Goal: Task Accomplishment & Management: Complete application form

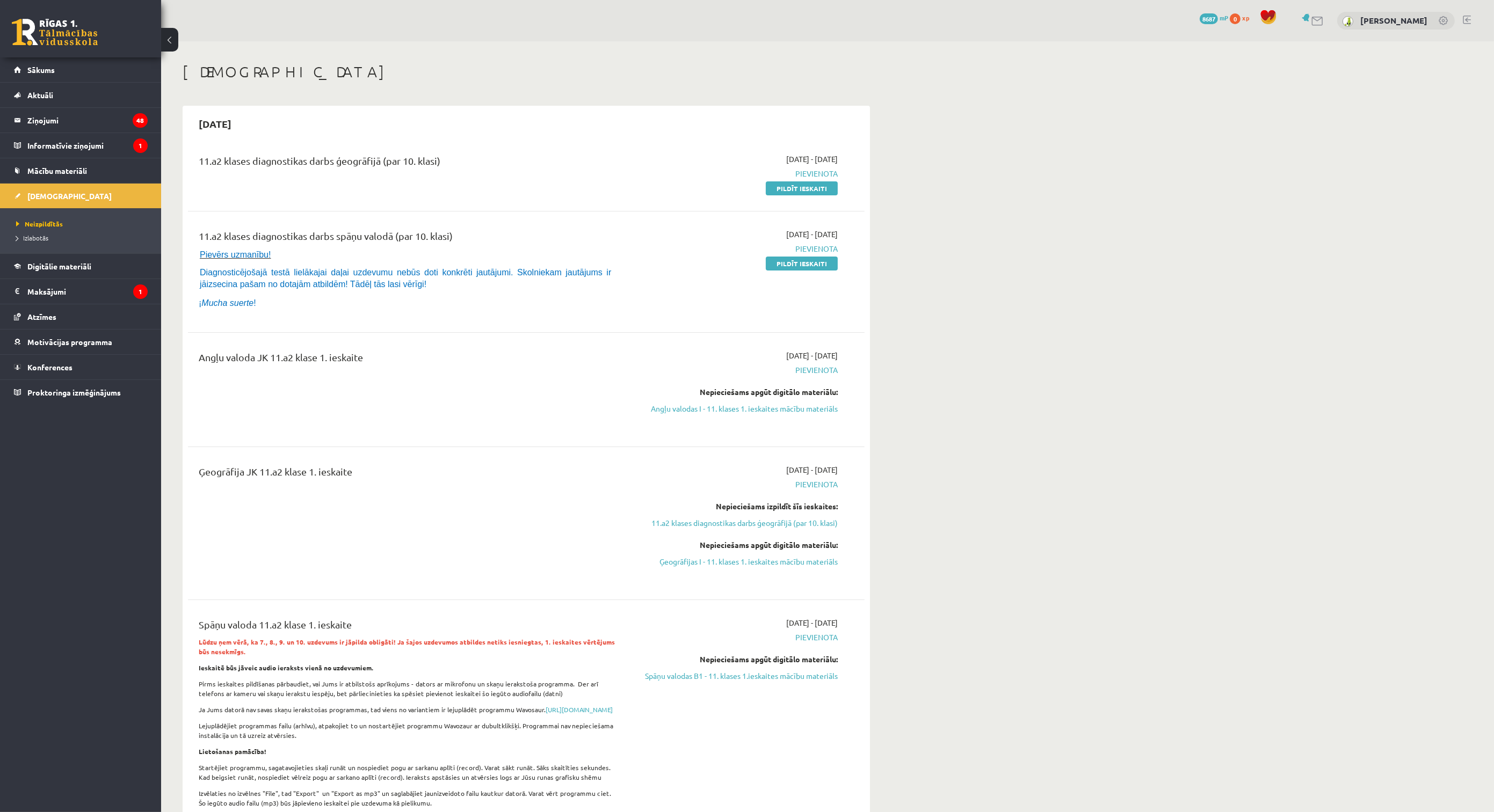
click at [822, 186] on link "Pildīt ieskaiti" at bounding box center [801, 188] width 72 height 14
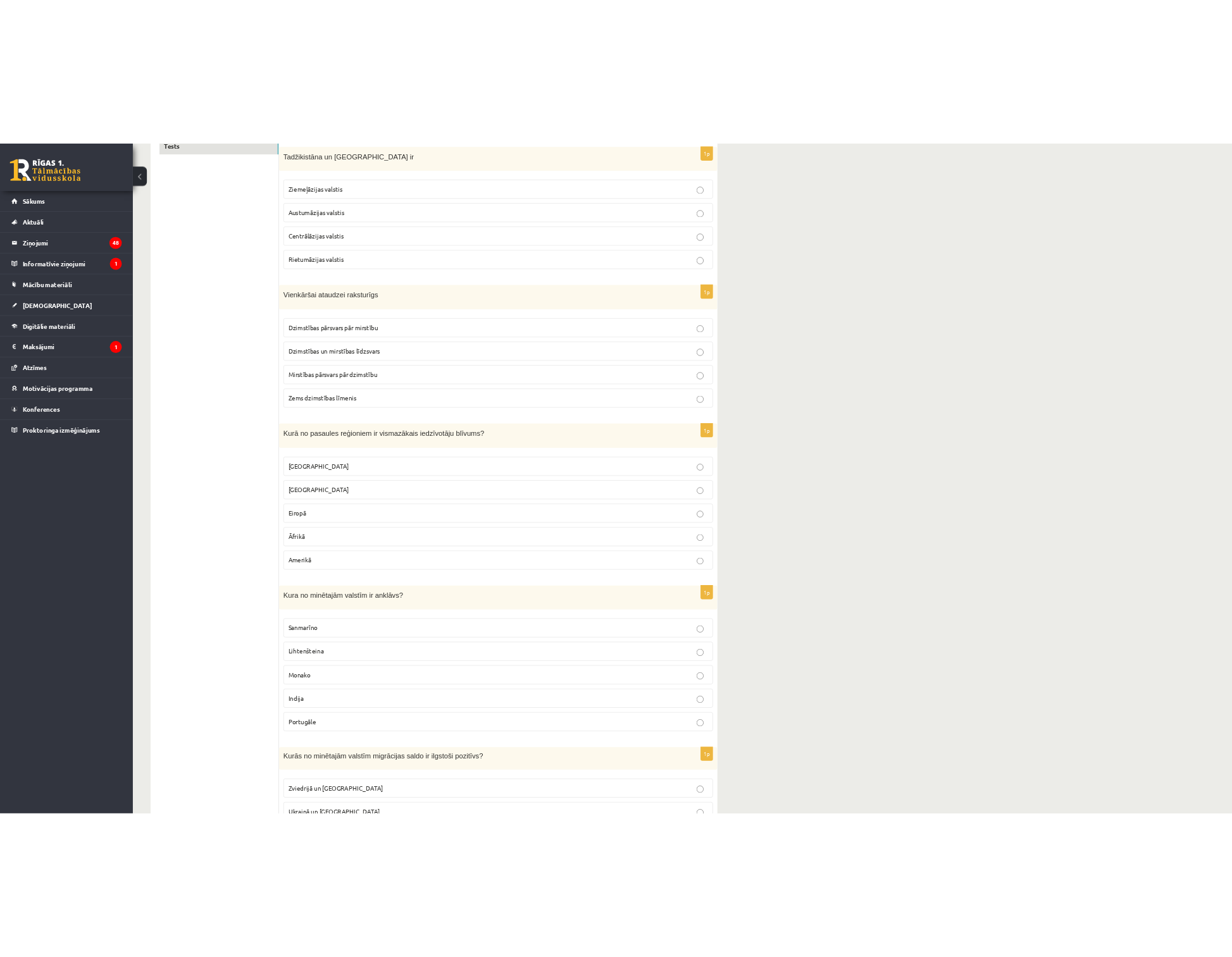
scroll to position [281, 0]
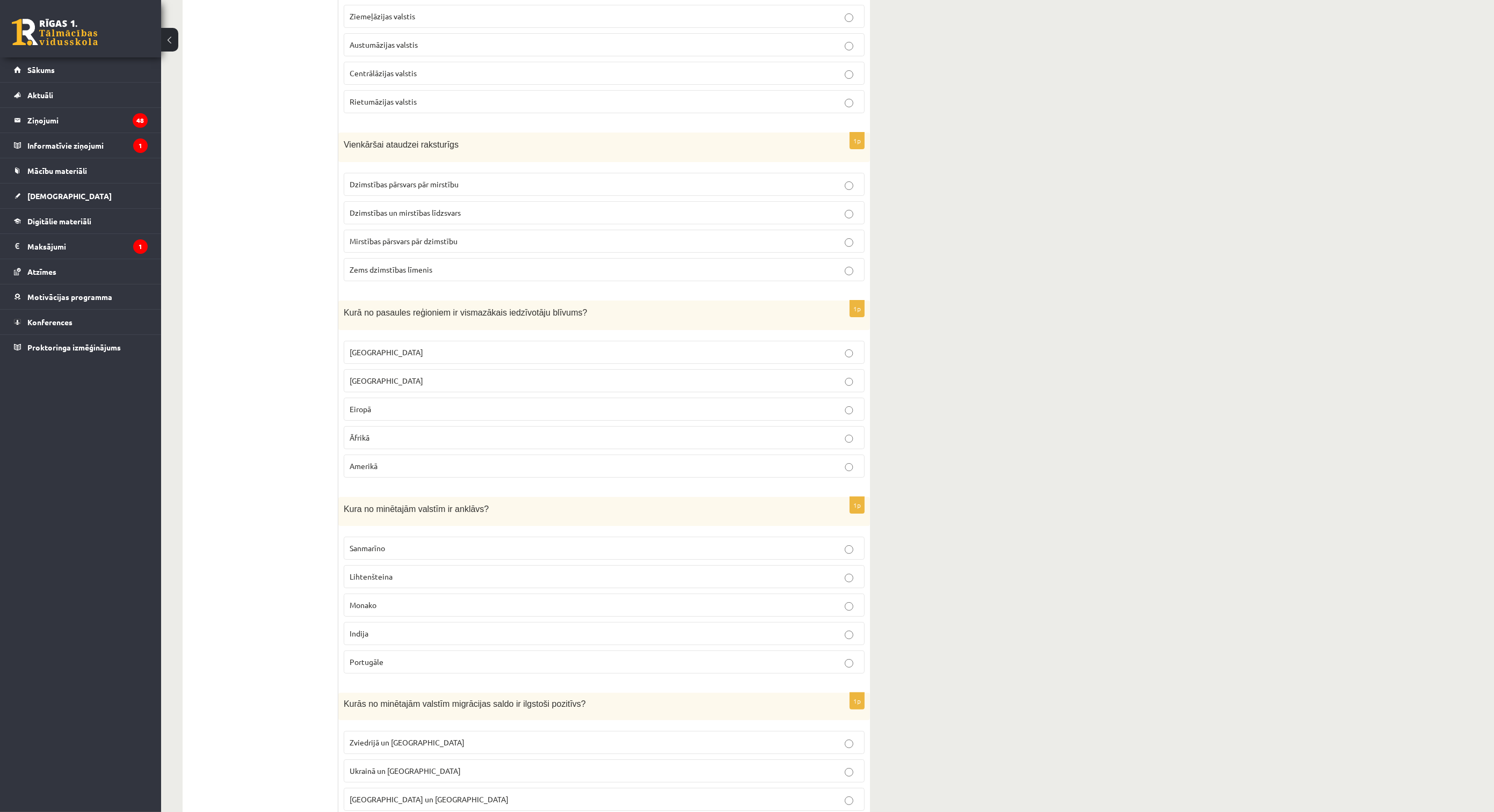
click at [396, 354] on p "[GEOGRAPHIC_DATA]" at bounding box center [604, 353] width 509 height 11
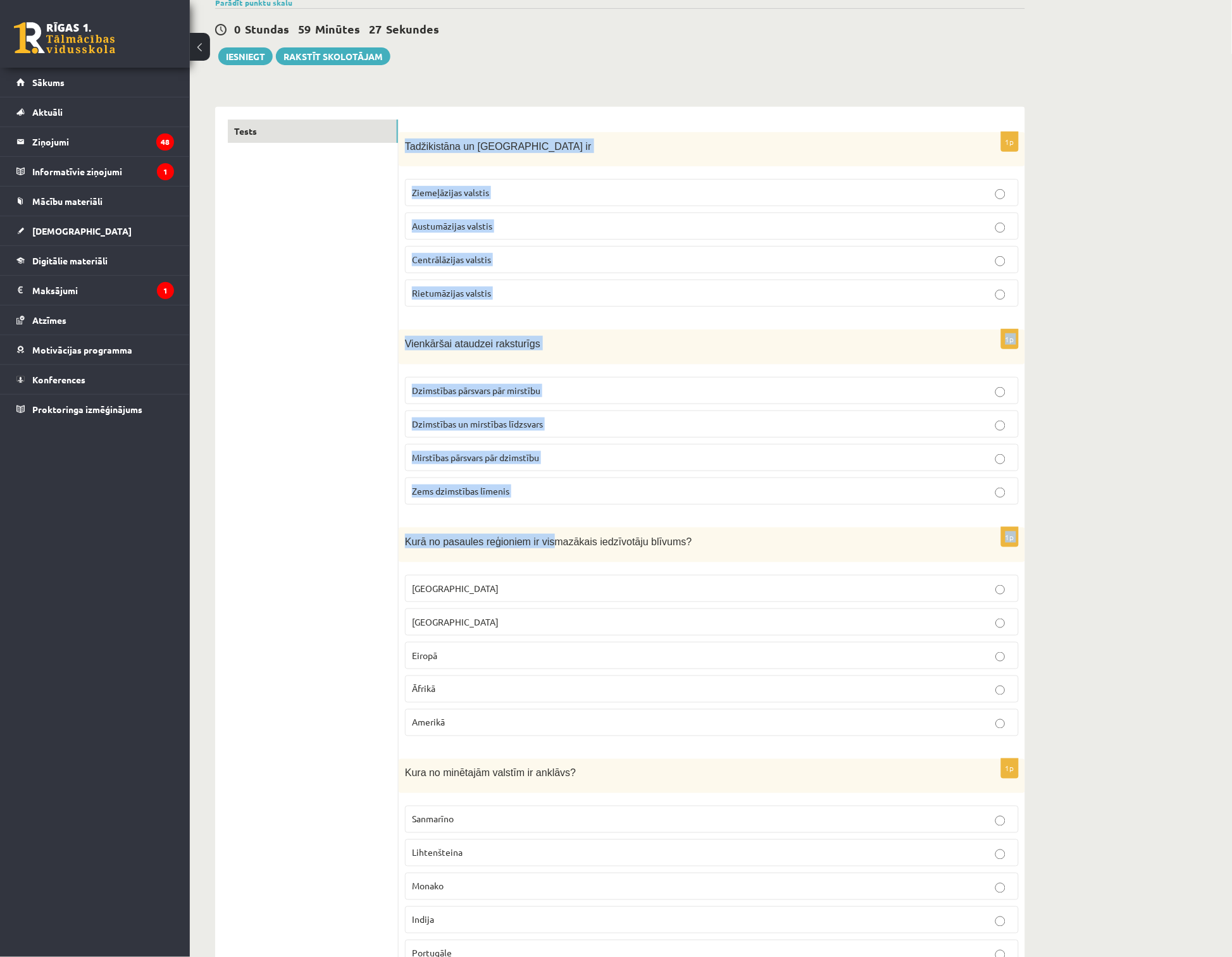
scroll to position [141, 0]
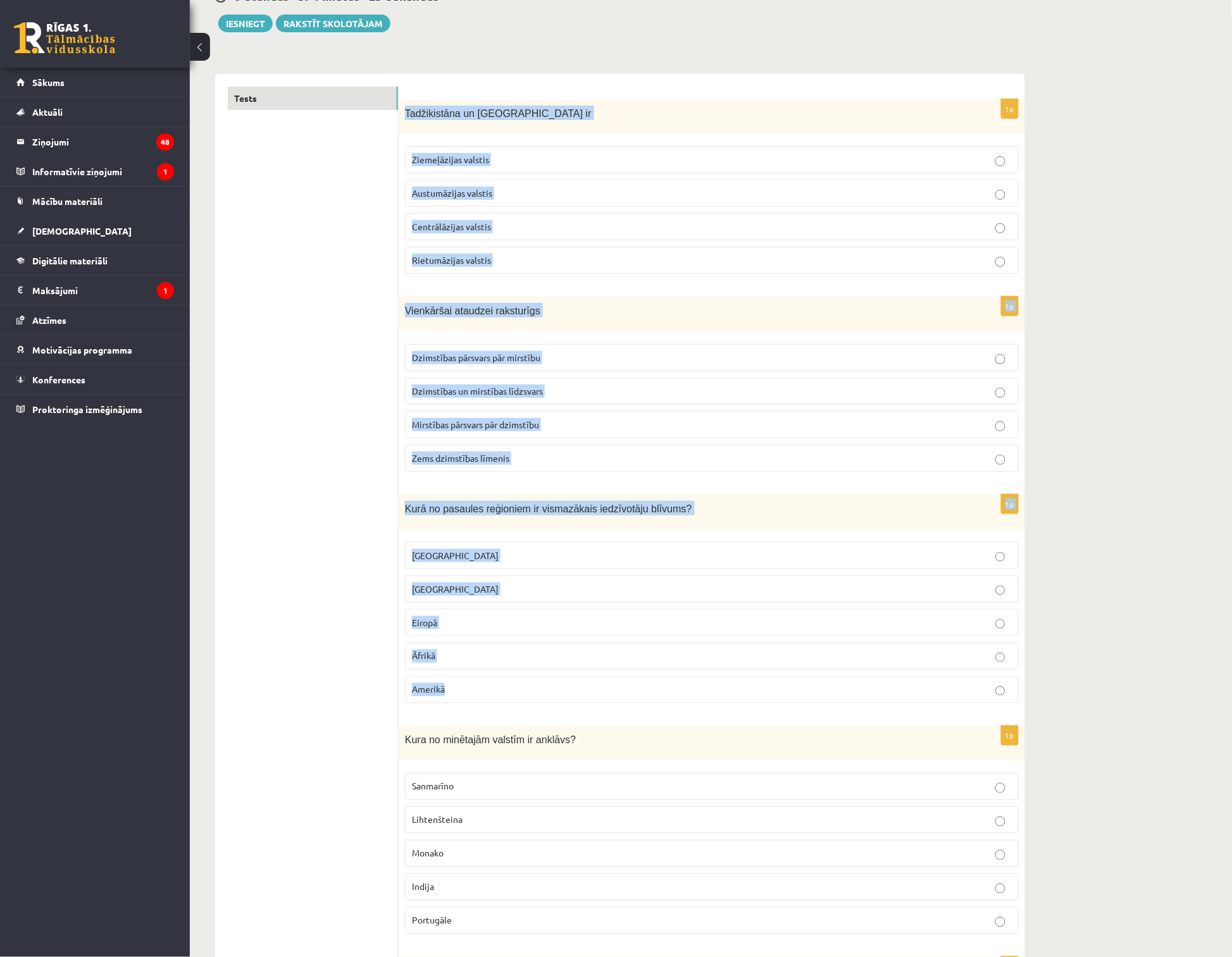
drag, startPoint x: 406, startPoint y: 249, endPoint x: 620, endPoint y: 693, distance: 492.9
copy form "Tadžikistāna un Turkmenistāna ir Ziemeļāzijas valstis Austumāzijas valstis Cent…"
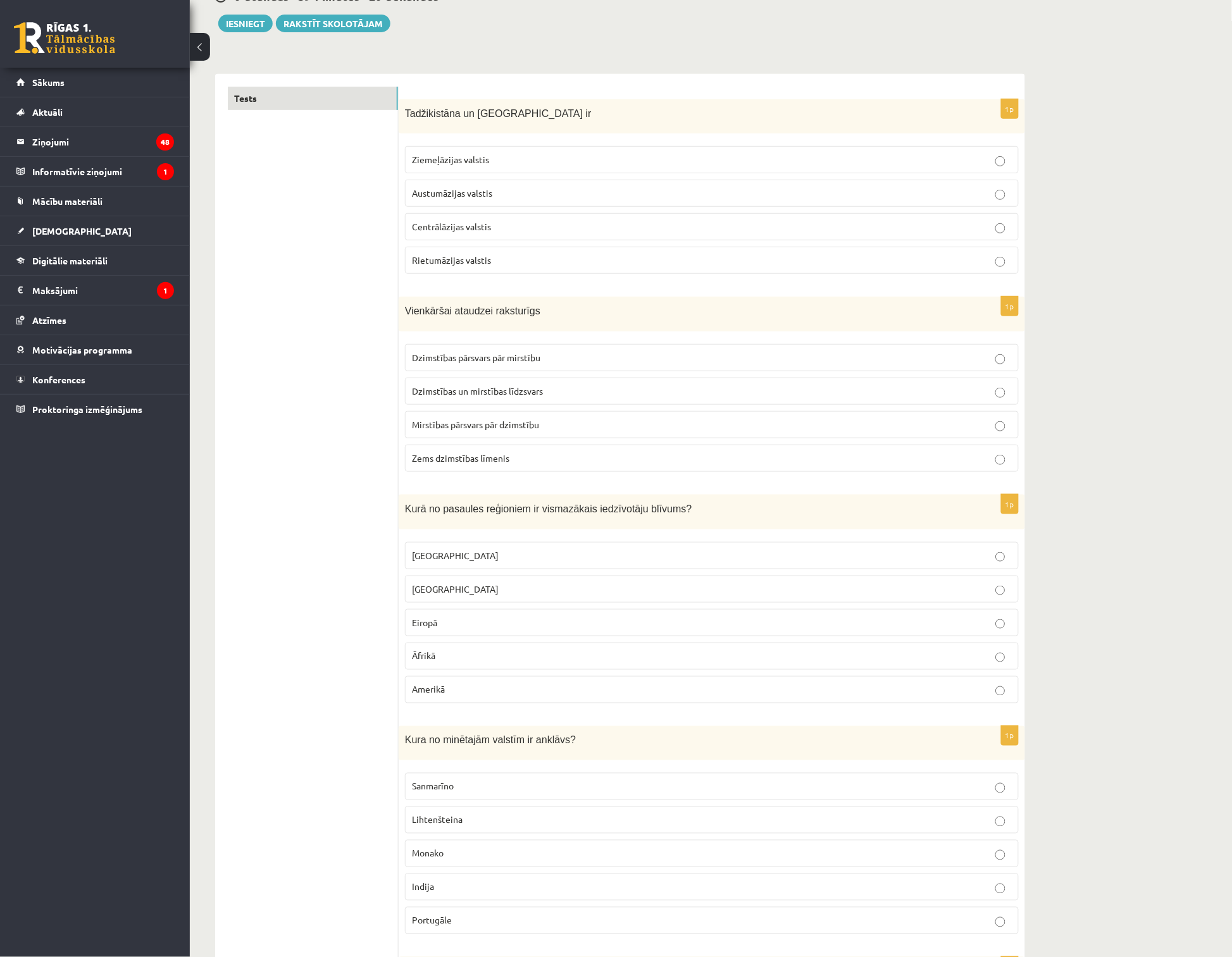
click at [437, 229] on span "Centrālāzijas valstis" at bounding box center [451, 226] width 79 height 12
click at [531, 402] on label "Dzimstības un mirstības līdzsvars" at bounding box center [712, 391] width 613 height 27
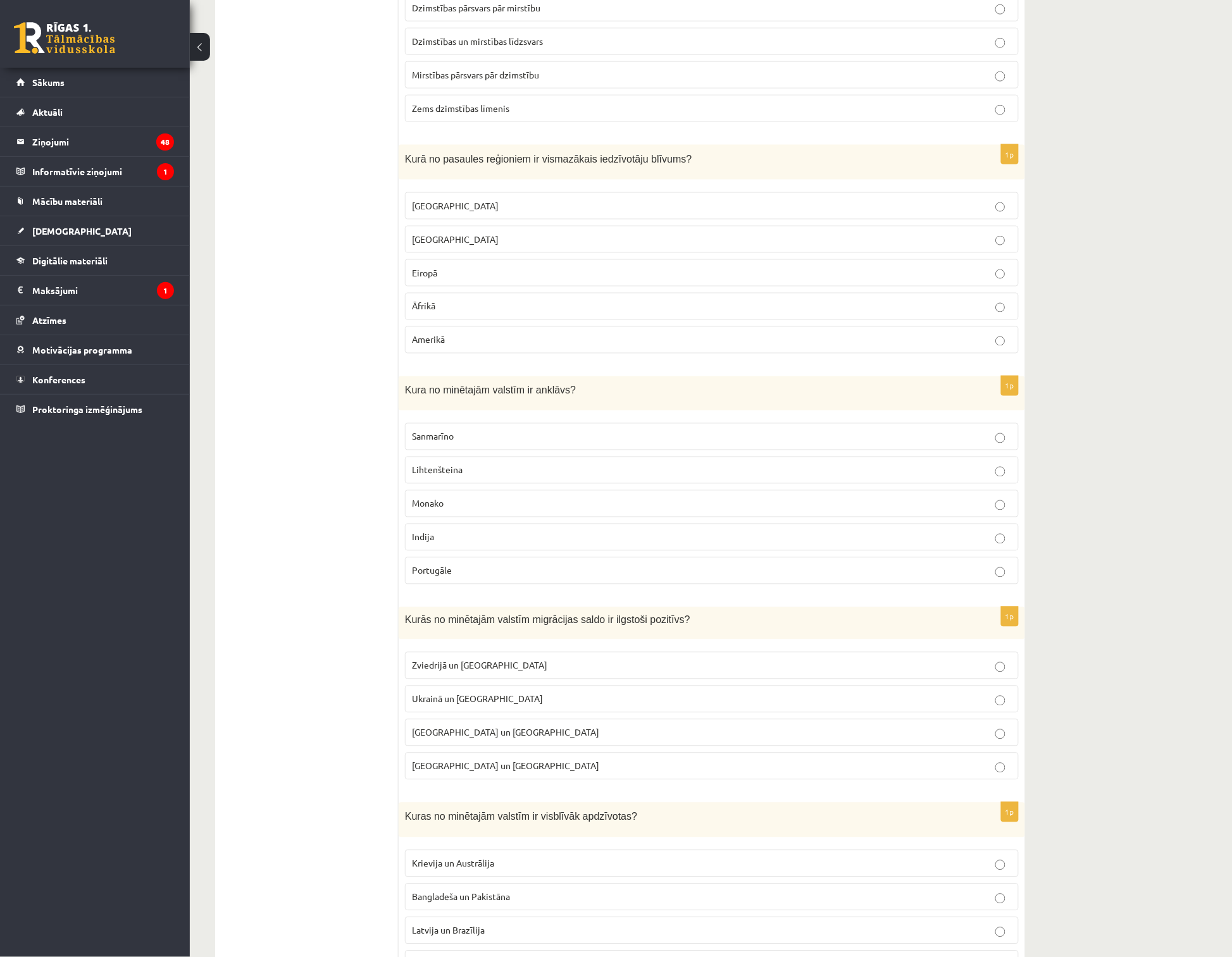
scroll to position [491, 0]
drag, startPoint x: 525, startPoint y: 394, endPoint x: 555, endPoint y: 396, distance: 30.1
click at [555, 396] on div "Kura no minētajām valstīm ir anklāvs?" at bounding box center [712, 393] width 626 height 35
copy span "anklāvs"
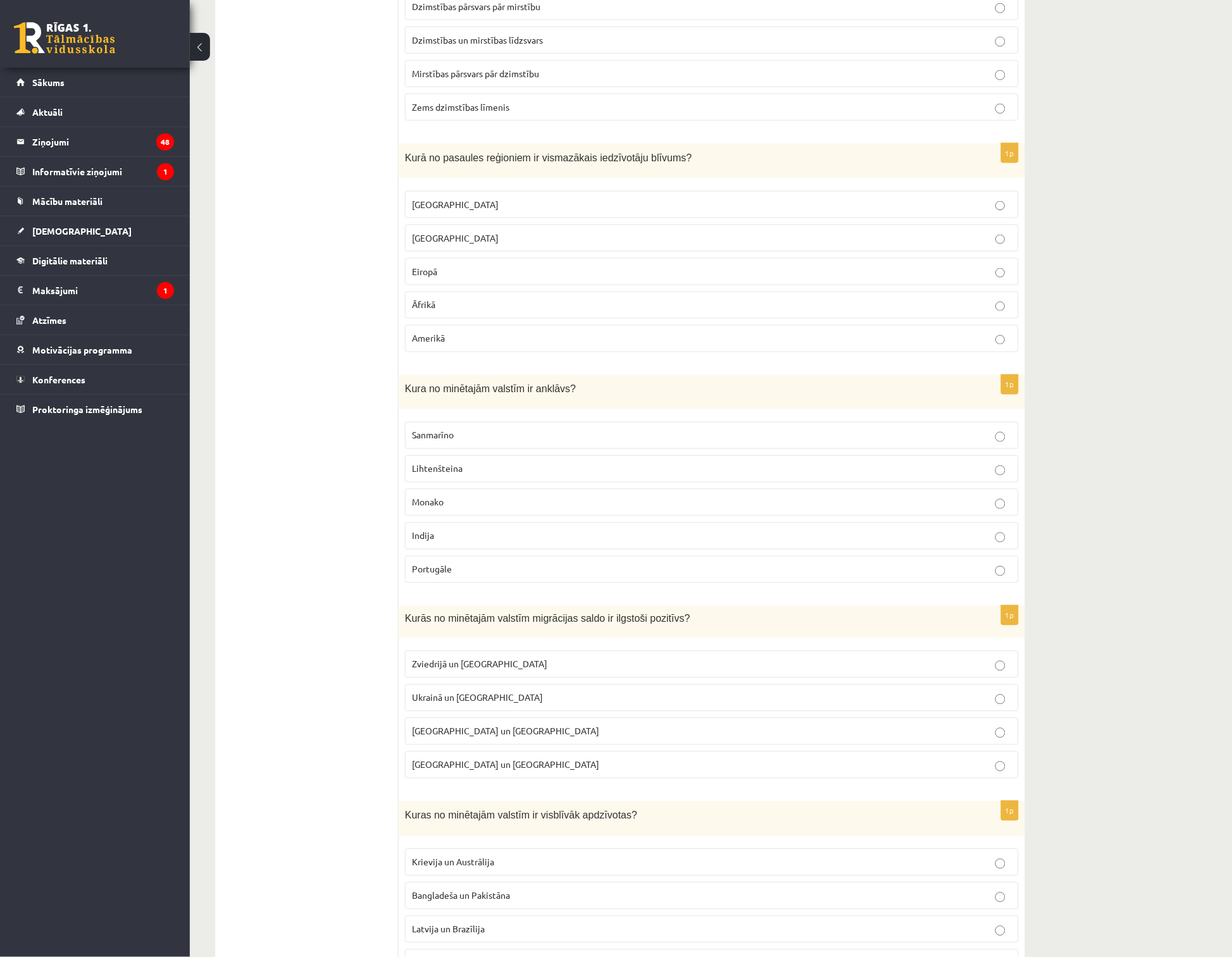
click at [468, 476] on p "Lihtenšteina" at bounding box center [712, 469] width 600 height 13
drag, startPoint x: 401, startPoint y: 386, endPoint x: 552, endPoint y: 581, distance: 246.6
click at [552, 581] on div "1p Kura no minētajām valstīm ir anklāvs? Sanmarīno Lihtenšteina Monako Indija P…" at bounding box center [712, 484] width 626 height 219
copy div "Kura no minētajām valstīm ir anklāvs? Sanmarīno Lihtenšteina Monako Indija Port…"
click at [447, 430] on p "Sanmarīno" at bounding box center [712, 436] width 600 height 13
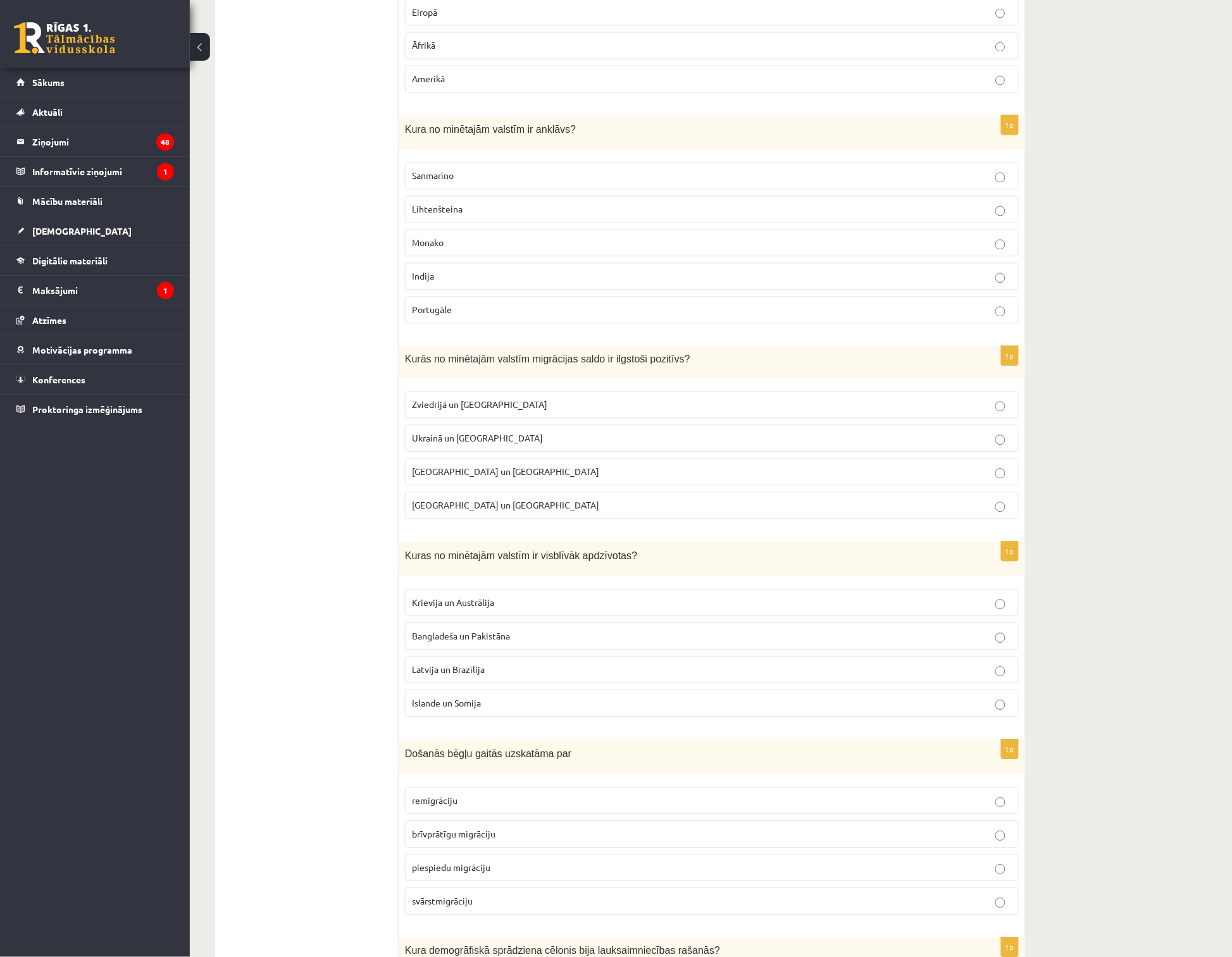
scroll to position [773, 0]
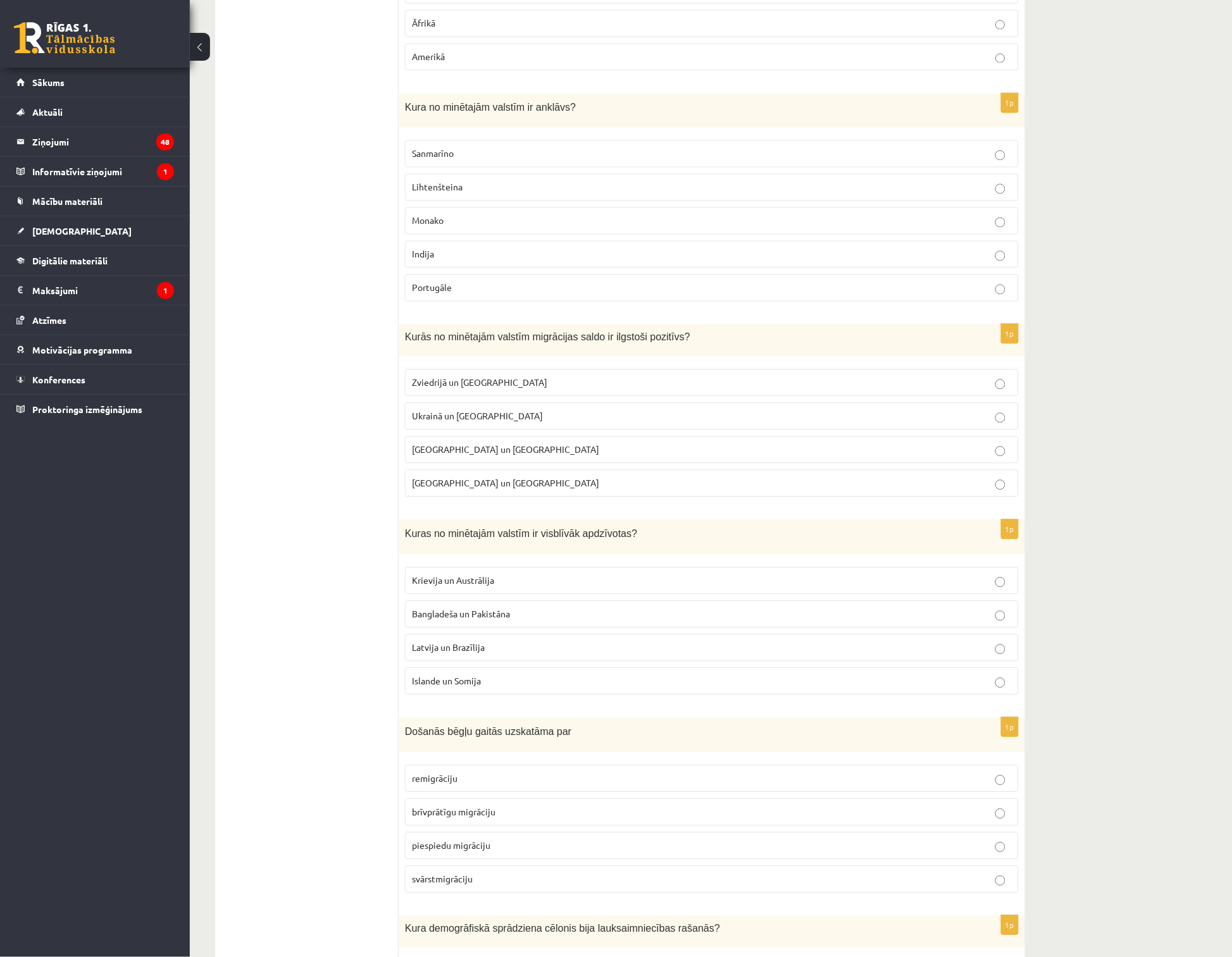
click at [466, 382] on span "Zviedrijā un ASV" at bounding box center [479, 383] width 136 height 12
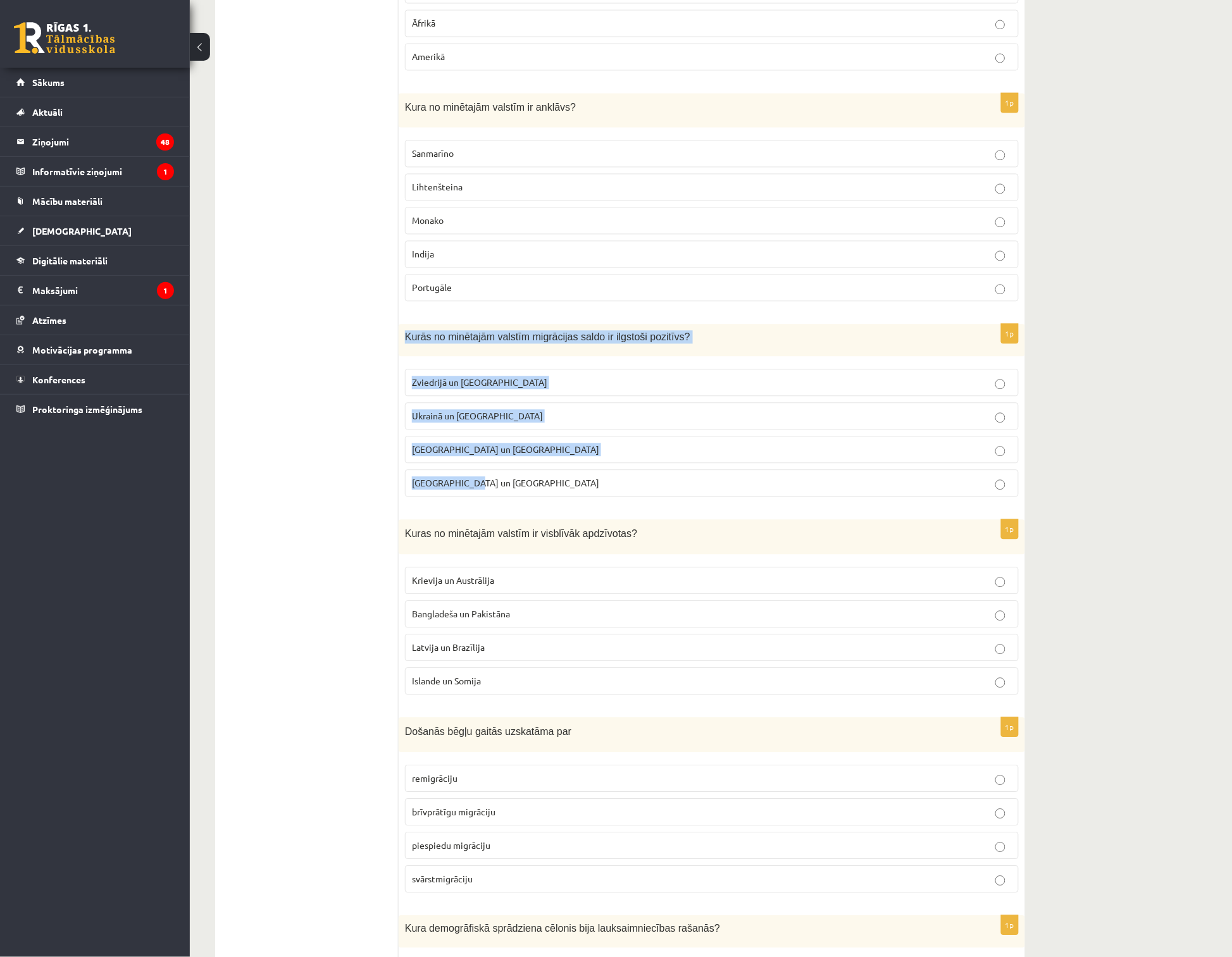
drag, startPoint x: 417, startPoint y: 349, endPoint x: 565, endPoint y: 478, distance: 196.3
click at [565, 478] on div "1p Kurās no minētajām valstīm migrācijas saldo ir ilgstoši pozitīvs? Zviedrijā …" at bounding box center [712, 416] width 626 height 183
copy div "Kurās no minētajām valstīm migrācijas saldo ir ilgstoši pozitīvs? Zviedrijā un …"
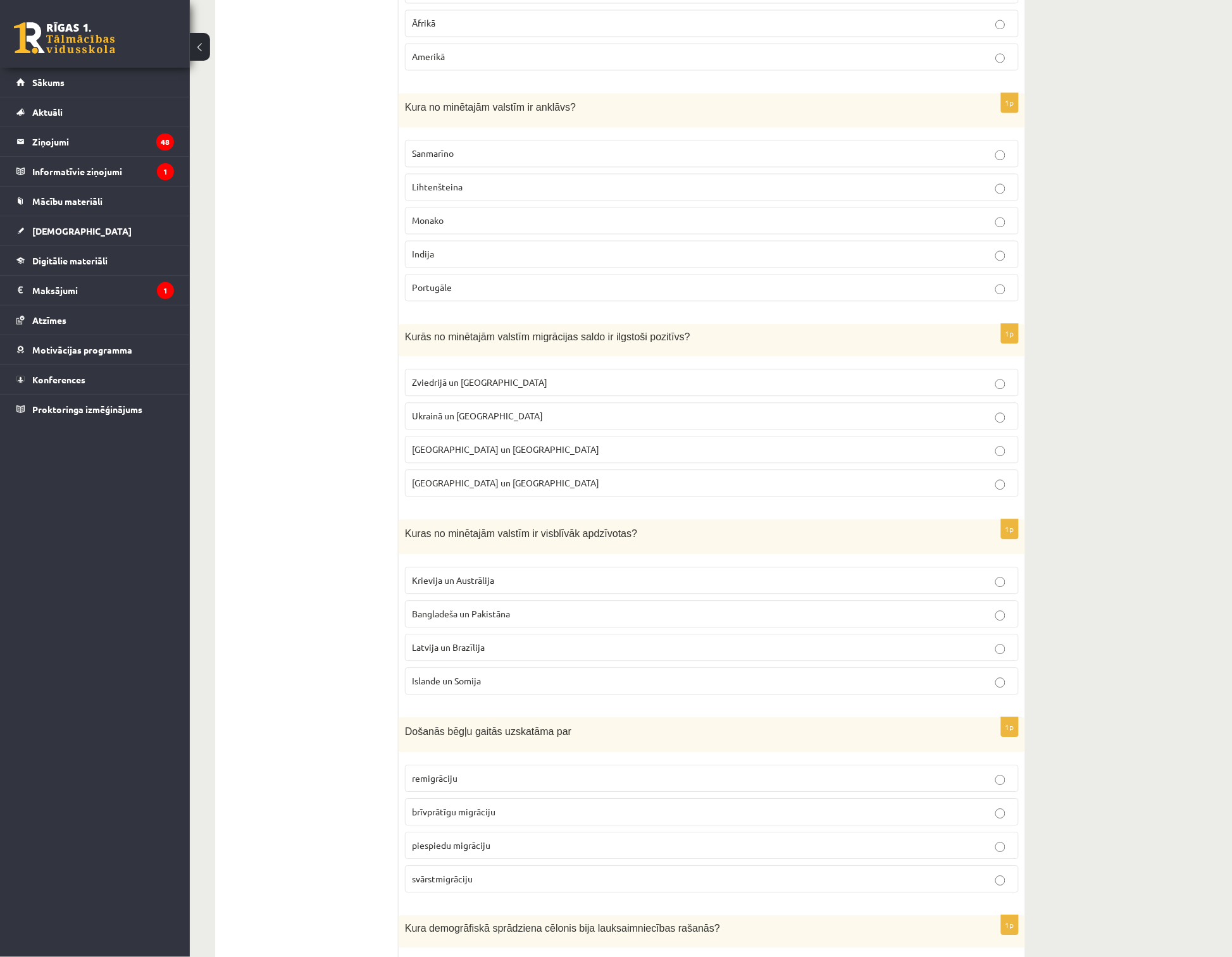
drag, startPoint x: 248, startPoint y: 618, endPoint x: 251, endPoint y: 600, distance: 18.2
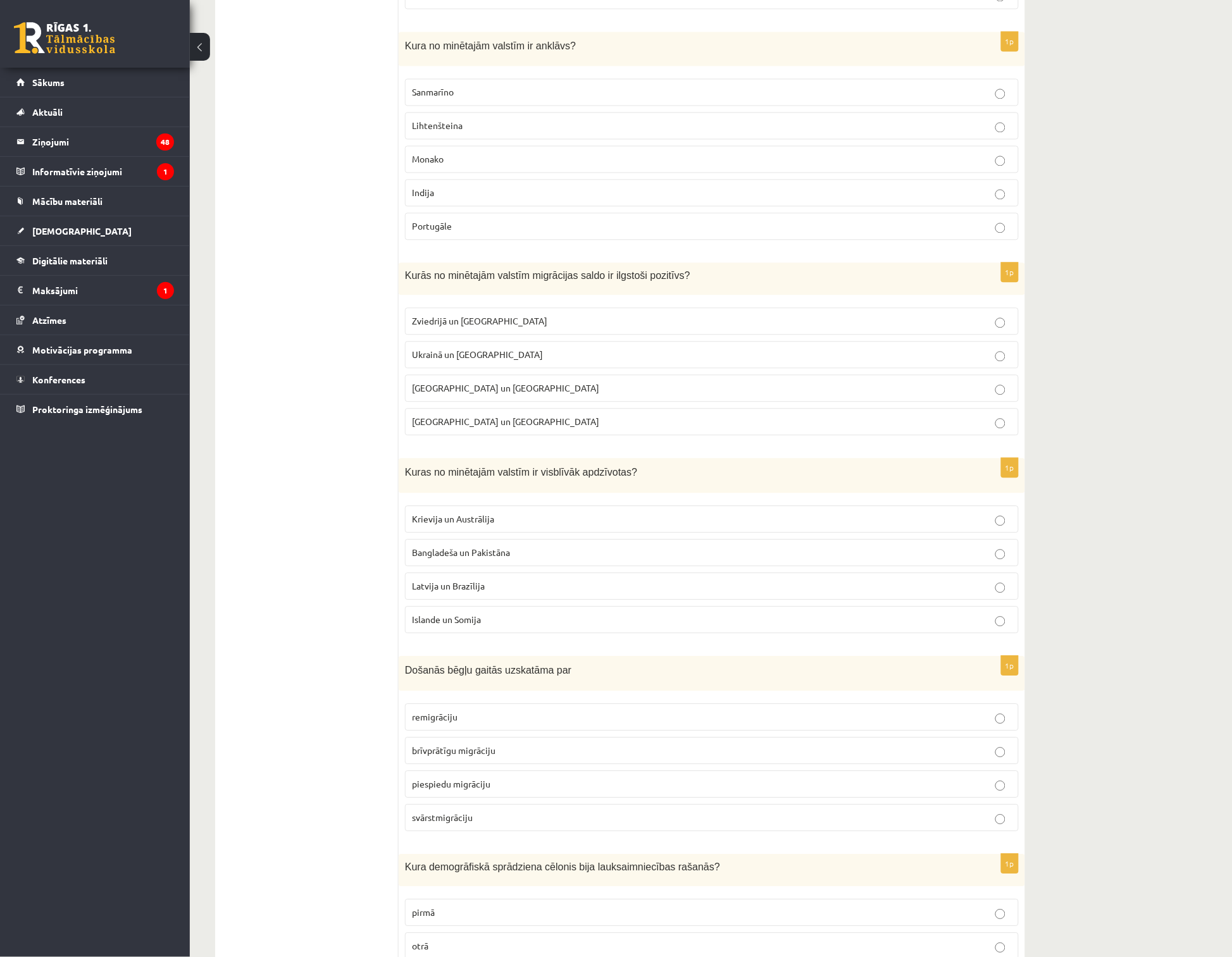
scroll to position [843, 0]
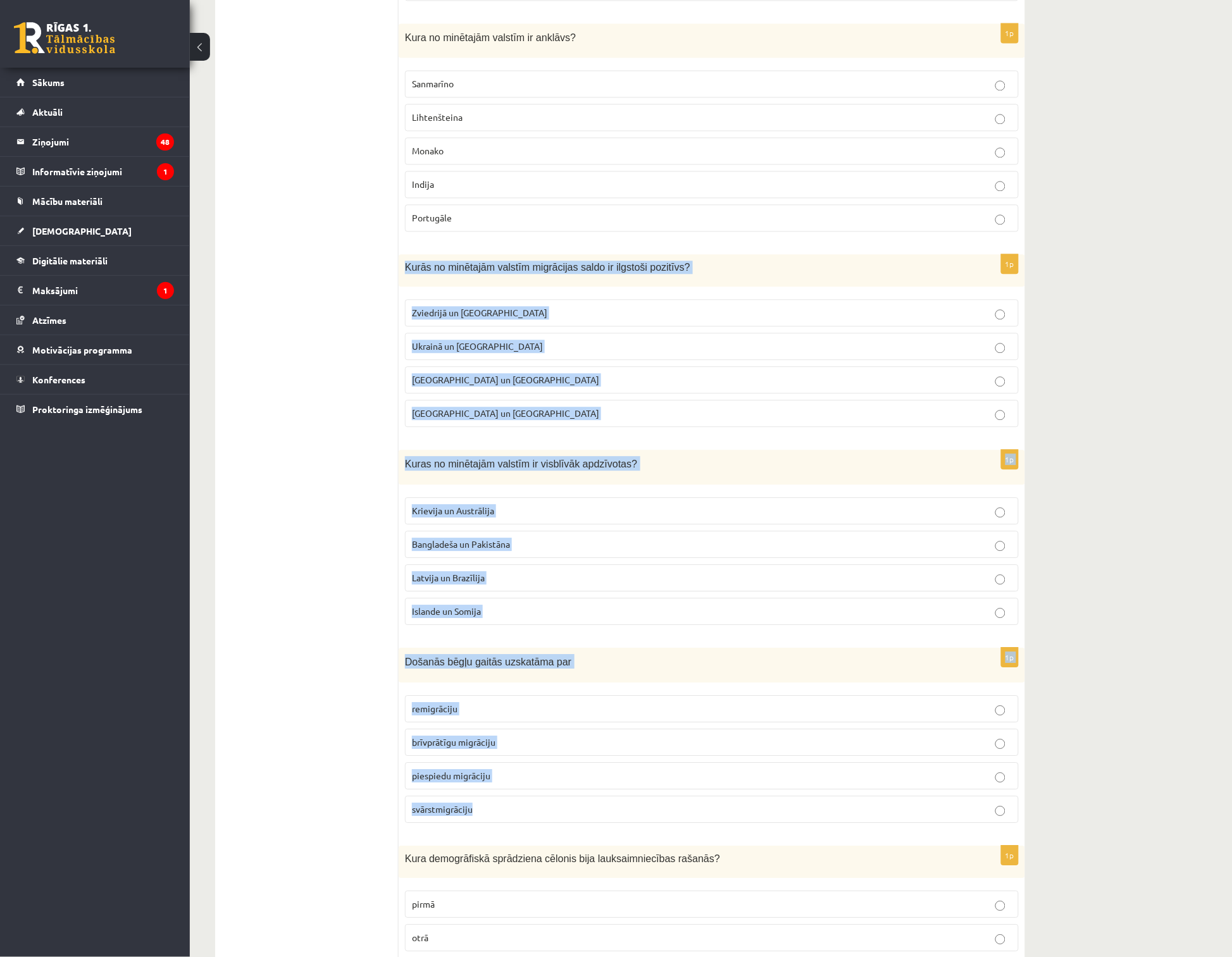
drag, startPoint x: 403, startPoint y: 264, endPoint x: 532, endPoint y: 810, distance: 561.0
copy form "Kurās no minētajām valstīm migrācijas saldo ir ilgstoši pozitīvs? Zviedrijā un …"
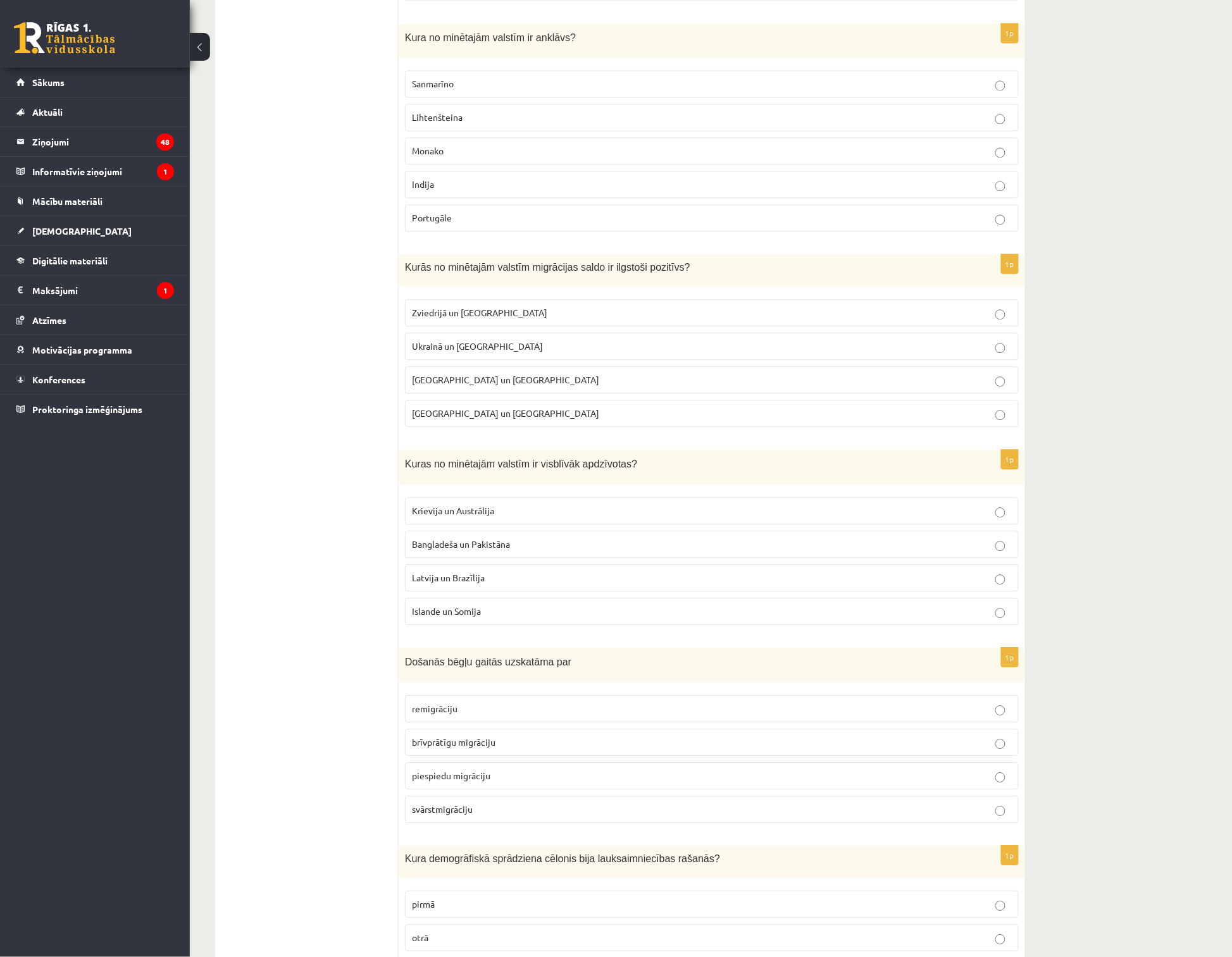
click at [458, 543] on span "Bangladeša un Pakistāna" at bounding box center [460, 544] width 98 height 12
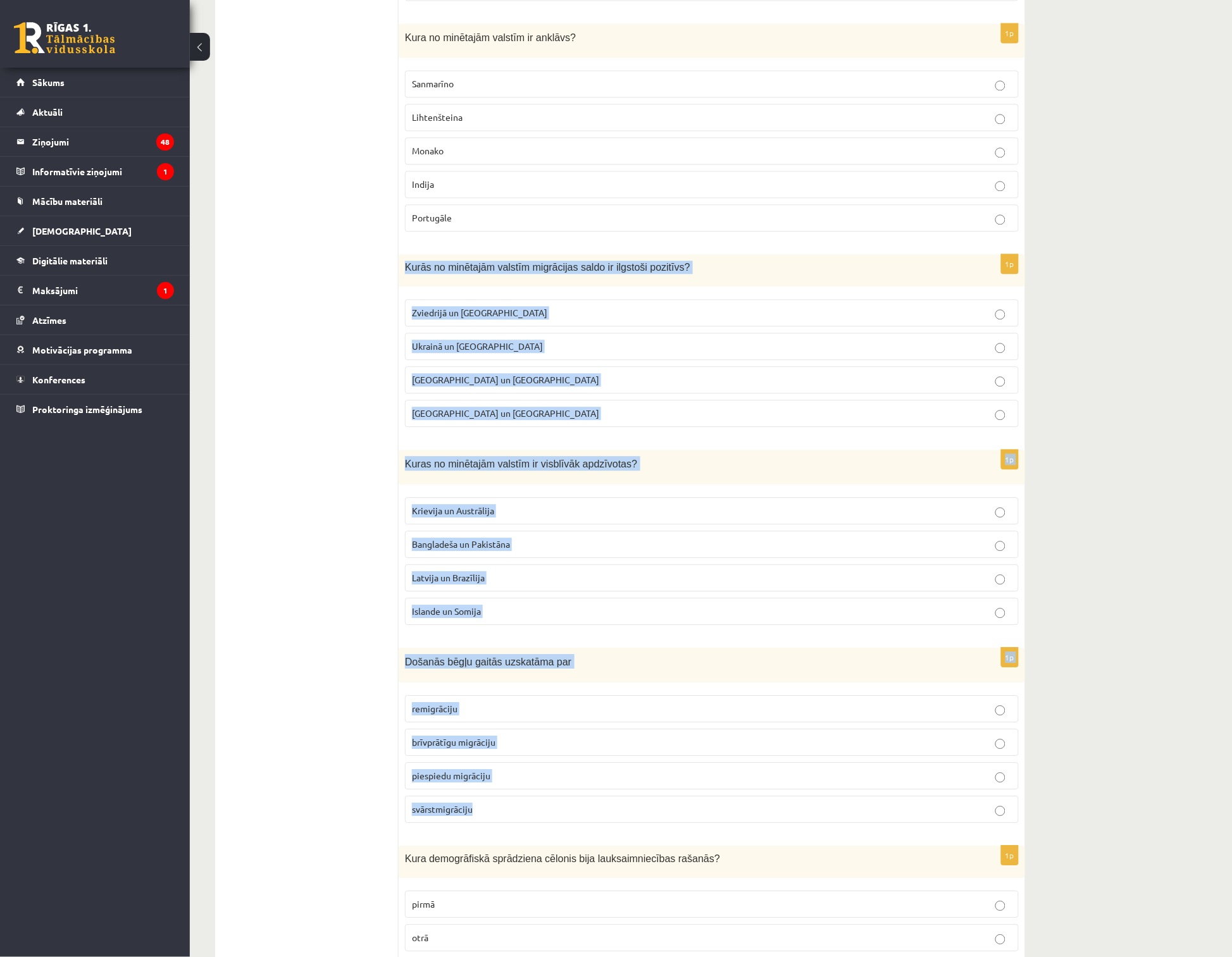
drag, startPoint x: 400, startPoint y: 280, endPoint x: 630, endPoint y: 821, distance: 587.9
copy form "Kurās no minētajām valstīm migrācijas saldo ir ilgstoši pozitīvs? Zviedrijā un …"
click at [494, 780] on p "piespiedu migrāciju" at bounding box center [712, 776] width 600 height 13
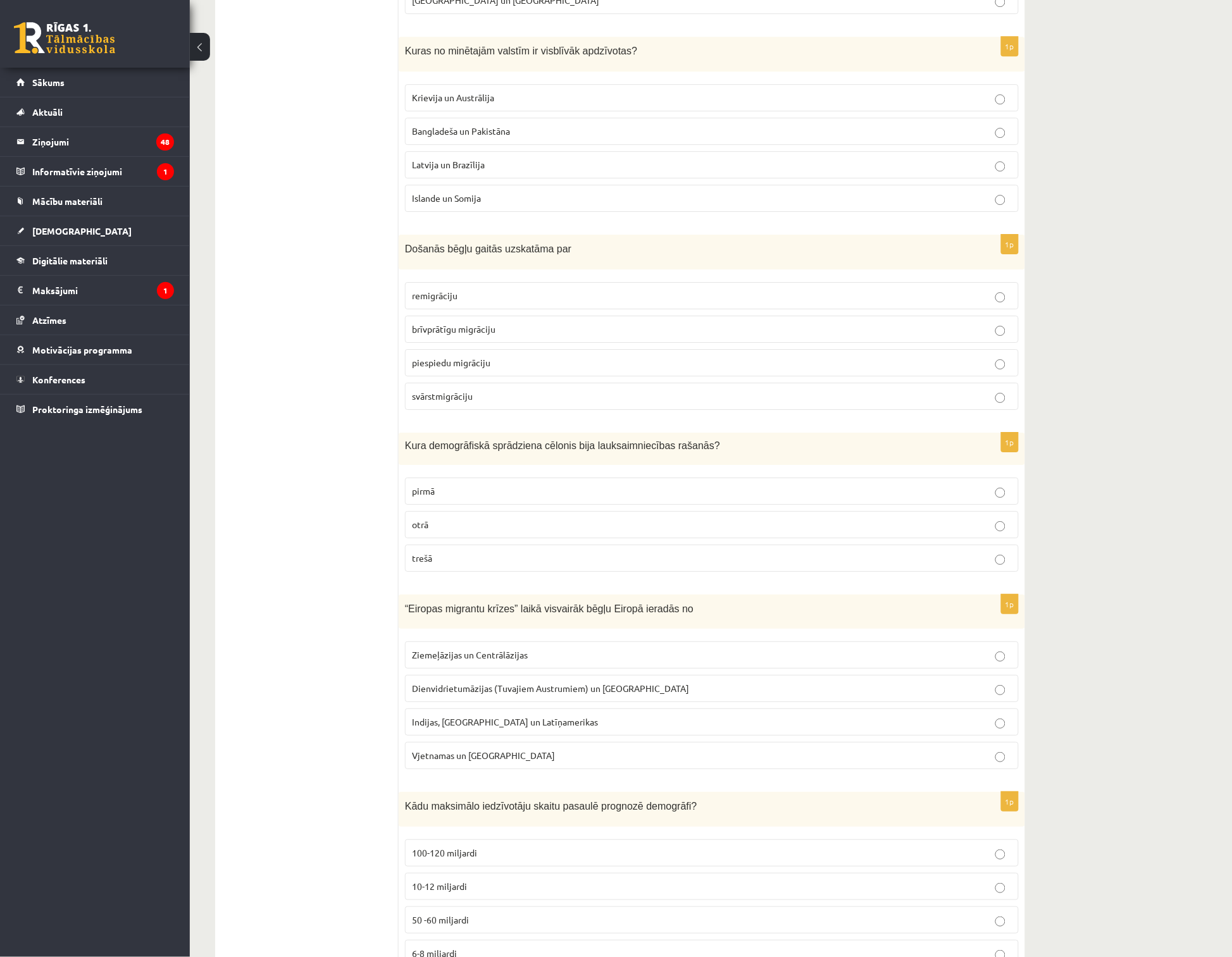
scroll to position [1265, 0]
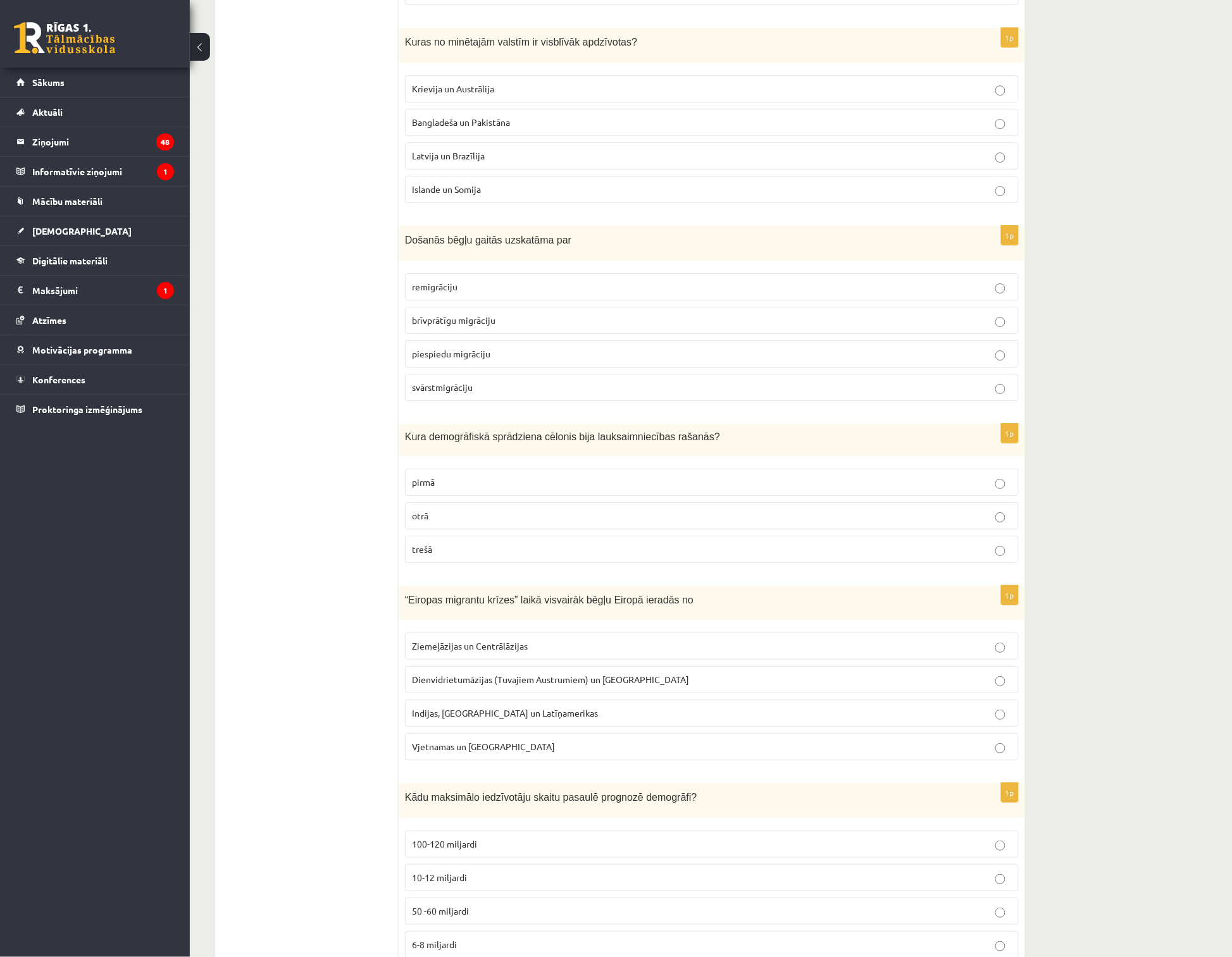
click at [466, 483] on p "pirmā" at bounding box center [712, 483] width 600 height 13
click at [406, 437] on span "Kura demogrāfiskā sprādziena cēlonis bija lauksaimniecības rašanās?" at bounding box center [562, 437] width 315 height 11
click at [492, 677] on p "Dienvidrietumāzijas (Tuvajiem Austrumiem) un Āfrikas" at bounding box center [712, 680] width 600 height 13
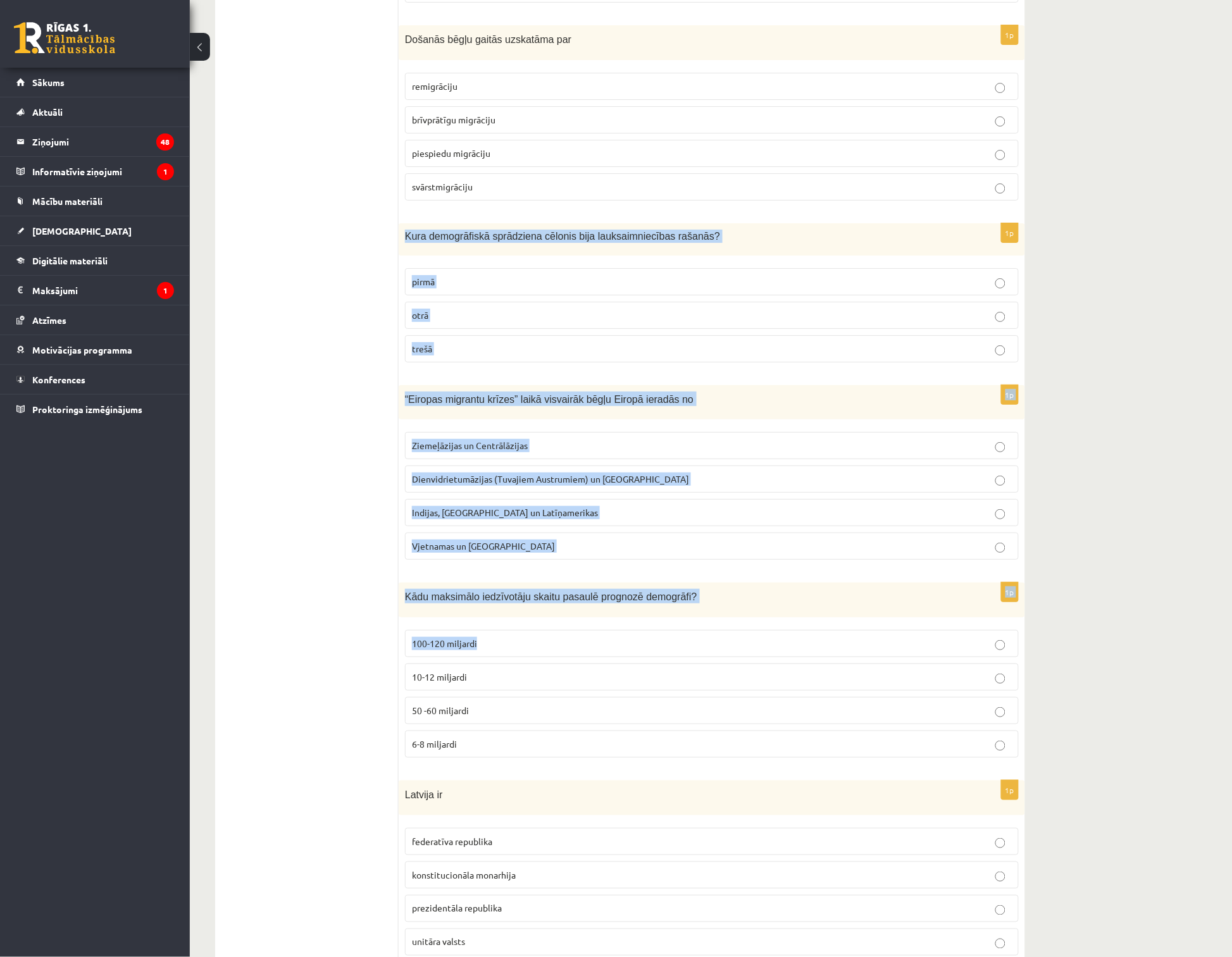
scroll to position [1476, 0]
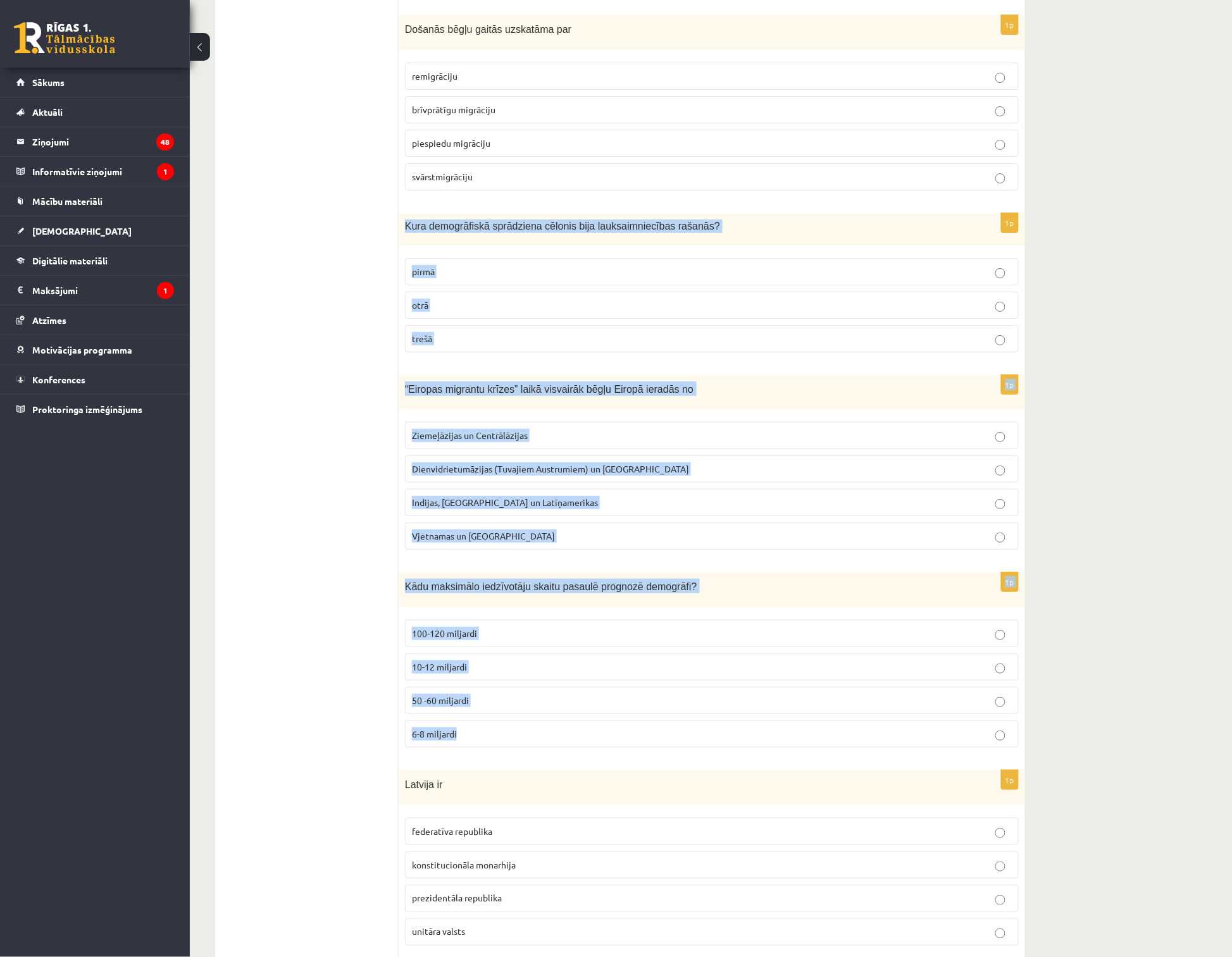
drag, startPoint x: 402, startPoint y: 432, endPoint x: 521, endPoint y: 749, distance: 338.6
copy form "Kura demogrāfiskā sprādziena cēlonis bija lauksaimniecības rašanās? pirmā otrā …"
click at [507, 669] on p "10-12 miljardi" at bounding box center [712, 667] width 600 height 13
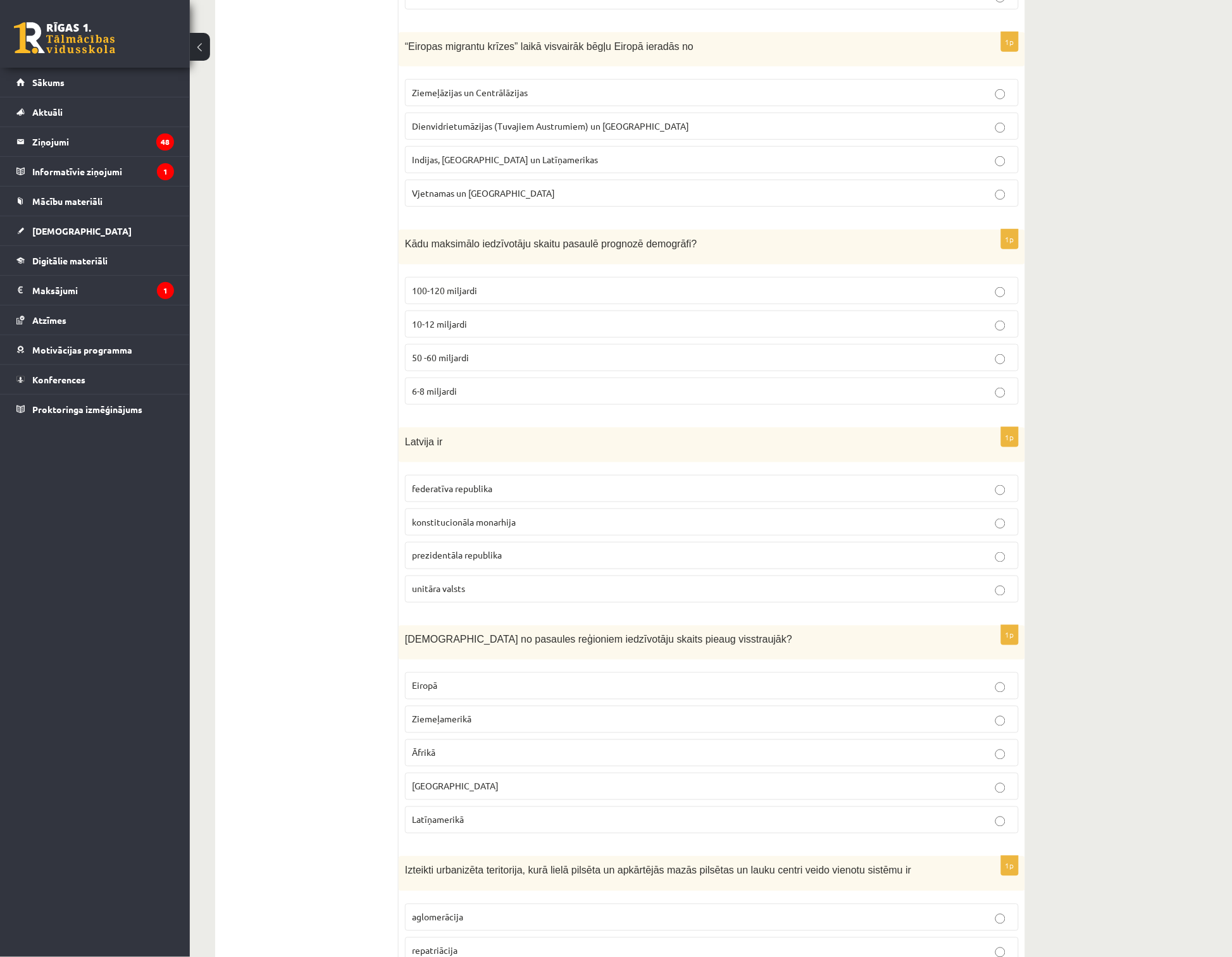
scroll to position [1827, 0]
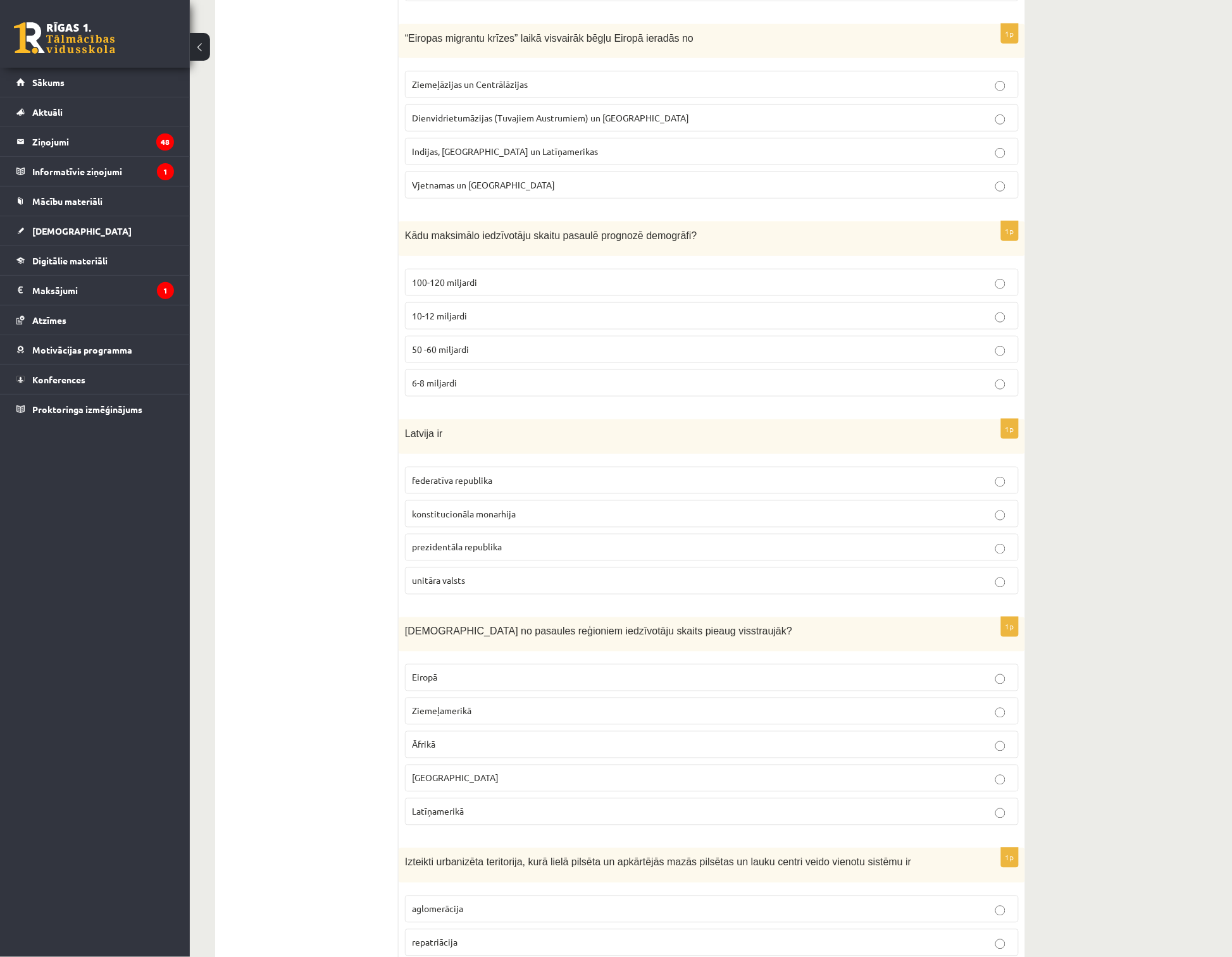
click at [437, 554] on p "prezidentāla republika" at bounding box center [712, 547] width 600 height 13
drag, startPoint x: 403, startPoint y: 434, endPoint x: 386, endPoint y: 494, distance: 62.4
click at [510, 535] on fieldset "federatīva republika konstitucionāla monarhija prezidentāla republika unitāra v…" at bounding box center [712, 529] width 613 height 138
drag, startPoint x: 515, startPoint y: 546, endPoint x: 404, endPoint y: 543, distance: 111.0
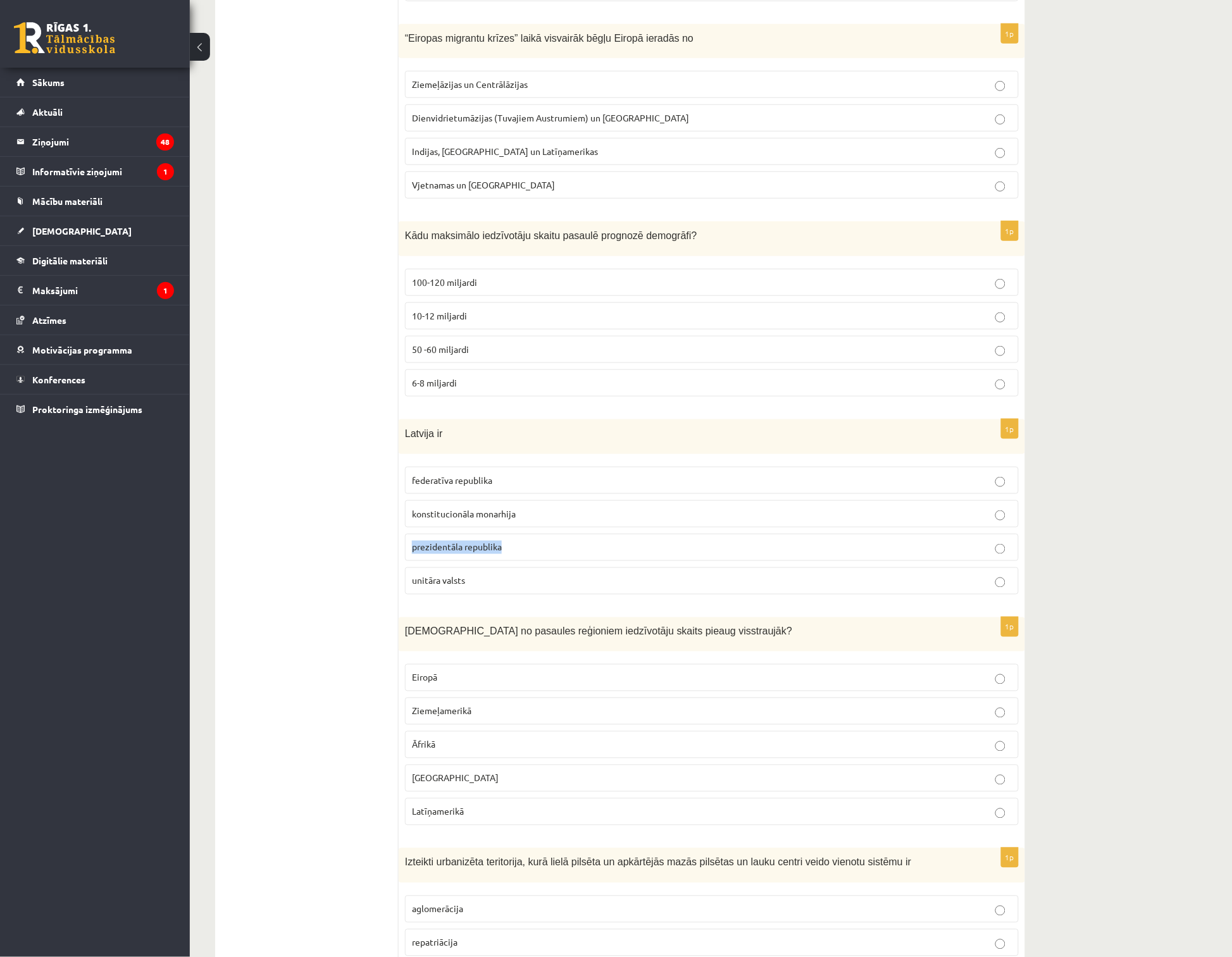
click at [404, 543] on div "1p Latvija ir federatīva republika konstitucionāla monarhija prezidentāla repub…" at bounding box center [712, 511] width 626 height 185
copy span "prezidentāla republika"
drag, startPoint x: 397, startPoint y: 432, endPoint x: 432, endPoint y: 473, distance: 53.9
drag, startPoint x: 362, startPoint y: 465, endPoint x: 401, endPoint y: 452, distance: 41.1
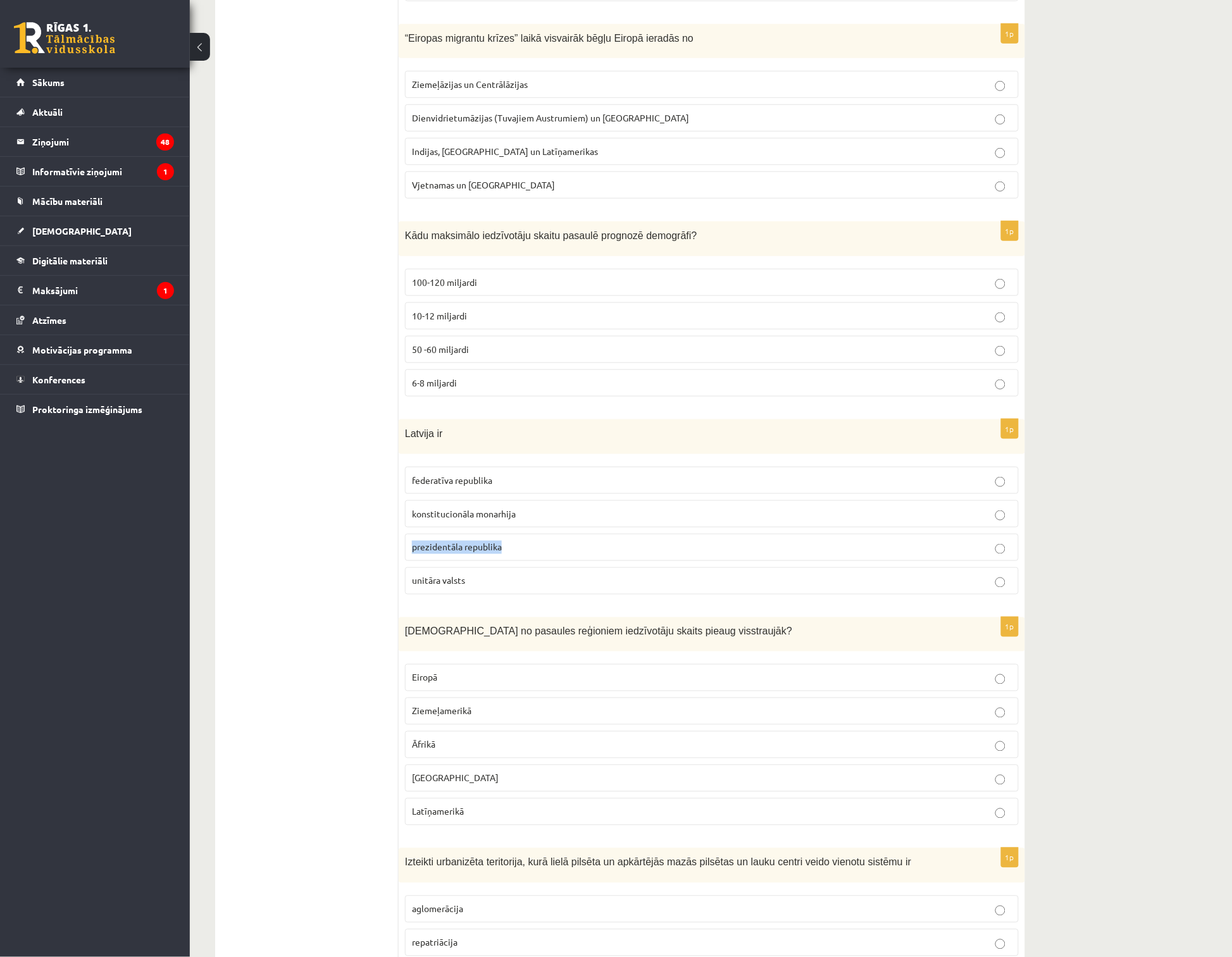
click at [443, 434] on p "Latvija ir" at bounding box center [680, 432] width 551 height 14
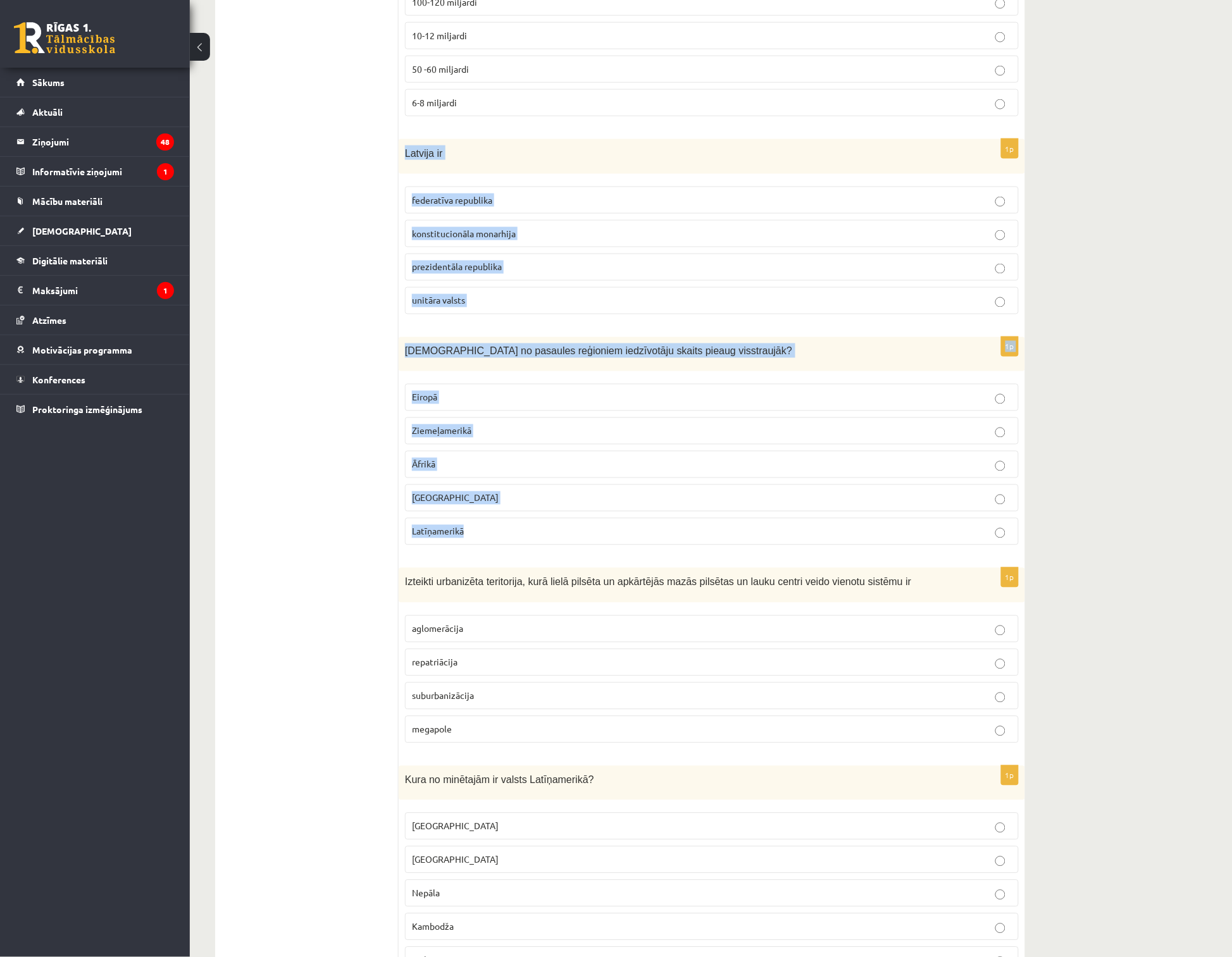
scroll to position [2108, 0]
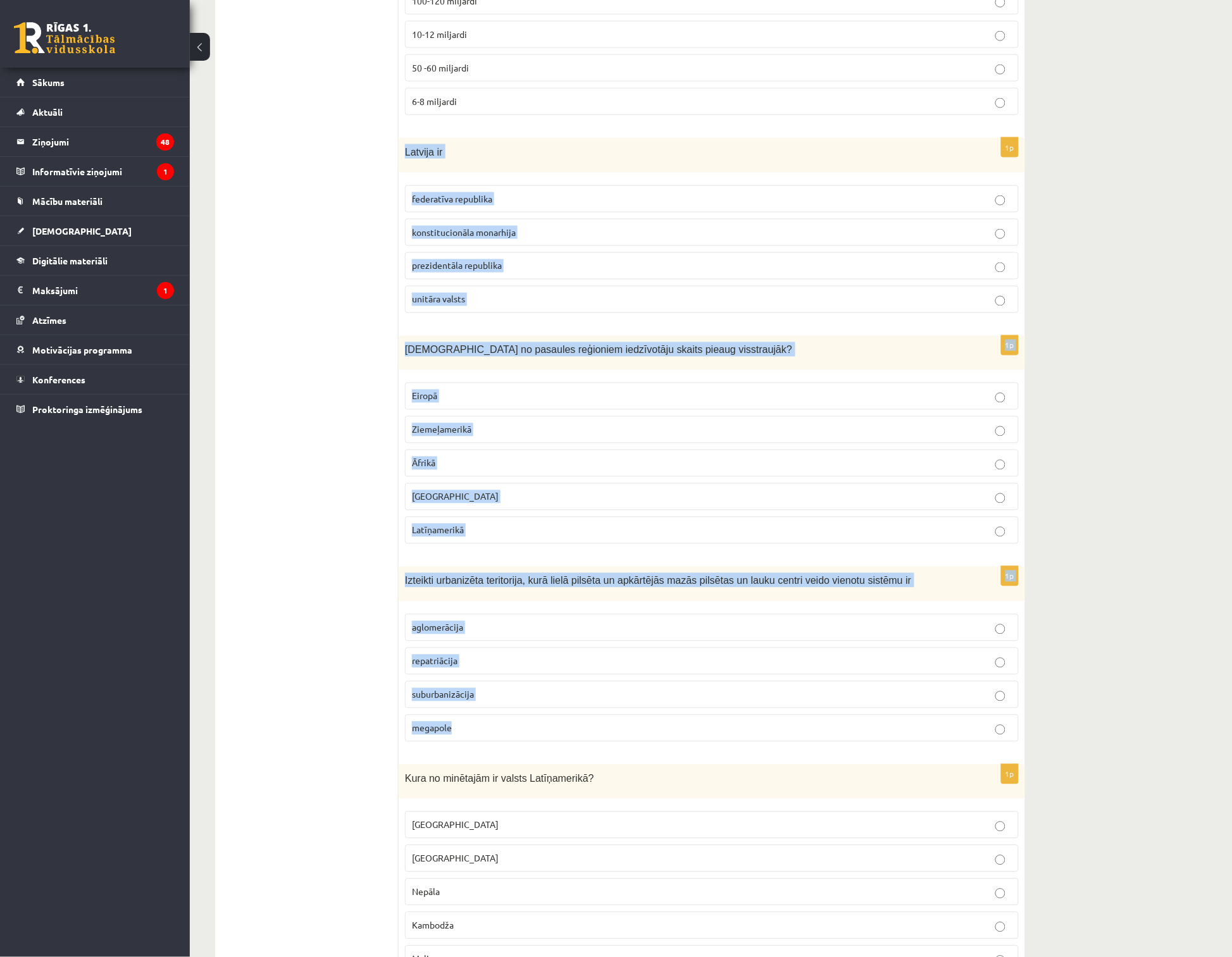
drag, startPoint x: 404, startPoint y: 437, endPoint x: 608, endPoint y: 732, distance: 358.7
copy form "Latvija ir federatīva republika konstitucionāla monarhija prezidentāla republik…"
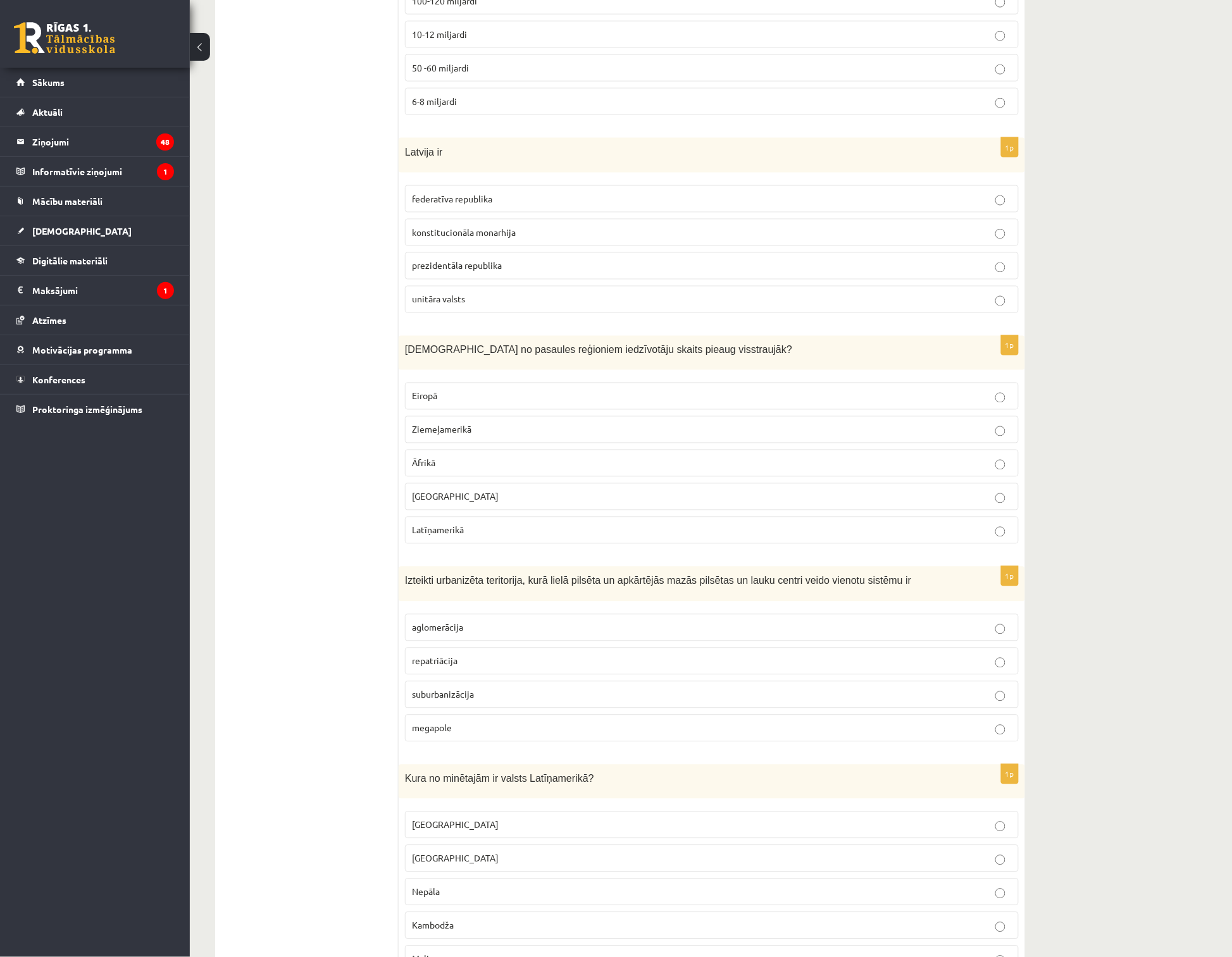
click at [416, 500] on span "Āzijā" at bounding box center [454, 497] width 86 height 12
click at [494, 735] on p "megapole" at bounding box center [712, 728] width 600 height 13
click at [474, 302] on p "unitāra valsts" at bounding box center [712, 299] width 600 height 13
click at [491, 459] on label "Āfrikā" at bounding box center [712, 463] width 613 height 27
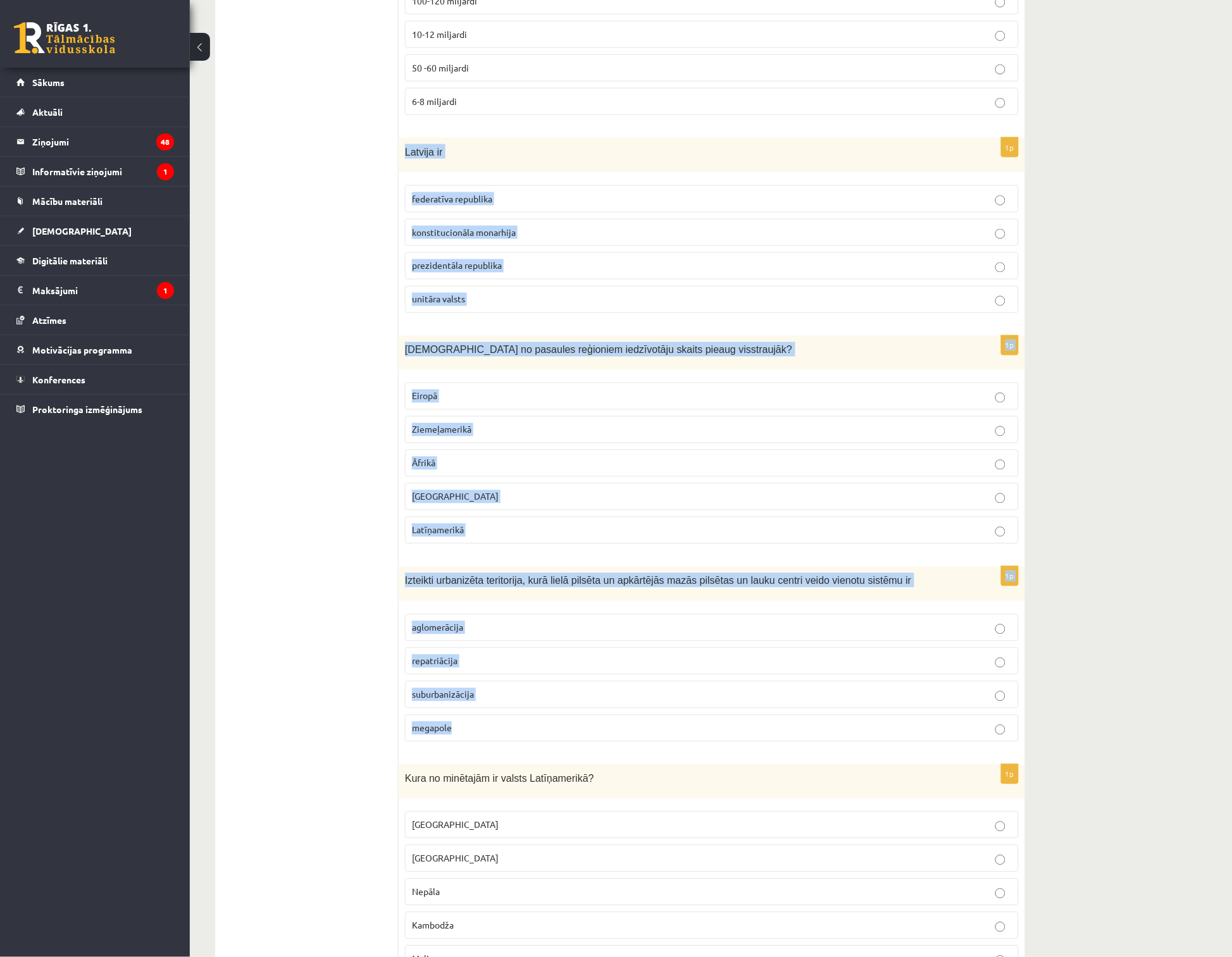
drag, startPoint x: 403, startPoint y: 154, endPoint x: 595, endPoint y: 720, distance: 597.7
copy form "Latvija ir federatīva republika konstitucionāla monarhija prezidentāla republik…"
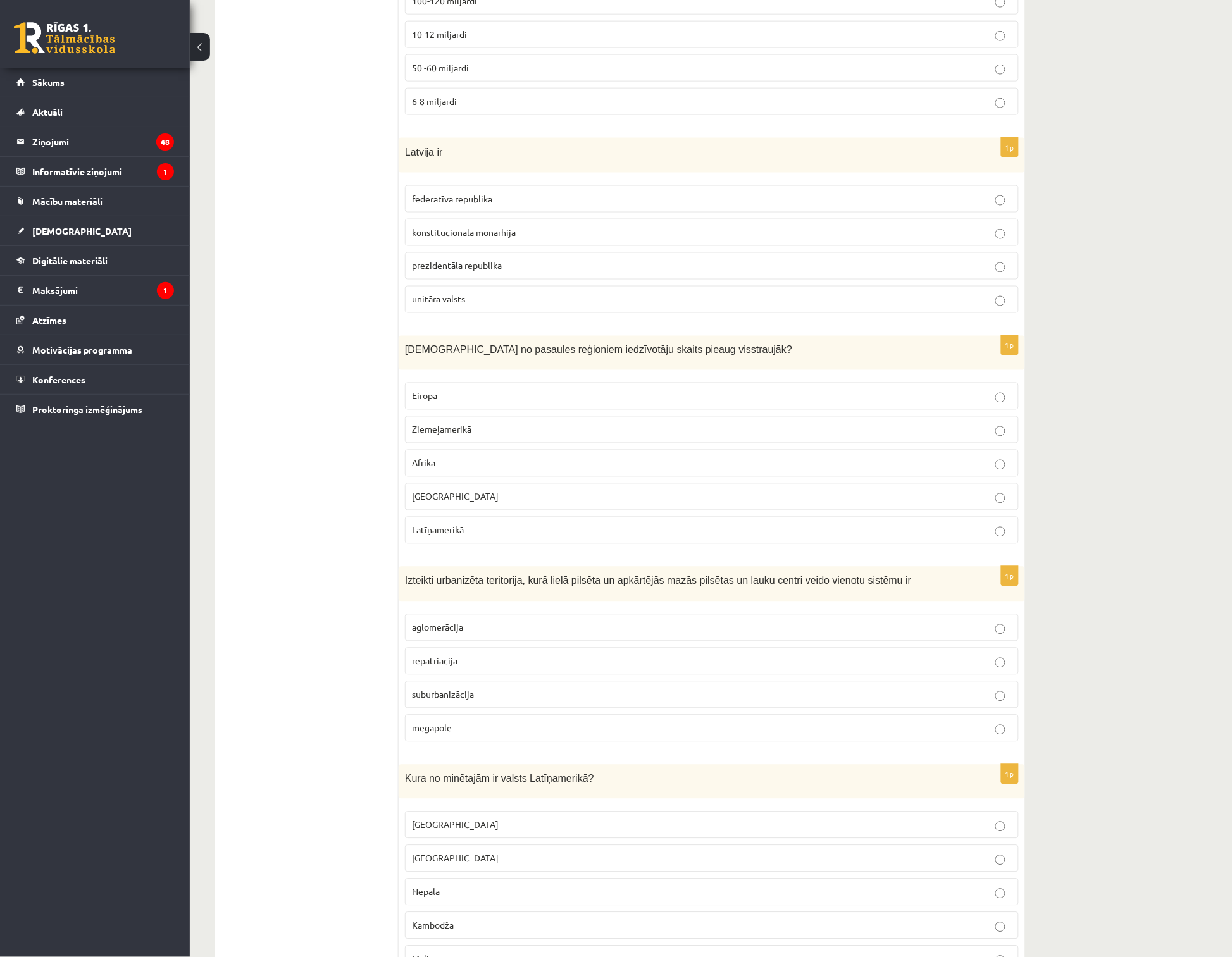
click at [466, 634] on p "aglomerācija" at bounding box center [712, 628] width 600 height 13
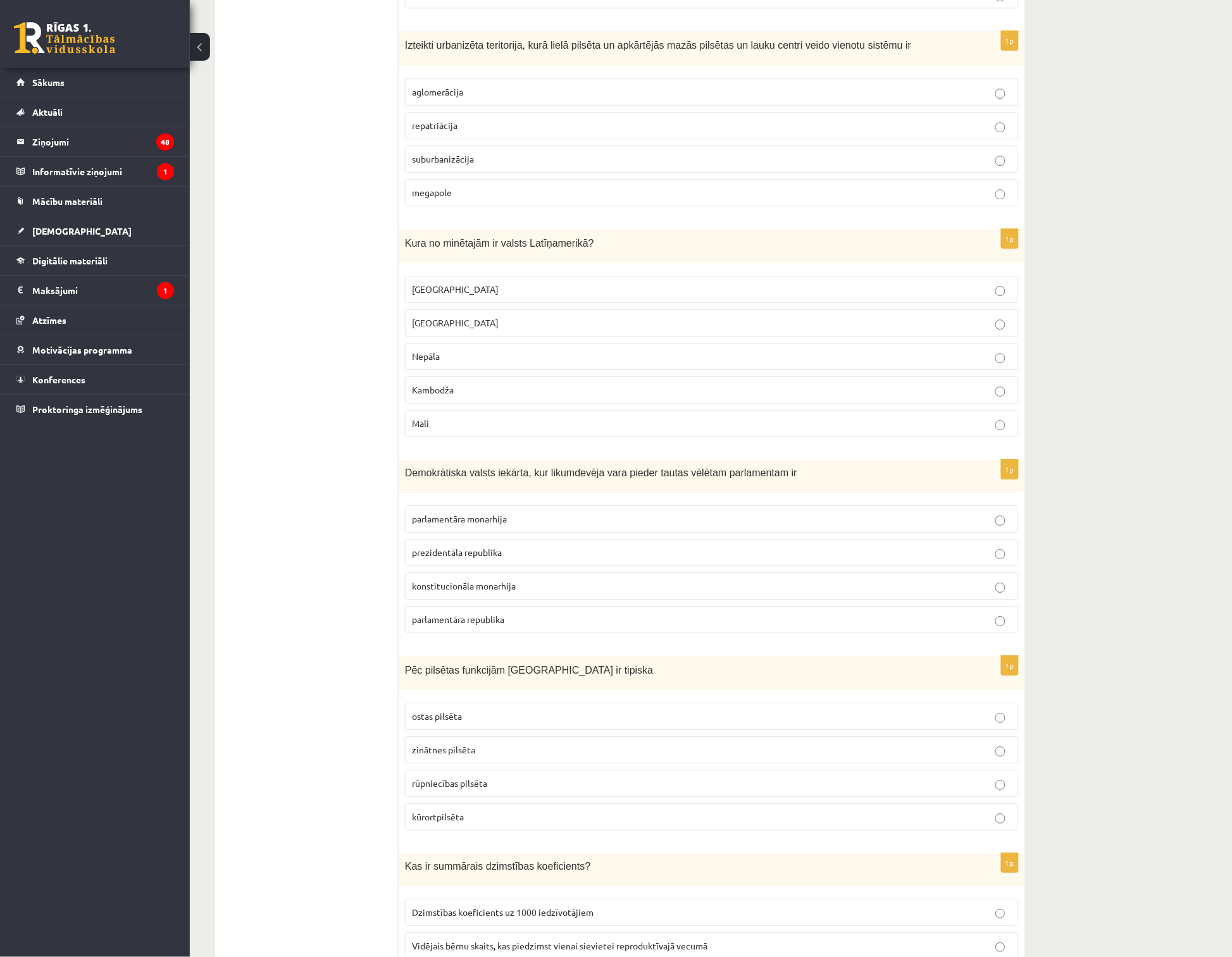
scroll to position [2671, 0]
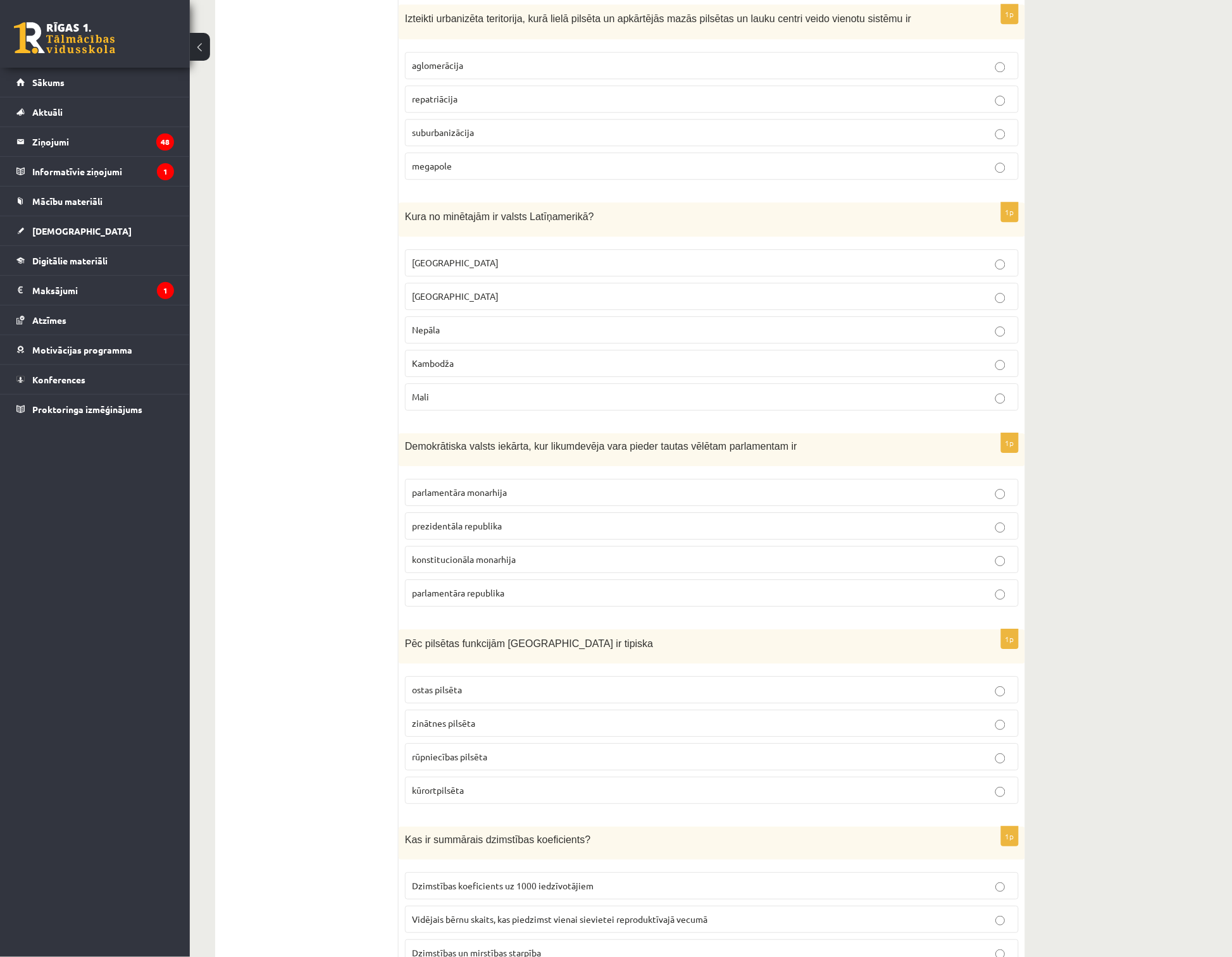
click at [490, 262] on p "Meksika" at bounding box center [712, 263] width 600 height 13
drag, startPoint x: 649, startPoint y: 476, endPoint x: 357, endPoint y: 453, distance: 292.9
click at [348, 452] on ul "Tests" at bounding box center [313, 646] width 171 height 6180
click at [451, 499] on p "parlamentāra monarhija" at bounding box center [712, 493] width 600 height 13
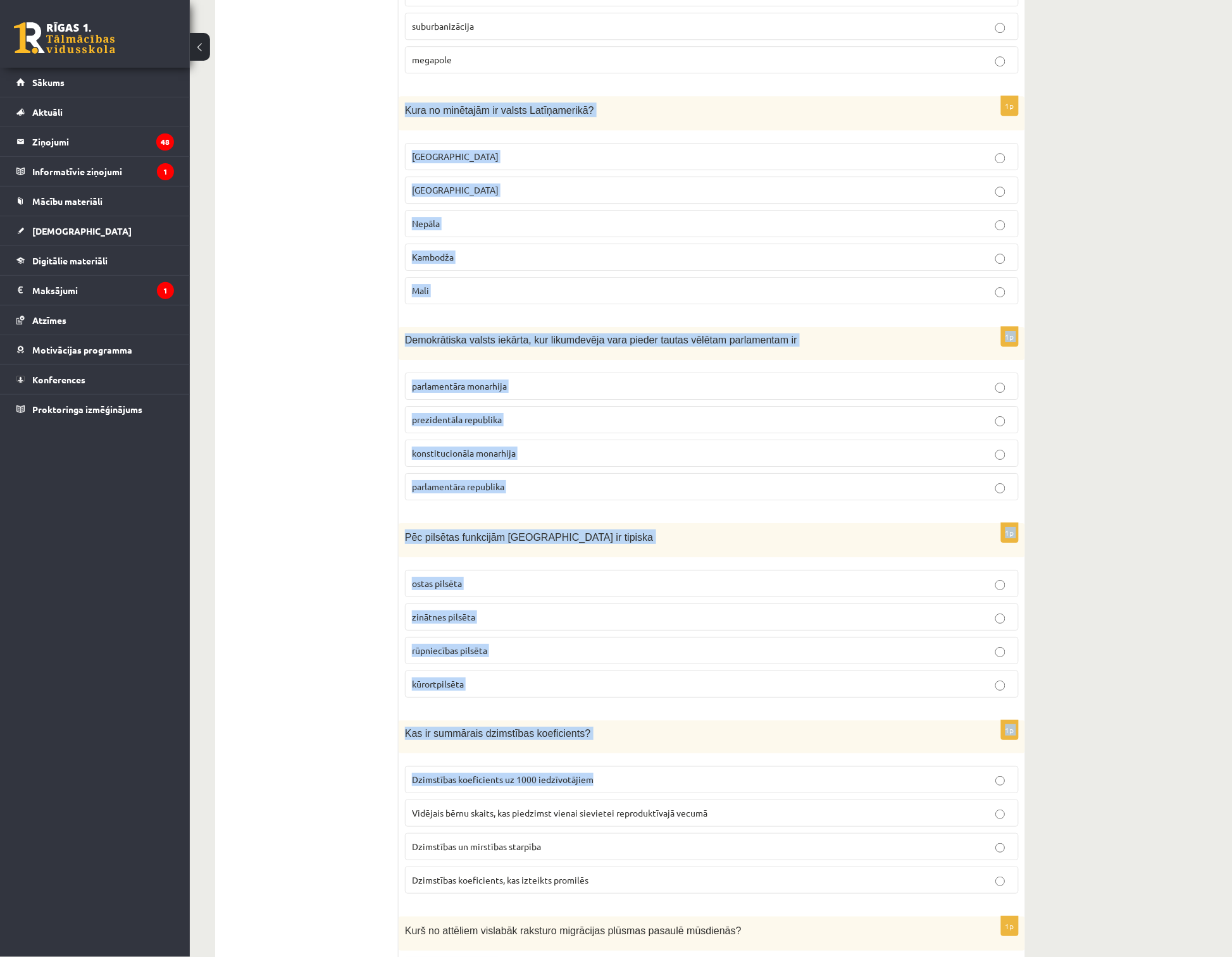
scroll to position [2811, 0]
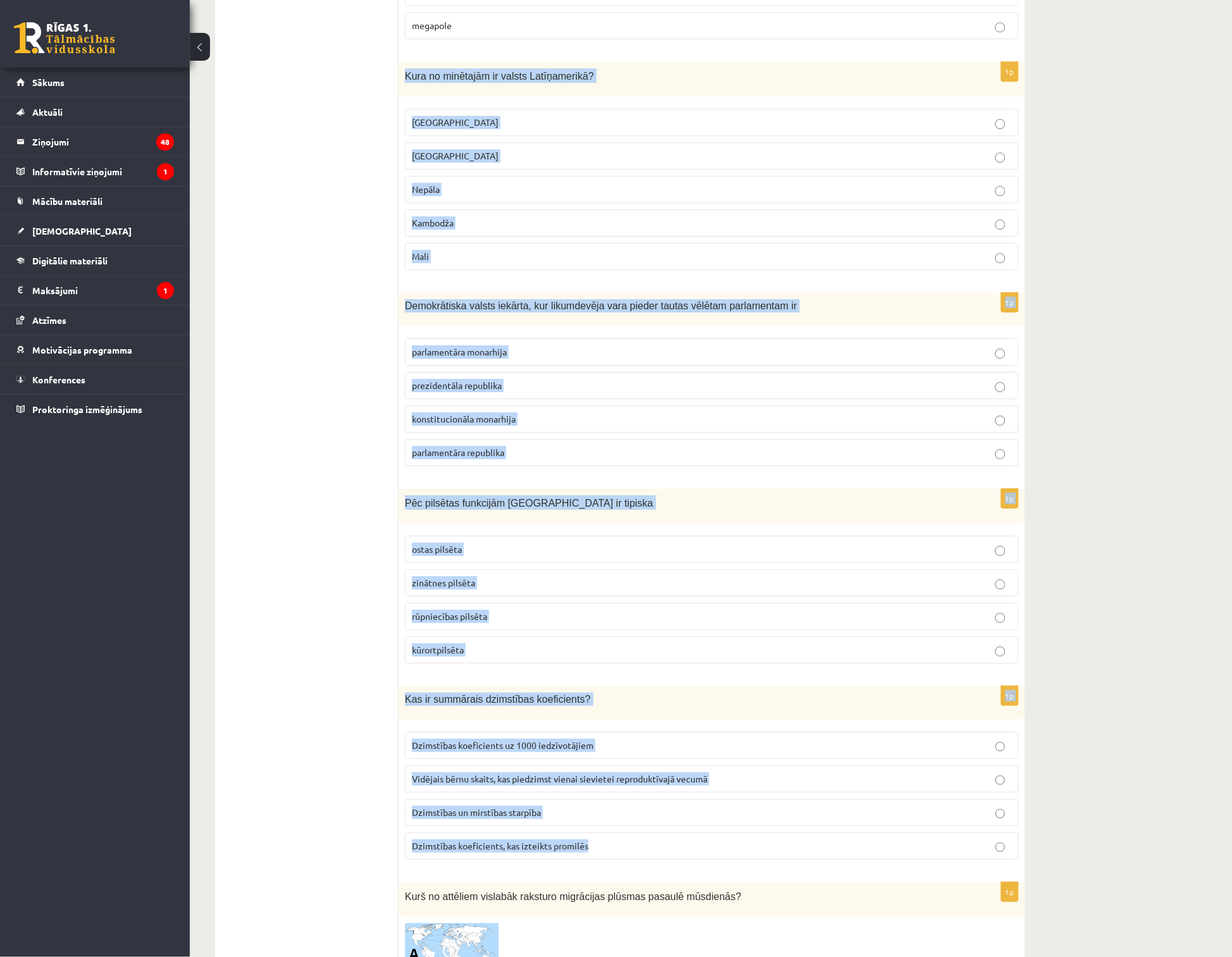
drag, startPoint x: 401, startPoint y: 225, endPoint x: 628, endPoint y: 848, distance: 663.1
click at [628, 848] on form "1p Tadžikistāna un Turkmenistāna ir Ziemeļāzijas valstis Austumāzijas valstis C…" at bounding box center [712, 506] width 601 height 6180
click at [525, 456] on p "parlamentāra republika" at bounding box center [712, 453] width 600 height 13
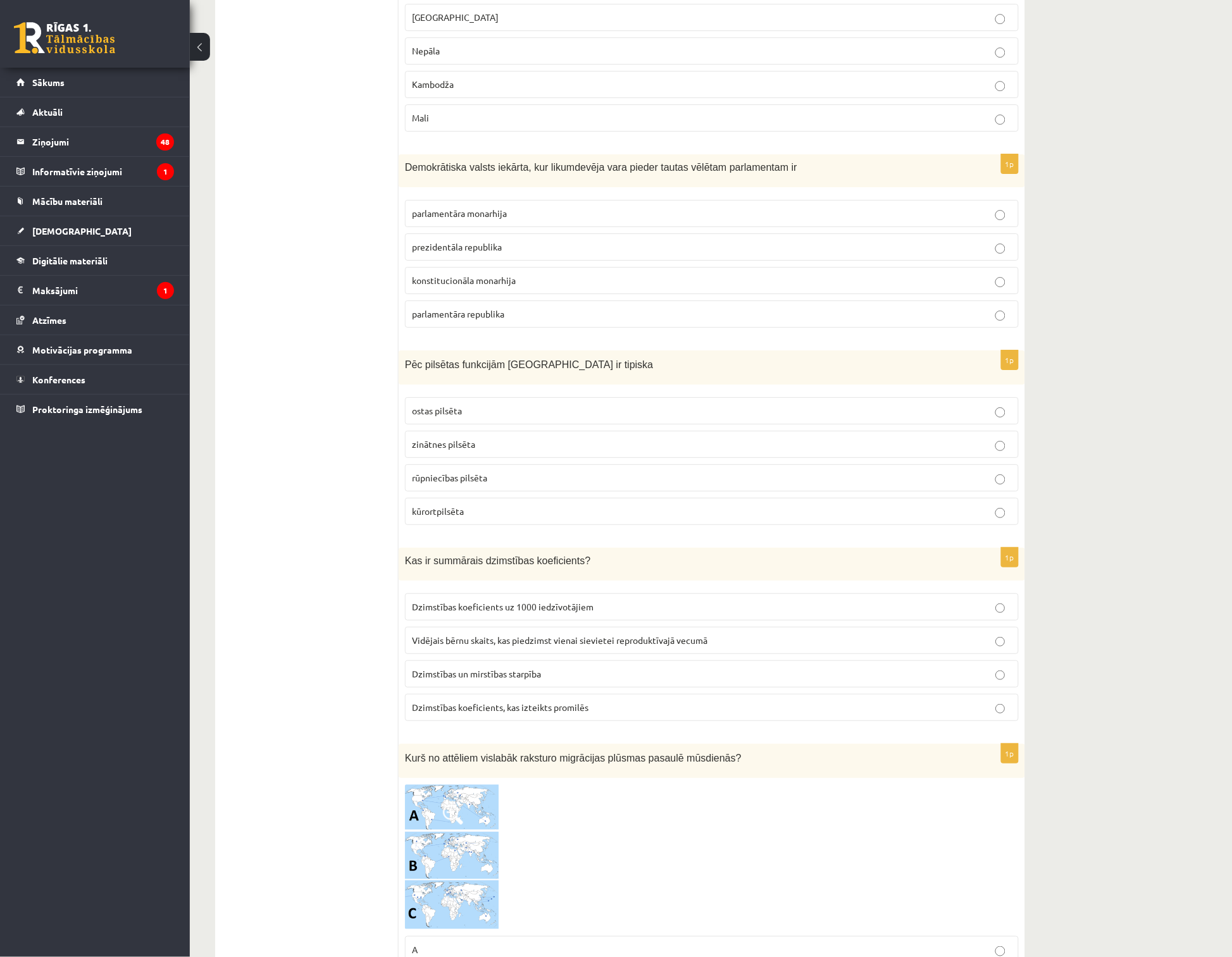
scroll to position [2951, 0]
click at [487, 516] on p "kūrortpilsēta" at bounding box center [712, 510] width 600 height 13
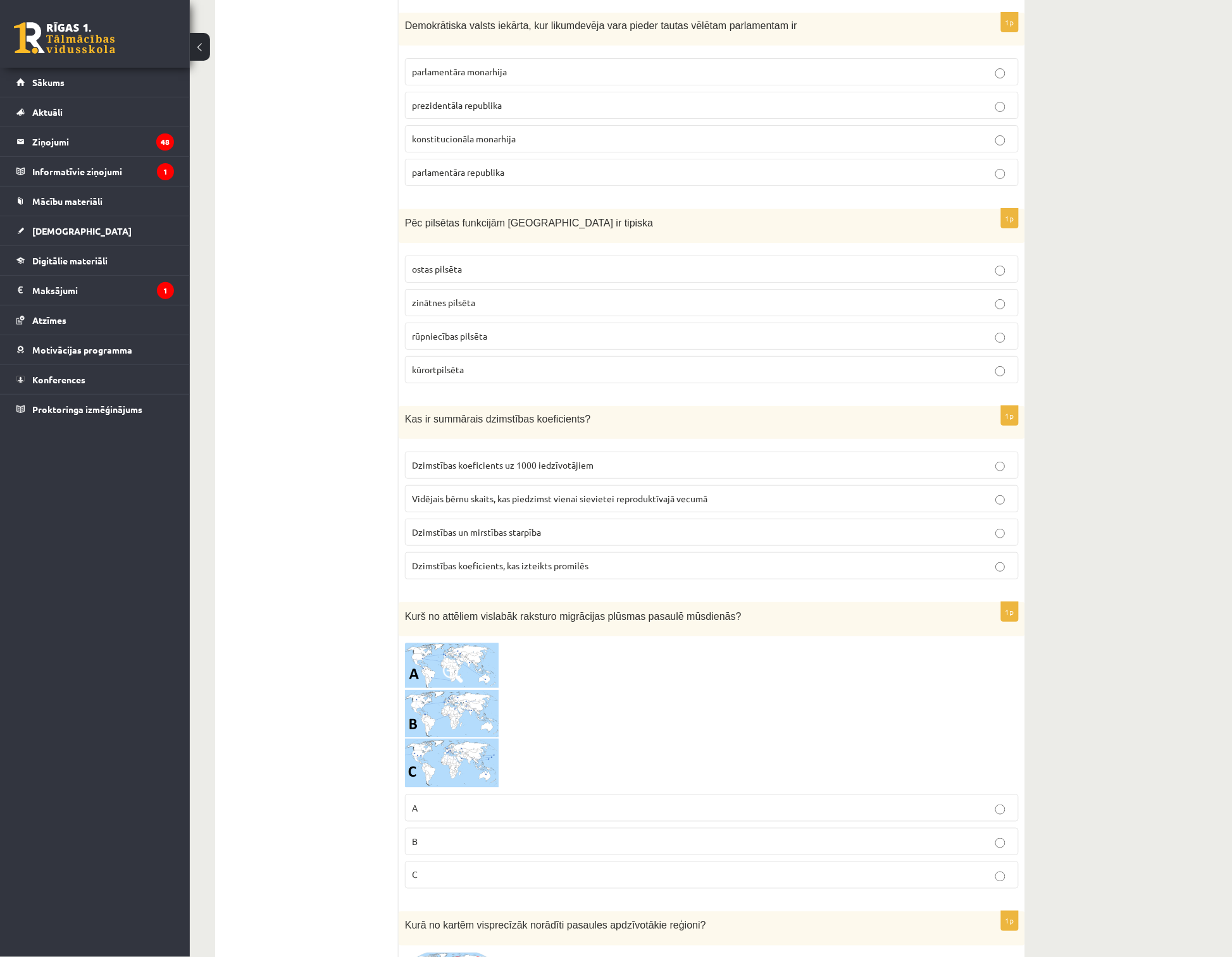
scroll to position [3091, 0]
click at [532, 504] on span "Vidējais bērnu skaits, kas piedzimst vienai sievietei reproduktīvajā vecumā" at bounding box center [559, 498] width 295 height 12
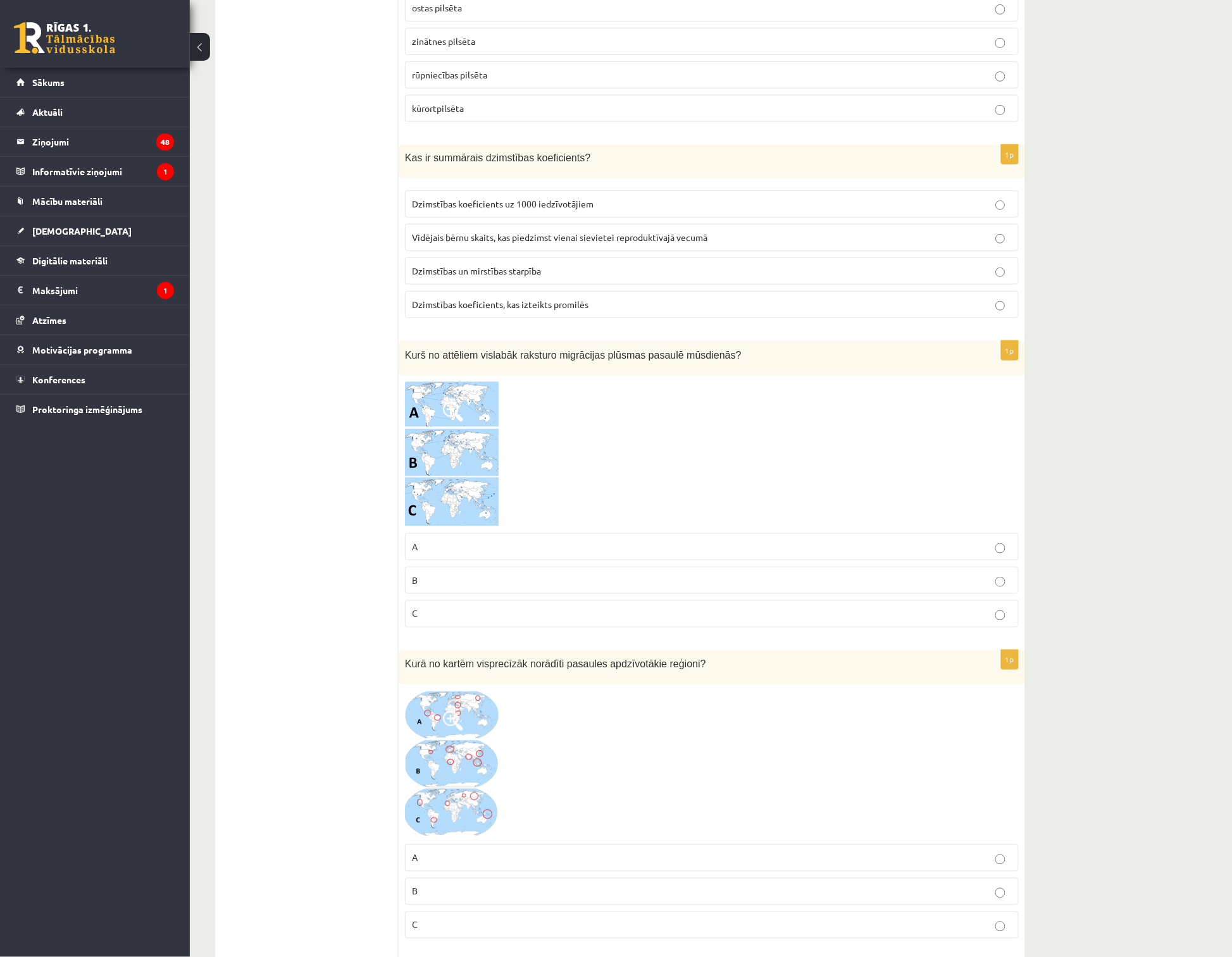
scroll to position [3373, 0]
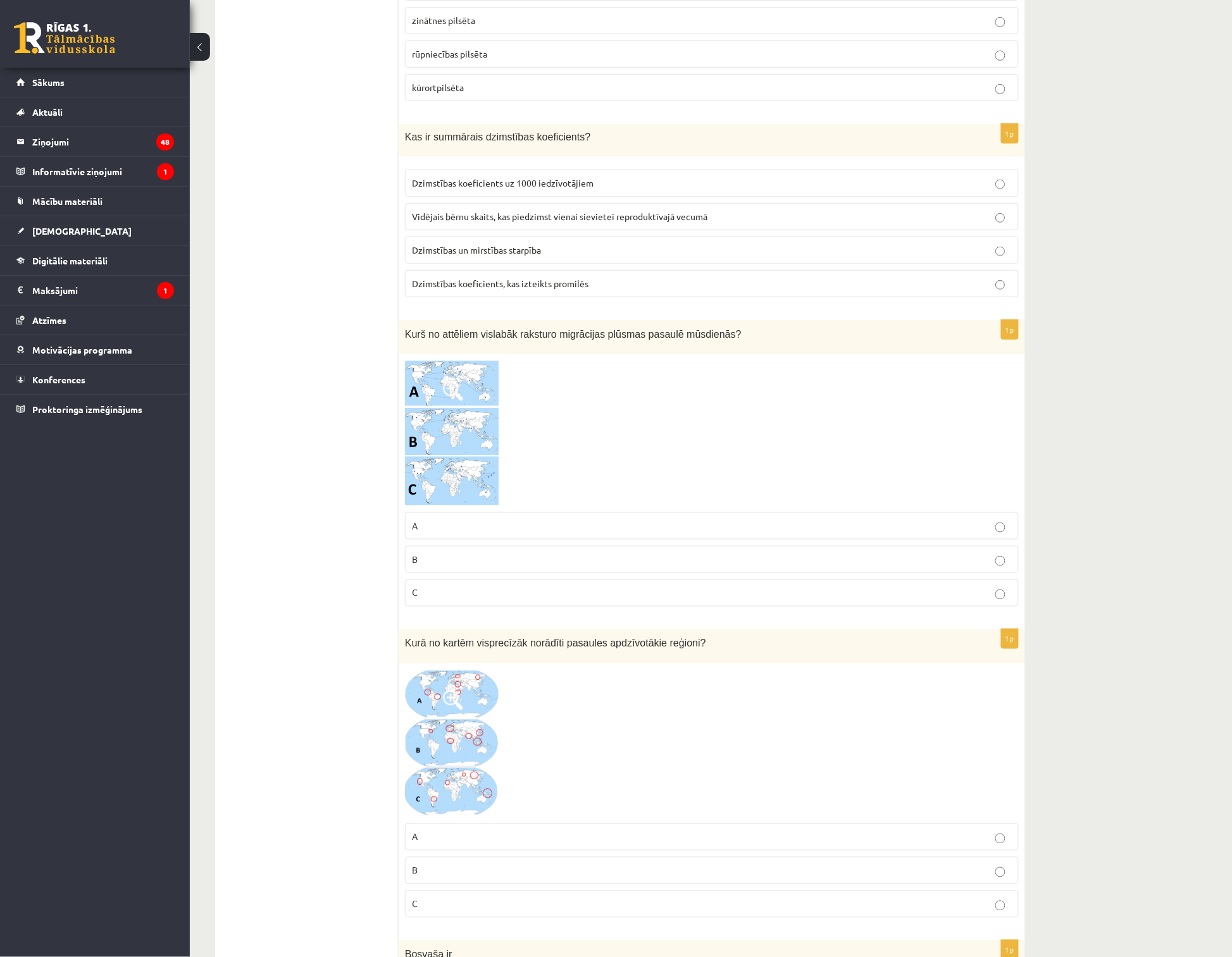
click at [435, 388] on img at bounding box center [452, 433] width 95 height 146
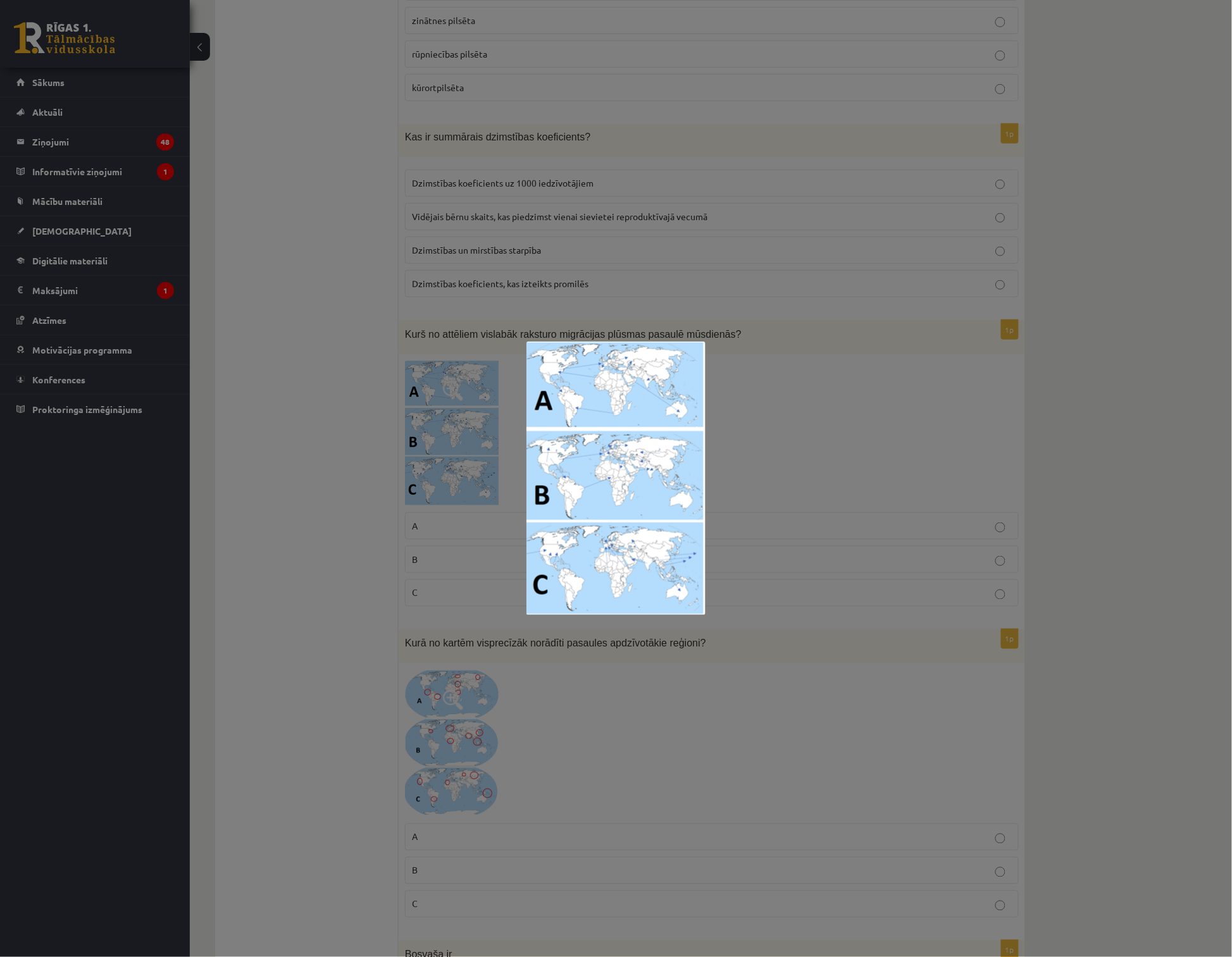
click at [631, 557] on img at bounding box center [616, 478] width 179 height 274
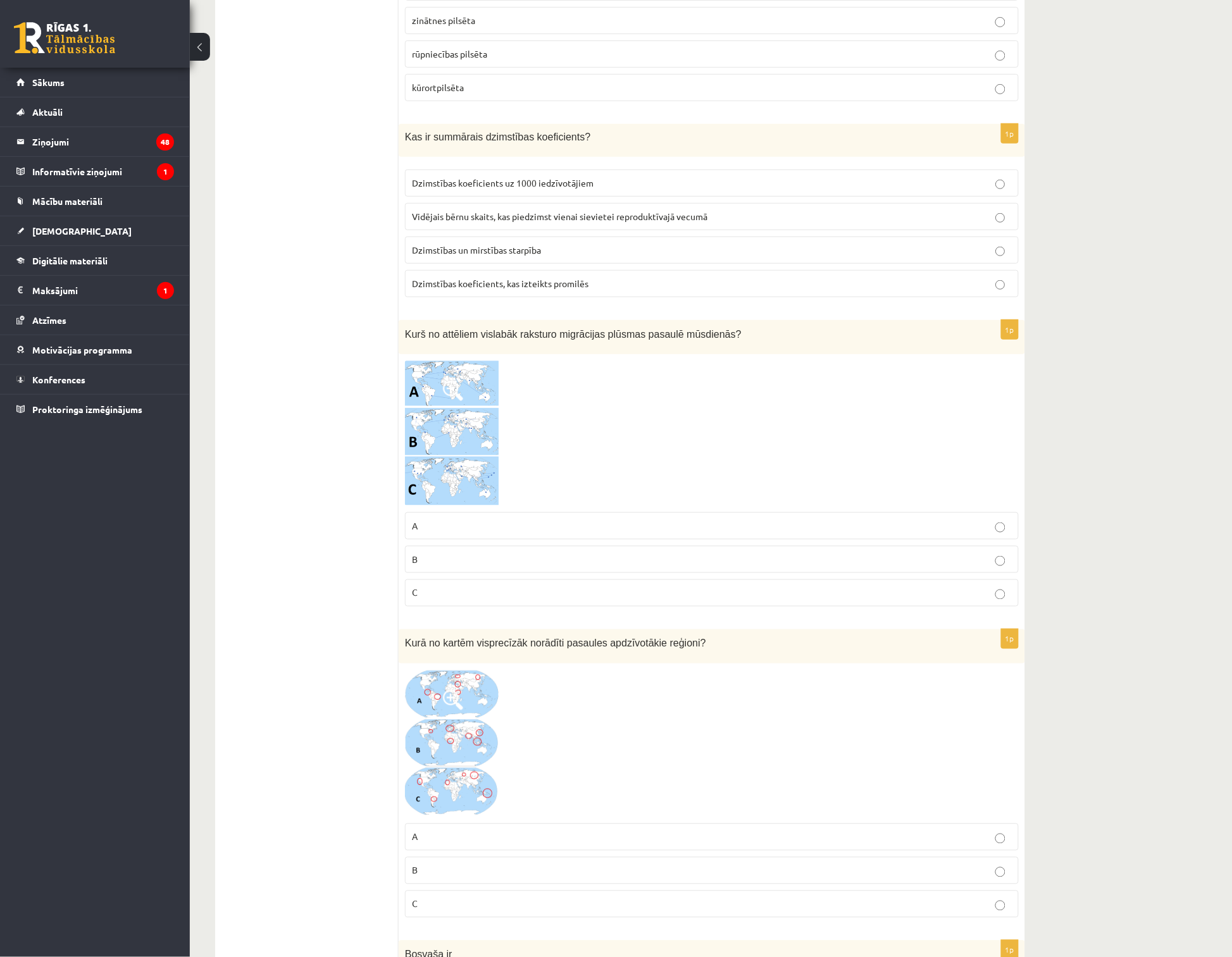
click at [440, 435] on img at bounding box center [452, 433] width 95 height 146
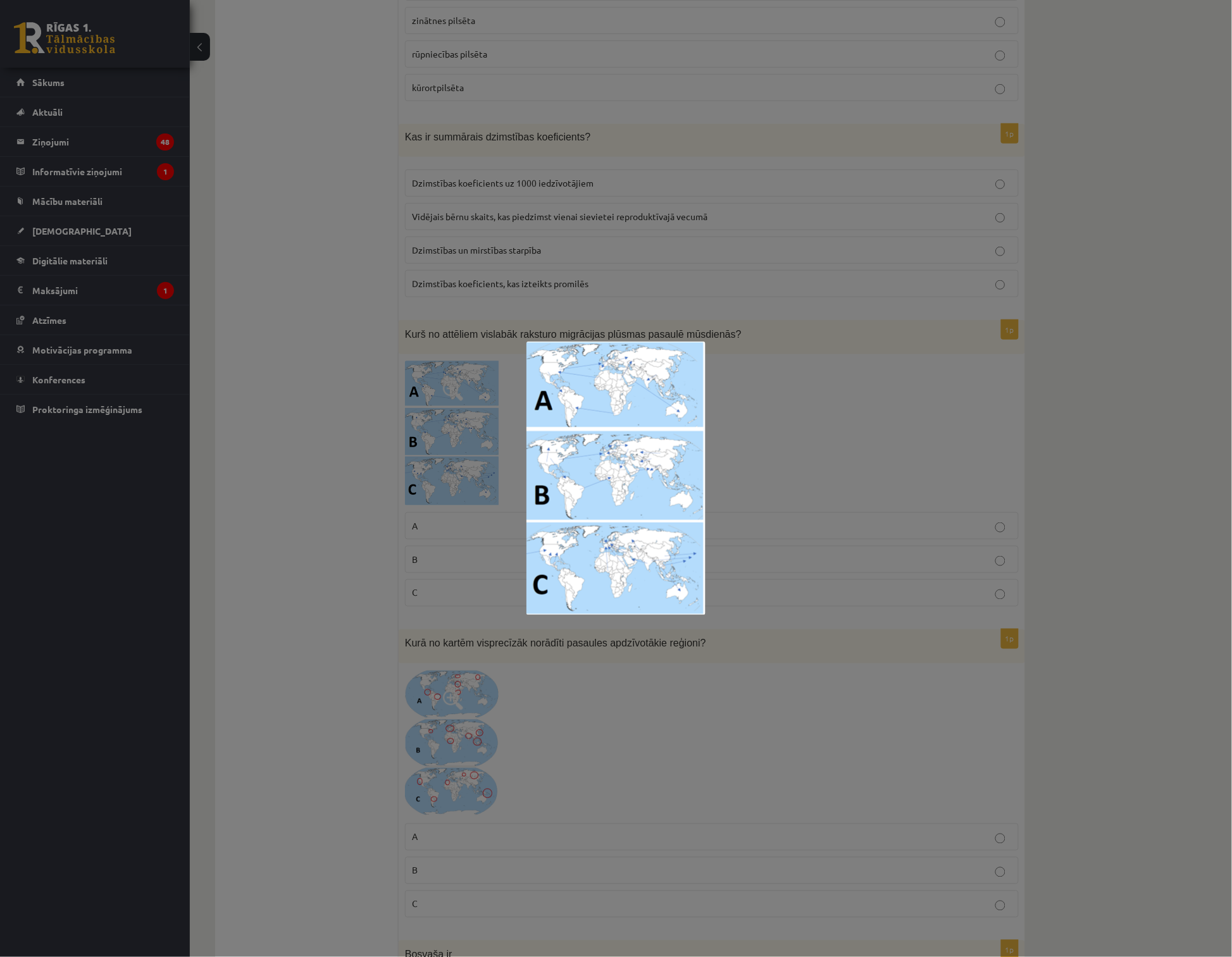
click at [754, 511] on div at bounding box center [616, 478] width 1232 height 957
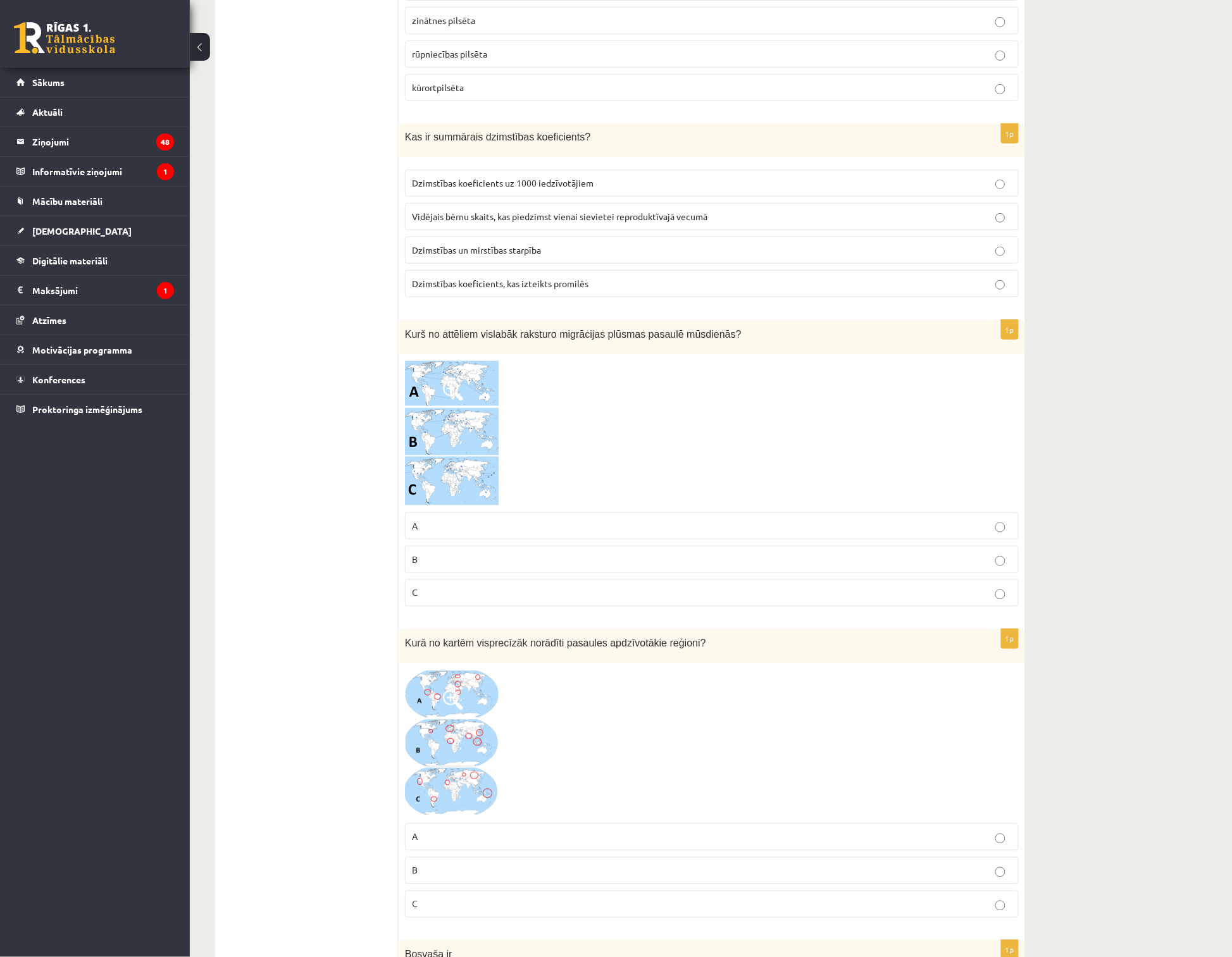
click at [440, 447] on img at bounding box center [452, 433] width 95 height 146
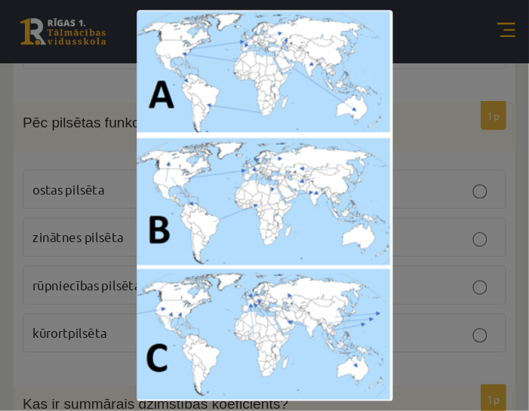
scroll to position [4025, 0]
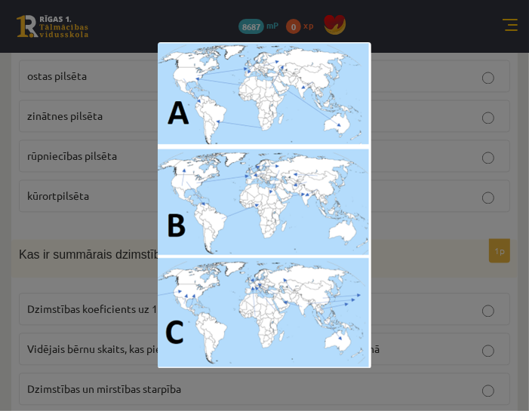
click at [479, 271] on div at bounding box center [264, 205] width 529 height 411
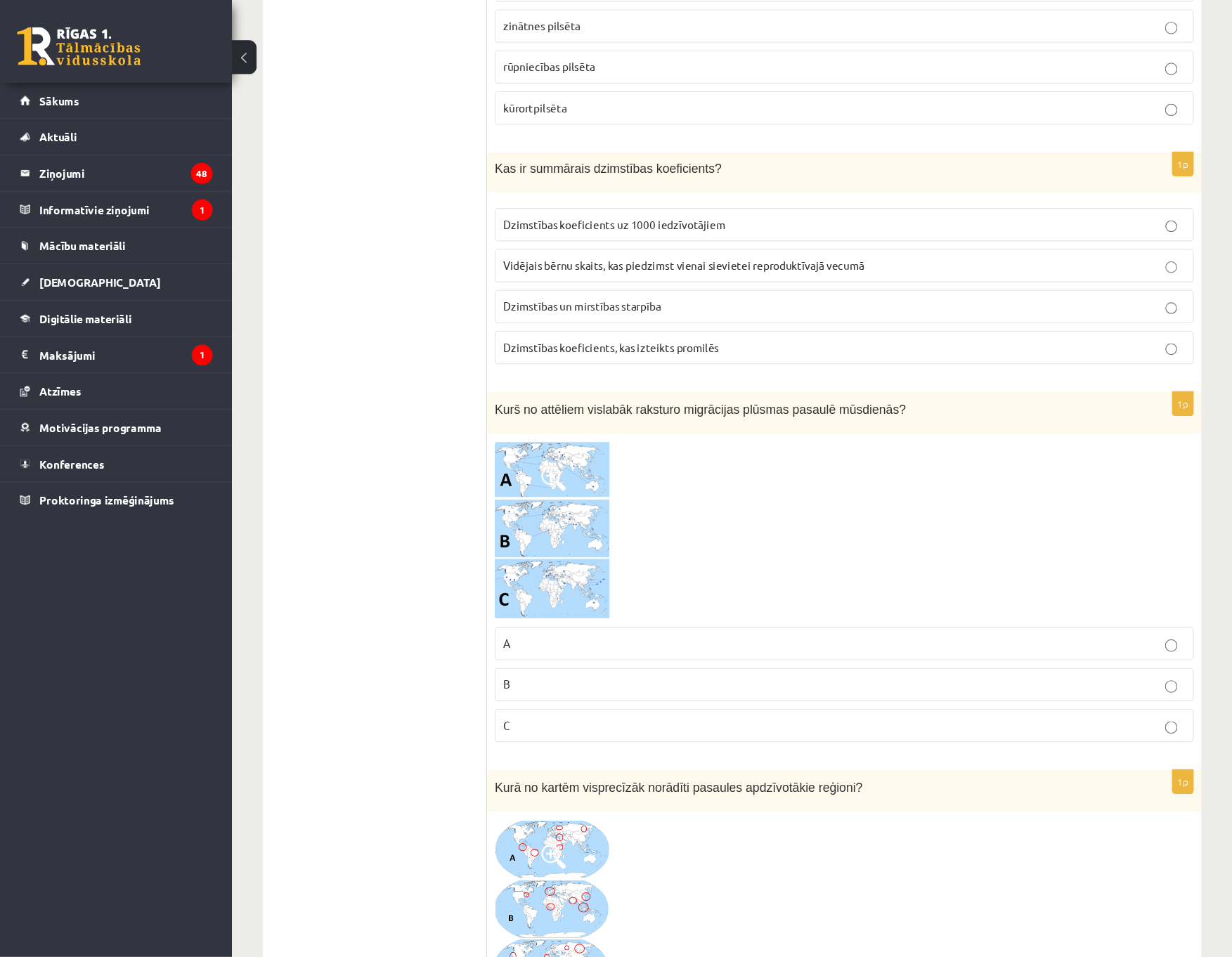
scroll to position [3747, 0]
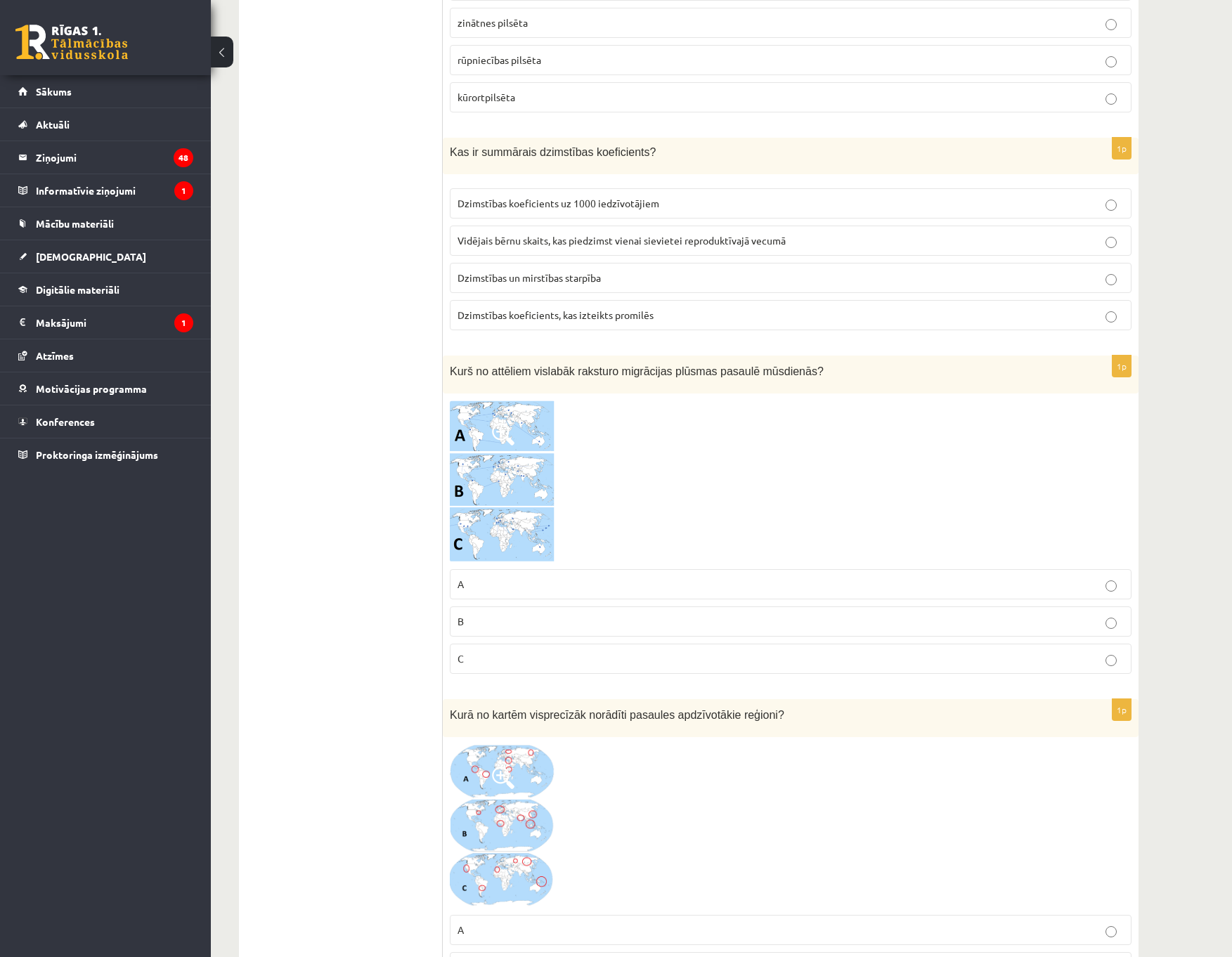
click at [528, 663] on p "C" at bounding box center [791, 659] width 667 height 15
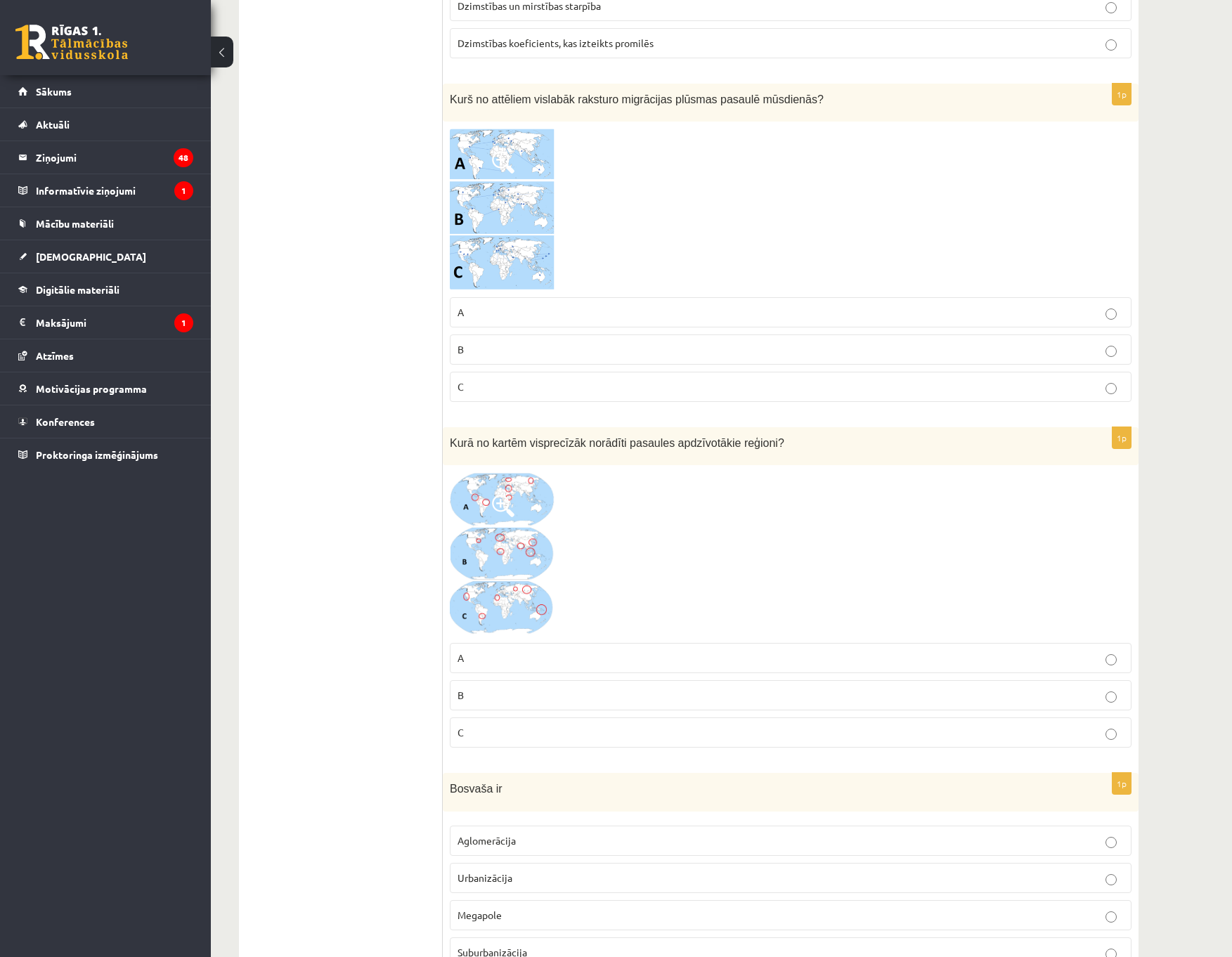
scroll to position [4028, 0]
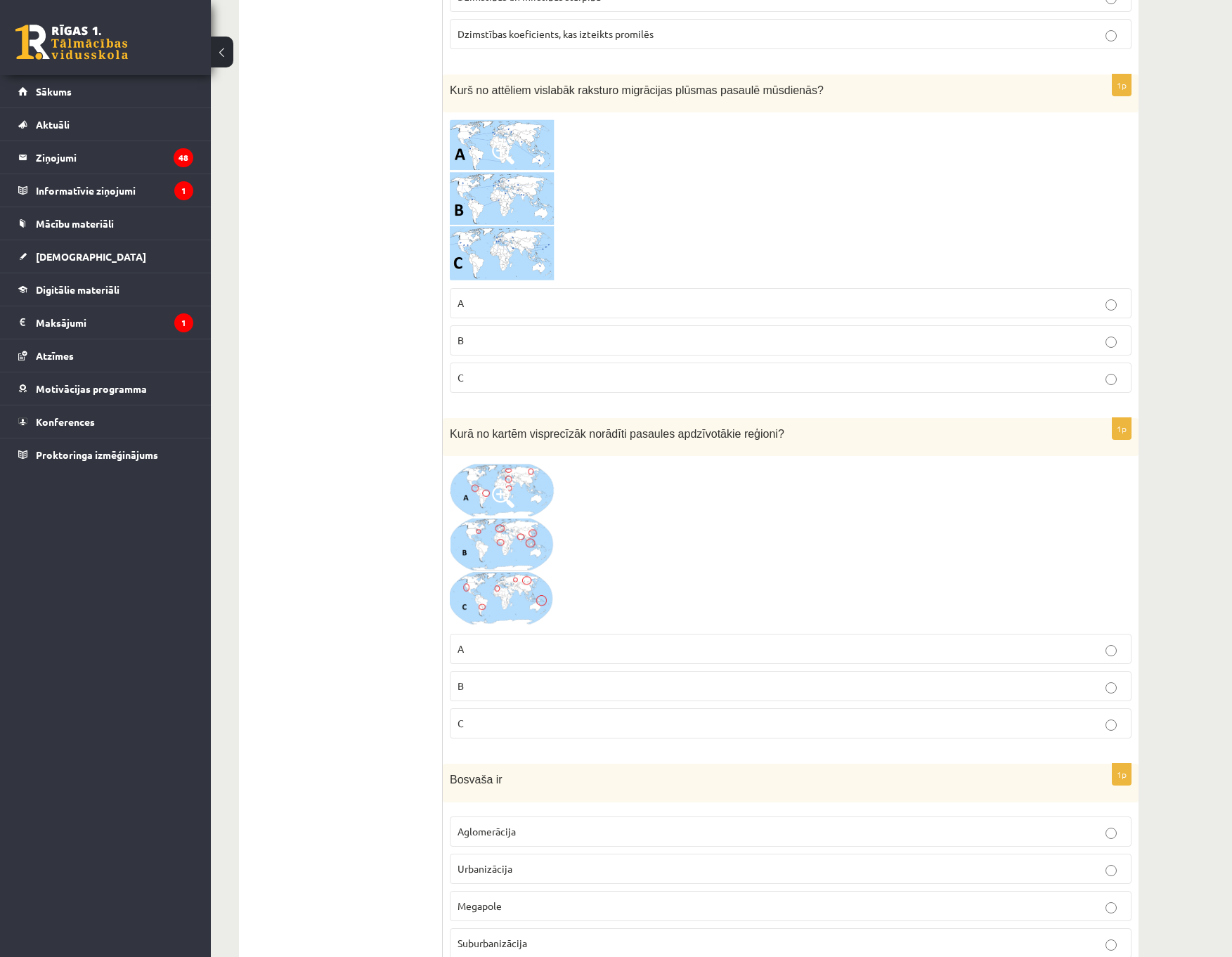
click at [506, 552] on img at bounding box center [502, 545] width 105 height 164
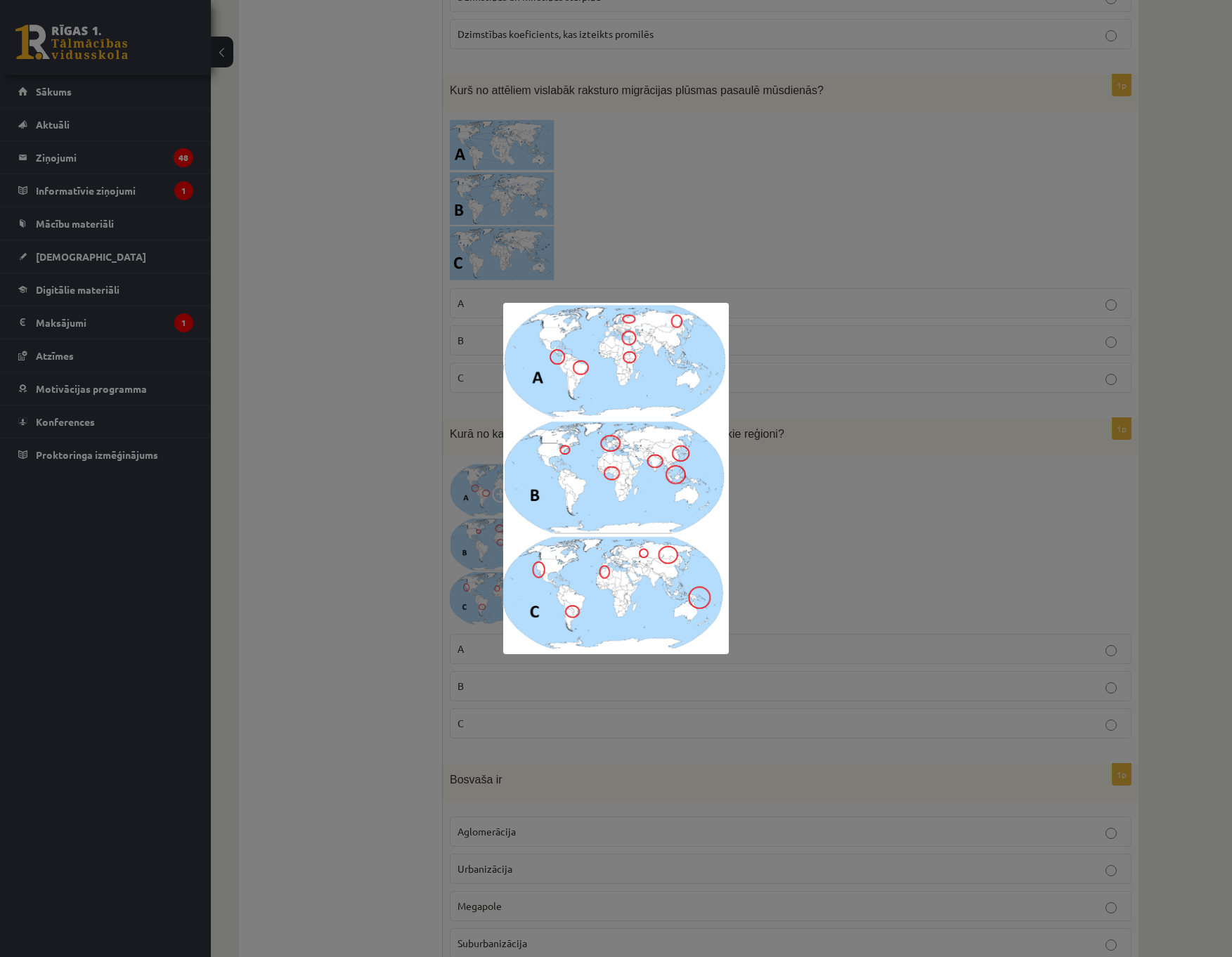
click at [844, 508] on div at bounding box center [616, 478] width 1232 height 957
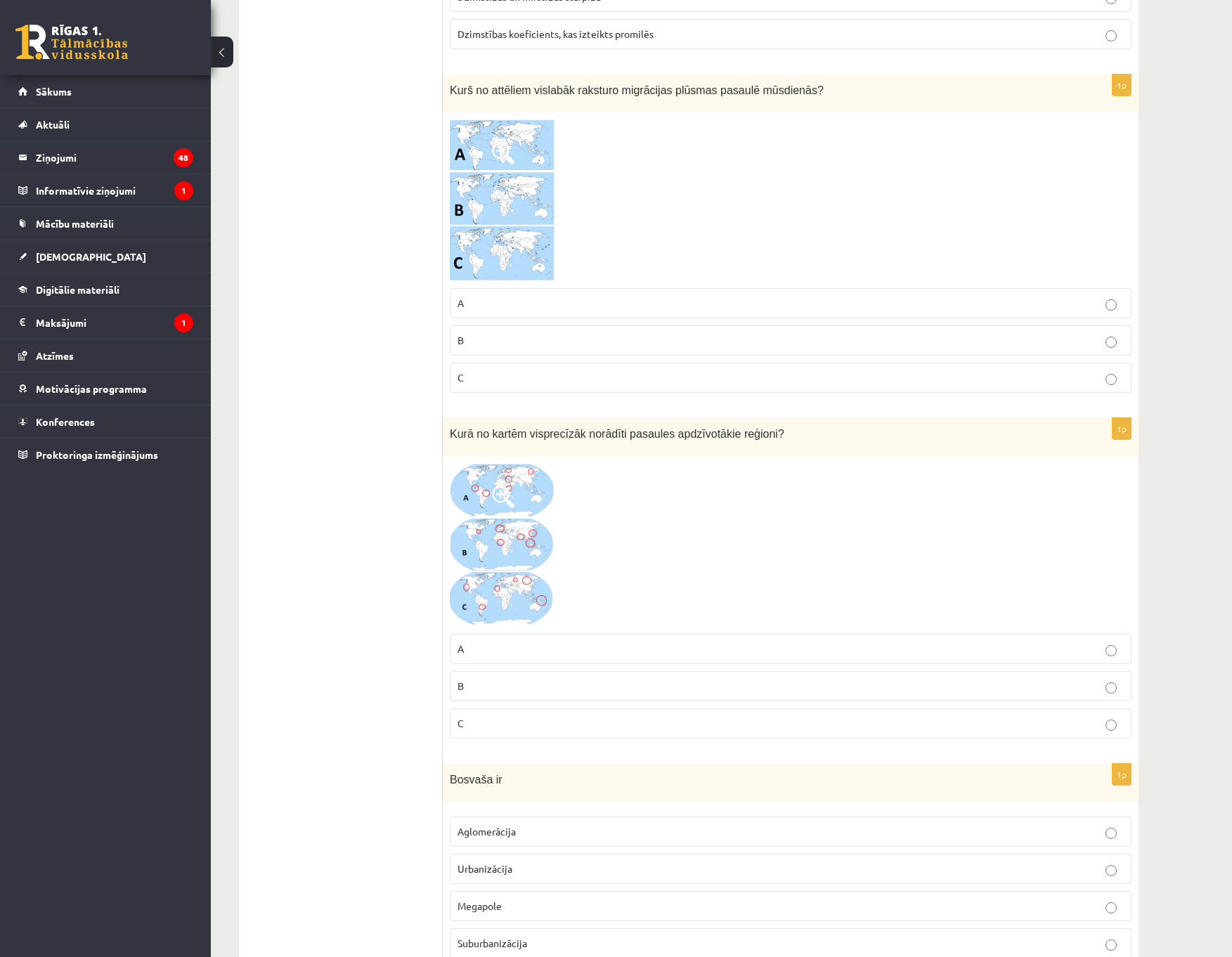
click at [547, 682] on p "B" at bounding box center [791, 686] width 667 height 15
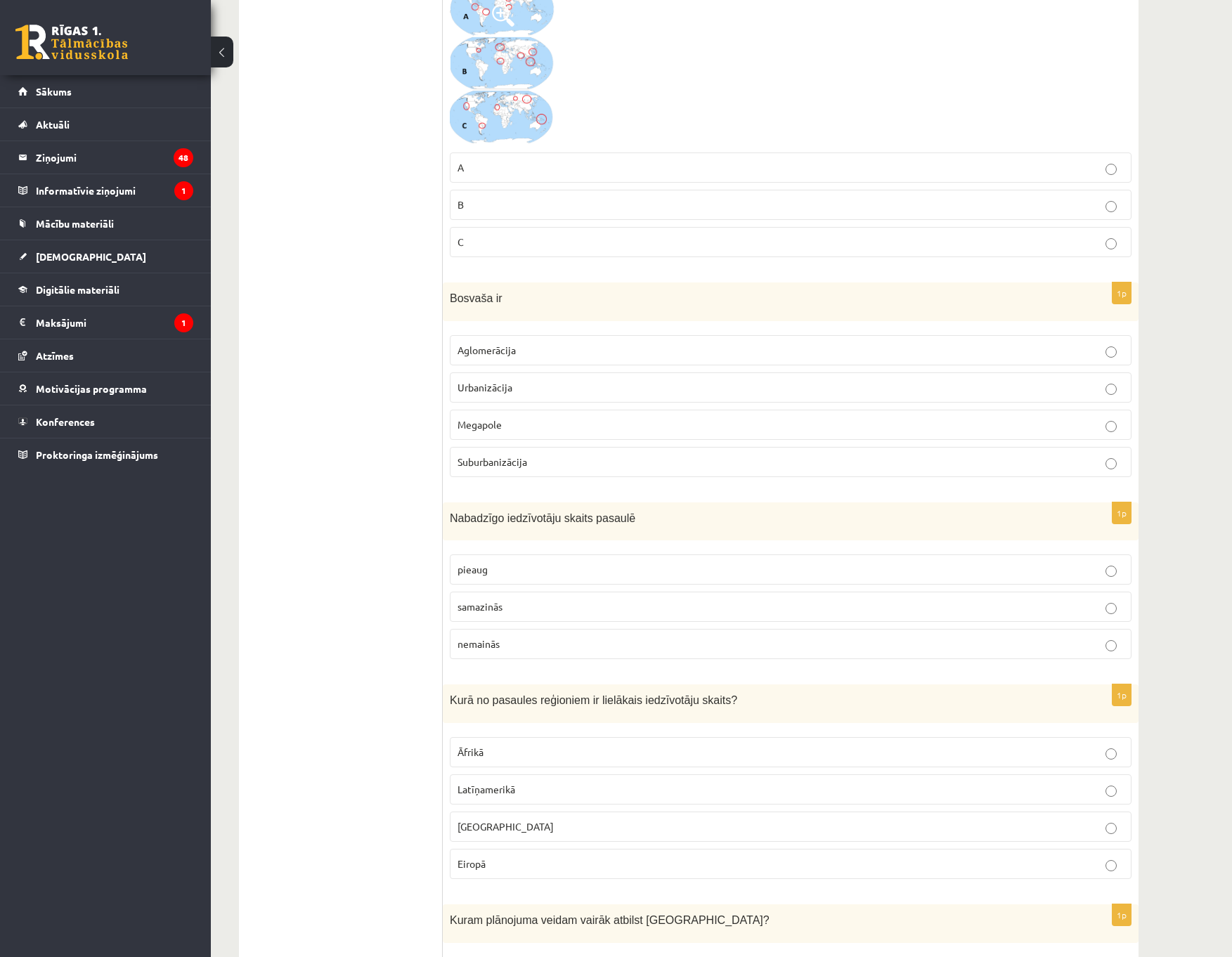
scroll to position [4521, 0]
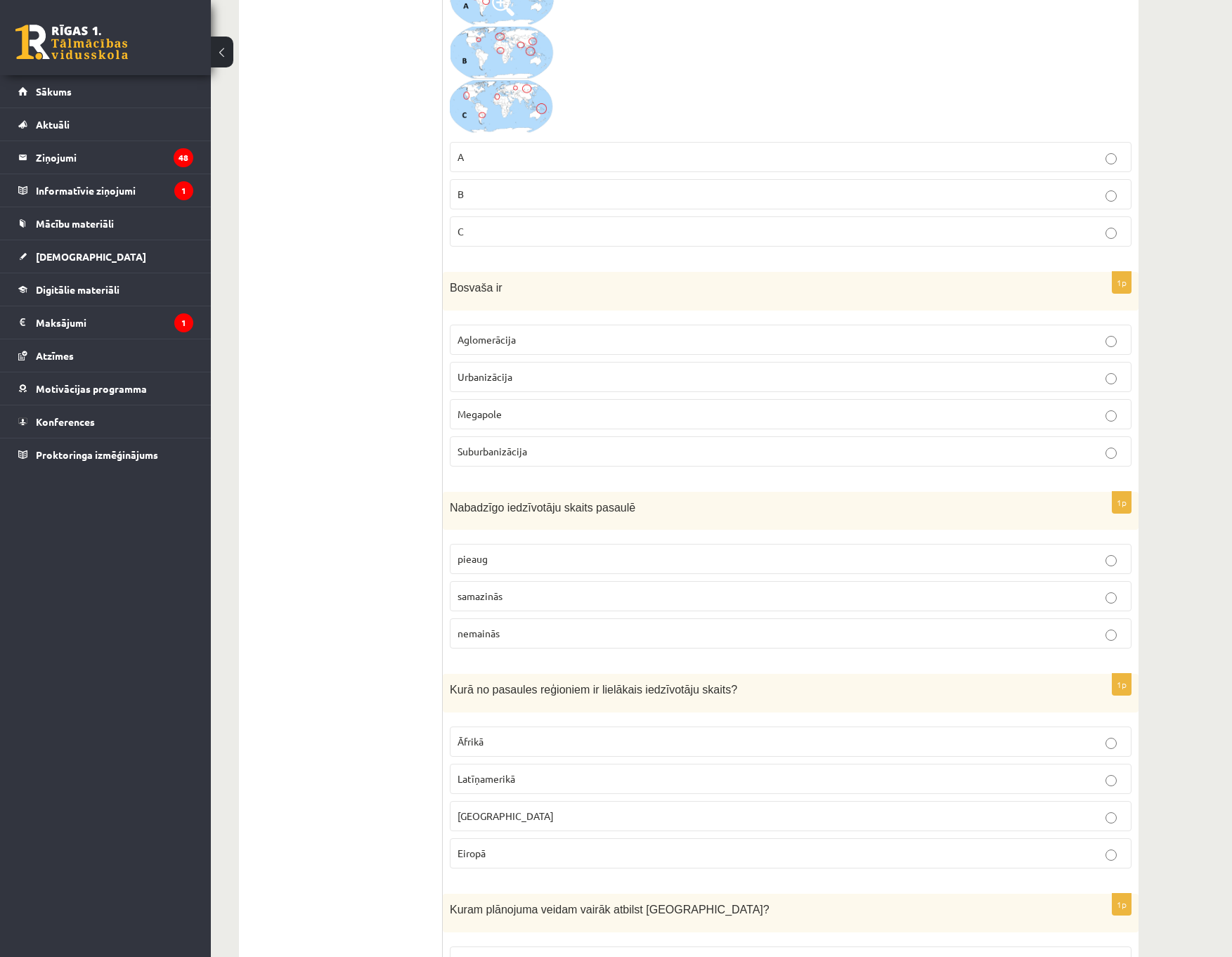
click at [486, 563] on span "pieaug" at bounding box center [472, 559] width 30 height 13
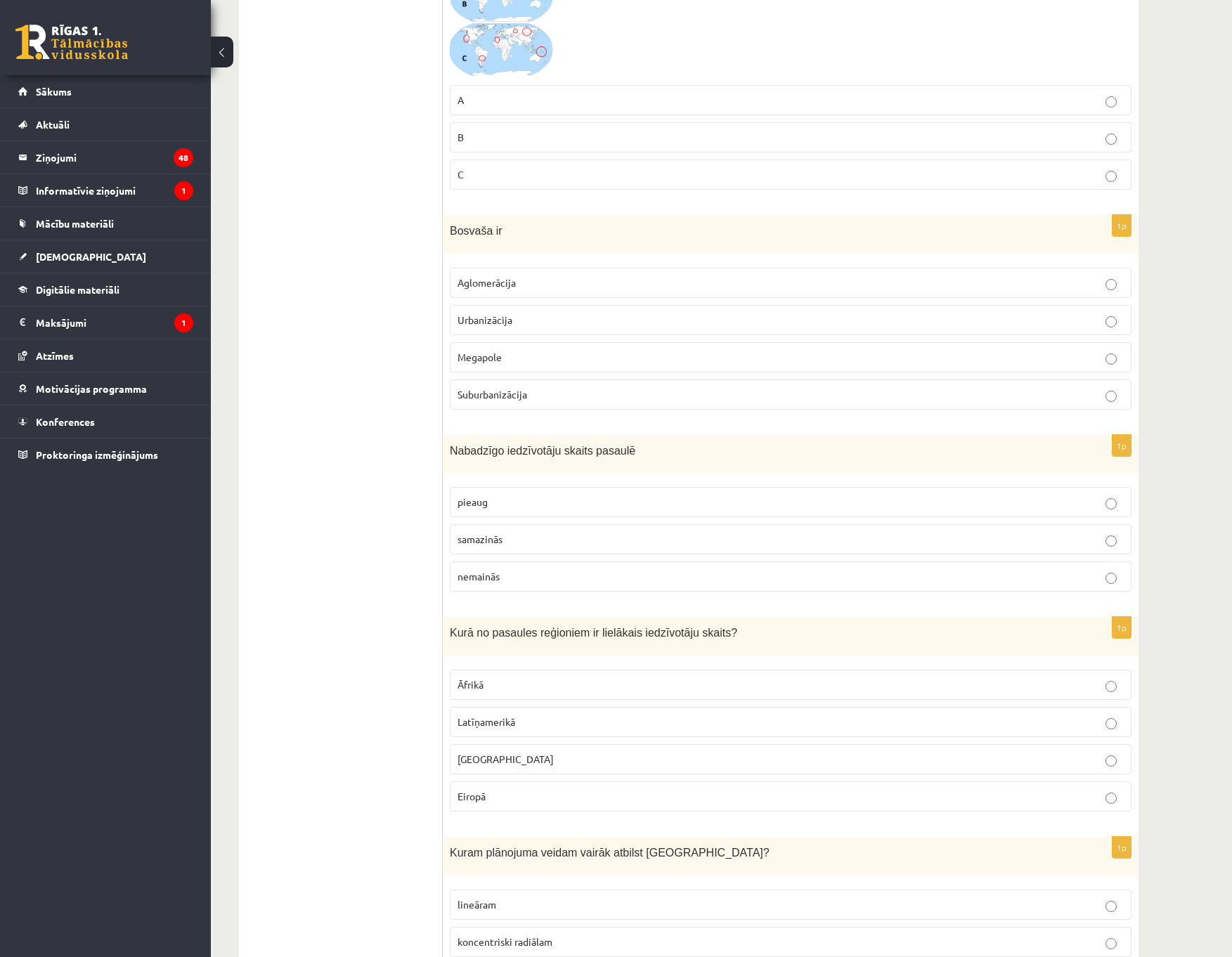
scroll to position [4590, 0]
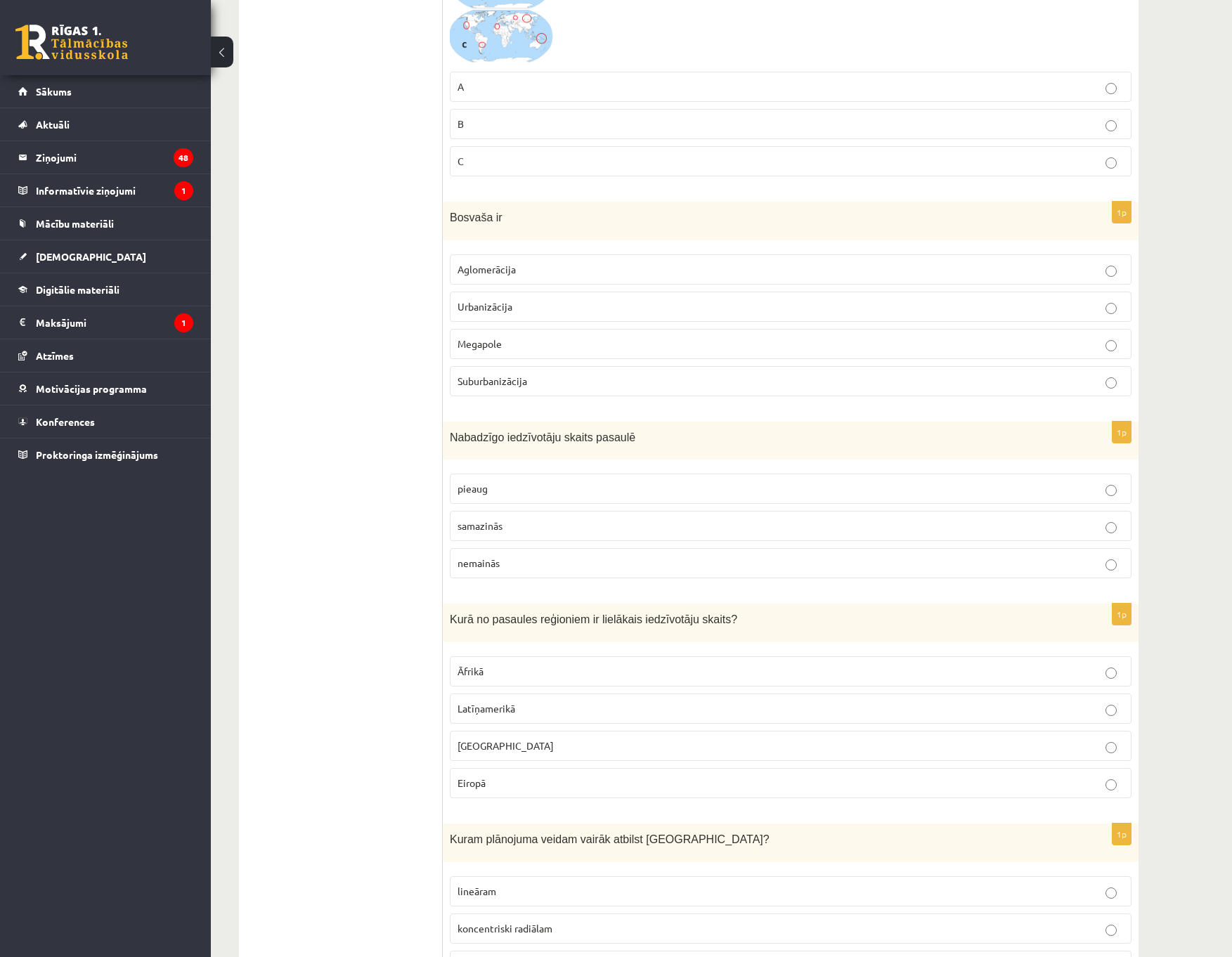
click at [486, 669] on p "Āfrikā" at bounding box center [791, 671] width 667 height 15
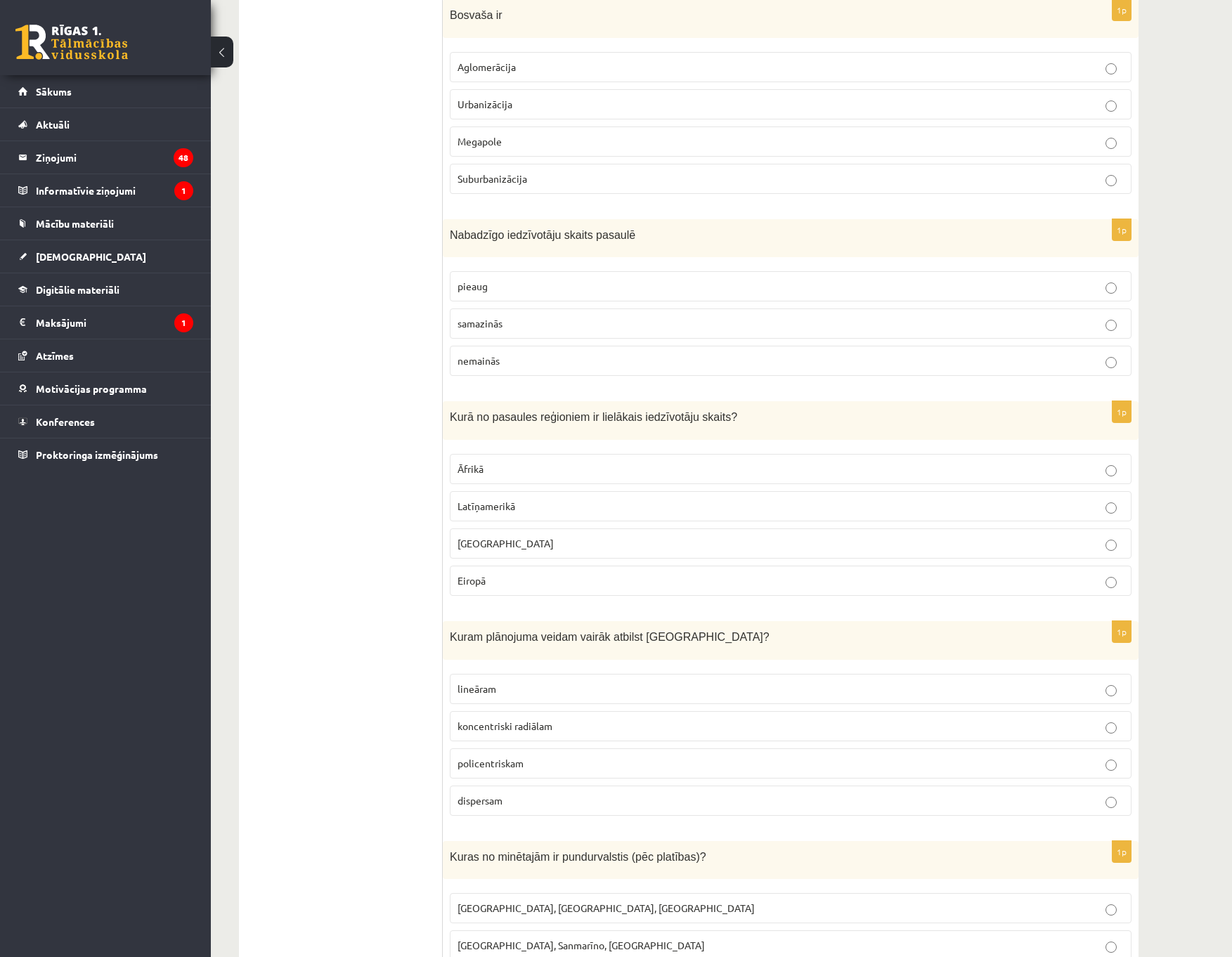
scroll to position [4802, 0]
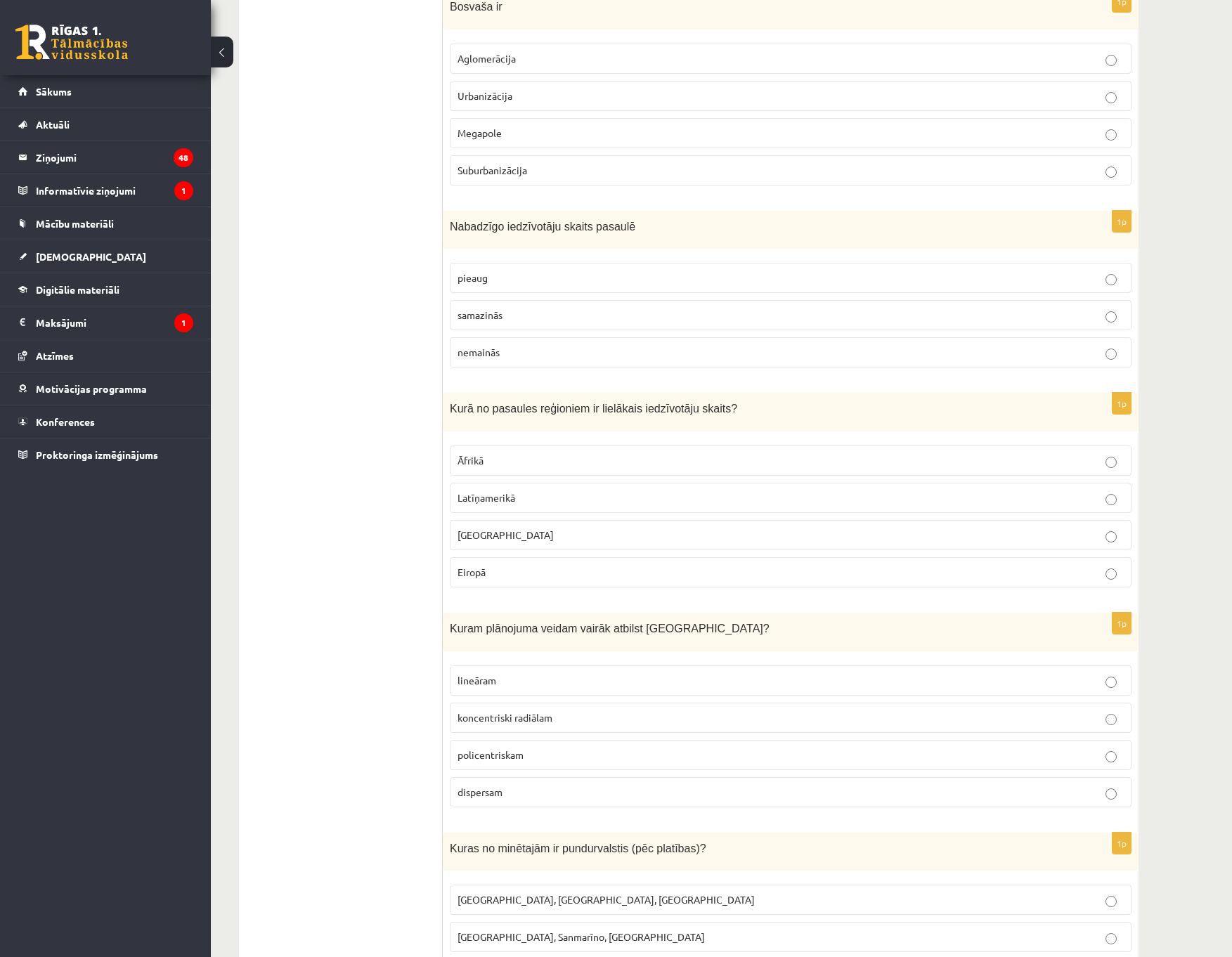
click at [489, 686] on p "lineāram" at bounding box center [791, 681] width 667 height 15
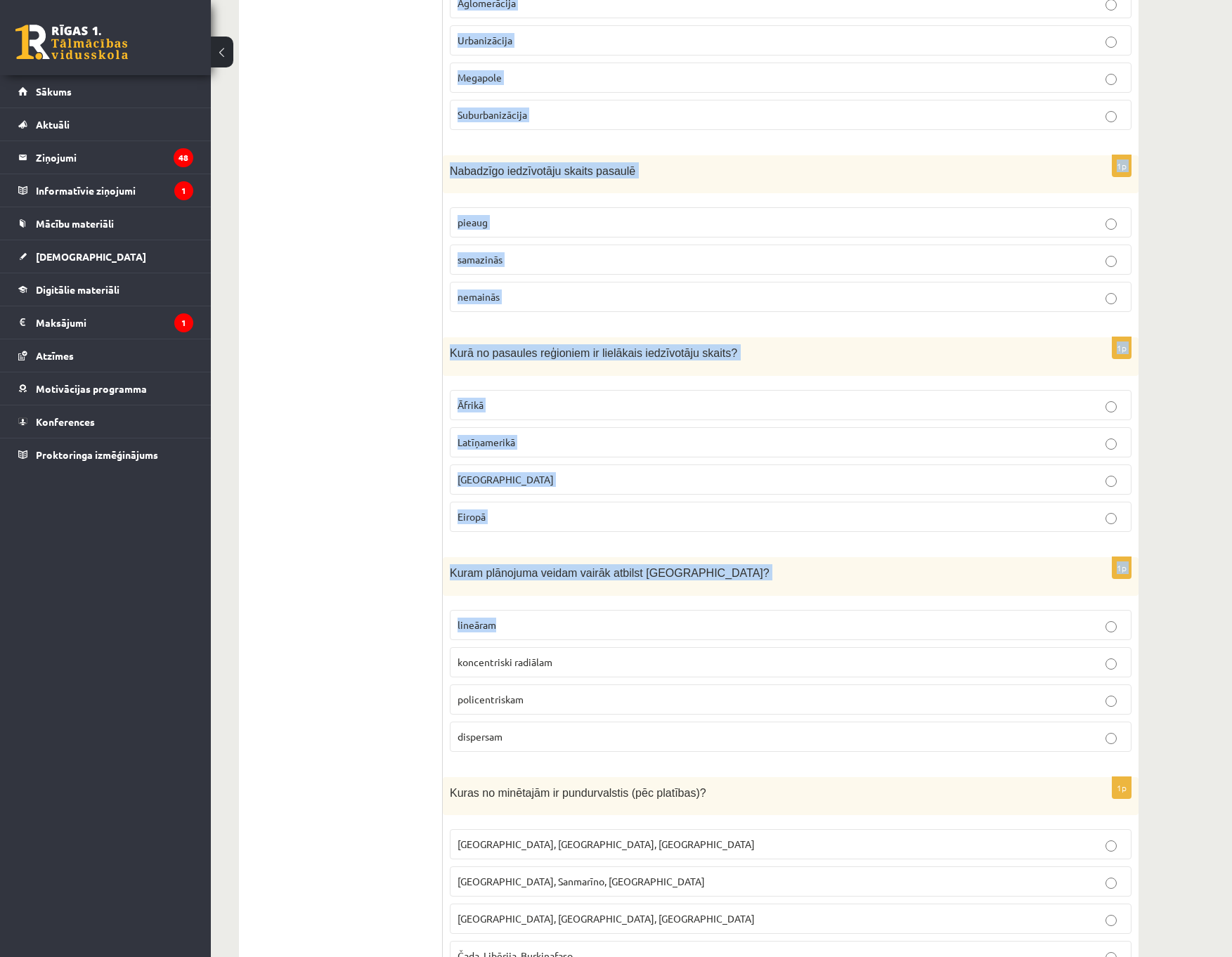
scroll to position [4872, 0]
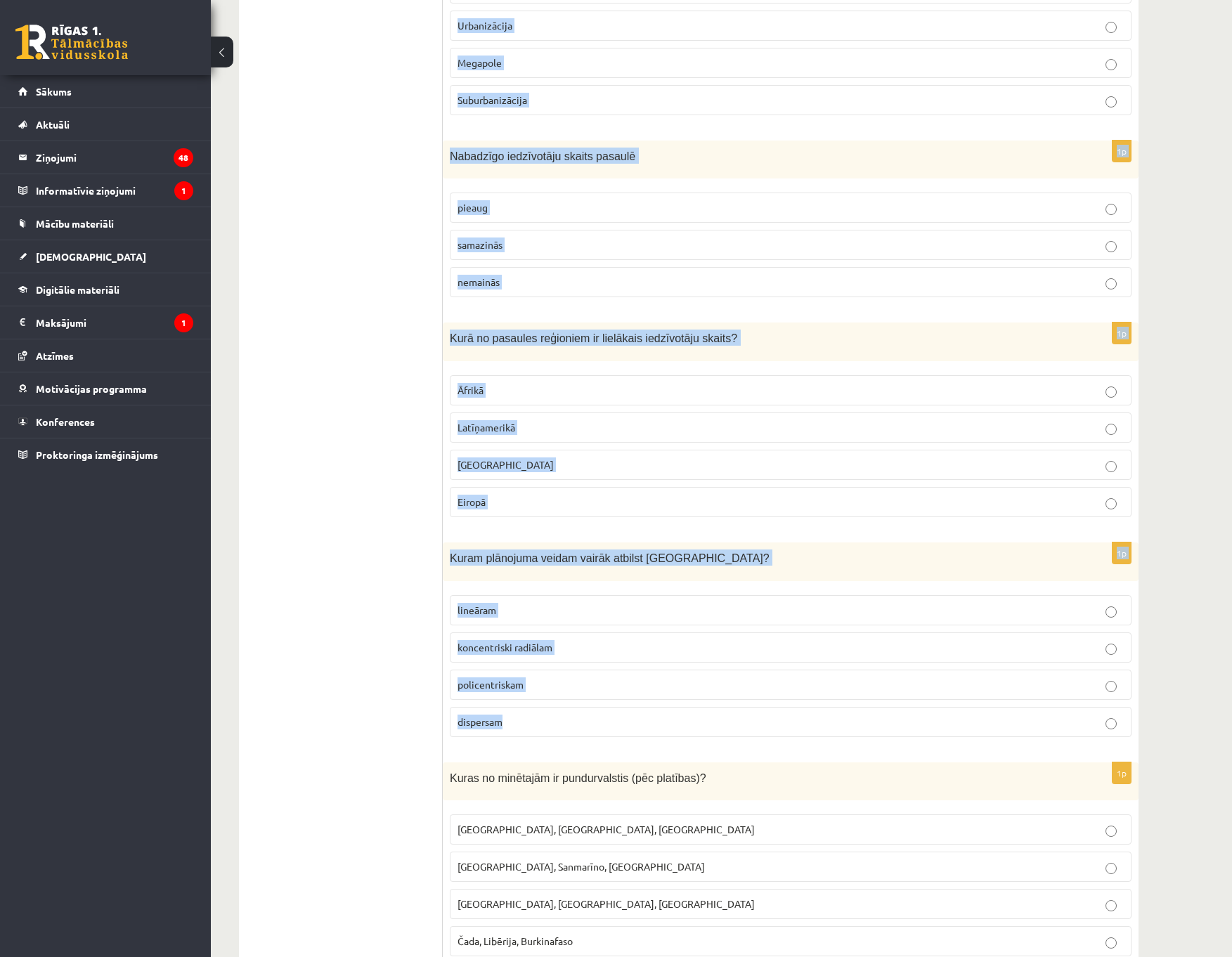
drag, startPoint x: 449, startPoint y: 285, endPoint x: 598, endPoint y: 723, distance: 462.6
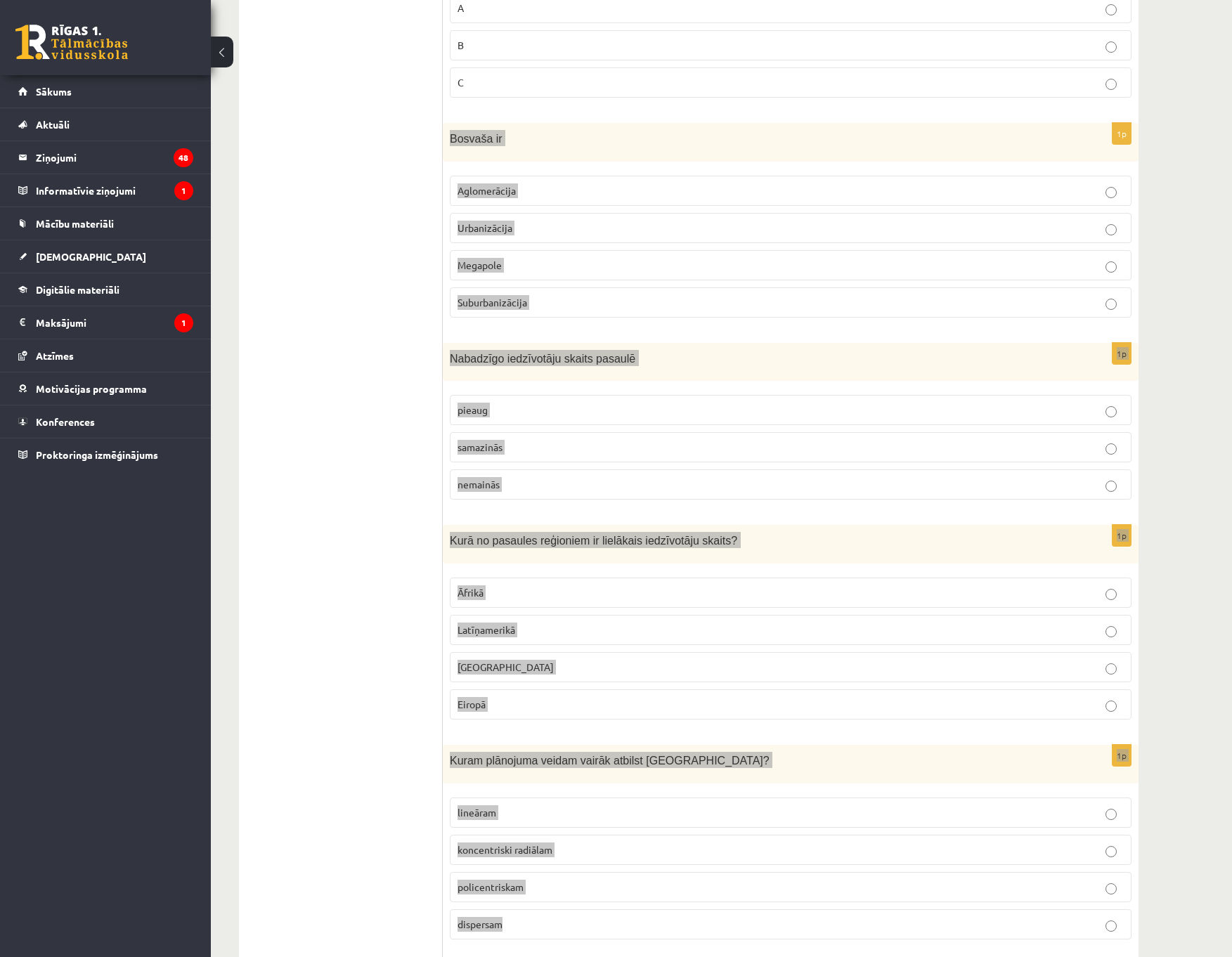
scroll to position [4661, 0]
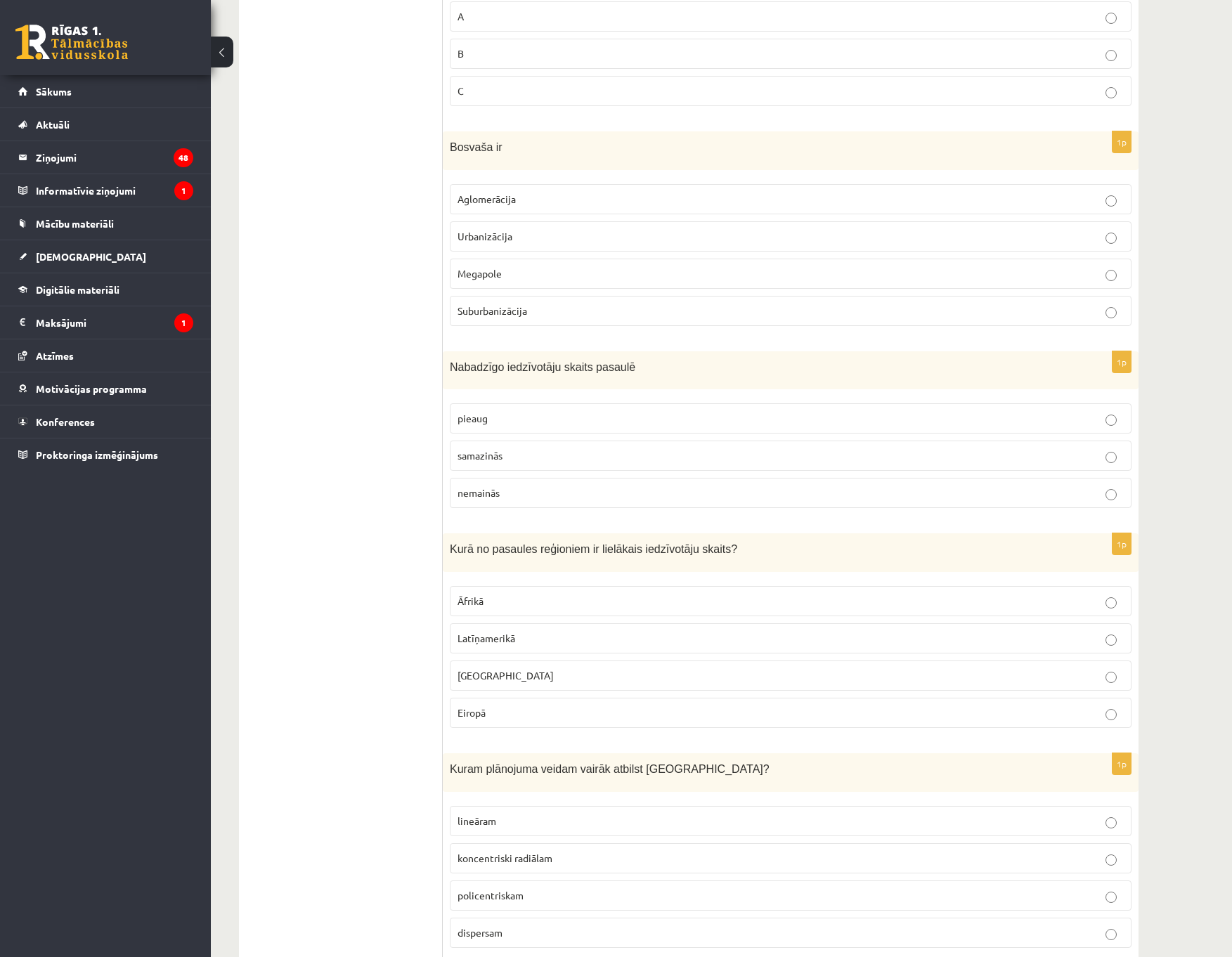
click at [511, 274] on p "Megapole" at bounding box center [791, 274] width 667 height 15
click at [525, 461] on p "samazinās" at bounding box center [791, 456] width 667 height 15
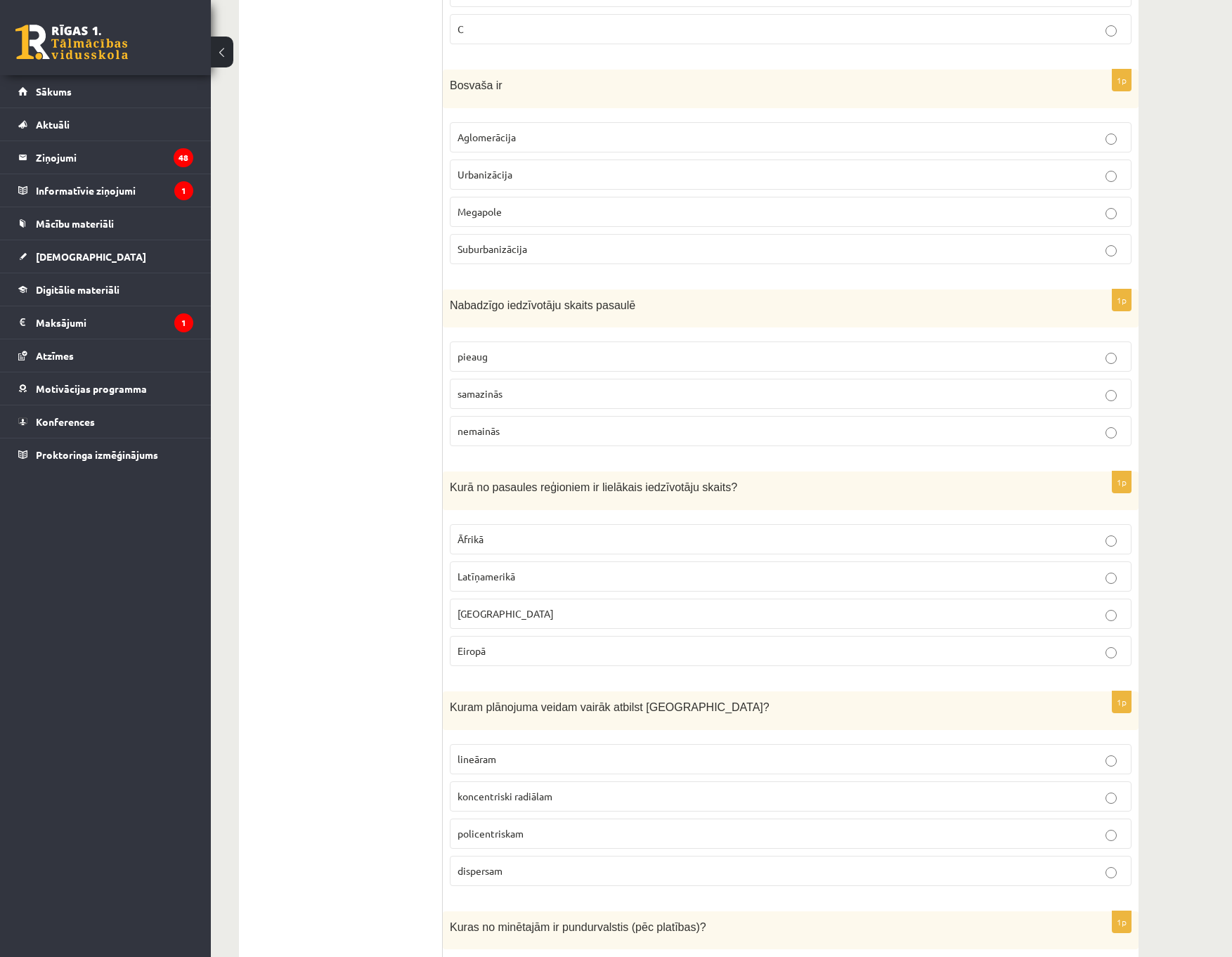
scroll to position [4731, 0]
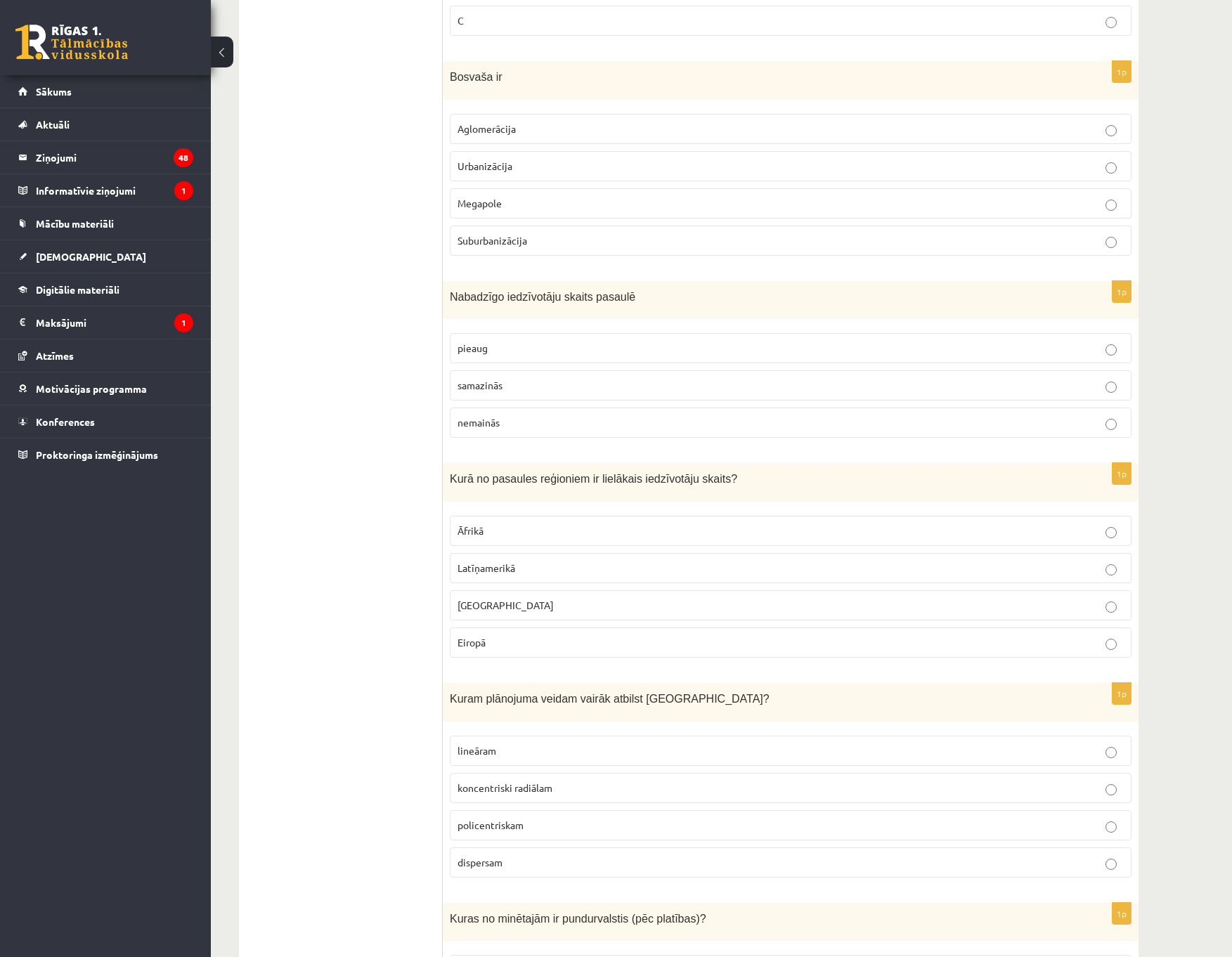
click at [507, 600] on p "Āzijā" at bounding box center [791, 605] width 667 height 15
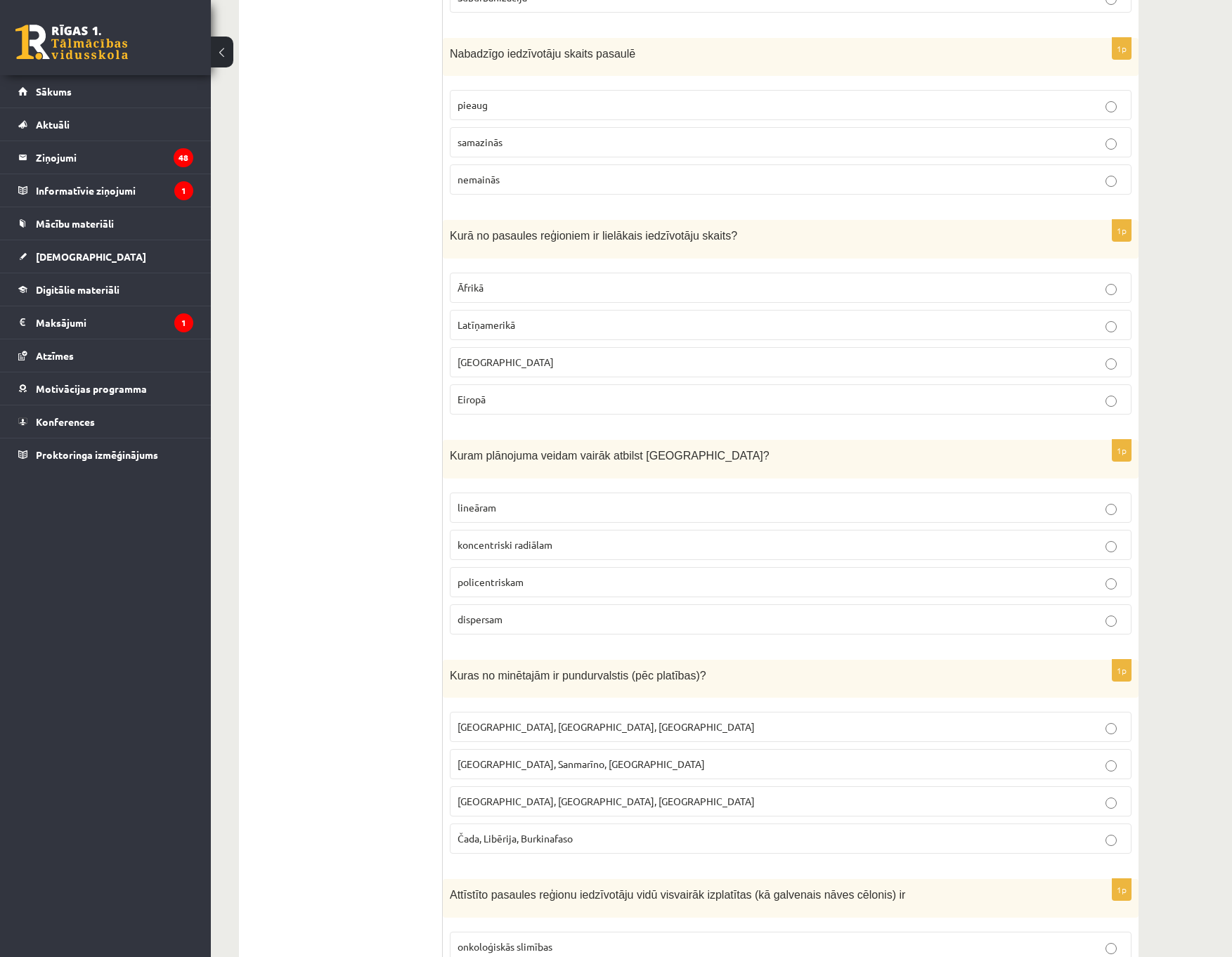
scroll to position [5012, 0]
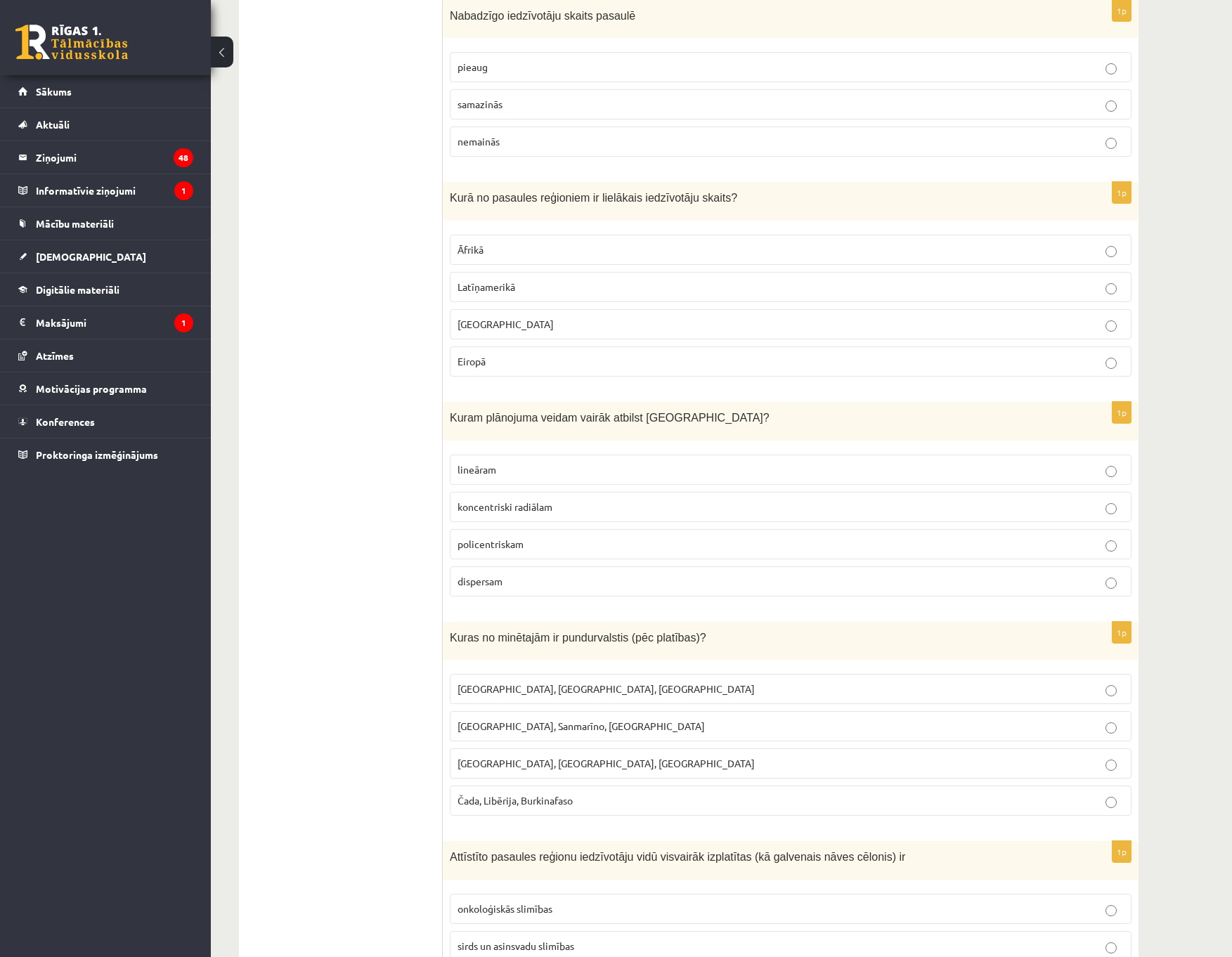
click at [537, 518] on label "koncentriski radiālam" at bounding box center [791, 506] width 682 height 30
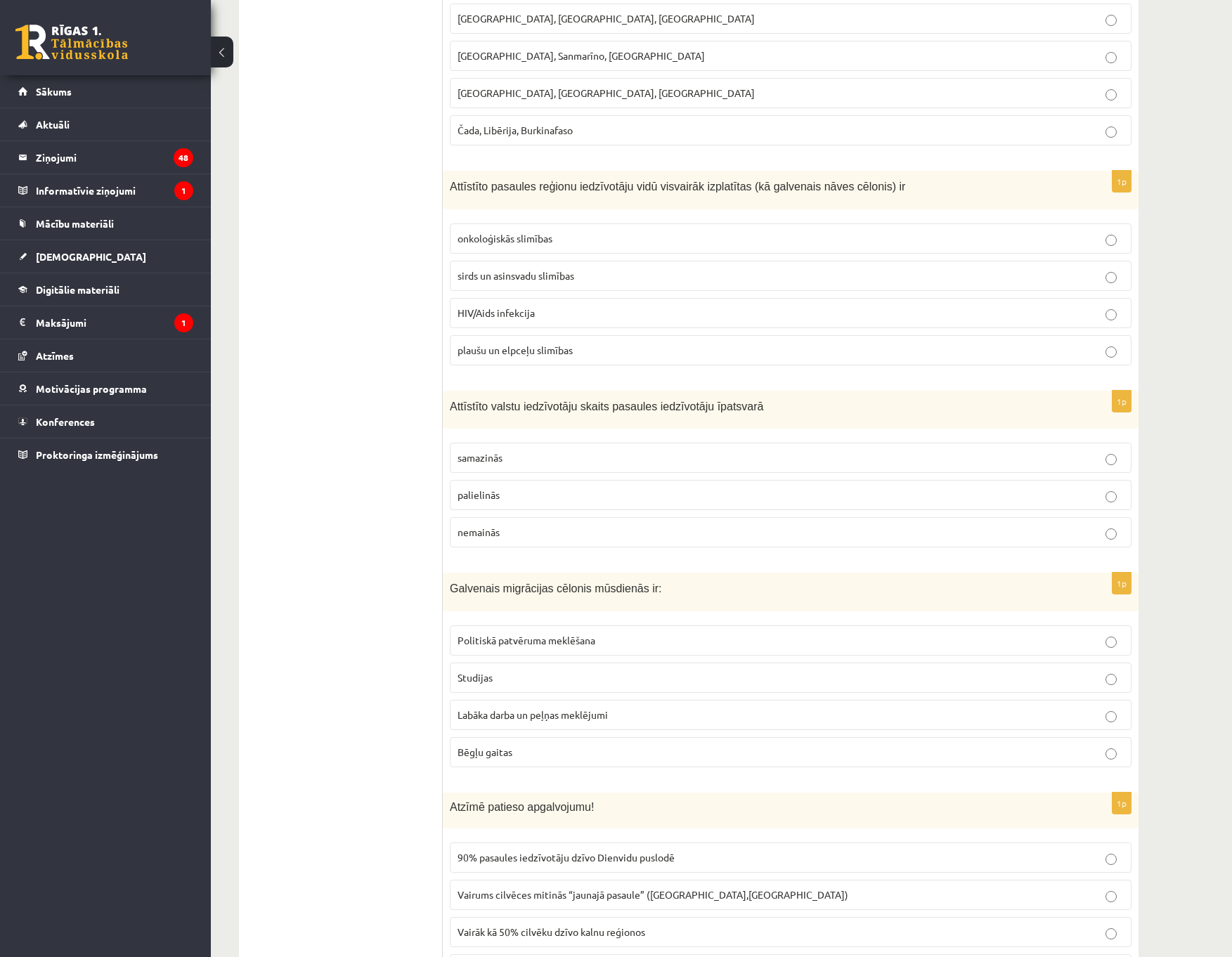
scroll to position [5574, 0]
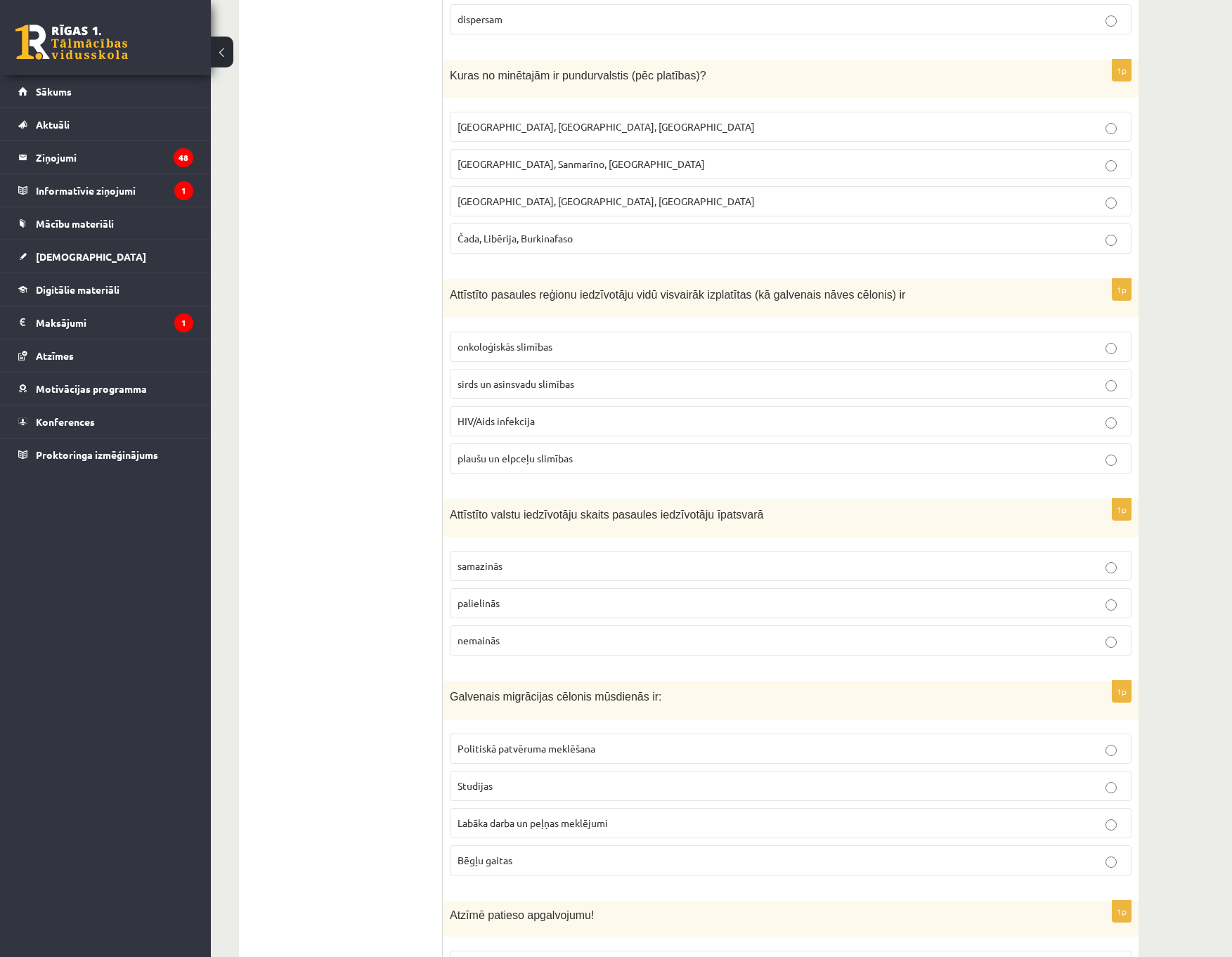
click at [606, 169] on span "Monako, Sanmarīno, Luksemburga" at bounding box center [581, 164] width 248 height 13
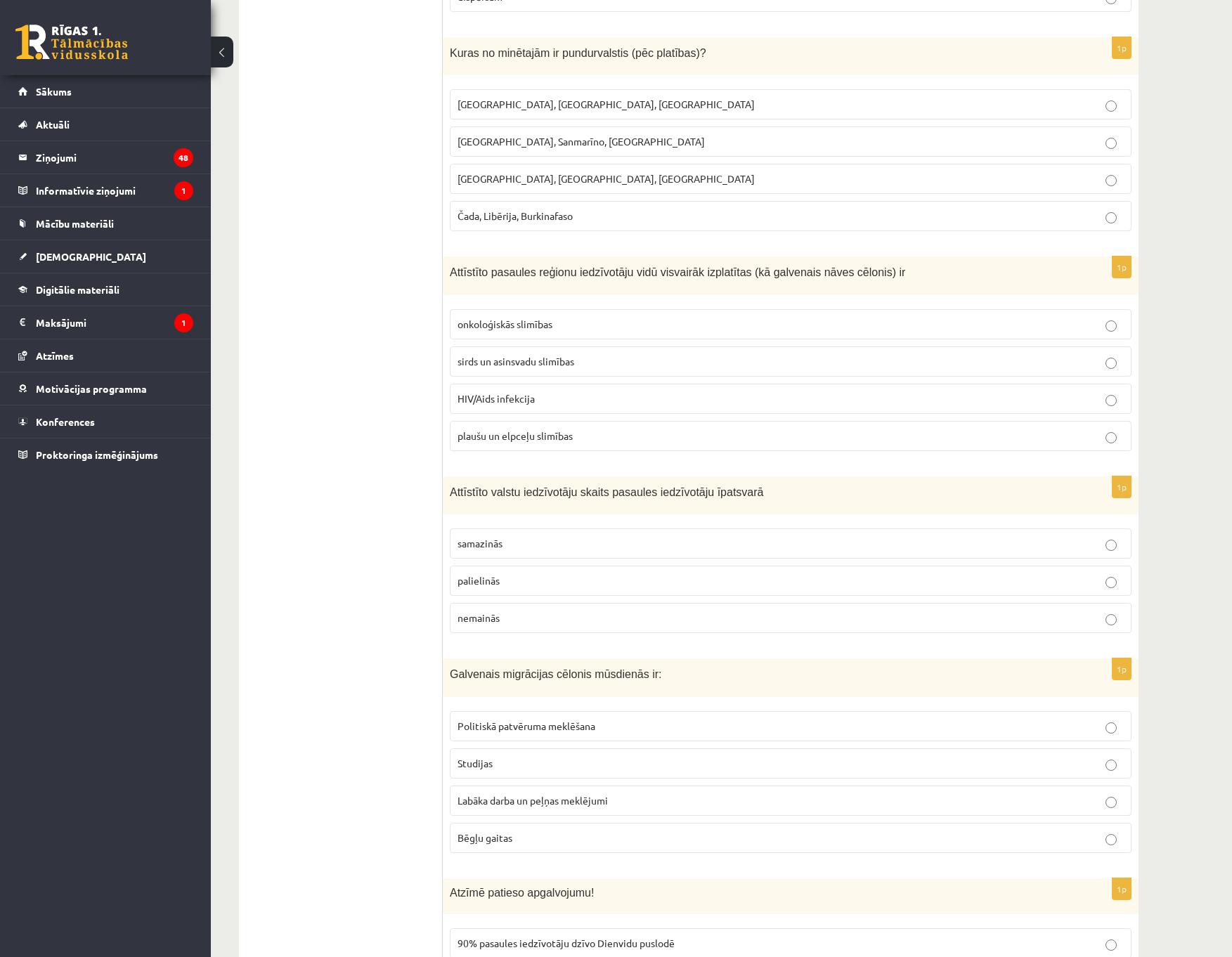
scroll to position [5644, 0]
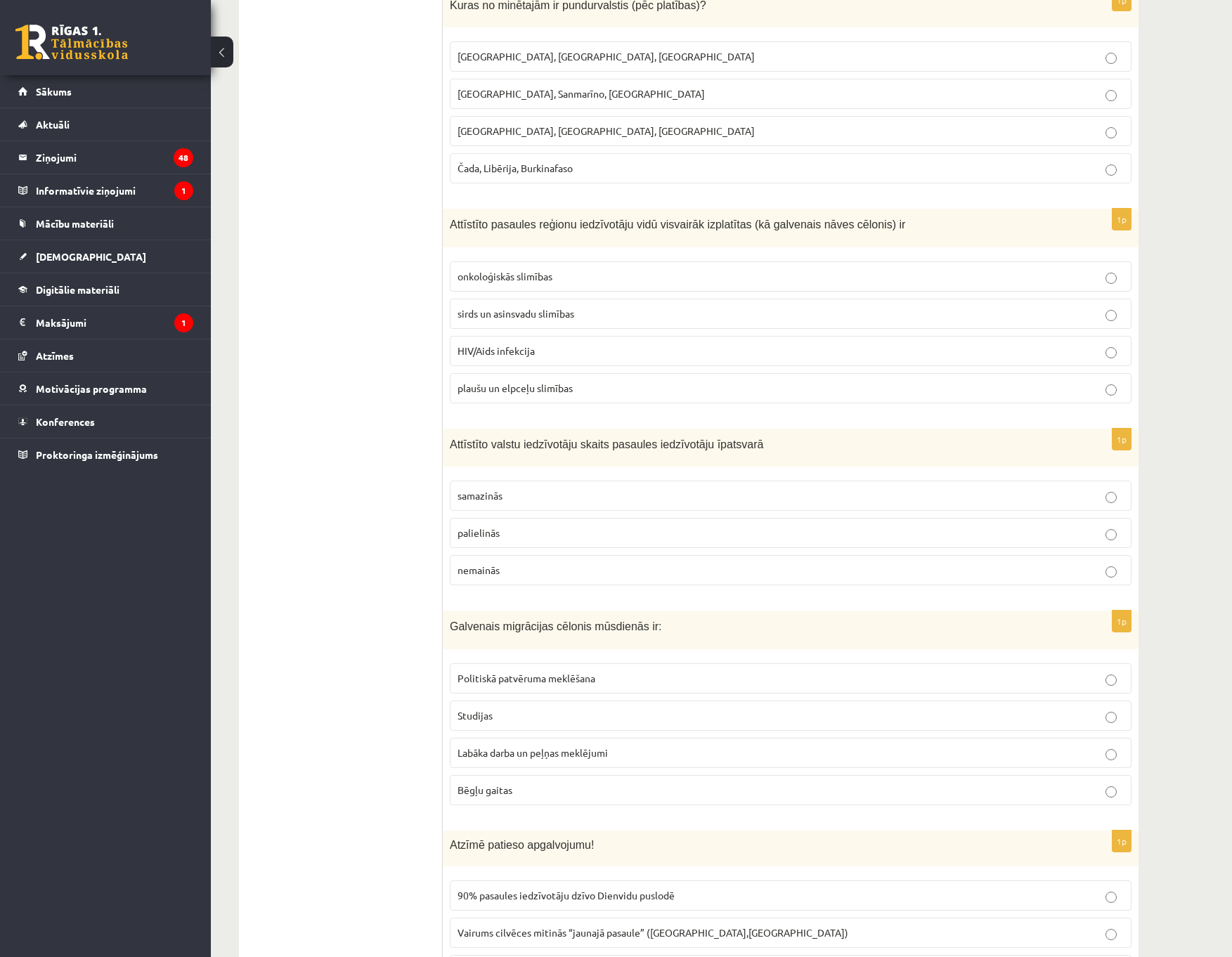
click at [538, 314] on span "sirds un asinsvadu slimības" at bounding box center [515, 314] width 116 height 13
click at [517, 526] on label "palielinās" at bounding box center [791, 532] width 682 height 30
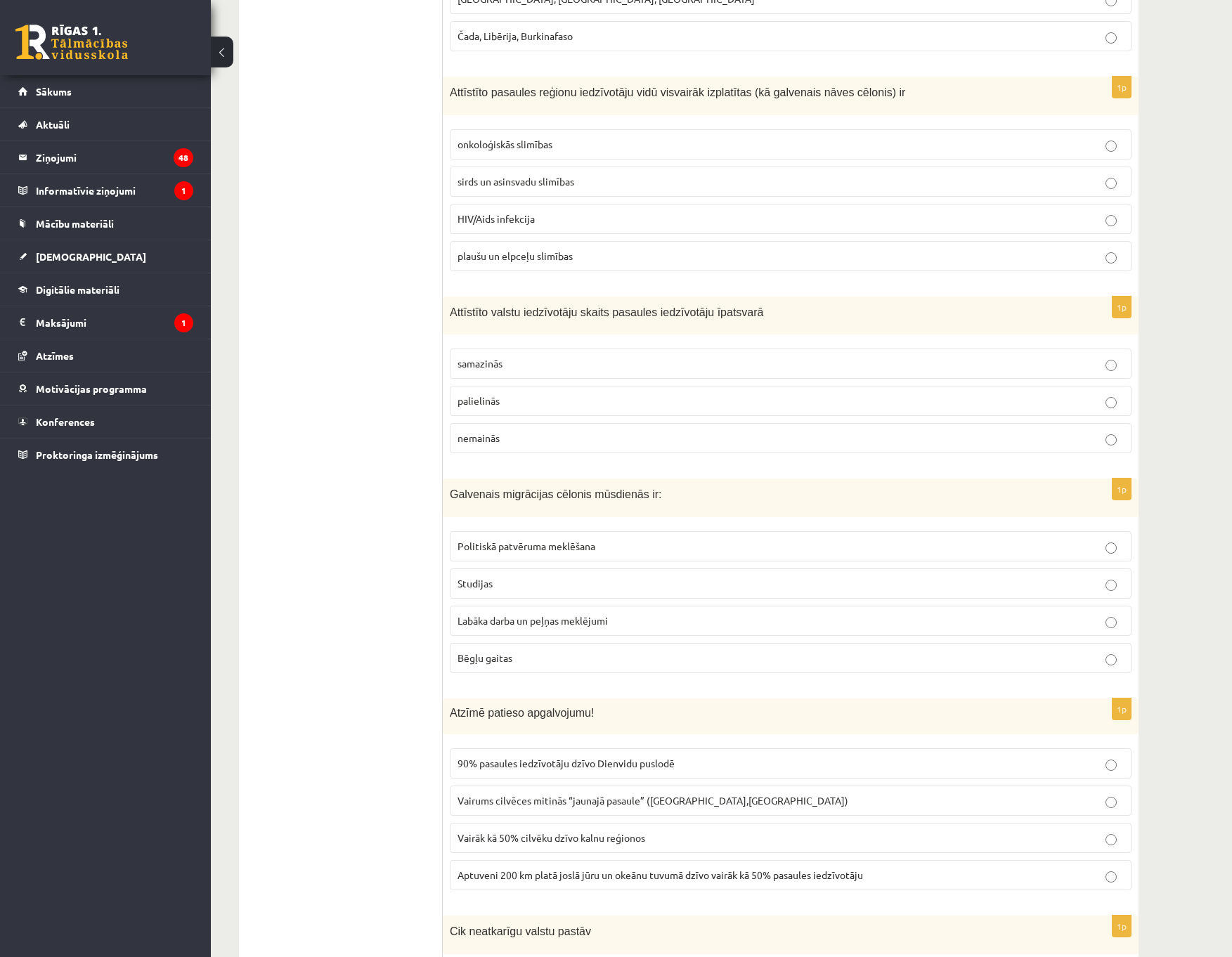
scroll to position [5785, 0]
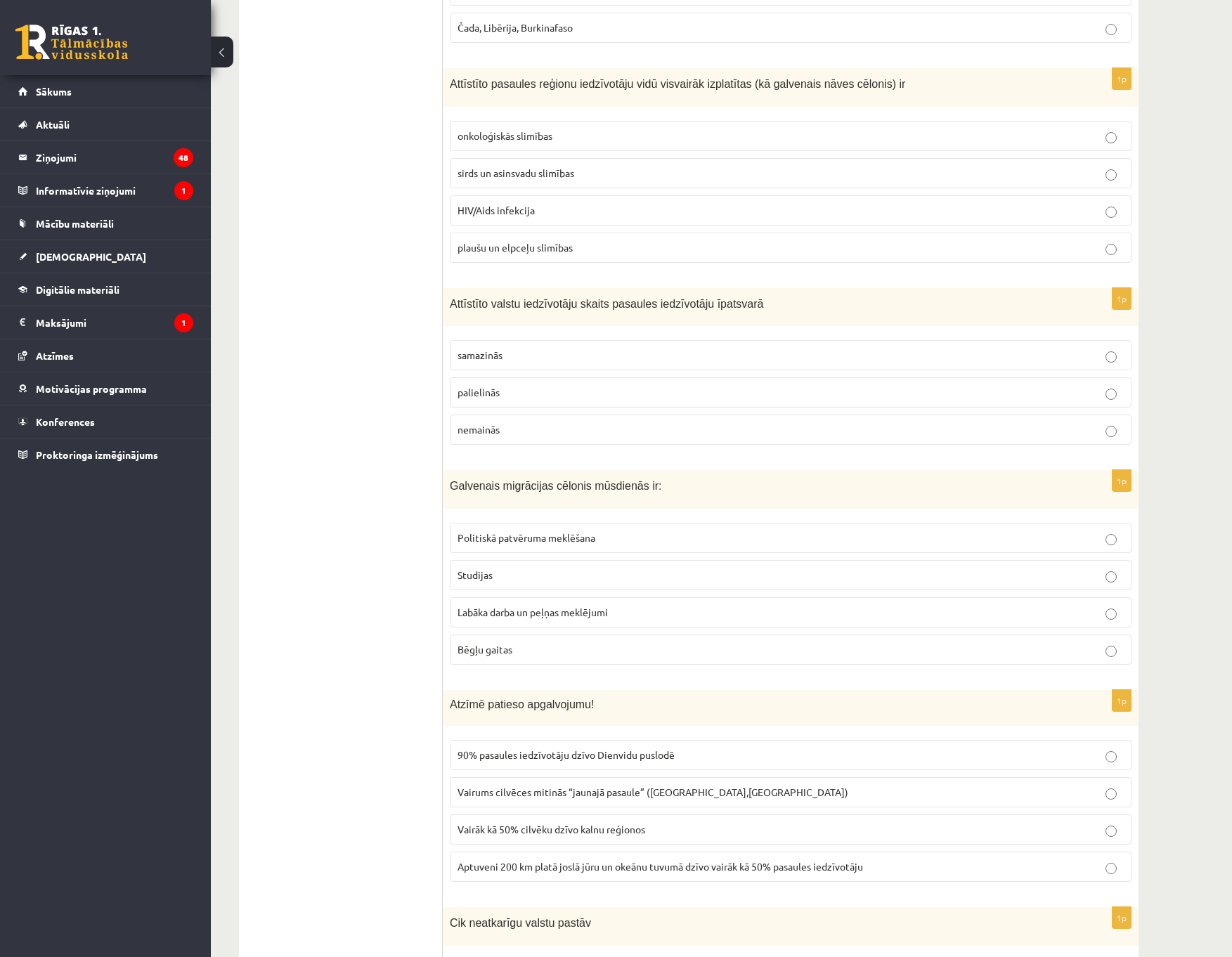
click at [581, 546] on p "Politiskā patvēruma meklēšana" at bounding box center [791, 538] width 667 height 15
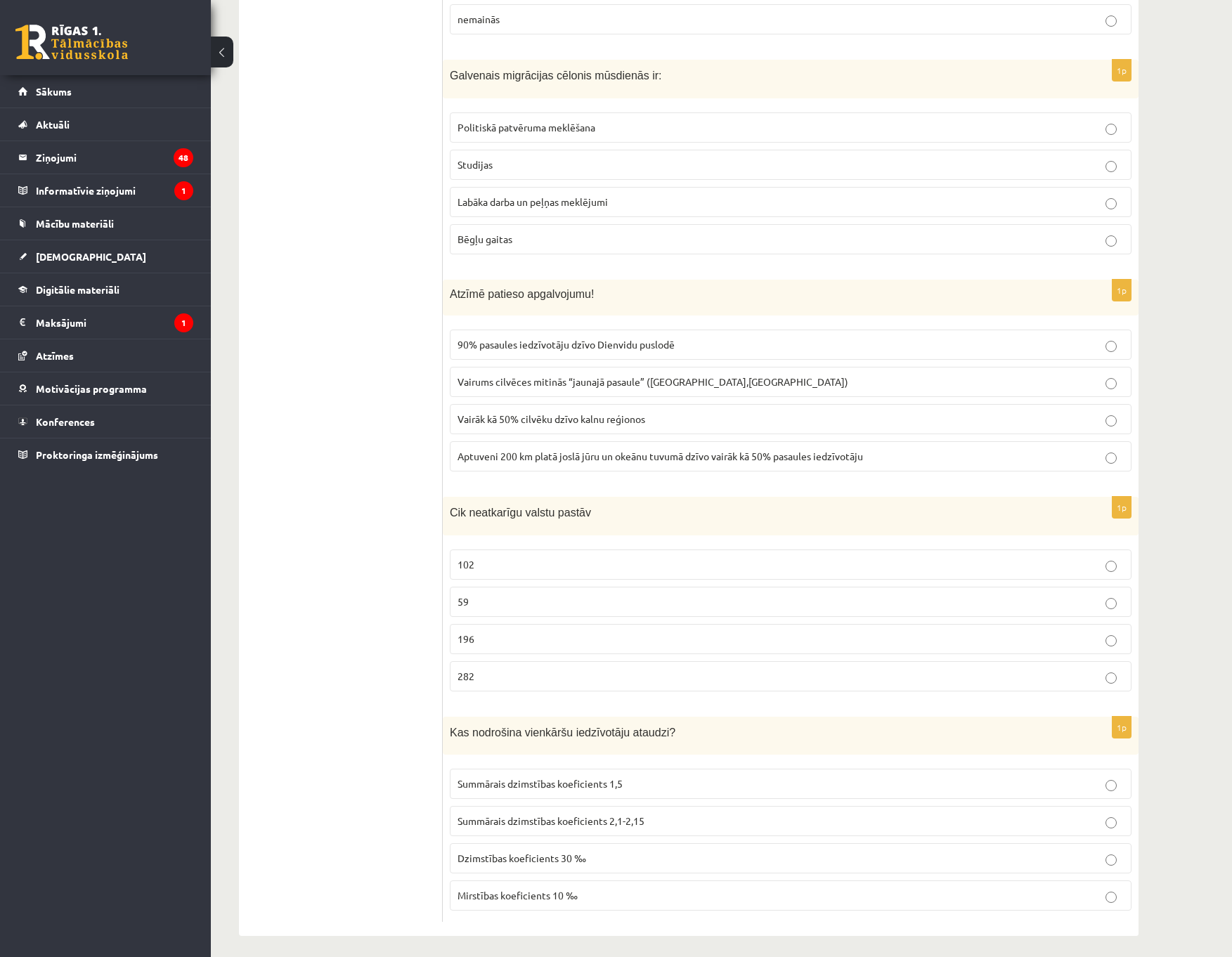
scroll to position [6203, 0]
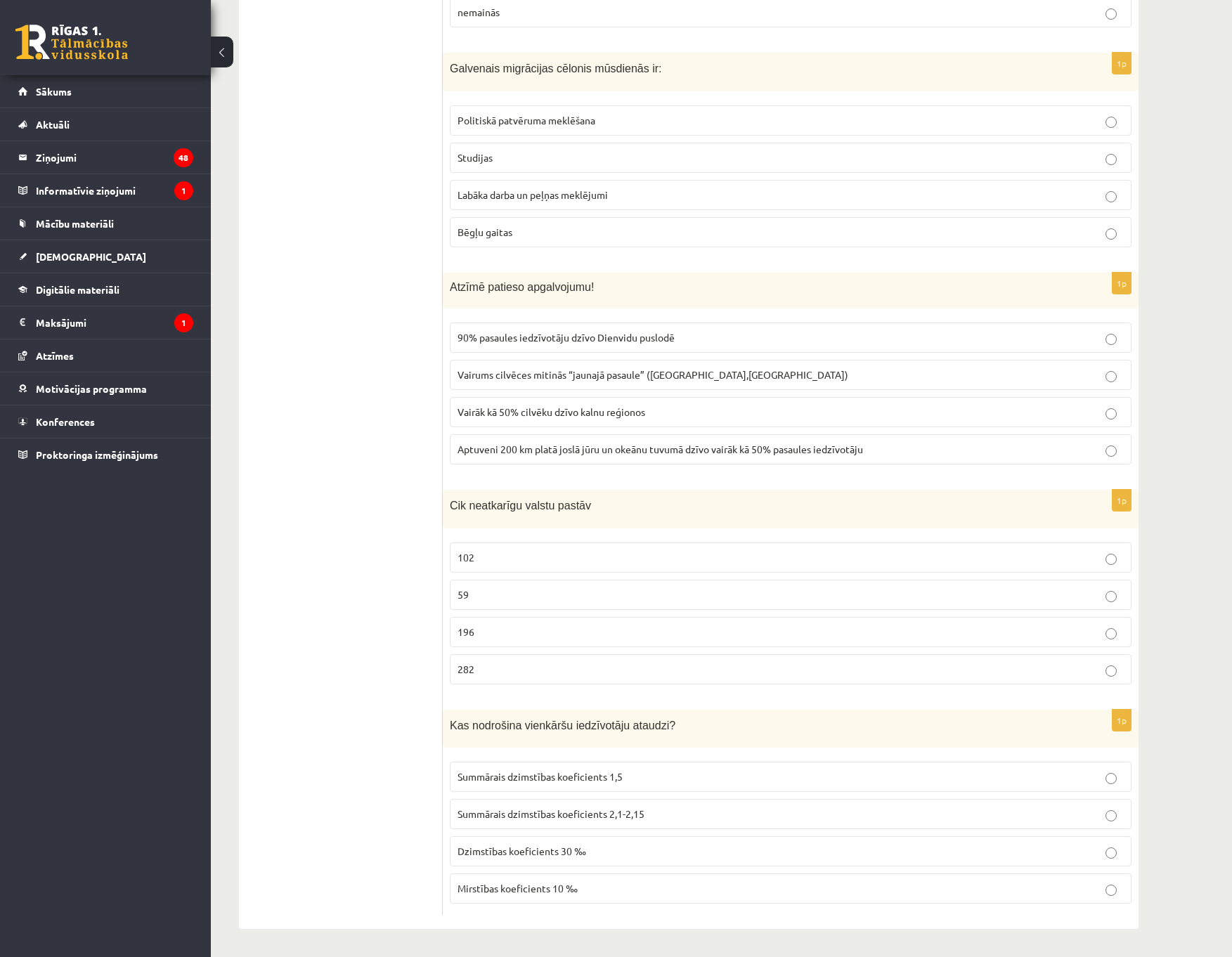
click at [503, 675] on p "282" at bounding box center [791, 669] width 667 height 15
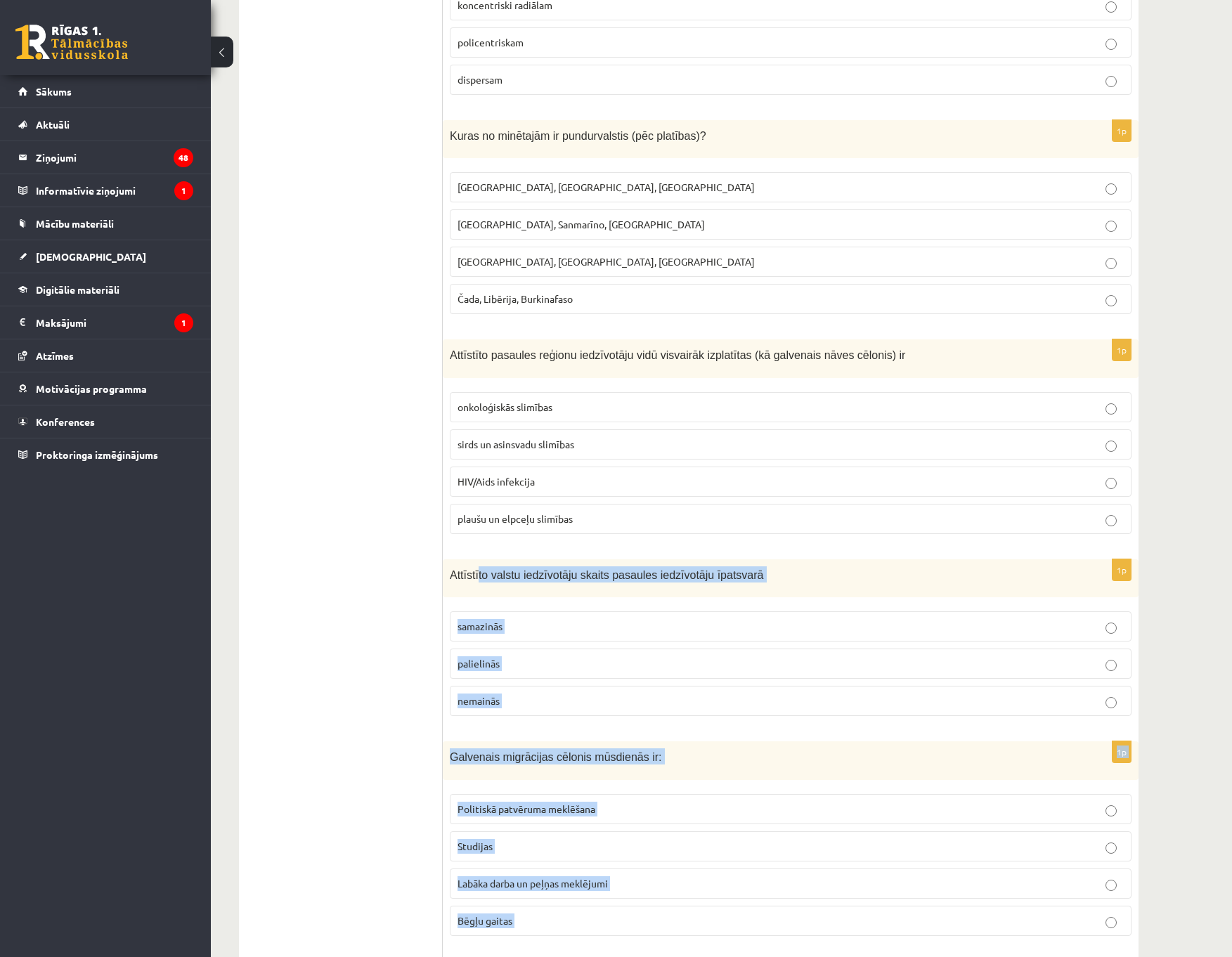
scroll to position [5501, 0]
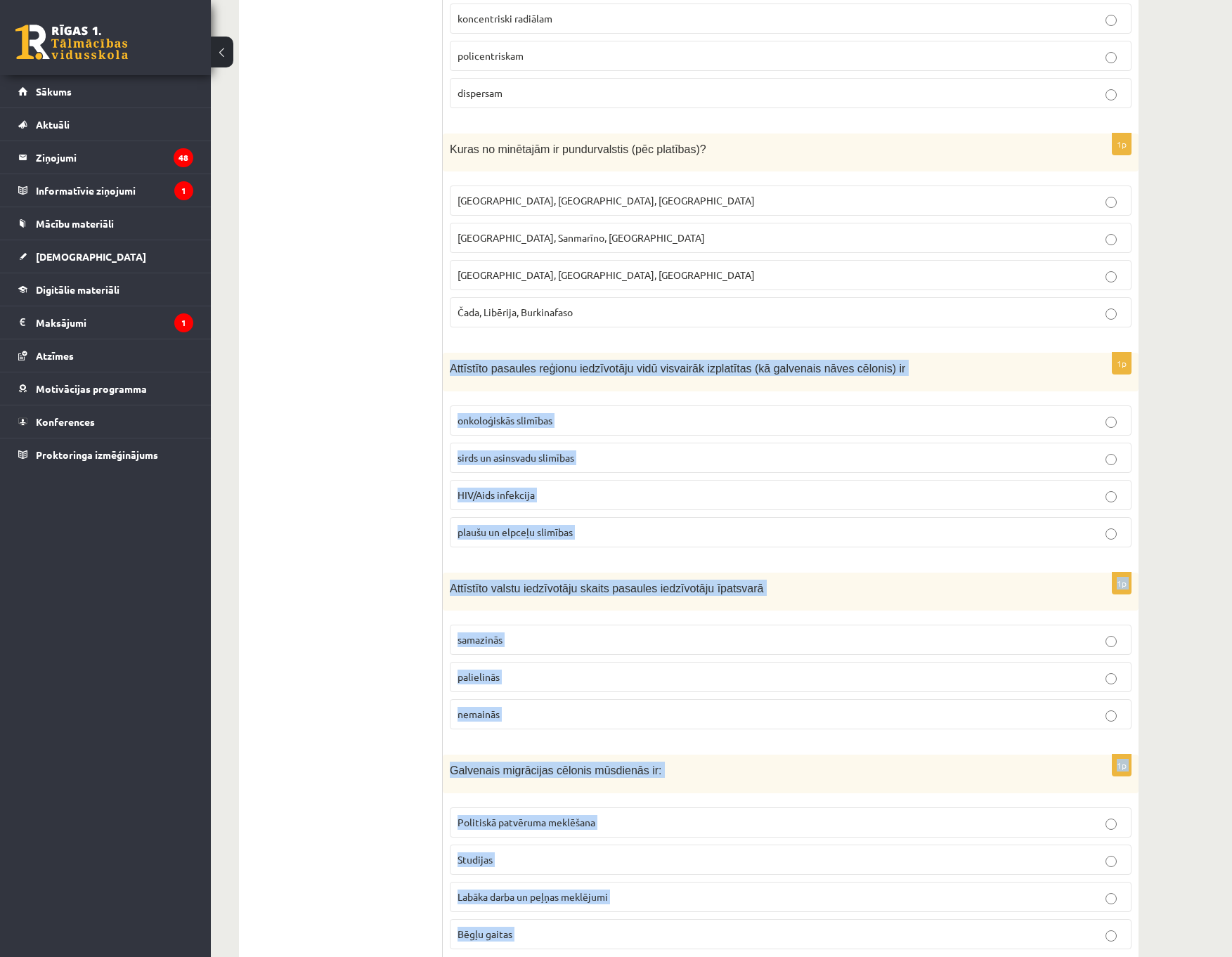
drag, startPoint x: 613, startPoint y: 887, endPoint x: 447, endPoint y: 367, distance: 545.9
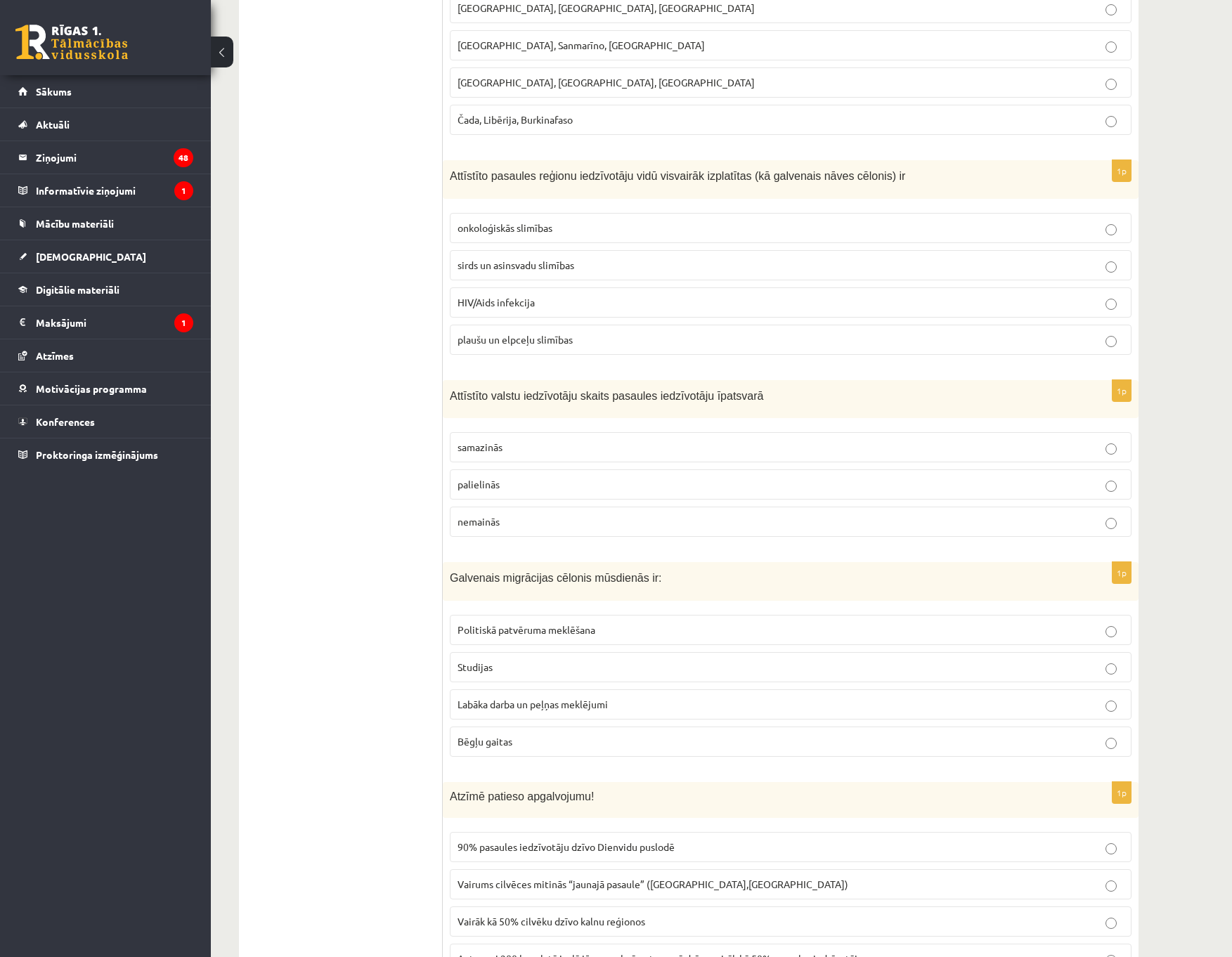
scroll to position [5711, 0]
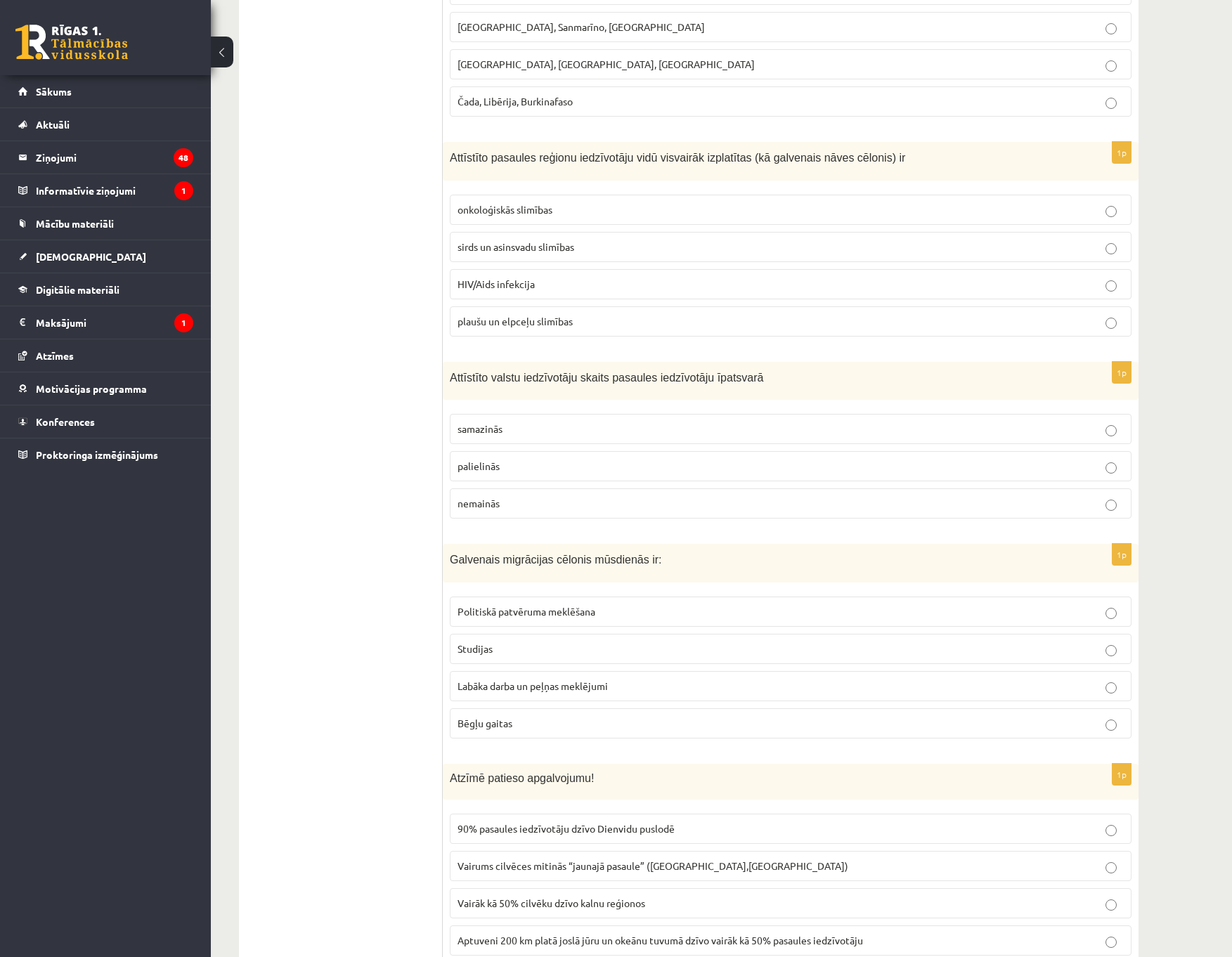
click at [549, 425] on p "samazinās" at bounding box center [791, 429] width 667 height 15
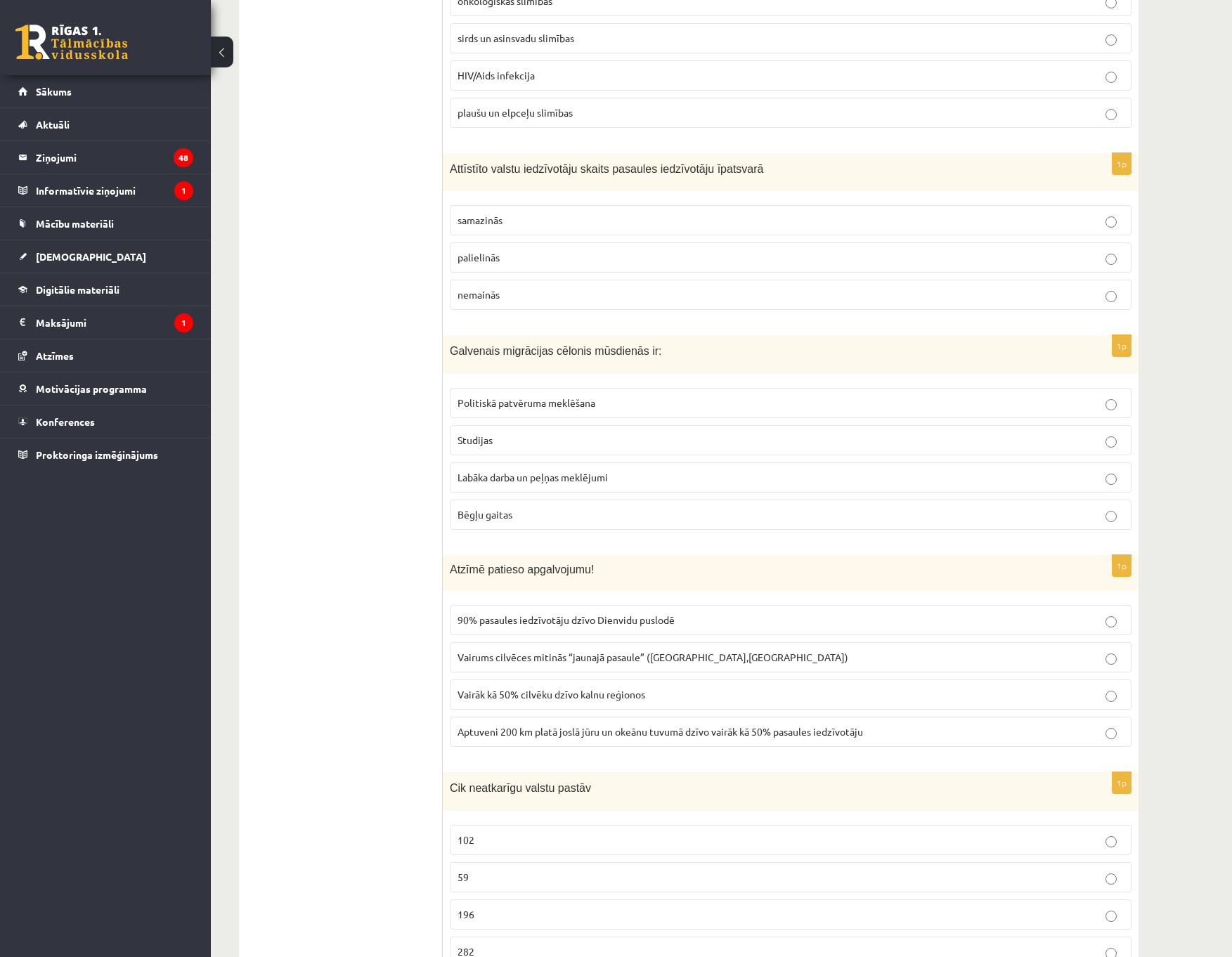
scroll to position [5922, 0]
click at [613, 472] on p "Labāka darba un peļņas meklējumi" at bounding box center [791, 476] width 667 height 15
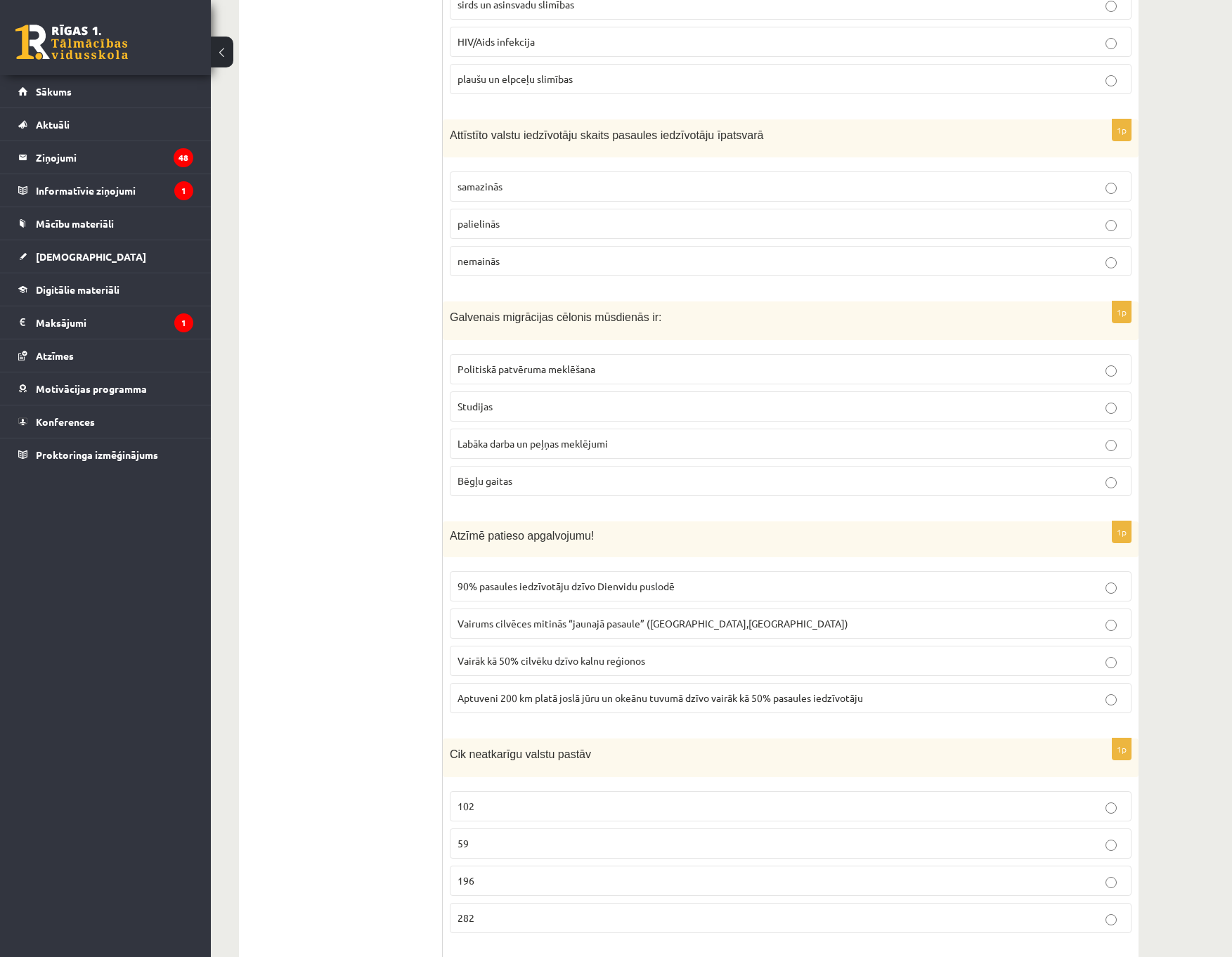
scroll to position [6062, 0]
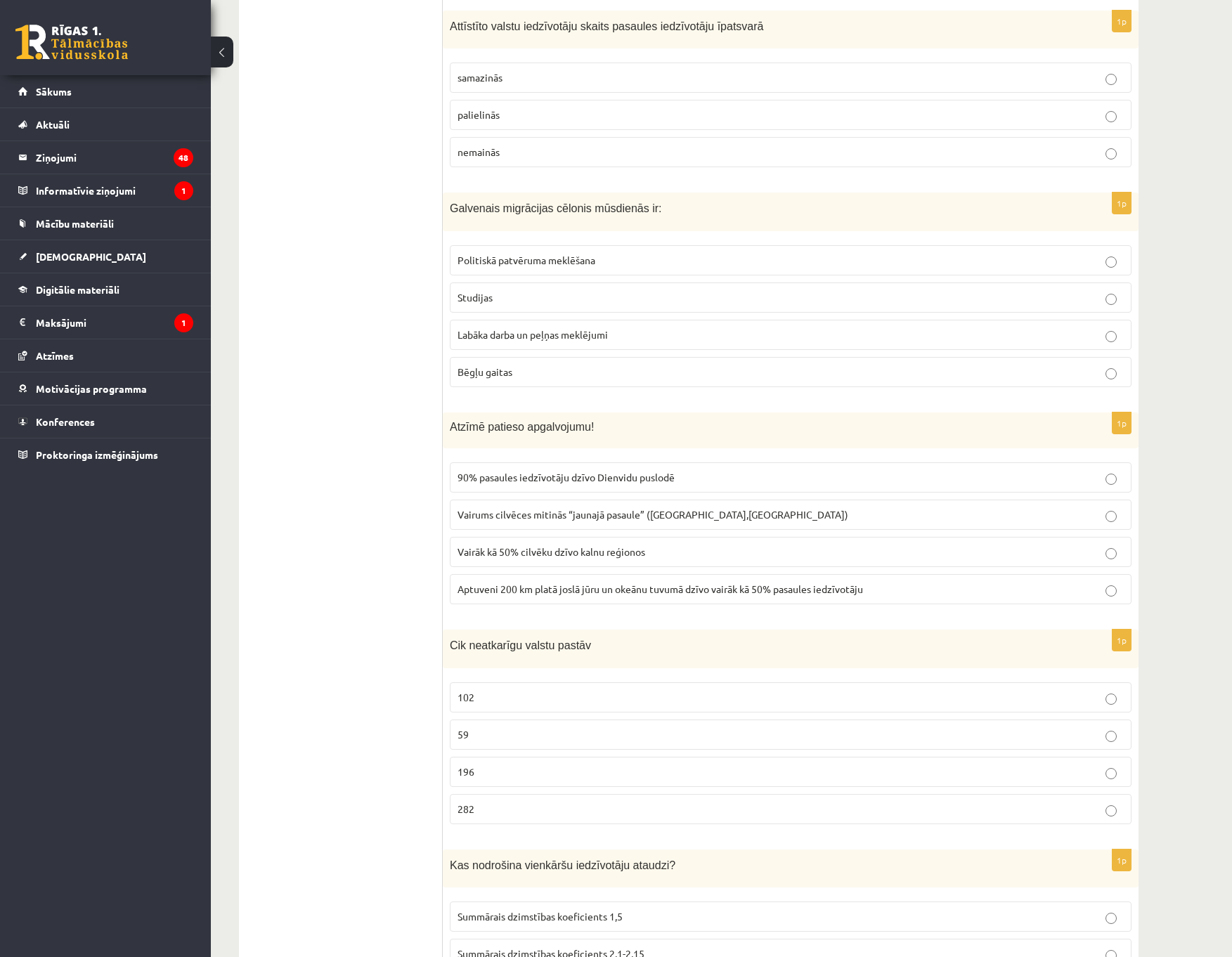
click at [635, 572] on fieldset "90% pasaules iedzīvotāju dzīvo Dienvidu puslodē Vairums cilvēces mitinās “jauna…" at bounding box center [791, 532] width 682 height 154
click at [635, 582] on label "Aptuveni 200 km platā joslā jūru un okeānu tuvumā dzīvo vairāk kā 50% pasaules …" at bounding box center [791, 589] width 682 height 30
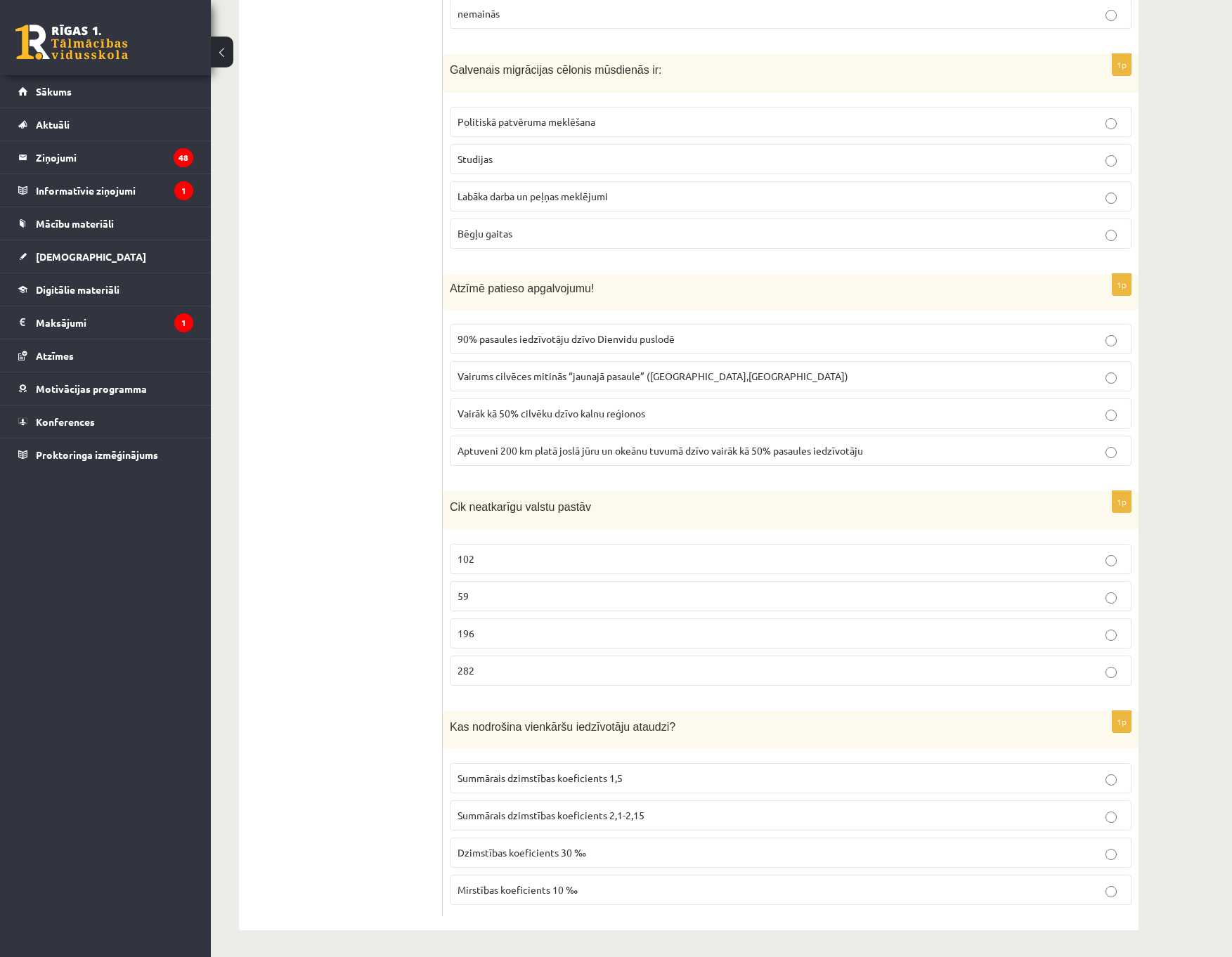
scroll to position [6203, 0]
drag, startPoint x: 500, startPoint y: 624, endPoint x: 535, endPoint y: 609, distance: 38.1
click at [500, 625] on p "196" at bounding box center [791, 632] width 667 height 15
click at [603, 815] on span "Summārais dzimstības koeficients 2,1-2,15" at bounding box center [550, 814] width 187 height 13
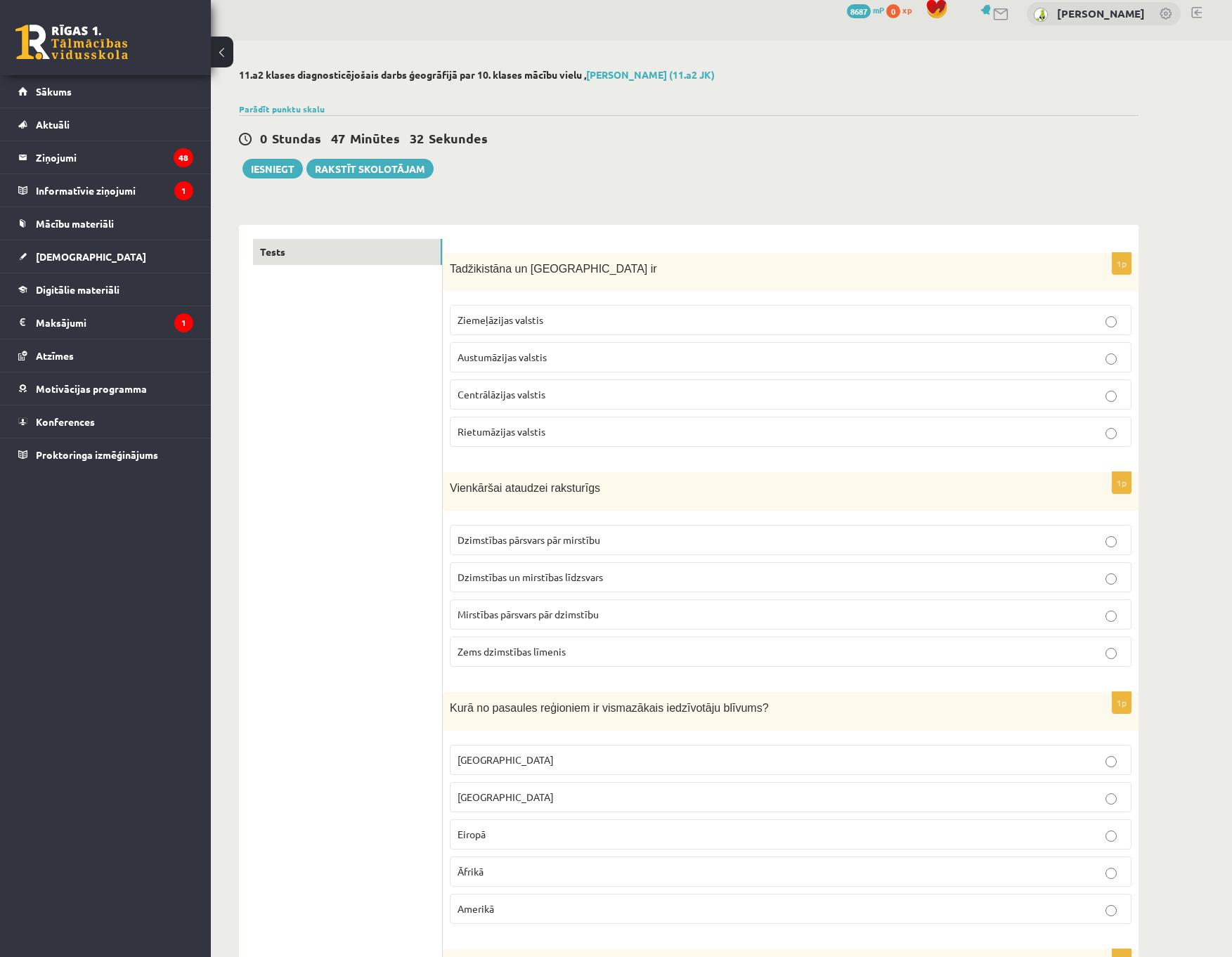
scroll to position [0, 0]
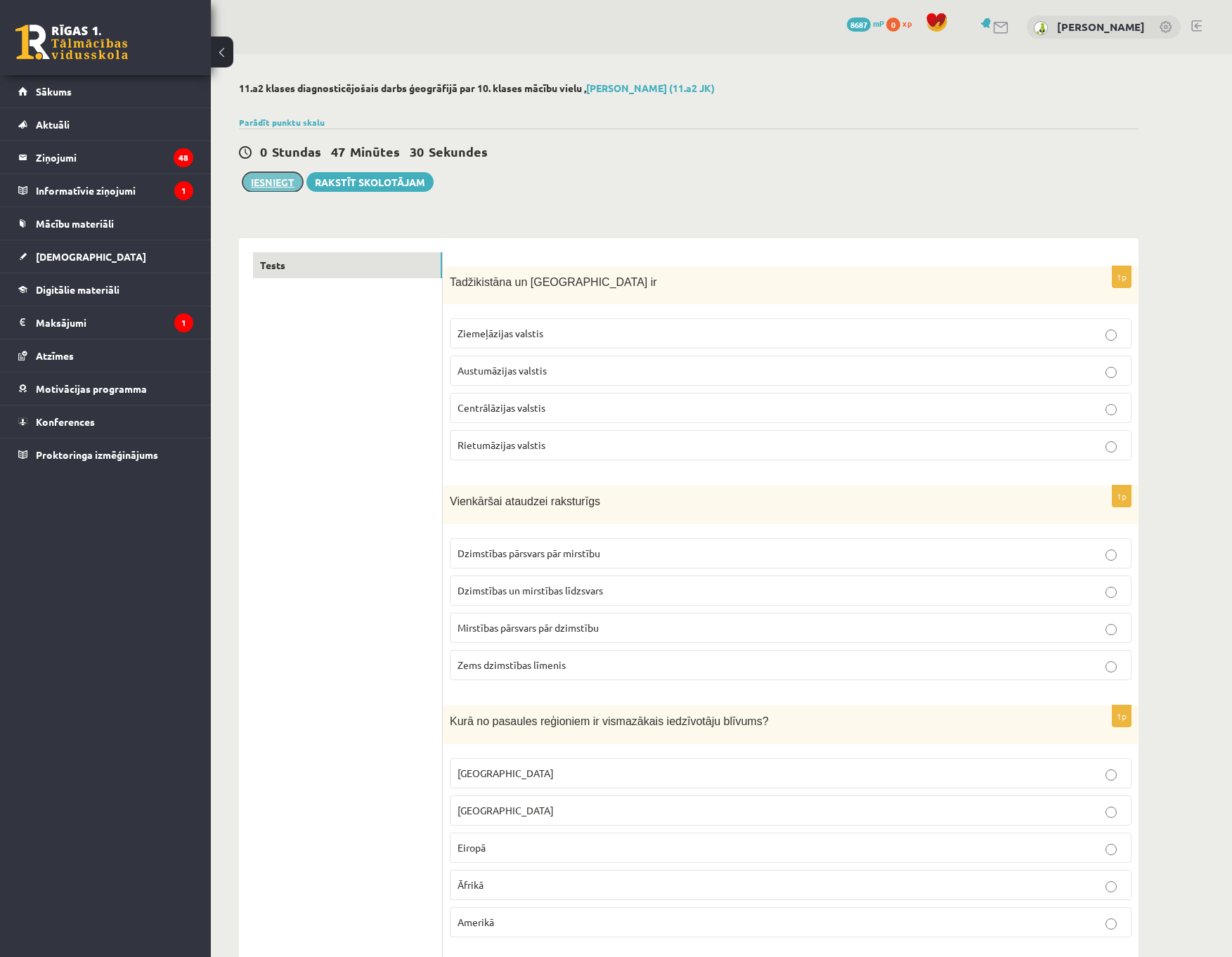
click at [280, 186] on button "Iesniegt" at bounding box center [272, 182] width 61 height 20
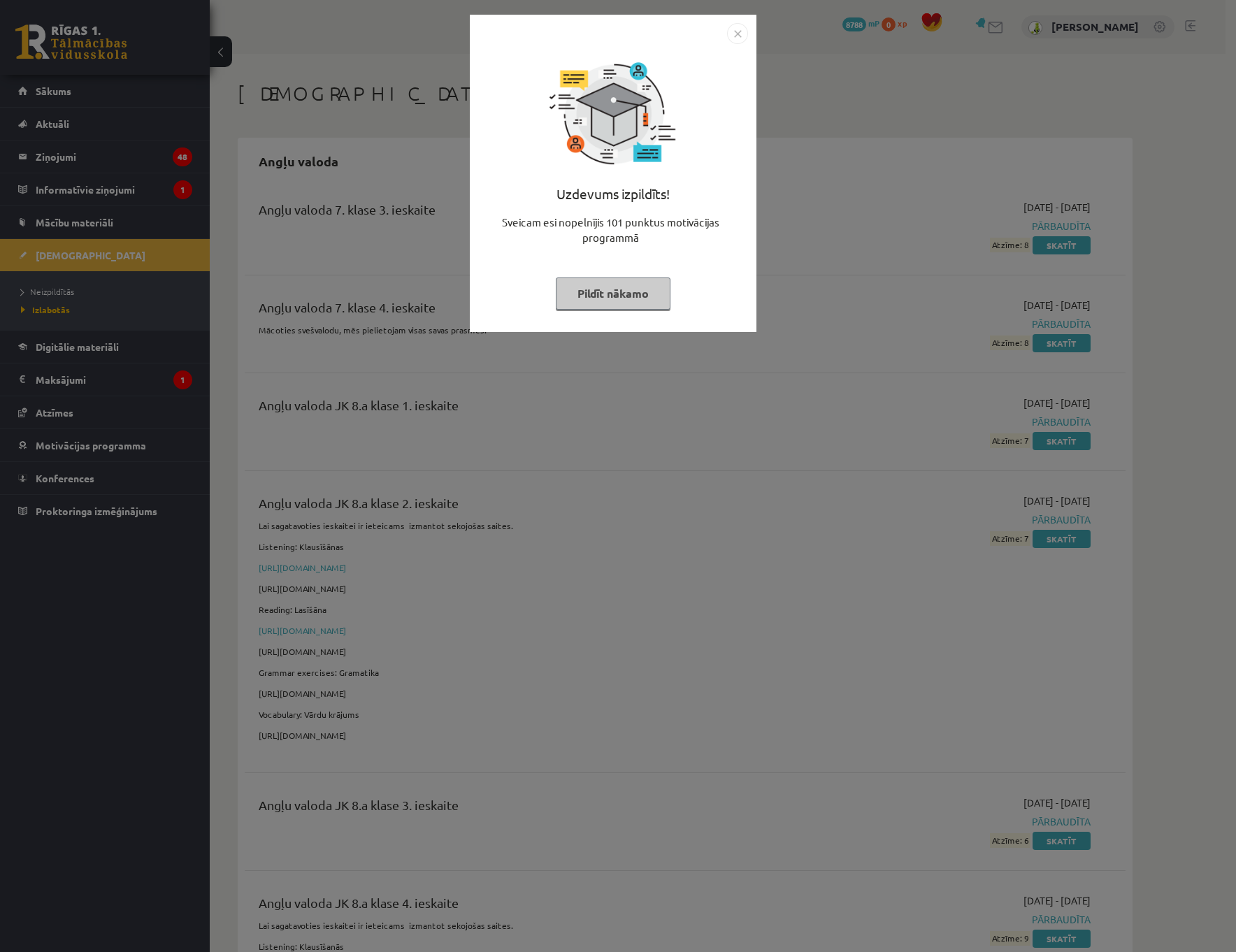
click at [745, 39] on img "Close" at bounding box center [738, 33] width 21 height 21
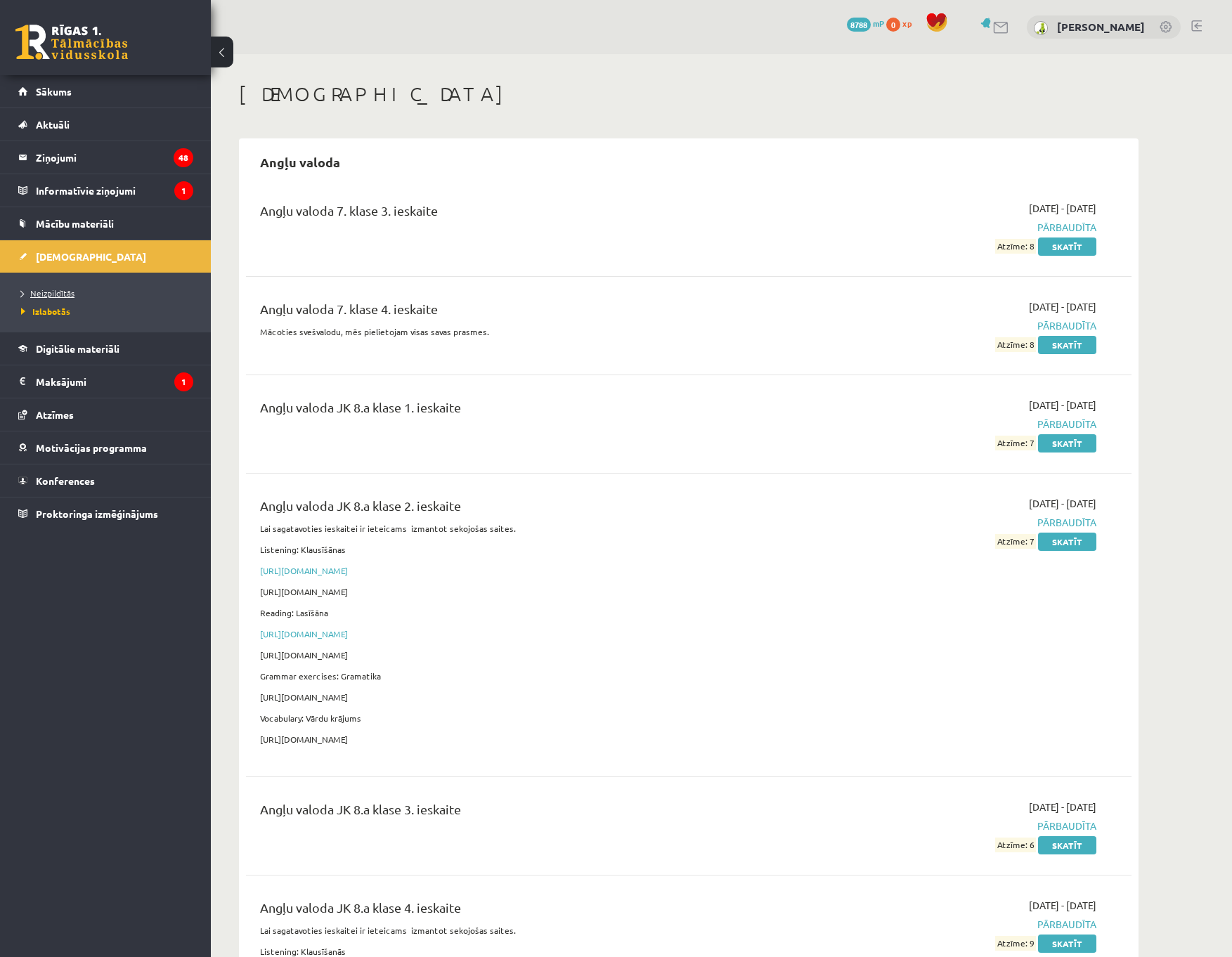
click at [60, 296] on span "Neizpildītās" at bounding box center [47, 293] width 53 height 11
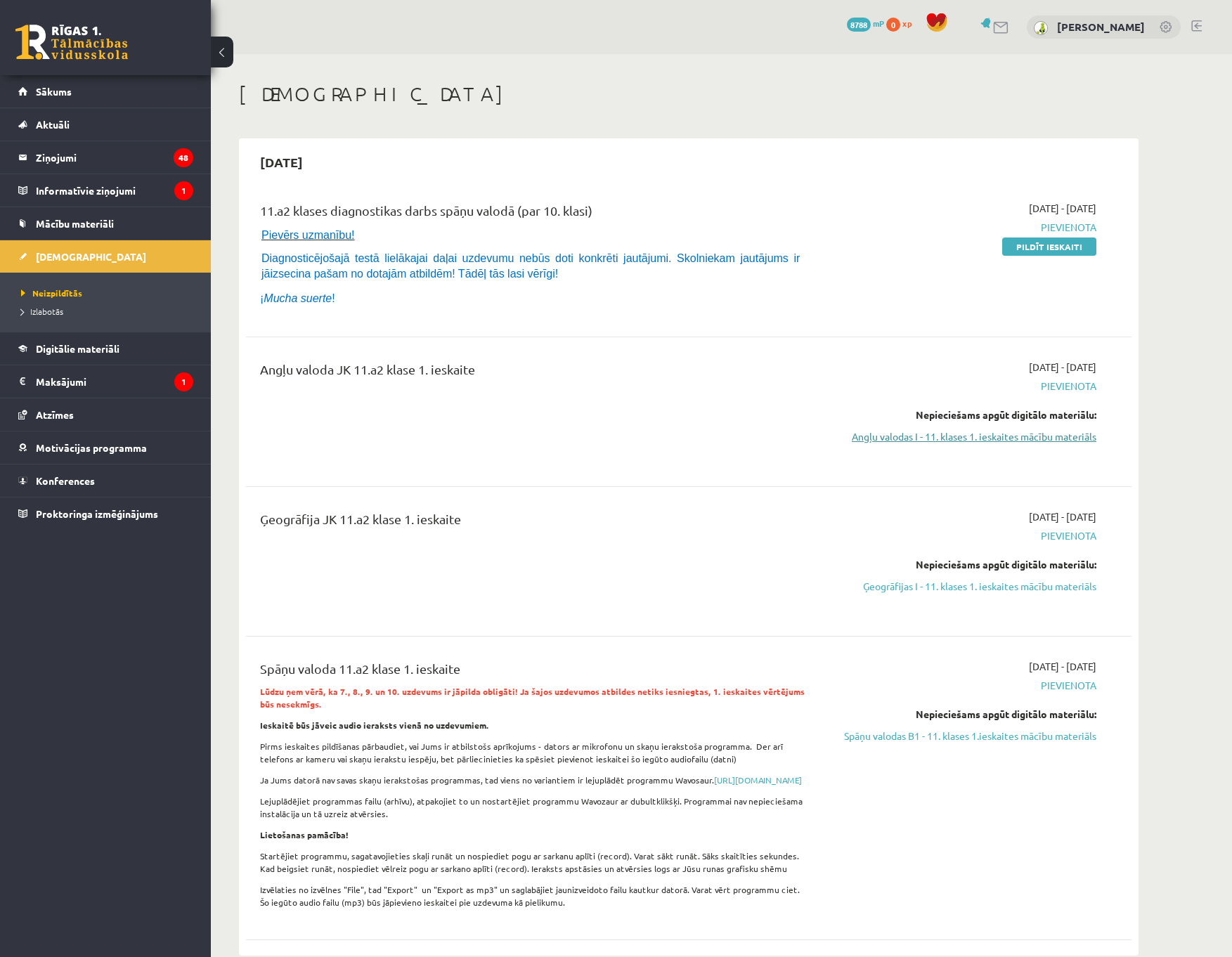
click at [1009, 437] on link "Angļu valodas I - 11. klases 1. ieskaites mācību materiāls" at bounding box center [964, 437] width 265 height 15
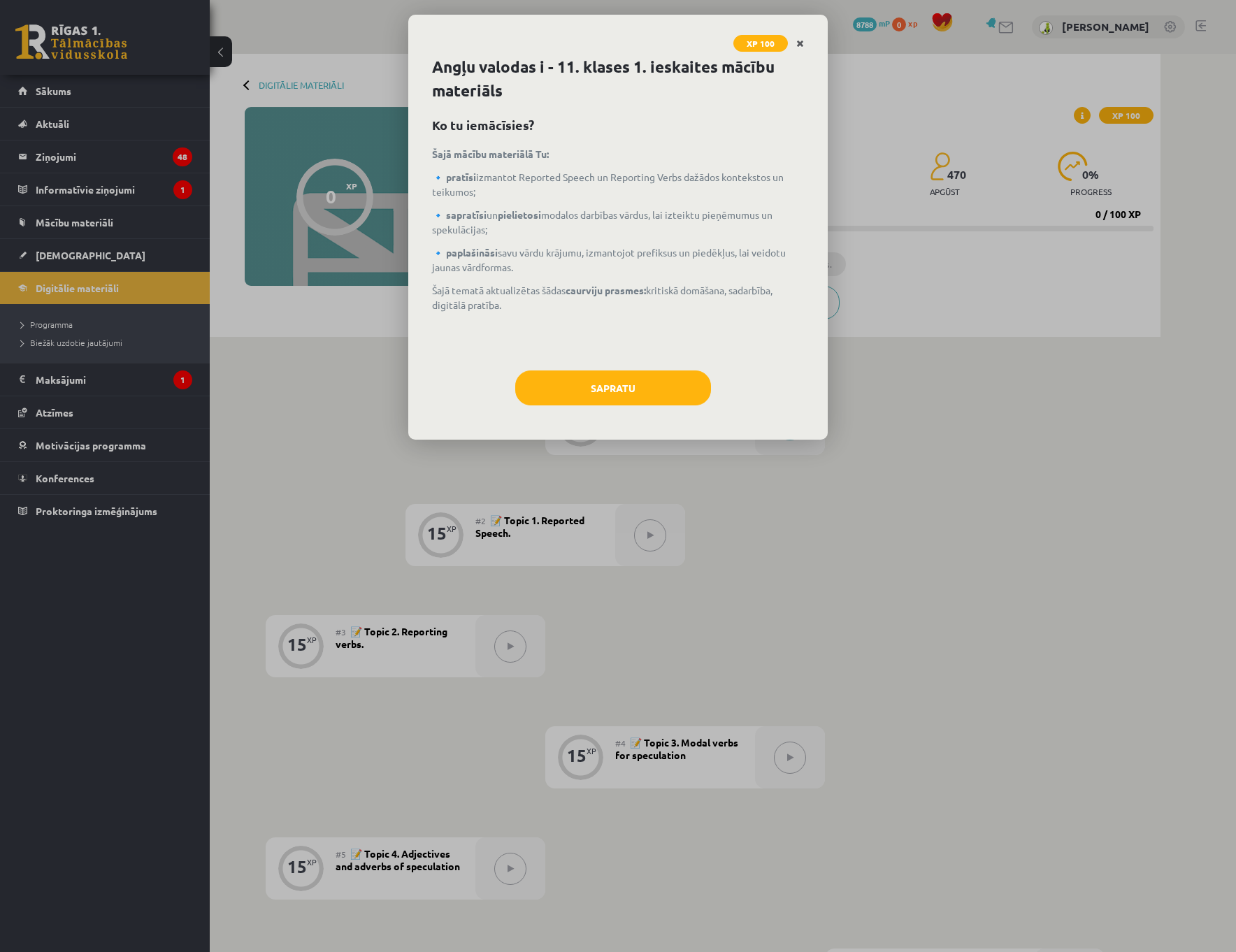
click at [806, 39] on link "Close" at bounding box center [801, 43] width 24 height 27
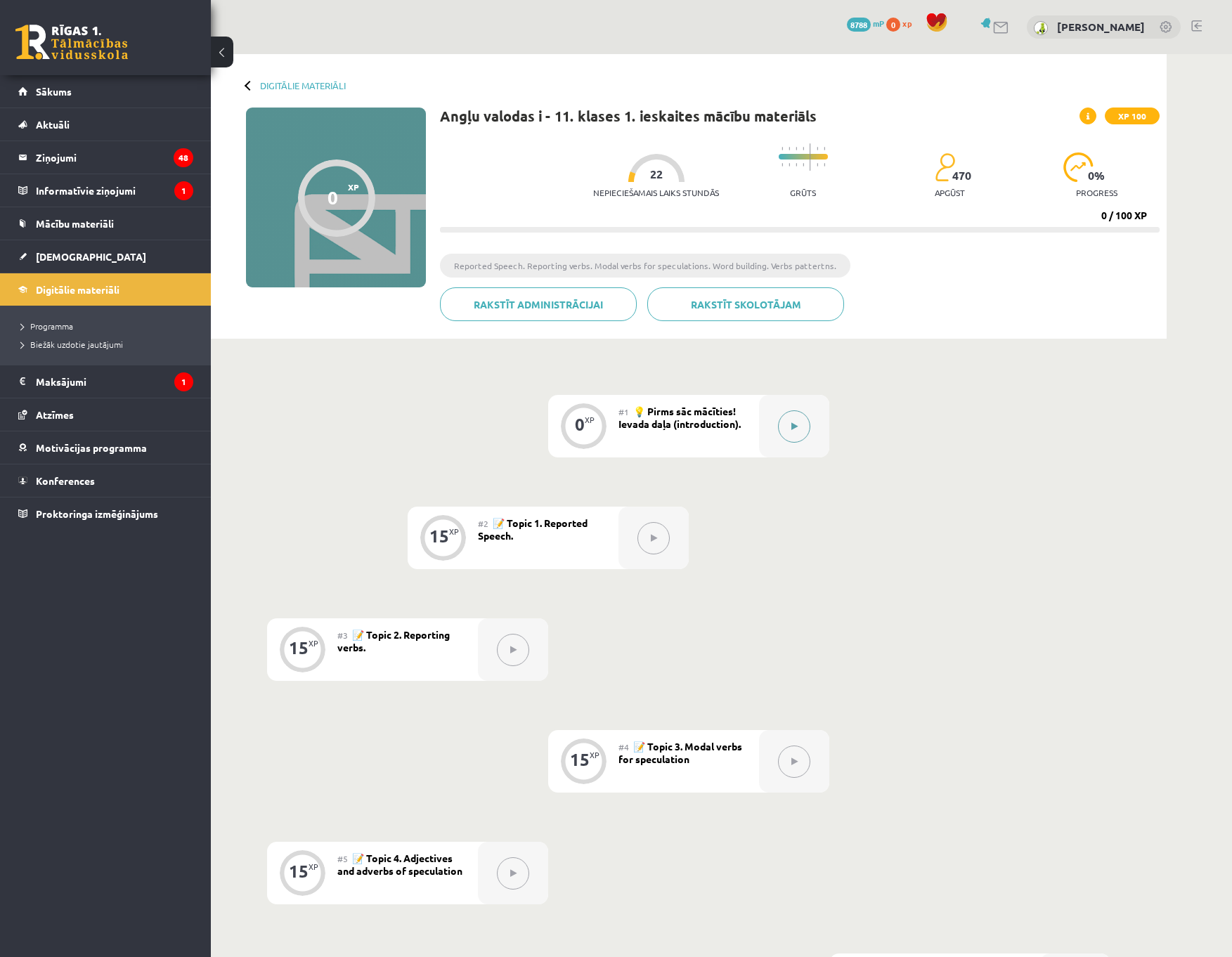
click at [783, 428] on button at bounding box center [794, 426] width 33 height 33
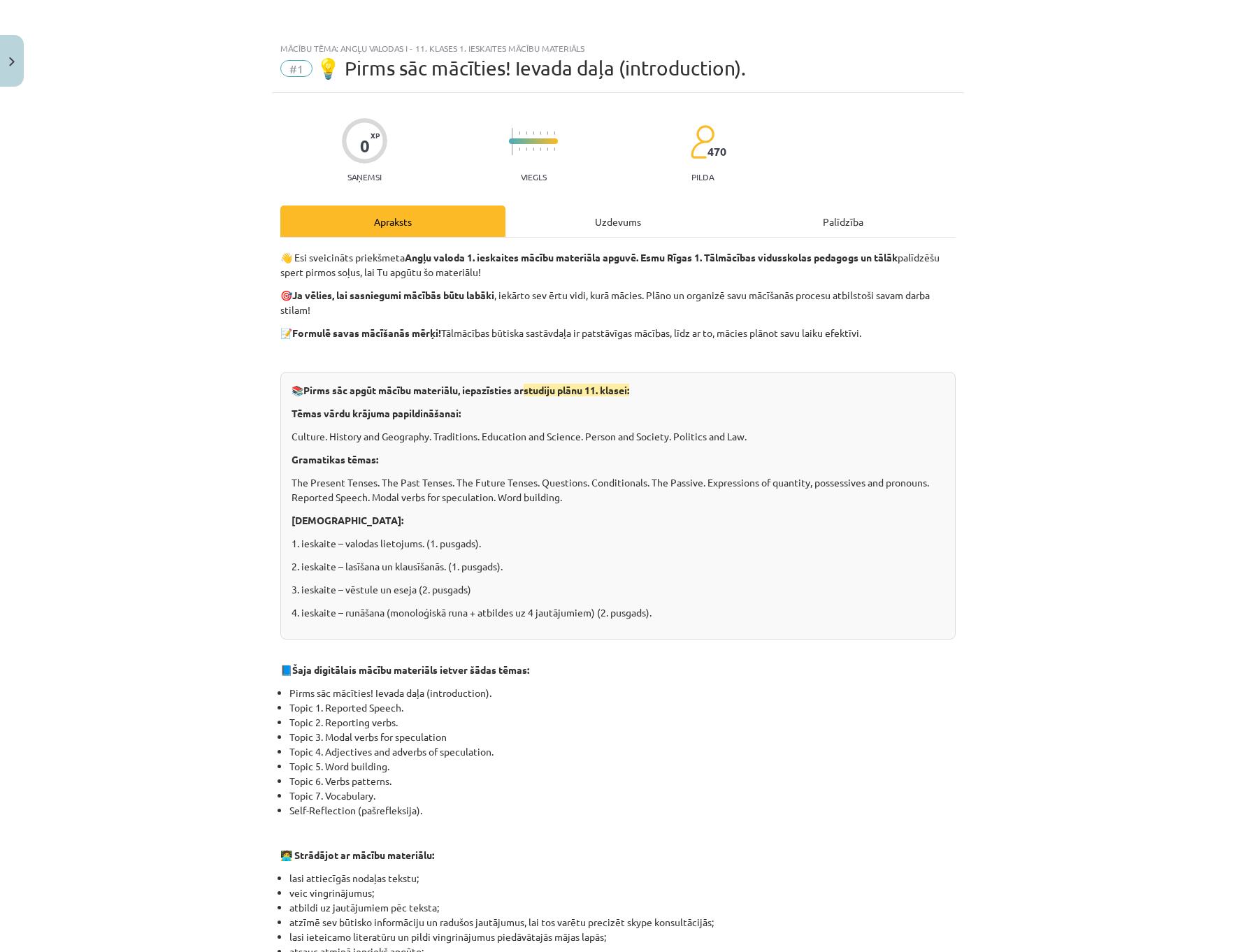
drag, startPoint x: 1063, startPoint y: 340, endPoint x: 1057, endPoint y: 332, distance: 10.0
click at [1063, 340] on div "Mācību tēma: Angļu valodas i - 11. klases 1. ieskaites mācību materiāls #1 💡 Pi…" at bounding box center [618, 476] width 1236 height 952
click at [566, 209] on div "Uzdevums" at bounding box center [618, 221] width 225 height 31
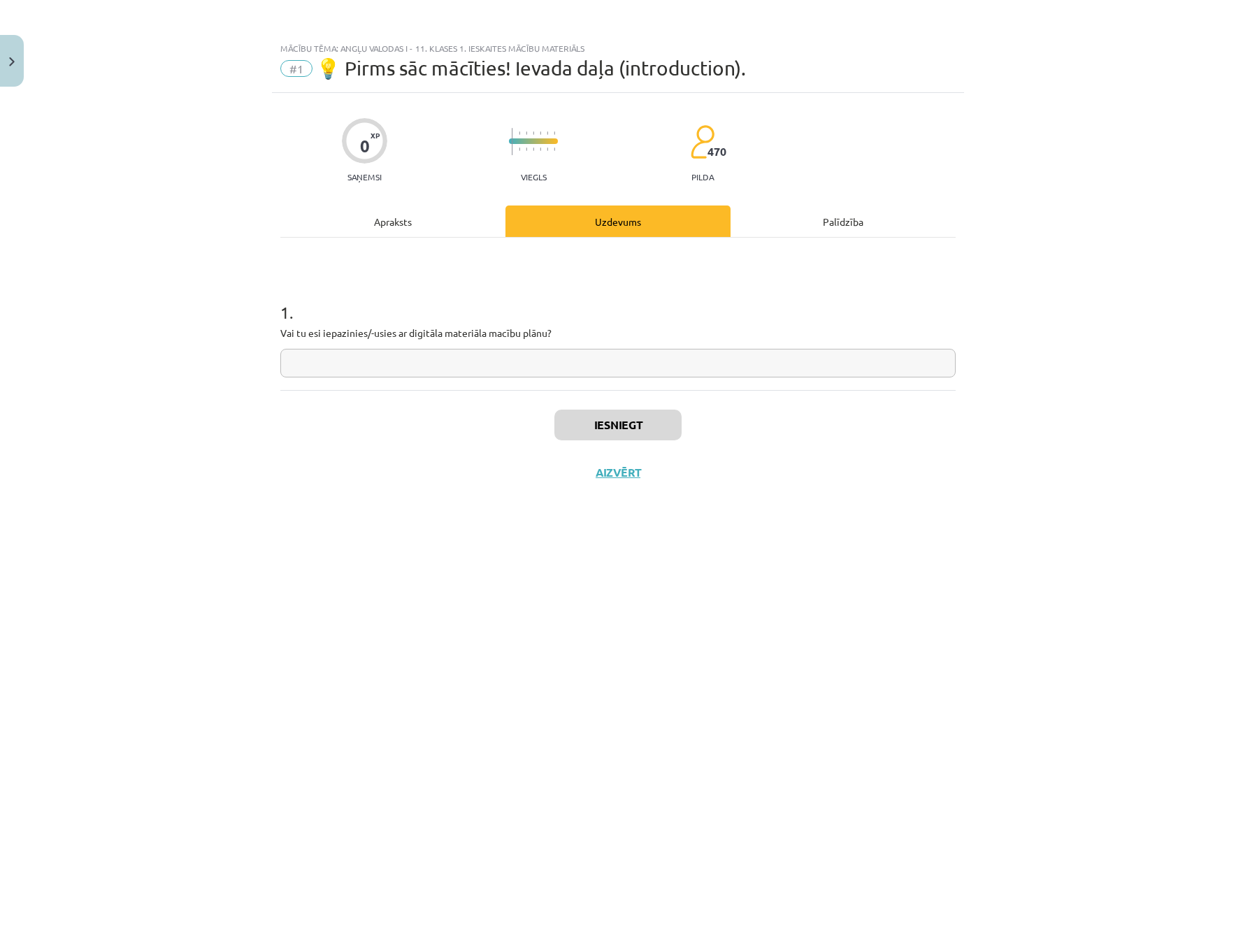
click at [486, 363] on input "text" at bounding box center [618, 363] width 675 height 29
type input "**"
click at [639, 418] on button "Iesniegt" at bounding box center [618, 424] width 127 height 31
click at [617, 480] on button "Nākamā nodarbība" at bounding box center [618, 482] width 137 height 32
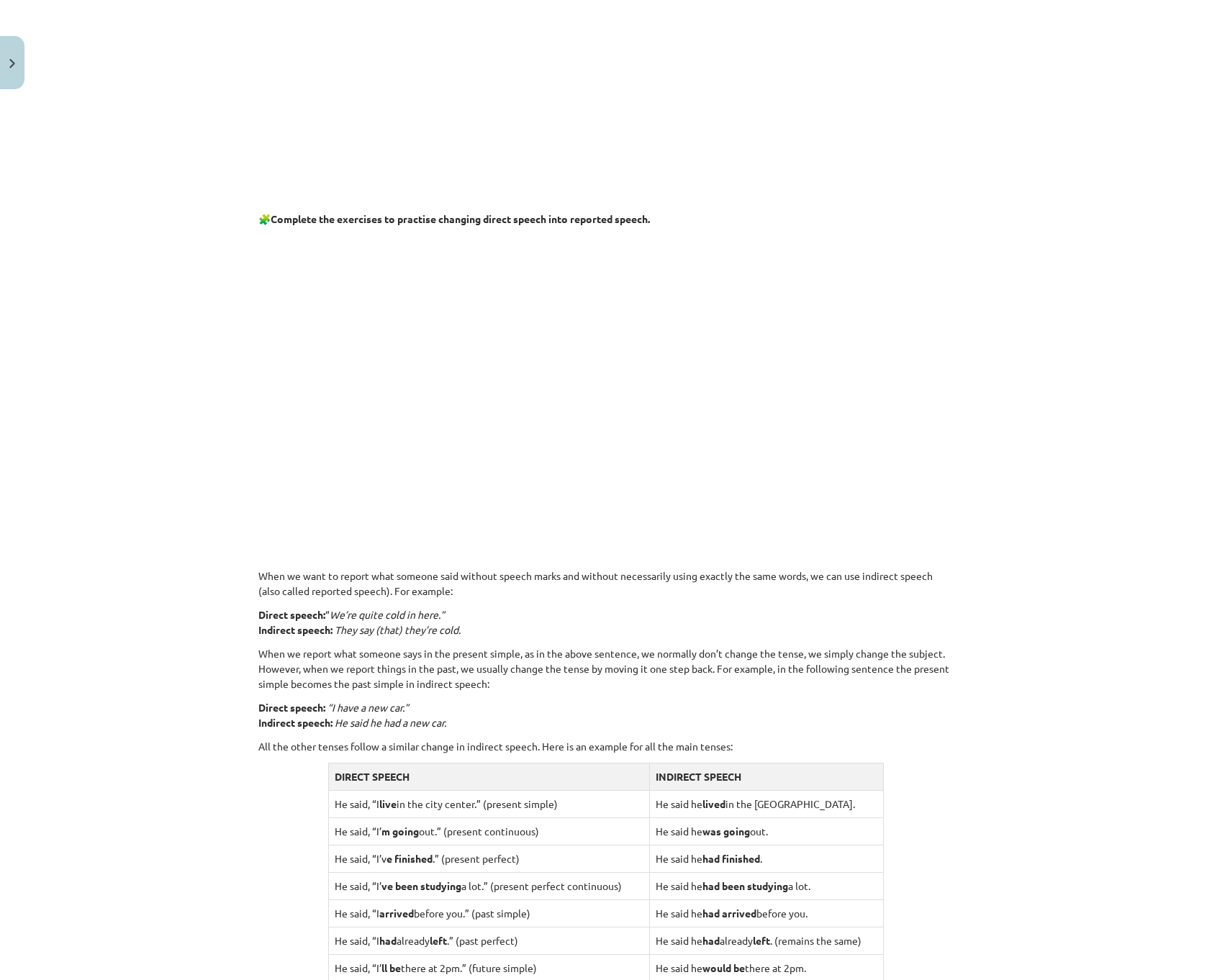
scroll to position [359, 0]
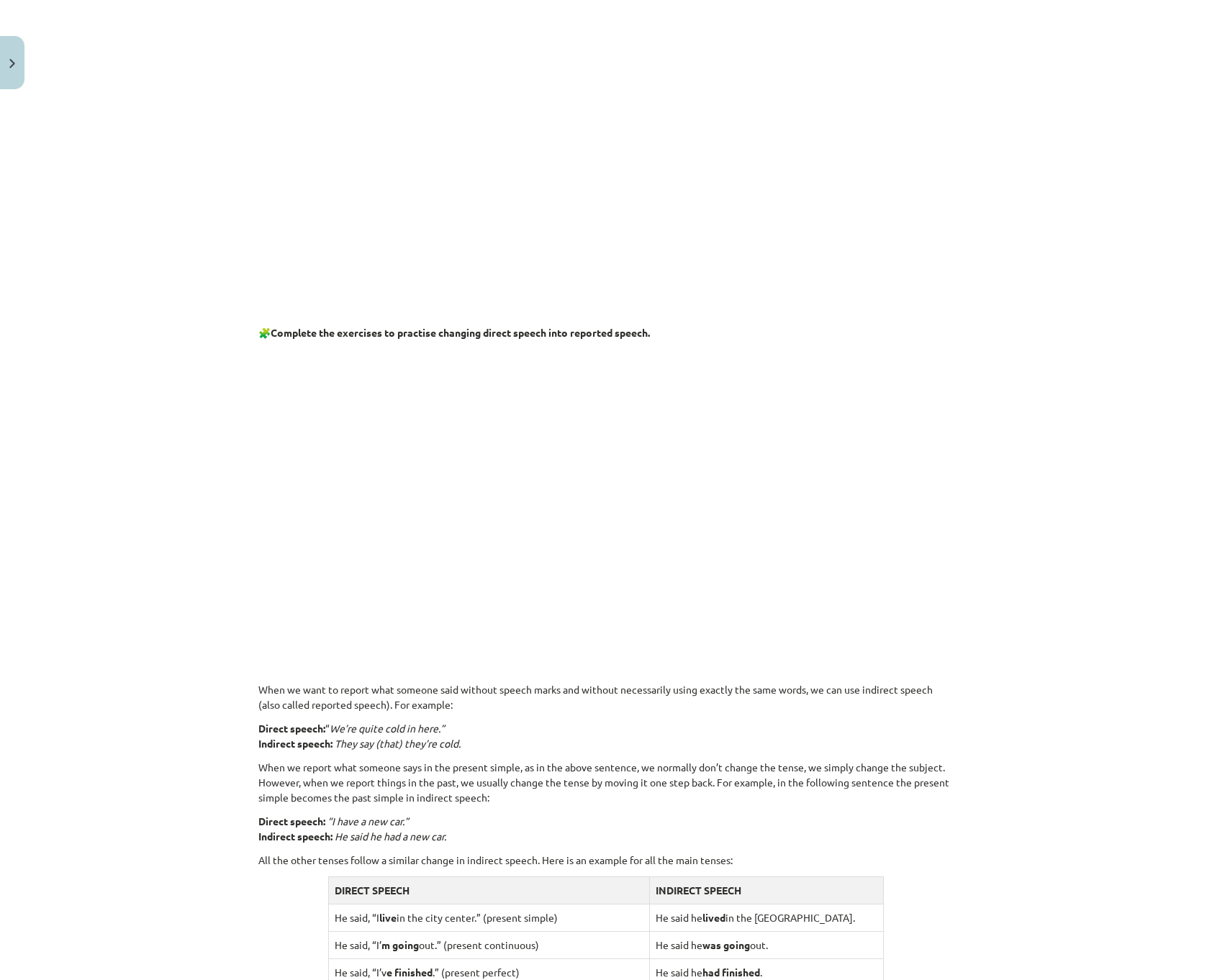
click at [869, 513] on p at bounding box center [606, 487] width 695 height 277
click at [891, 501] on p at bounding box center [606, 487] width 695 height 277
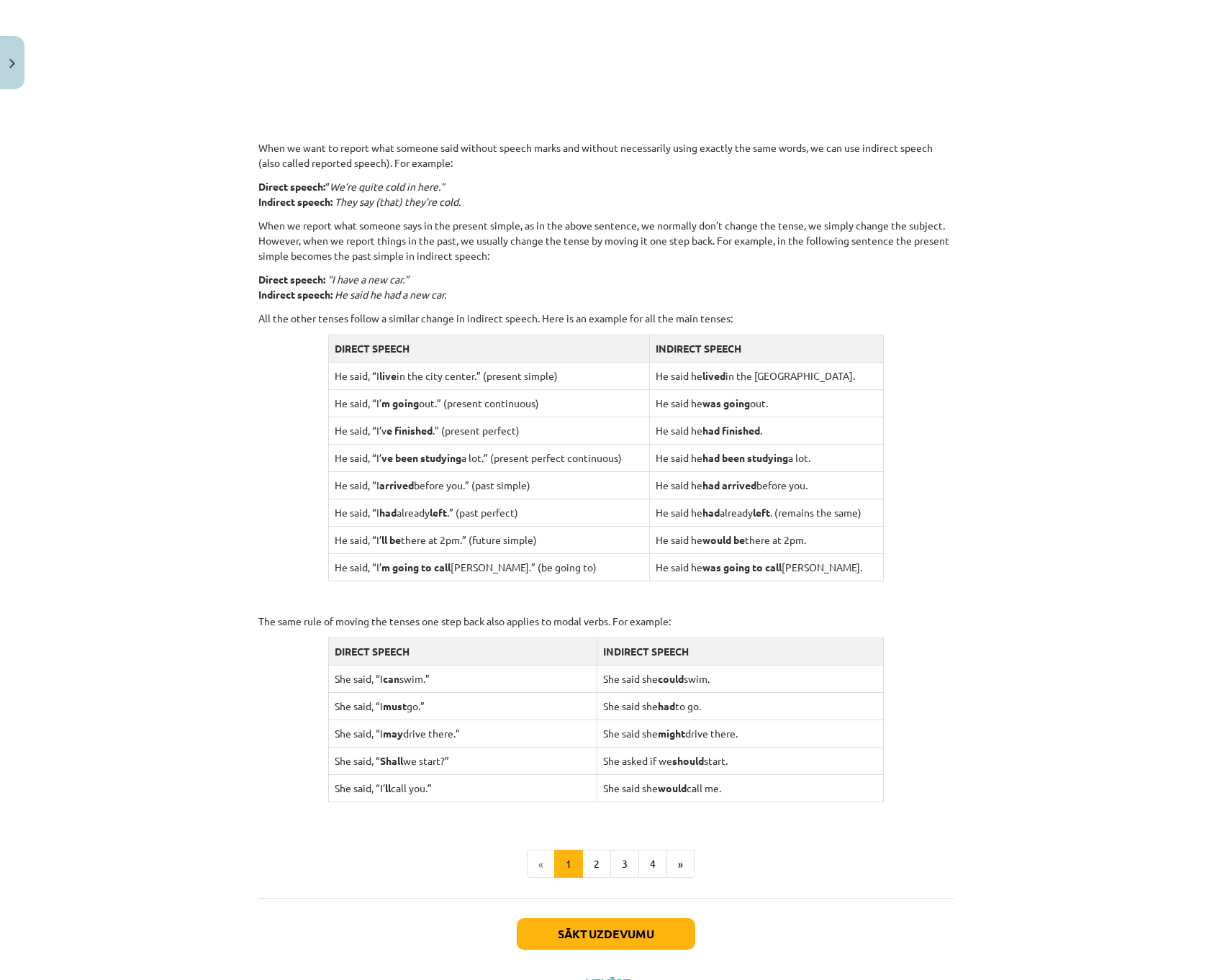
scroll to position [893, 0]
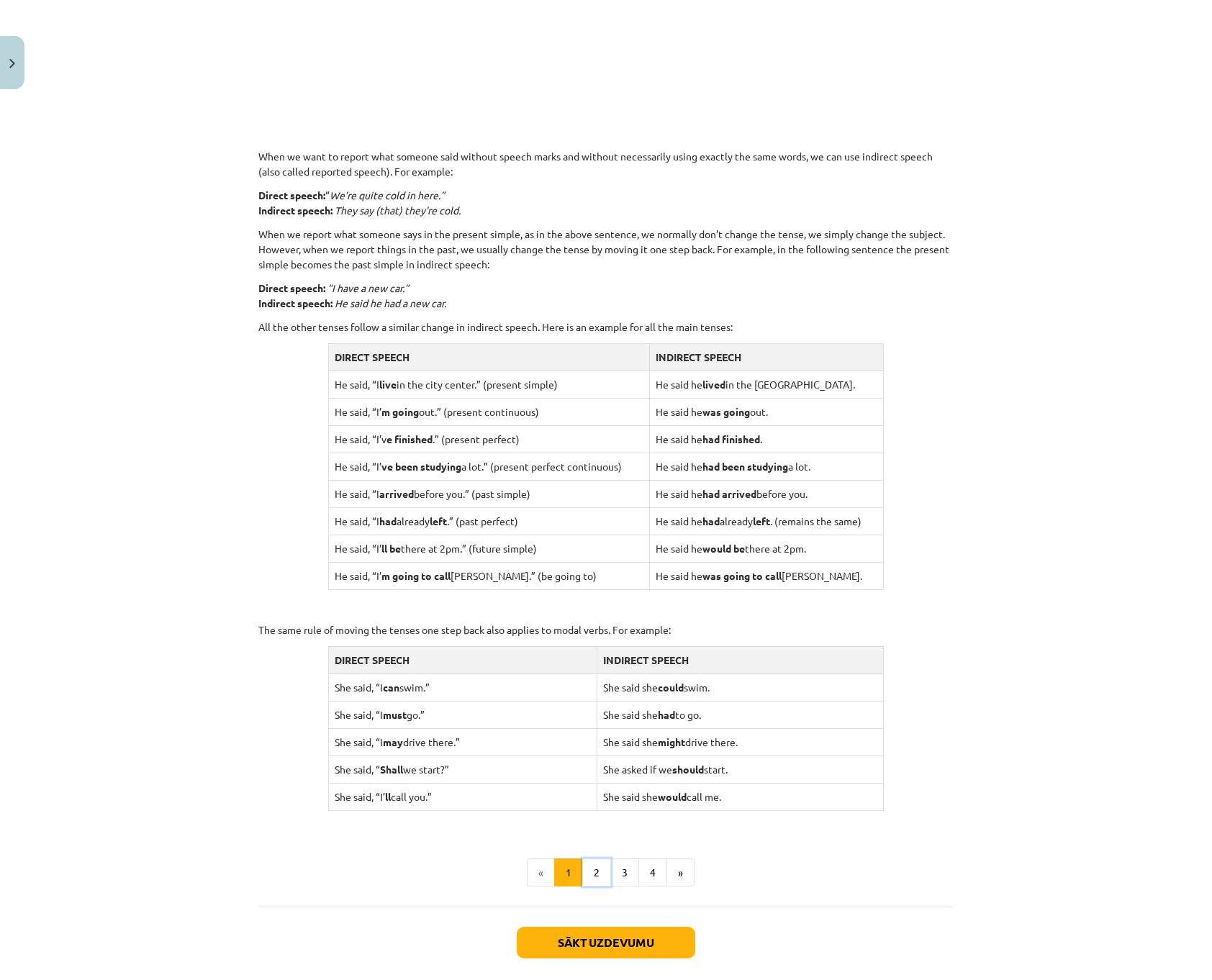
click at [591, 869] on button "2" at bounding box center [597, 872] width 29 height 29
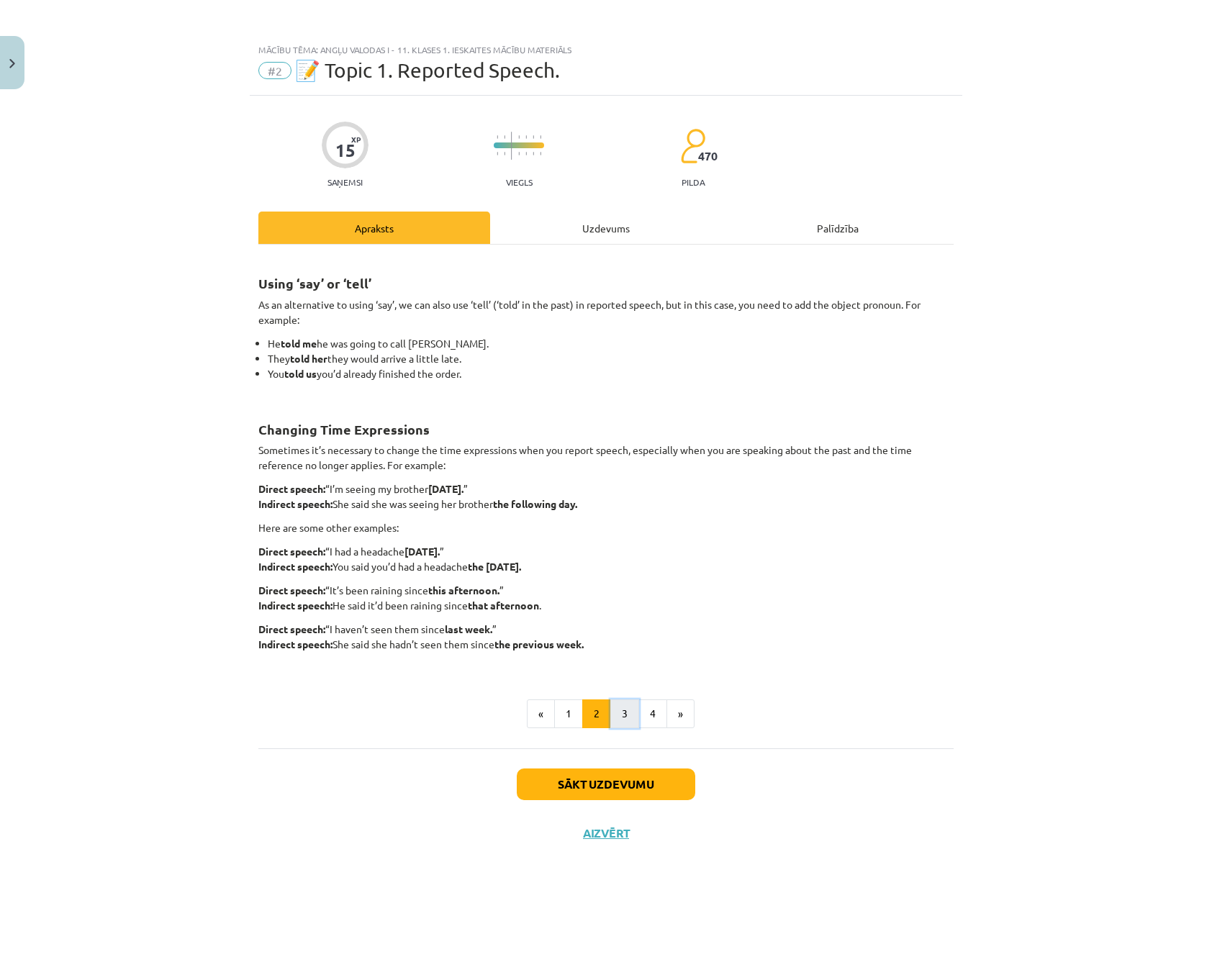
click at [632, 714] on button "3" at bounding box center [625, 714] width 29 height 29
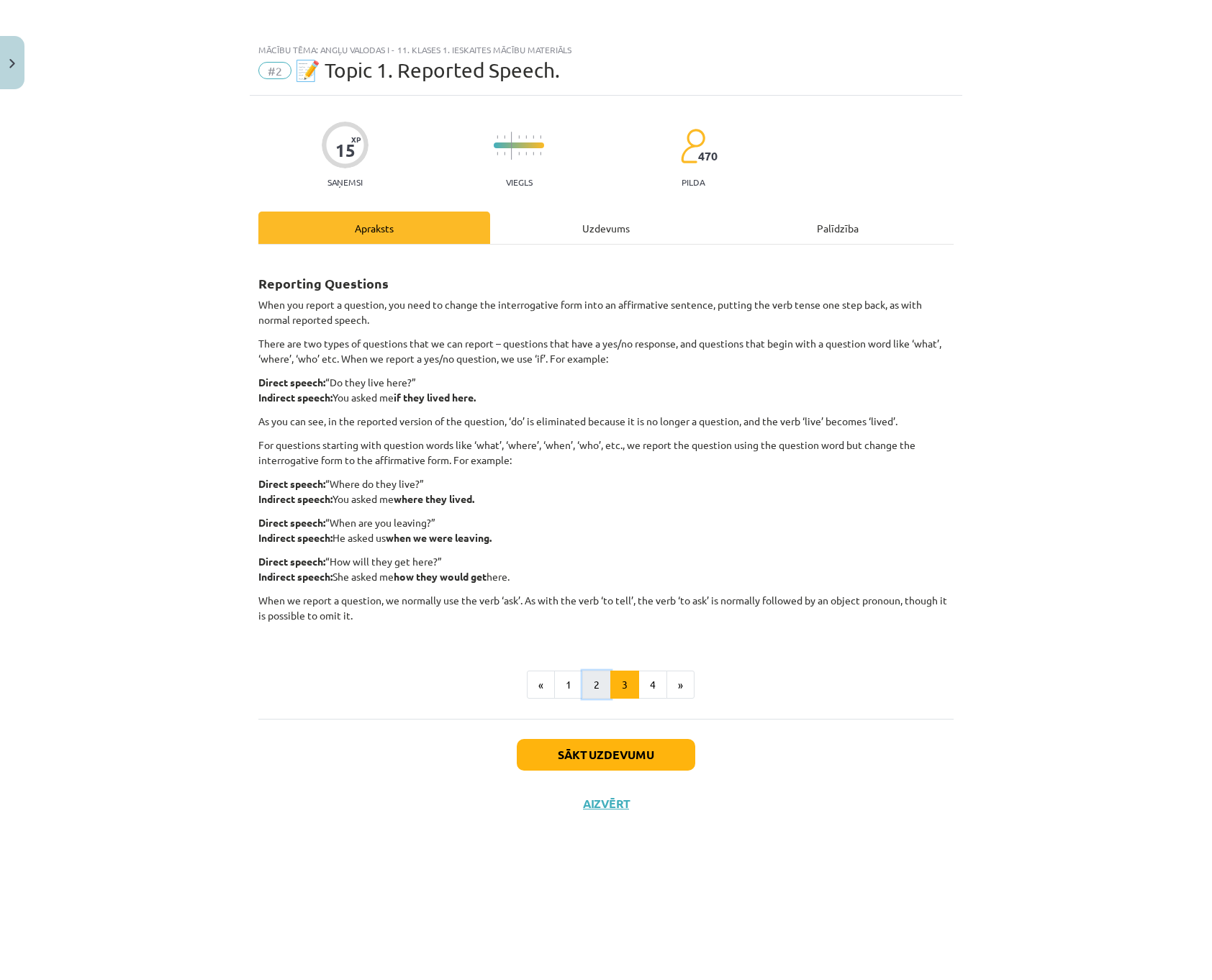
click at [593, 686] on button "2" at bounding box center [597, 684] width 29 height 29
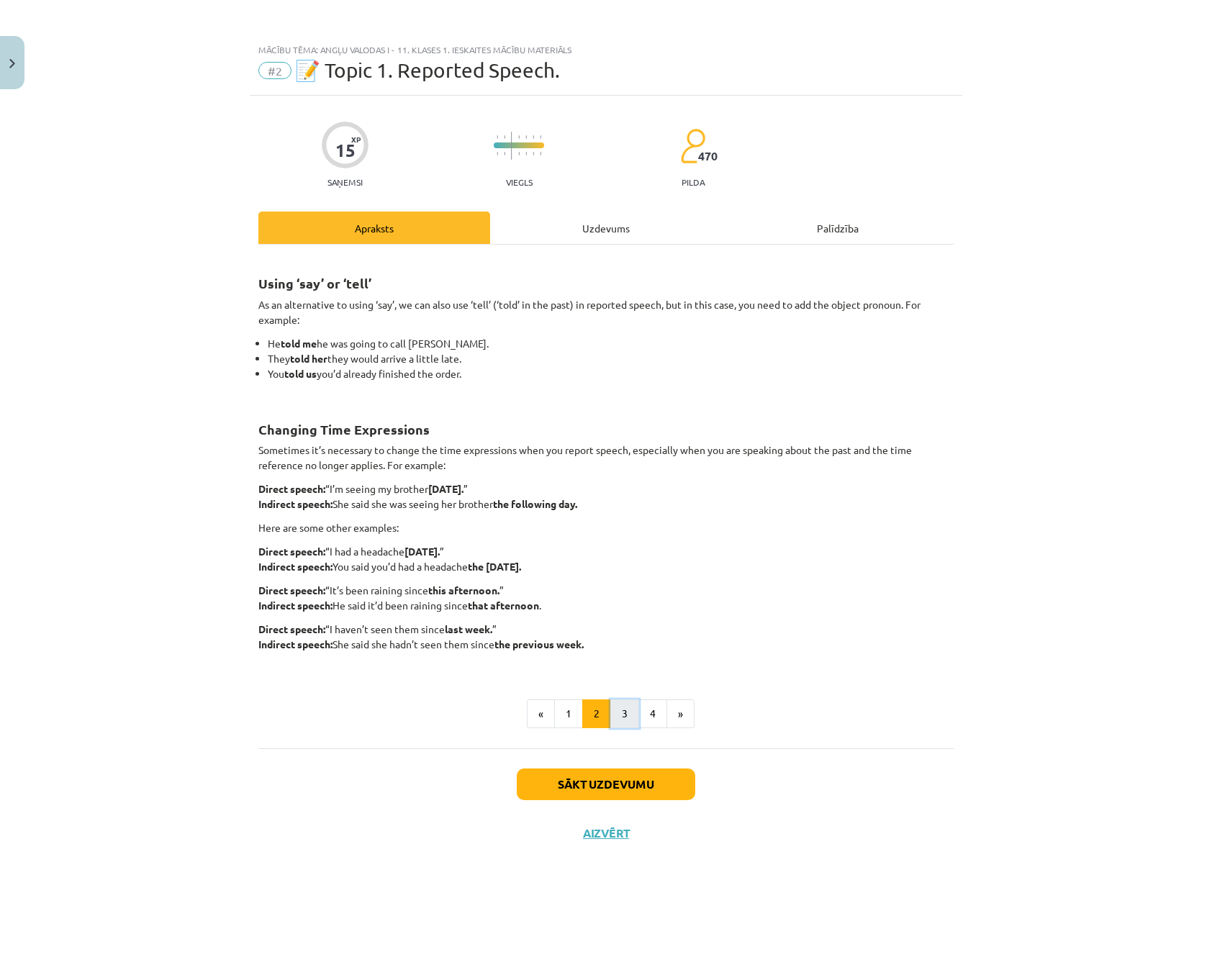
click at [625, 708] on button "3" at bounding box center [625, 714] width 29 height 29
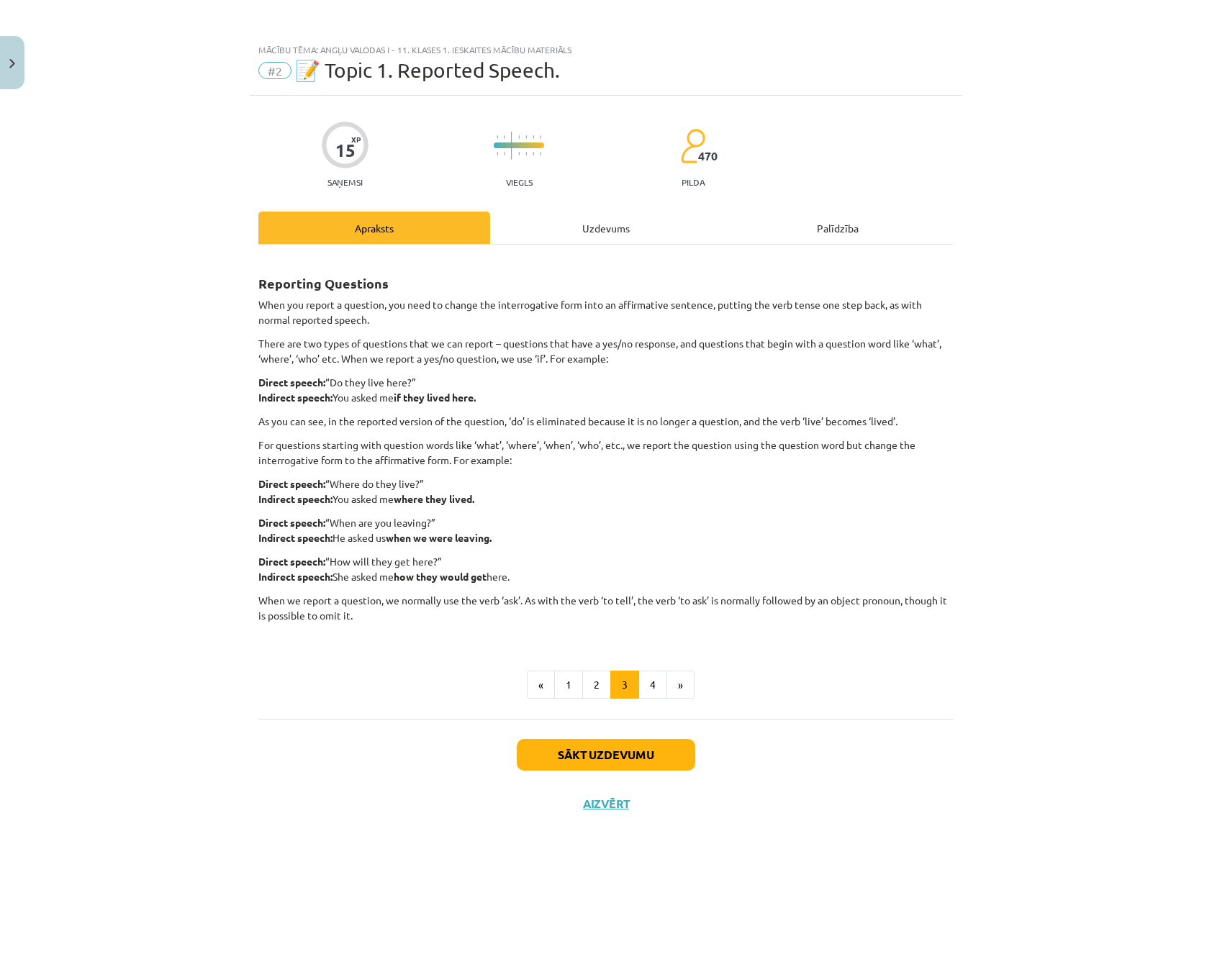
click at [607, 230] on div "Uzdevums" at bounding box center [606, 228] width 232 height 32
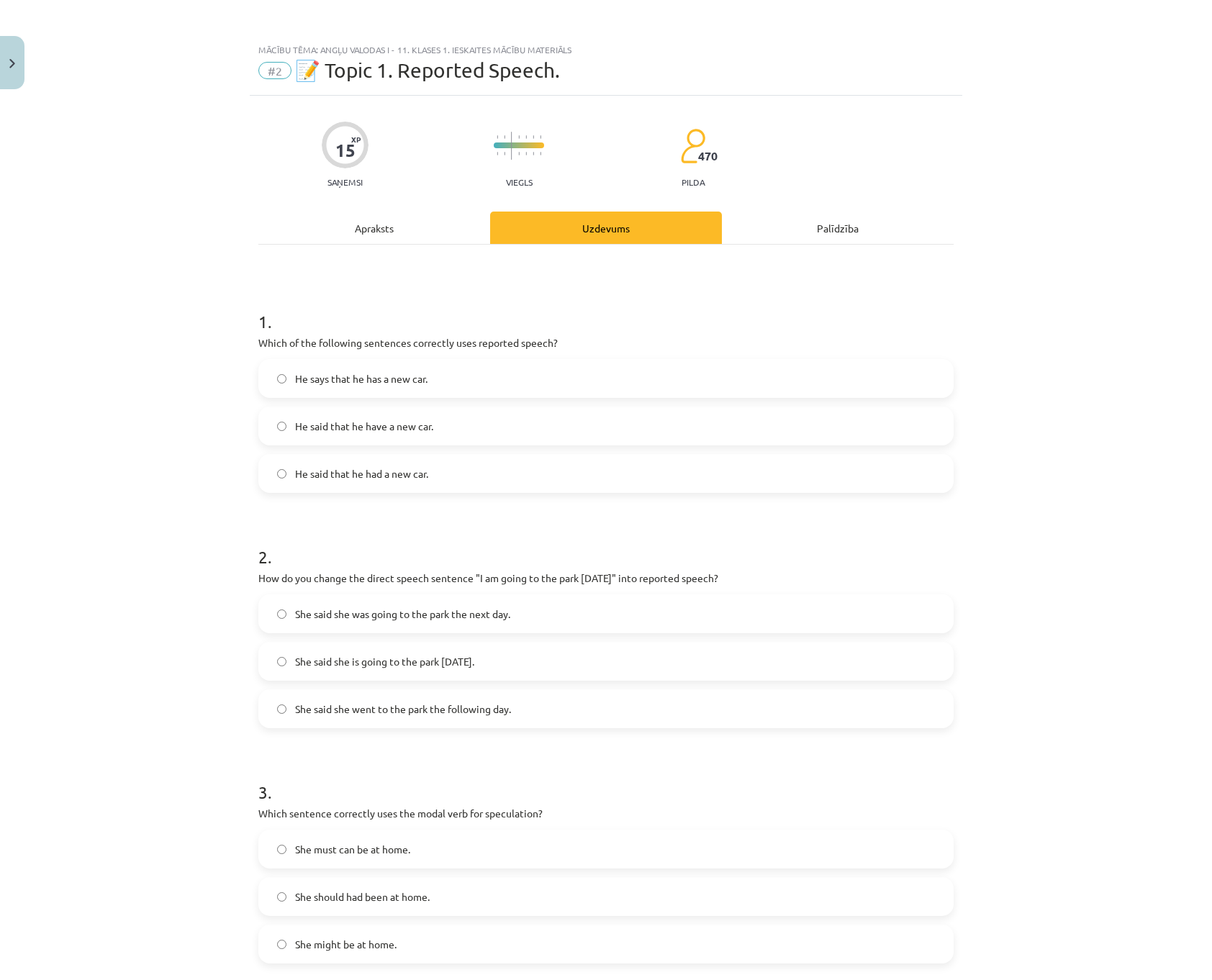
click at [366, 234] on div "Apraksts" at bounding box center [374, 228] width 232 height 32
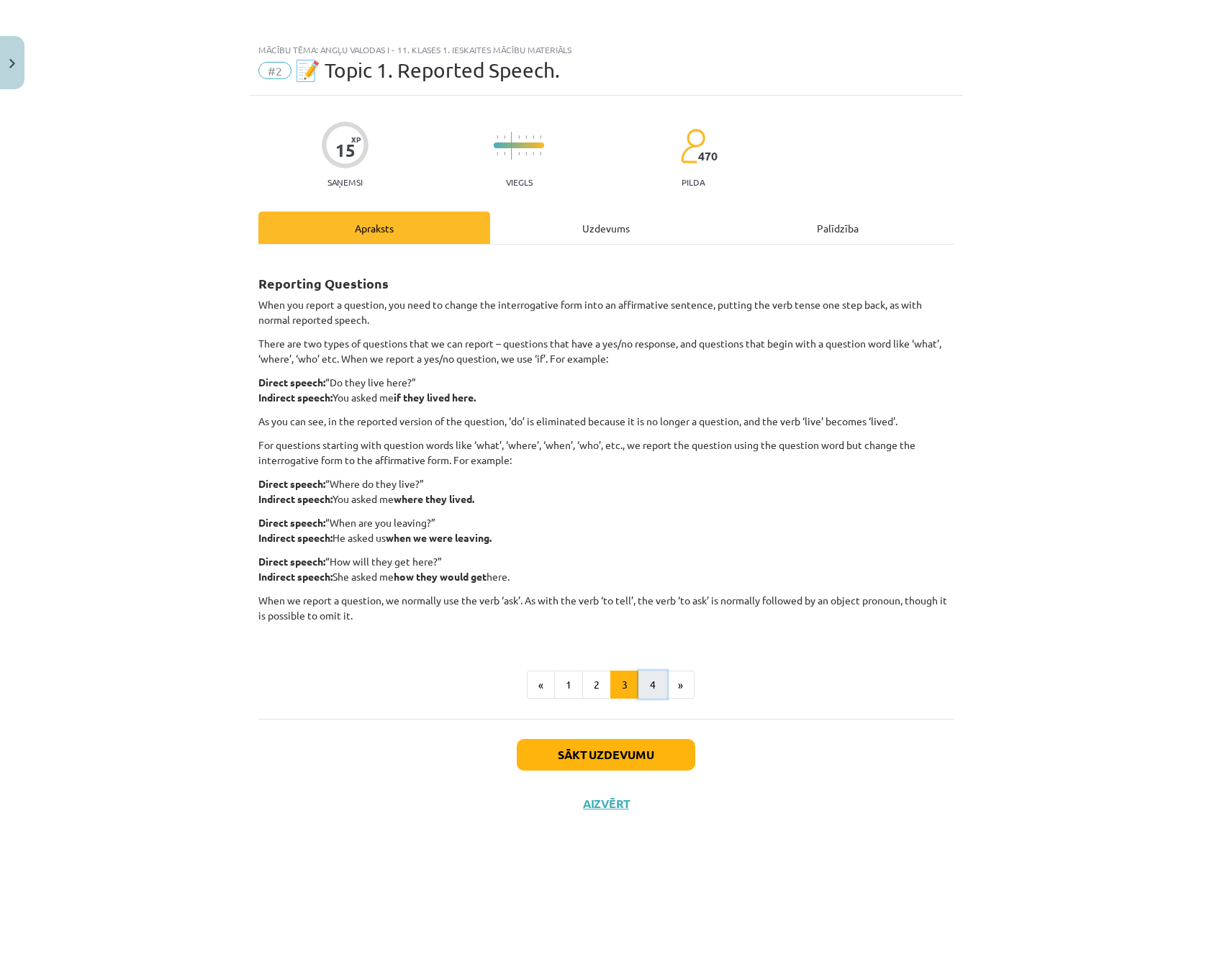
click at [653, 677] on button "4" at bounding box center [653, 684] width 29 height 29
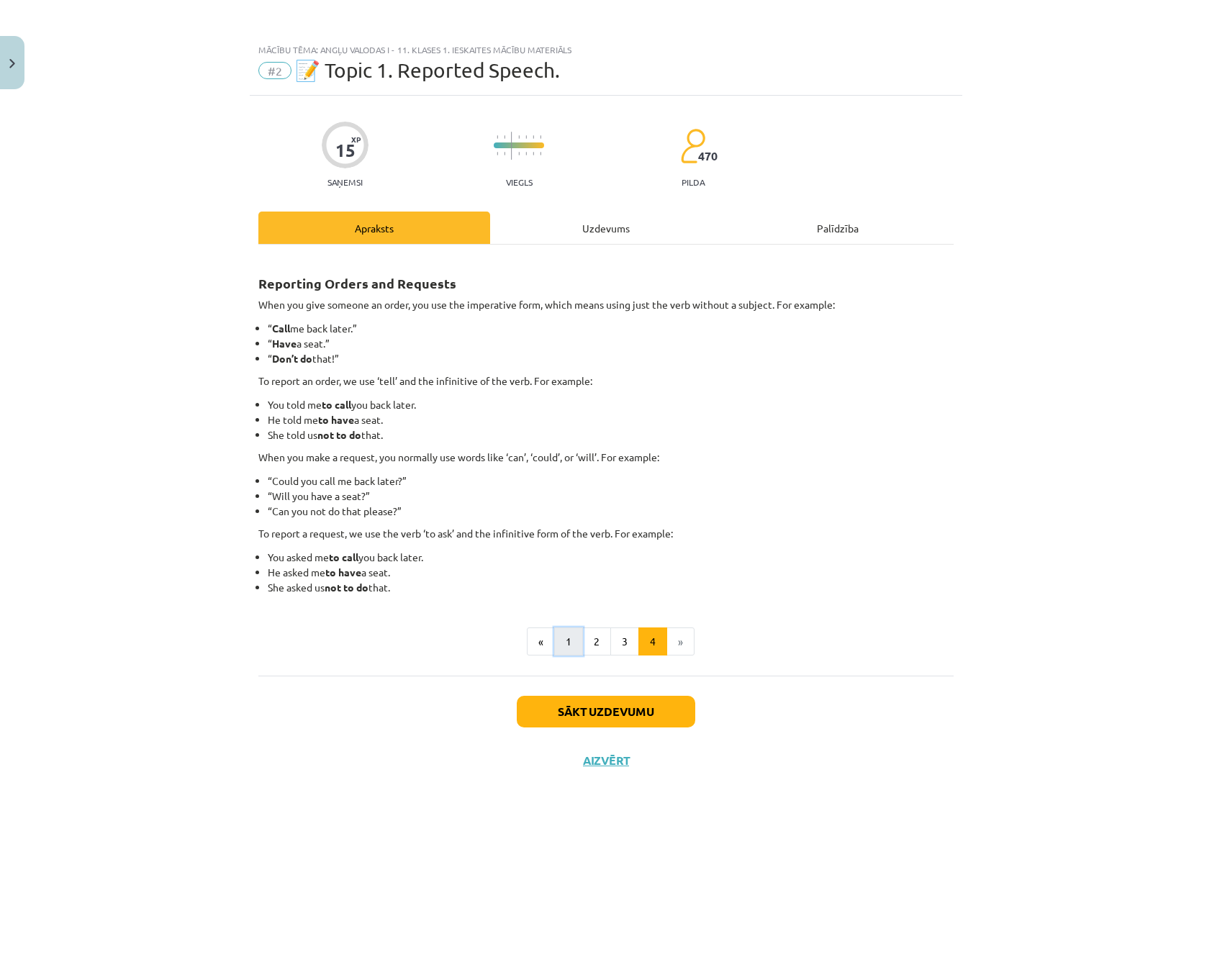
click at [568, 644] on button "1" at bounding box center [568, 642] width 29 height 29
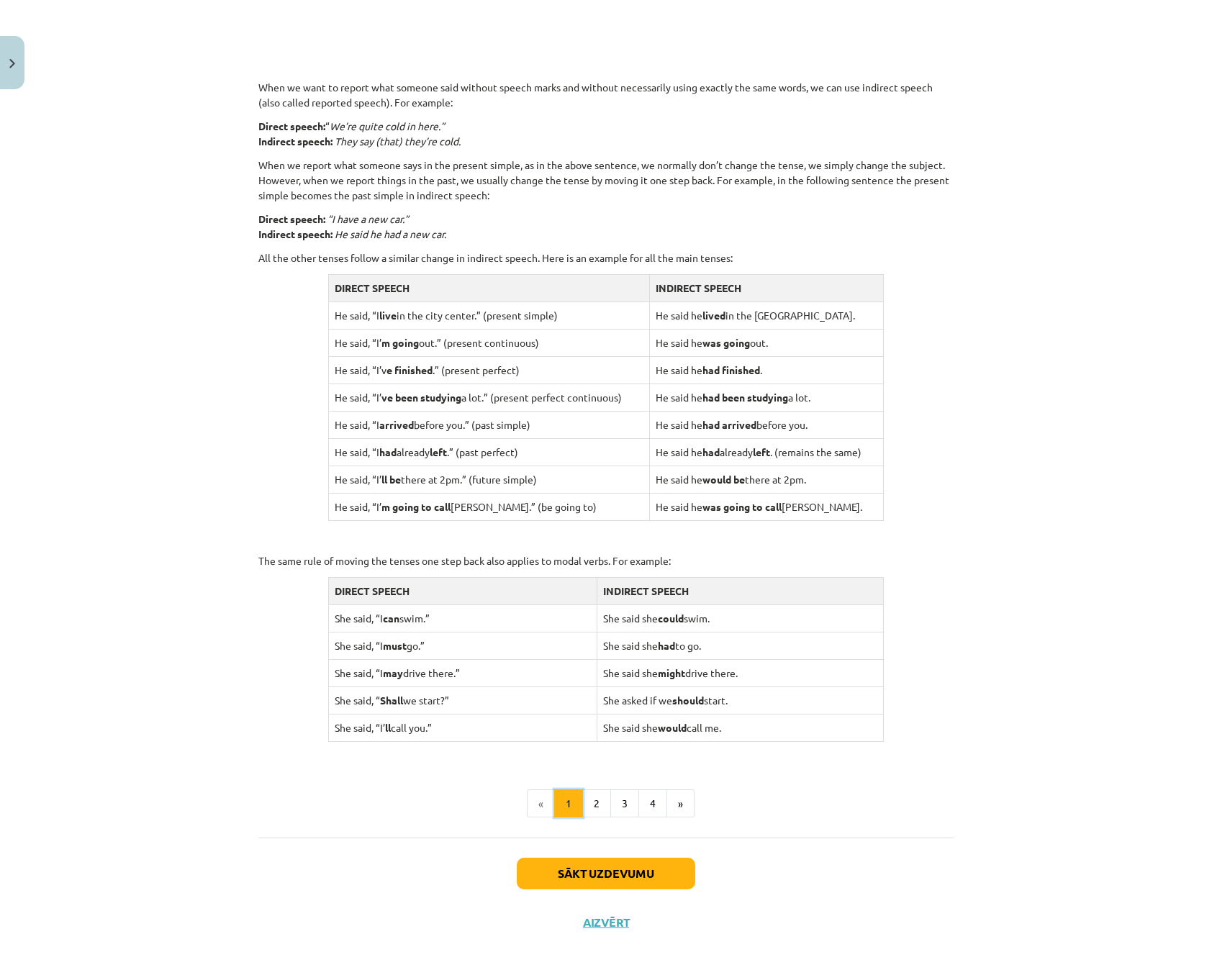
scroll to position [965, 0]
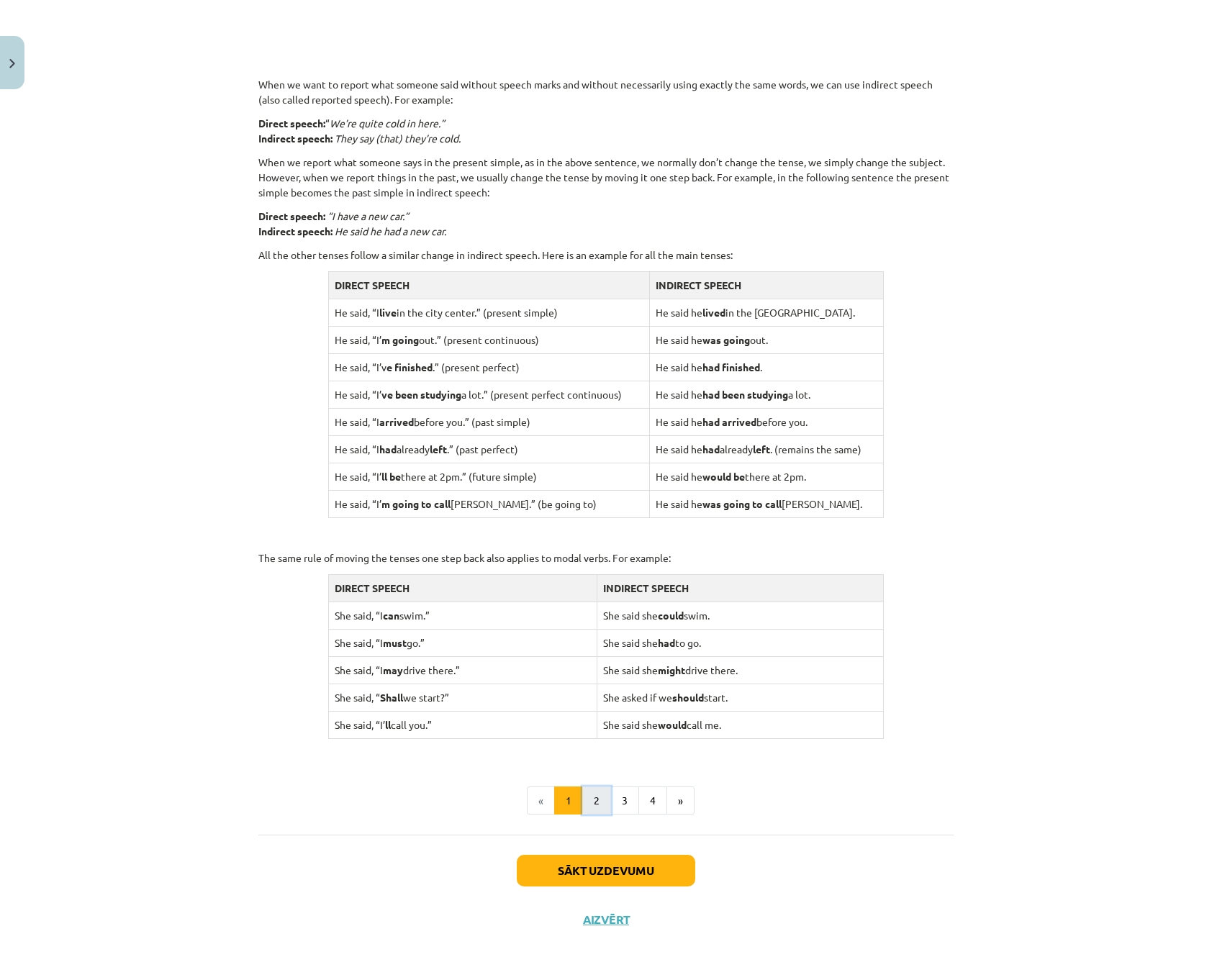
click at [585, 797] on button "2" at bounding box center [597, 801] width 29 height 29
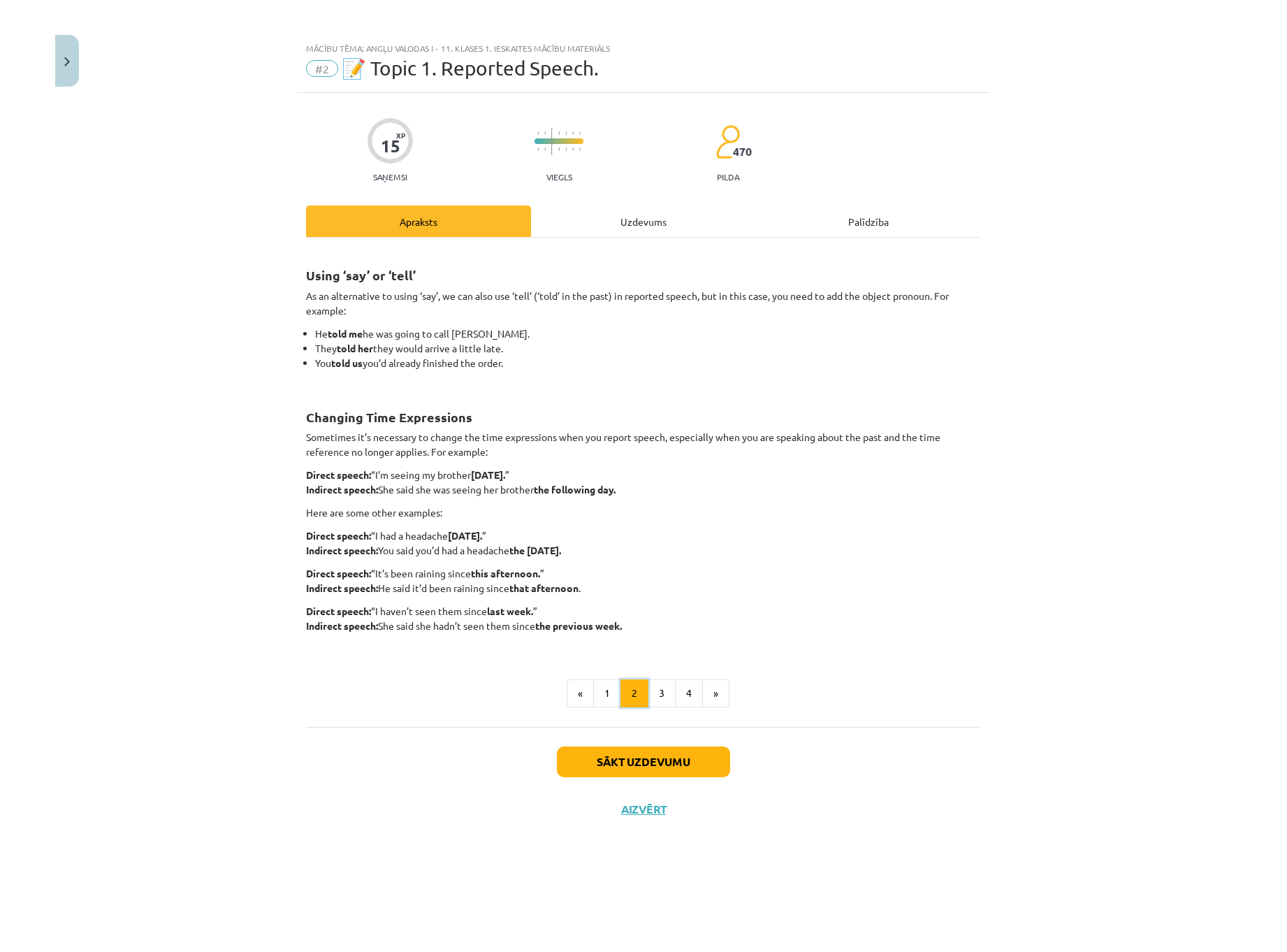
scroll to position [0, 0]
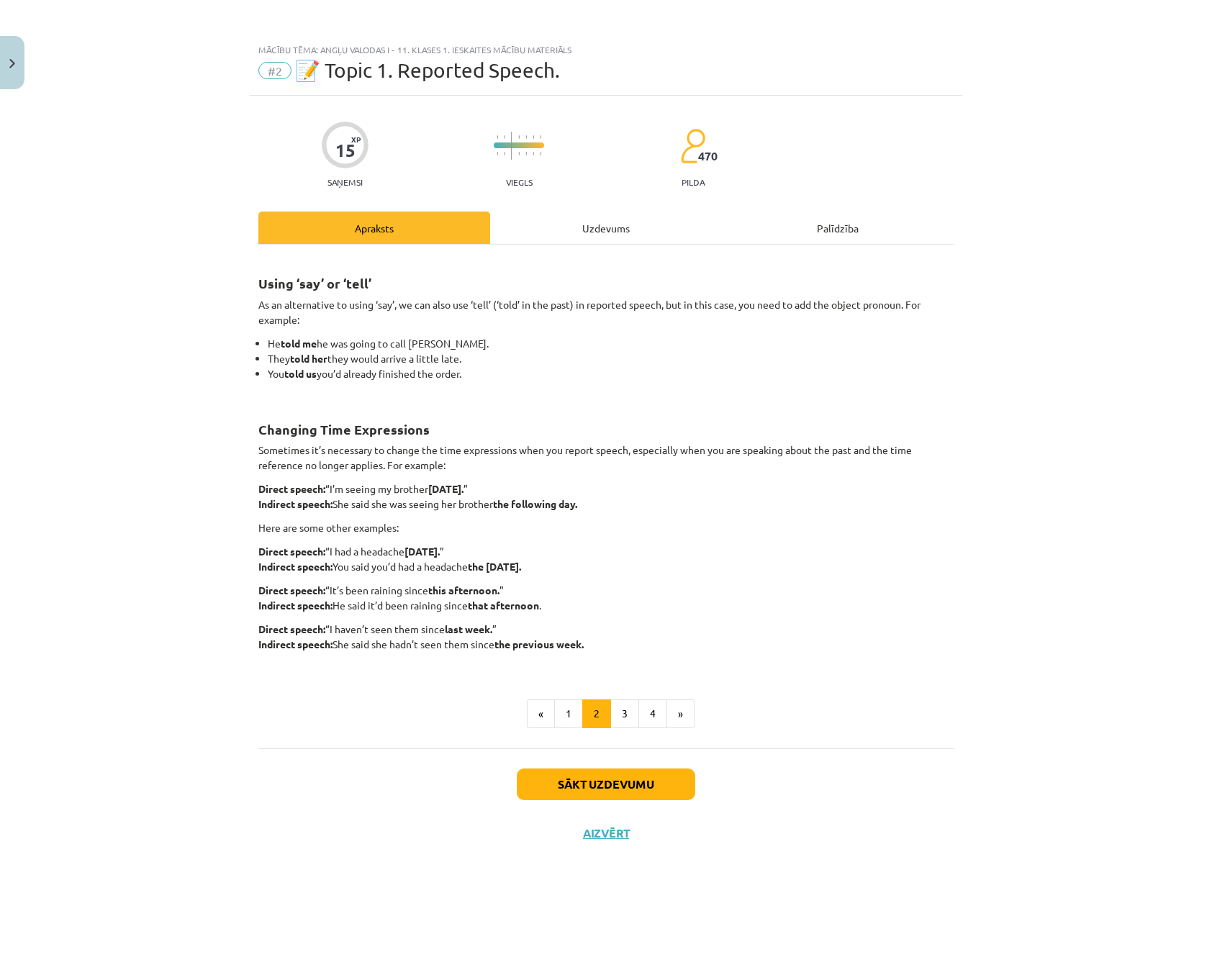
click at [589, 226] on div "Uzdevums" at bounding box center [606, 228] width 232 height 32
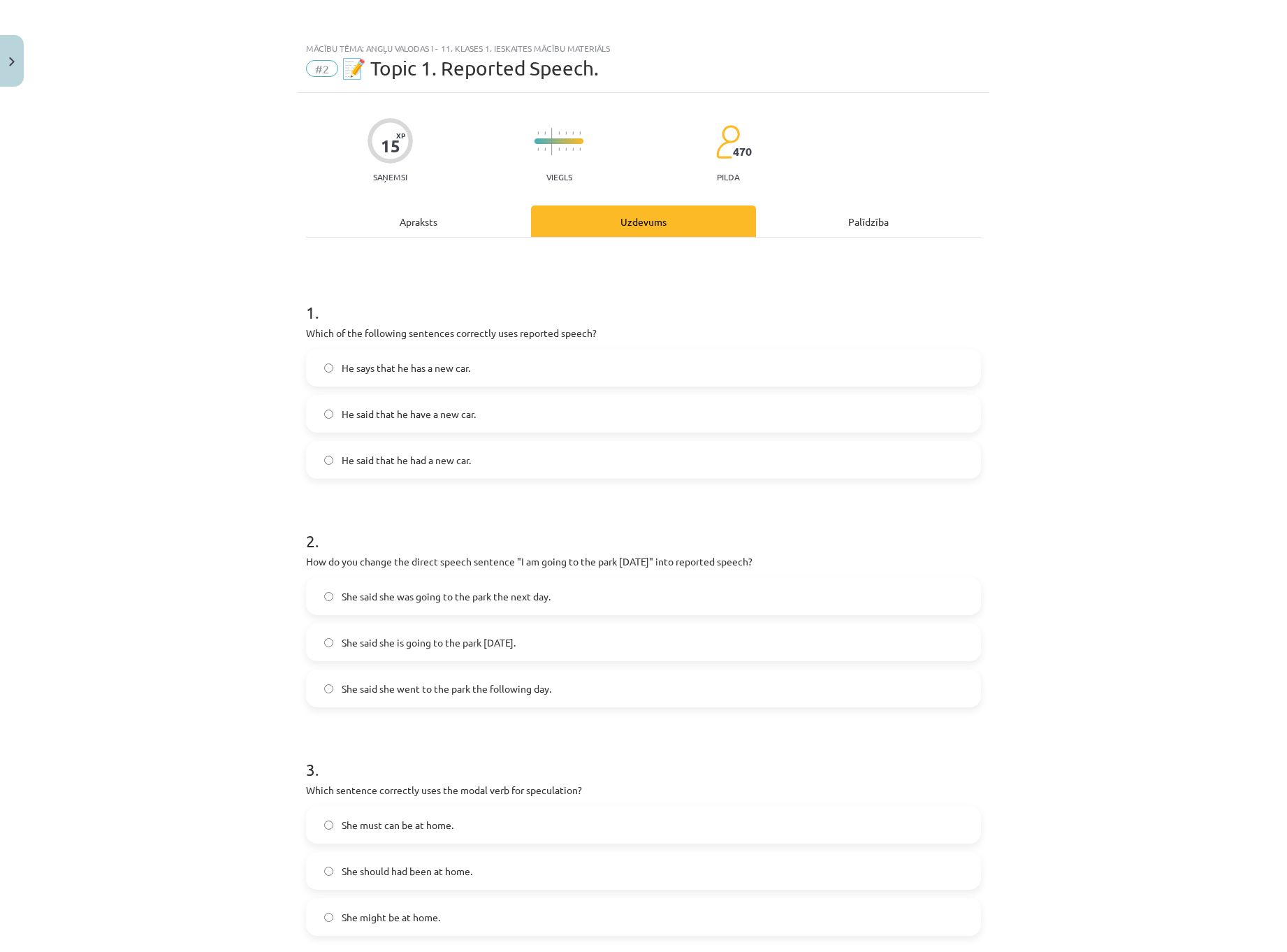
click at [444, 281] on h1 "1 ." at bounding box center [644, 299] width 675 height 44
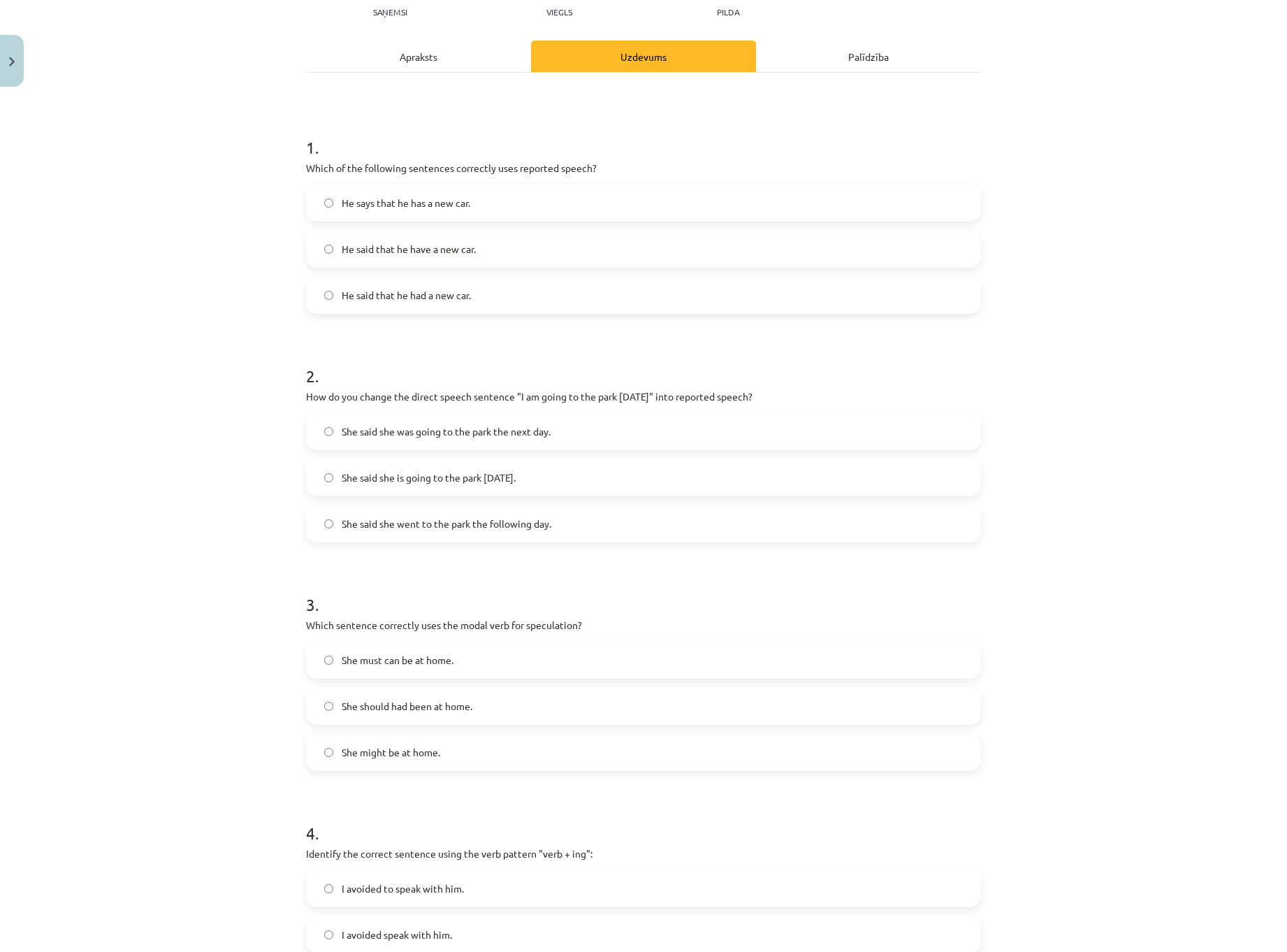
scroll to position [209, 0]
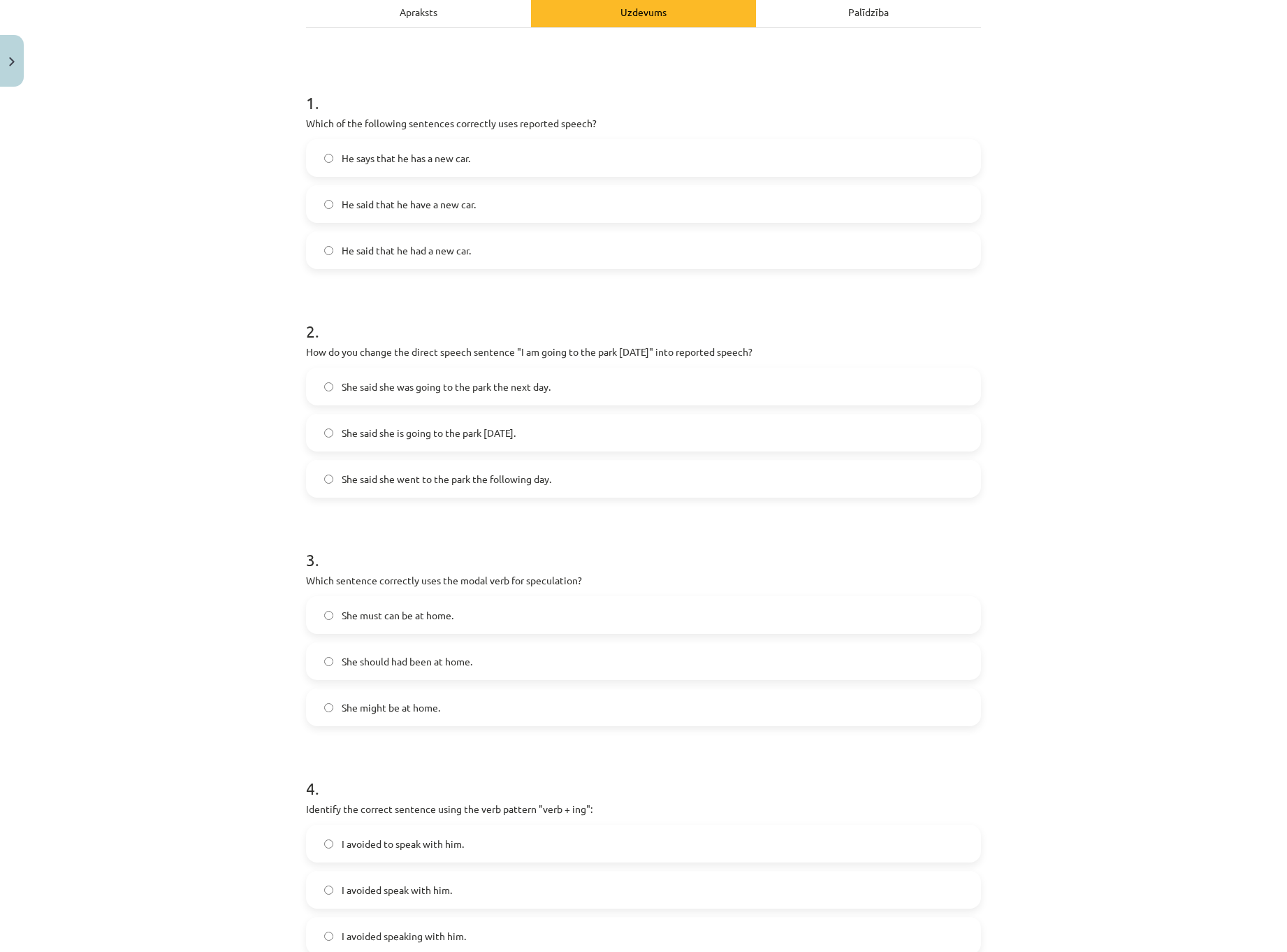
click at [371, 392] on span "She said she was going to the park the next day." at bounding box center [446, 387] width 209 height 15
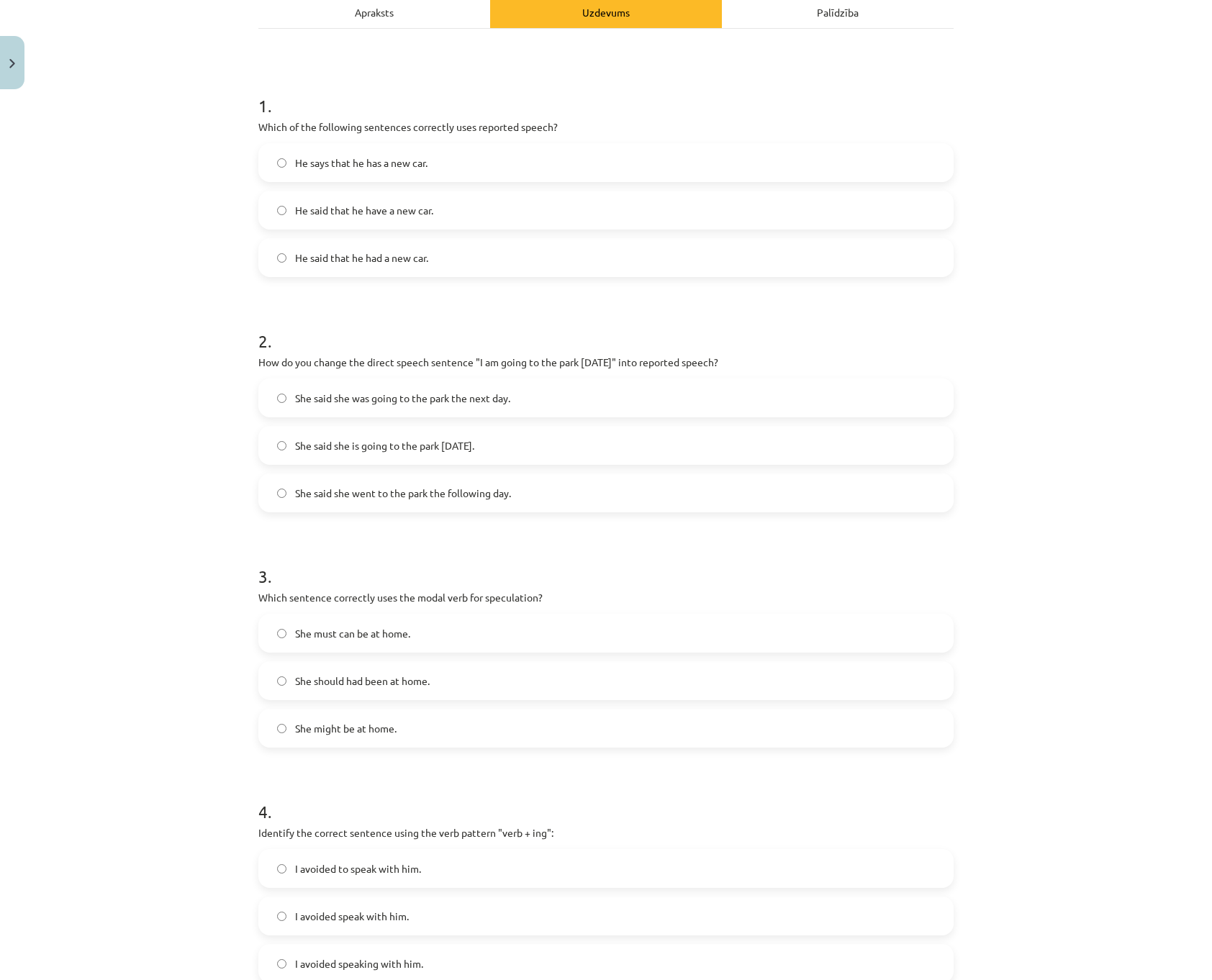
click at [124, 436] on div "Mācību tēma: Angļu valodas i - 11. klases 1. ieskaites mācību materiāls #2 📝 To…" at bounding box center [606, 490] width 1212 height 980
click at [125, 436] on div "Mācību tēma: Angļu valodas i - 11. klases 1. ieskaites mācību materiāls #2 📝 To…" at bounding box center [606, 490] width 1212 height 980
click at [175, 372] on div "Mācību tēma: Angļu valodas i - 11. klases 1. ieskaites mācību materiāls #2 📝 To…" at bounding box center [606, 490] width 1212 height 980
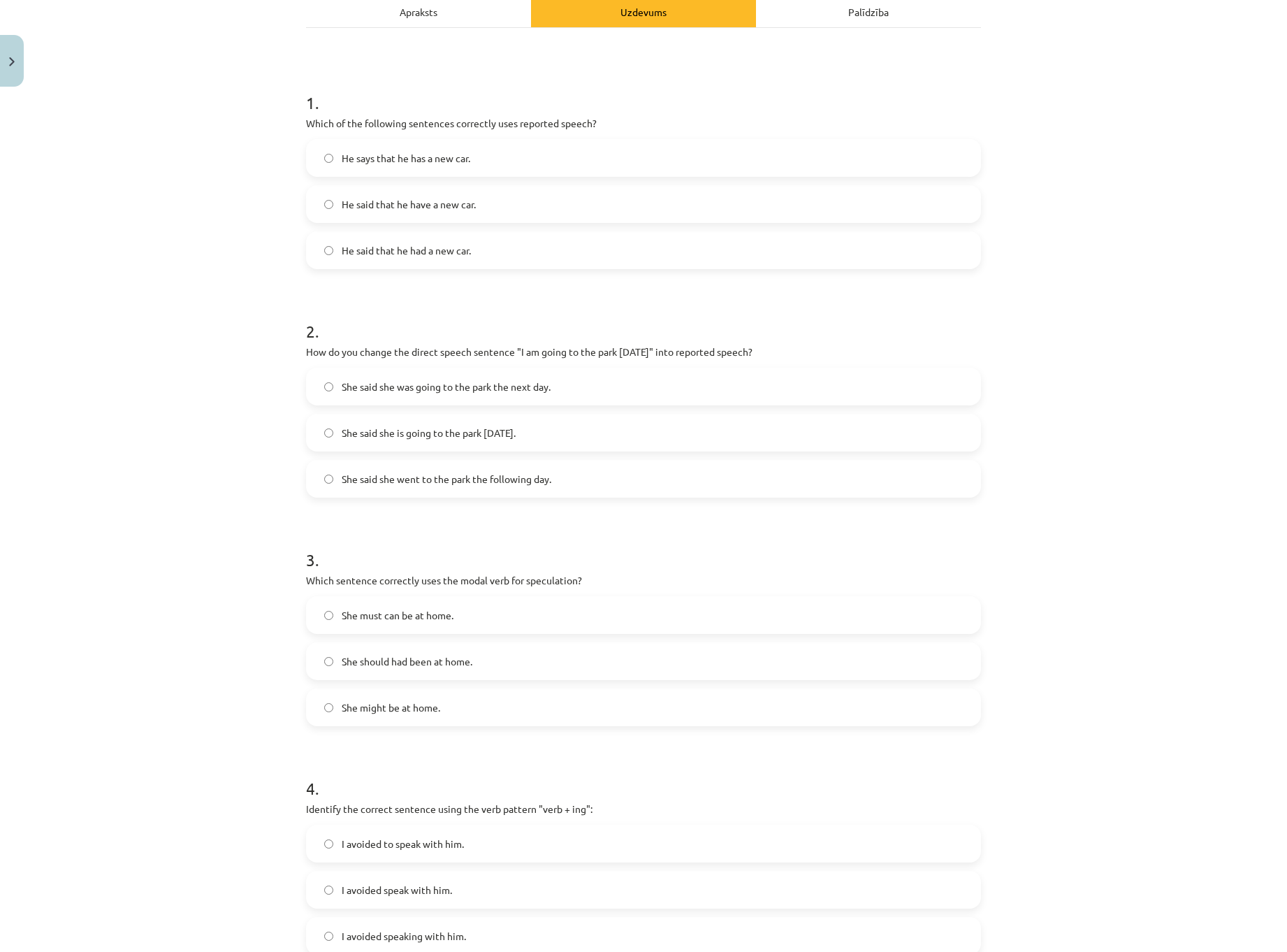
click at [187, 263] on div "Mācību tēma: Angļu valodas i - 11. klases 1. ieskaites mācību materiāls #2 📝 To…" at bounding box center [644, 476] width 1287 height 952
click at [371, 160] on span "He says that he has a new car." at bounding box center [406, 158] width 129 height 15
click at [342, 256] on span "He said that he had a new car." at bounding box center [406, 251] width 130 height 15
click at [397, 702] on span "She might be at home." at bounding box center [391, 708] width 98 height 15
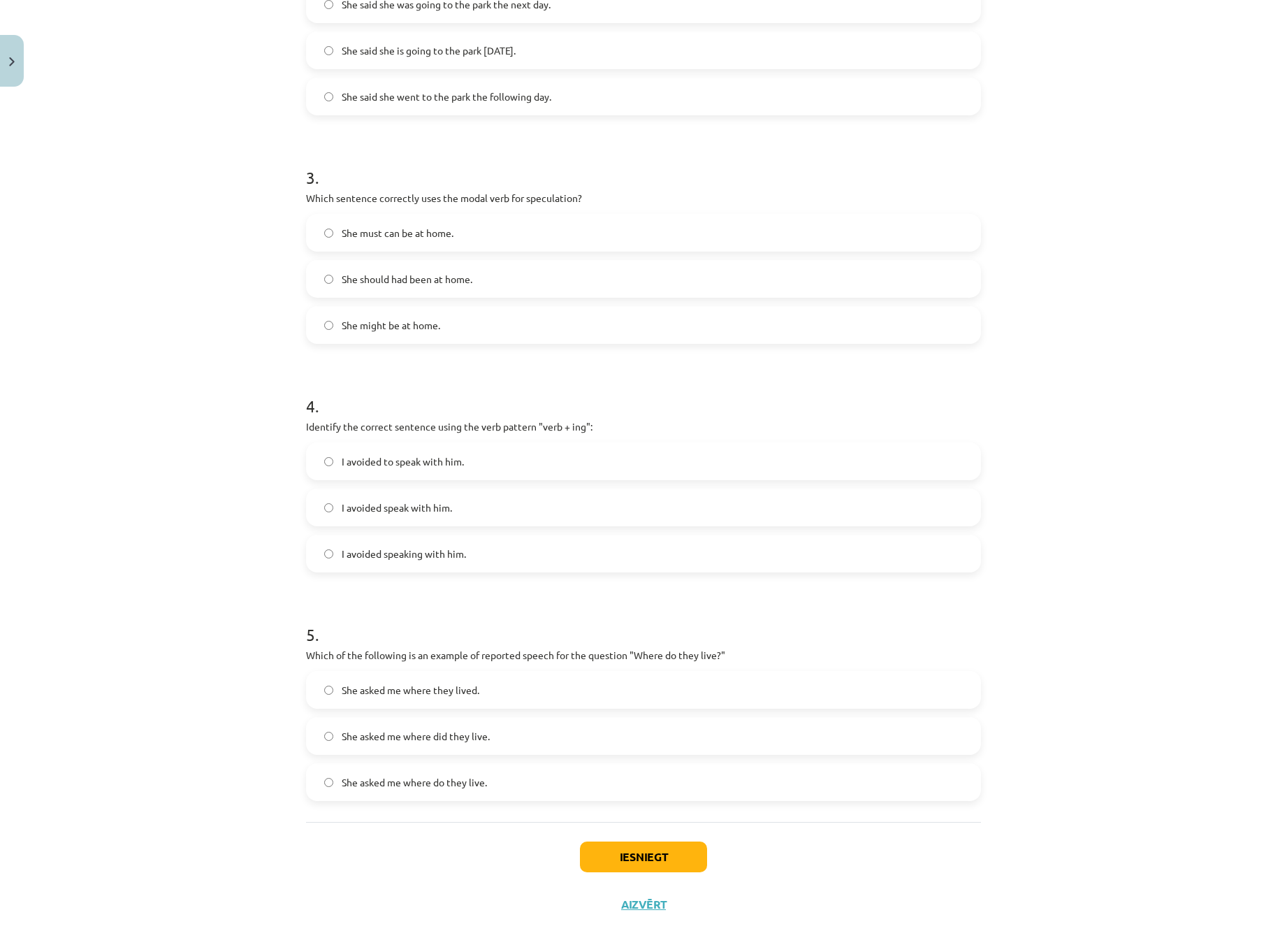
scroll to position [603, 0]
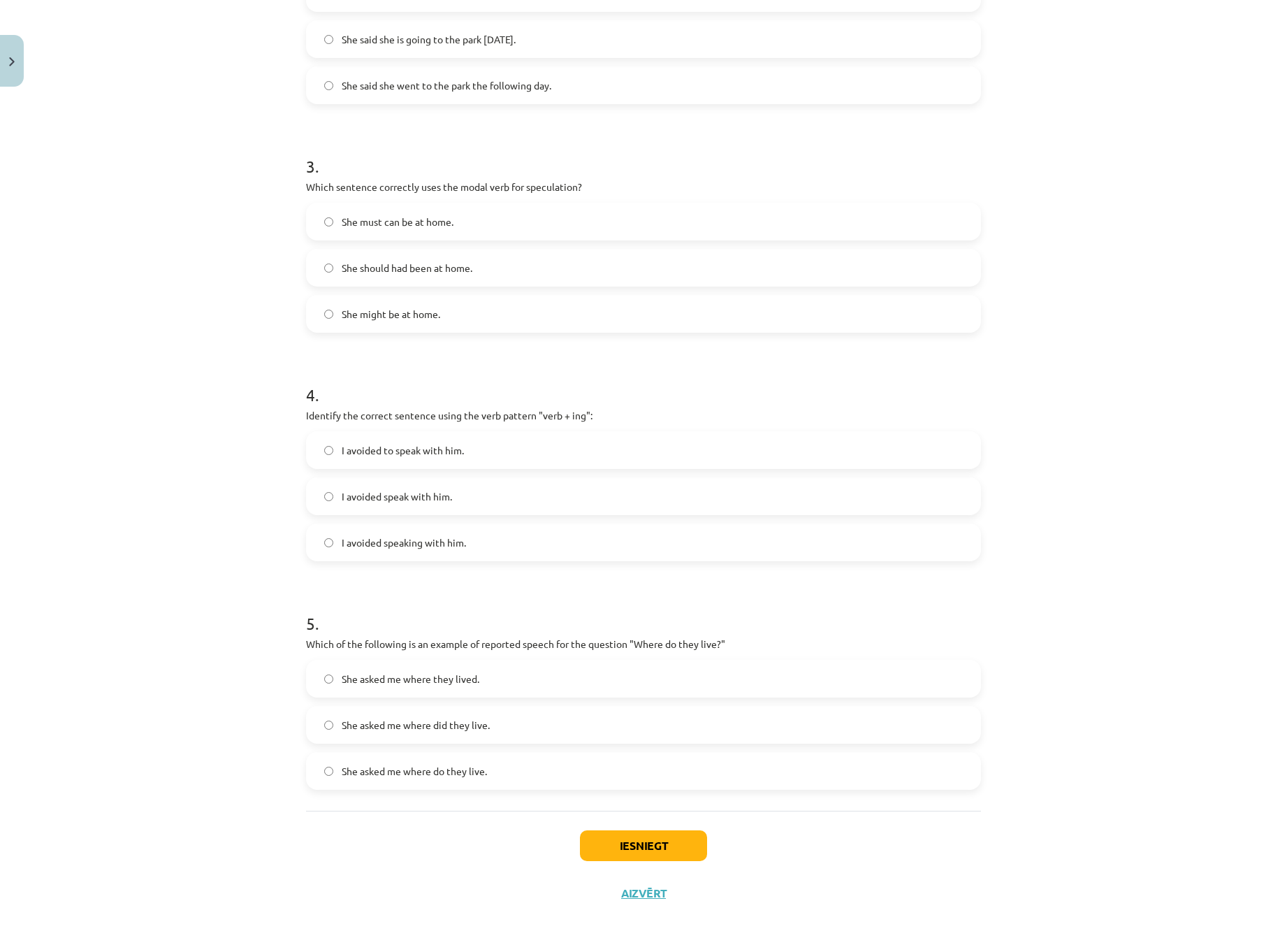
click at [233, 502] on div "Mācību tēma: Angļu valodas i - 11. klases 1. ieskaites mācību materiāls #2 📝 To…" at bounding box center [644, 476] width 1287 height 952
click at [444, 544] on span "I avoided speaking with him." at bounding box center [404, 543] width 124 height 15
click at [468, 685] on span "She asked me where they lived." at bounding box center [410, 679] width 138 height 15
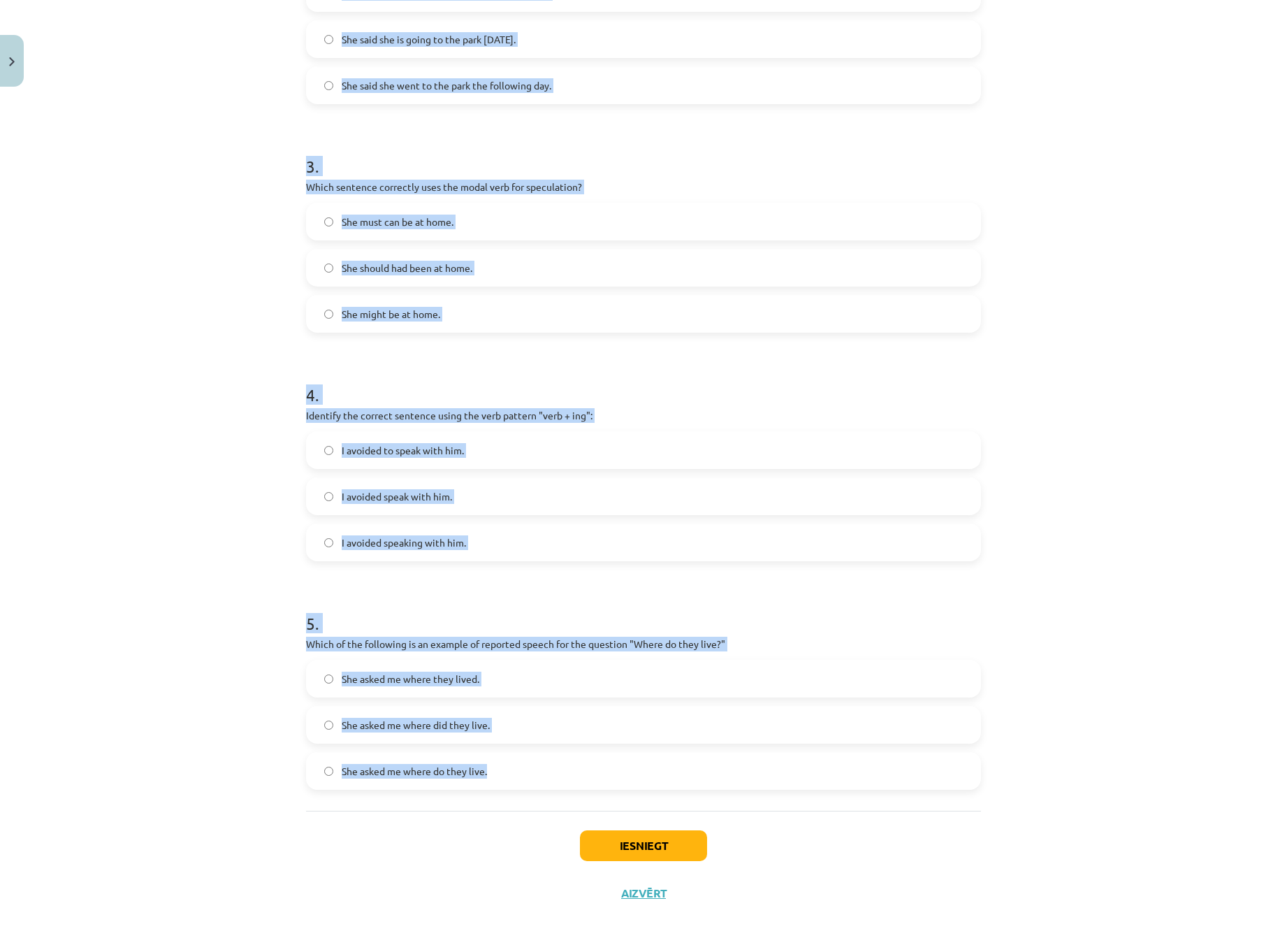
drag, startPoint x: 301, startPoint y: 319, endPoint x: 555, endPoint y: 782, distance: 528.1
click at [555, 782] on div "15 XP Saņemsi Viegls 470 pilda Apraksts Uzdevums Palīdzība 1 . Which of the fol…" at bounding box center [644, 203] width 692 height 1427
copy form "1 . Which of the following sentences correctly uses reported speech? He says th…"
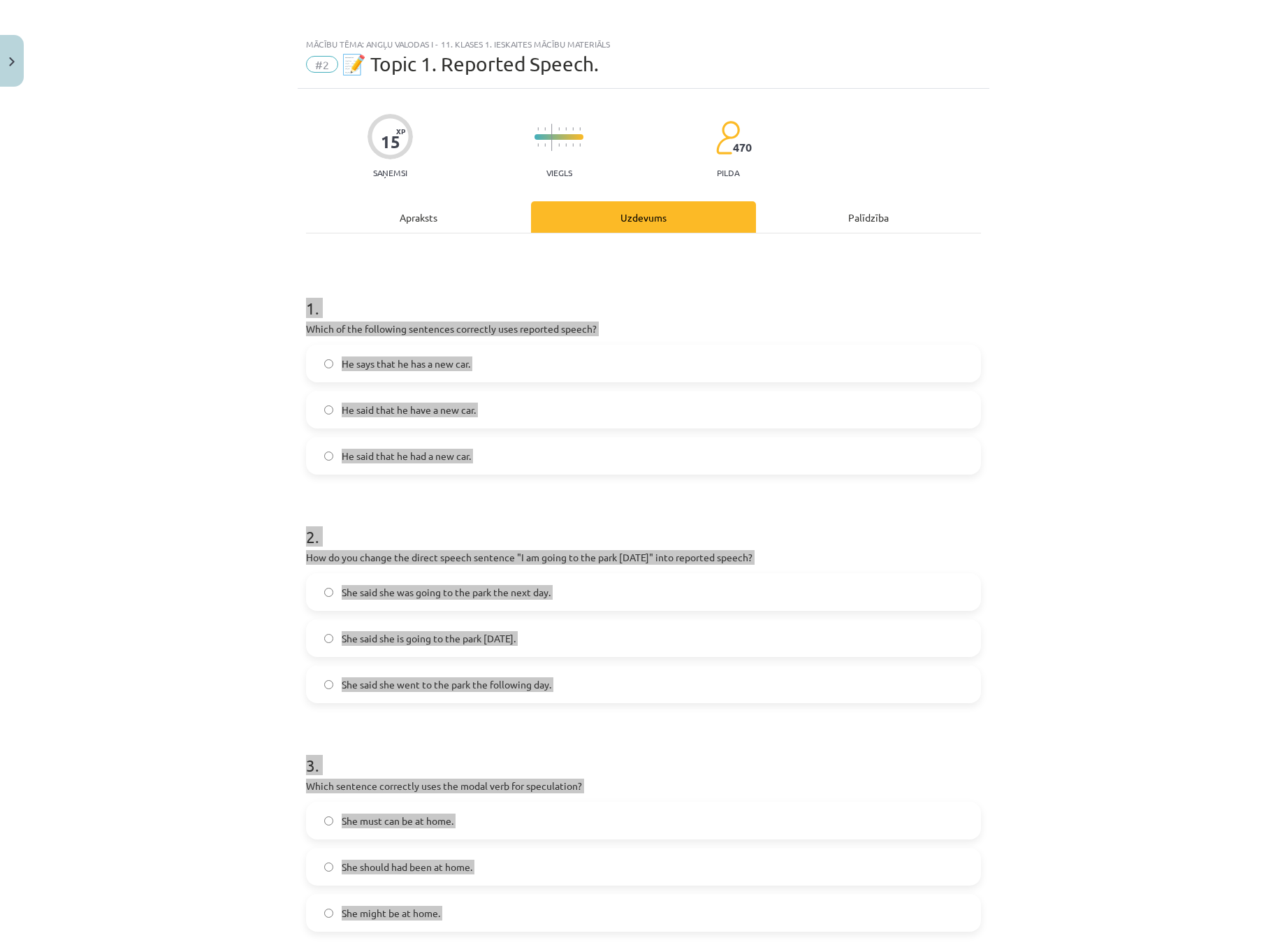
scroll to position [0, 0]
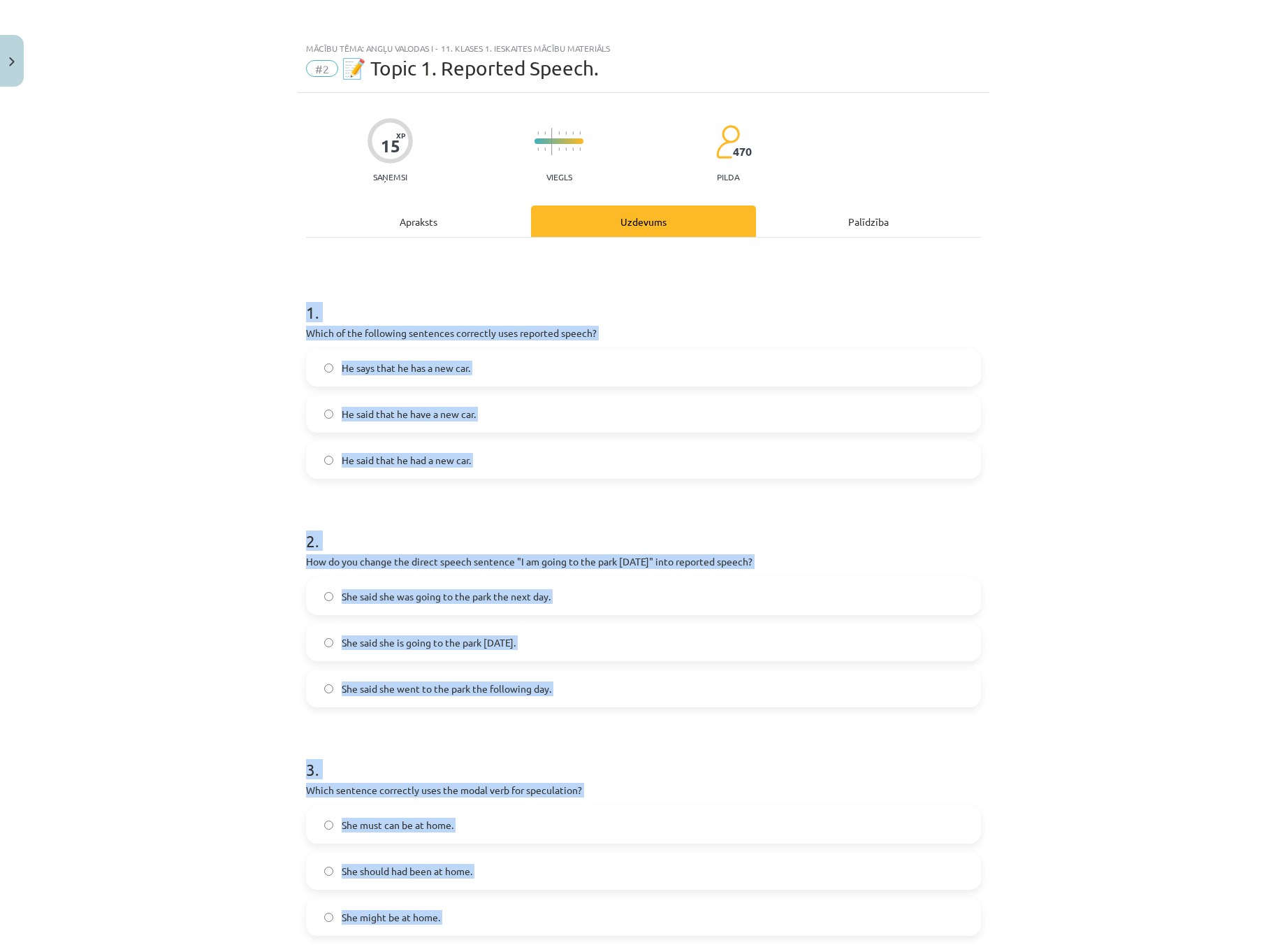
click at [238, 338] on div "Mācību tēma: Angļu valodas i - 11. klases 1. ieskaites mācību materiāls #2 📝 To…" at bounding box center [644, 476] width 1287 height 952
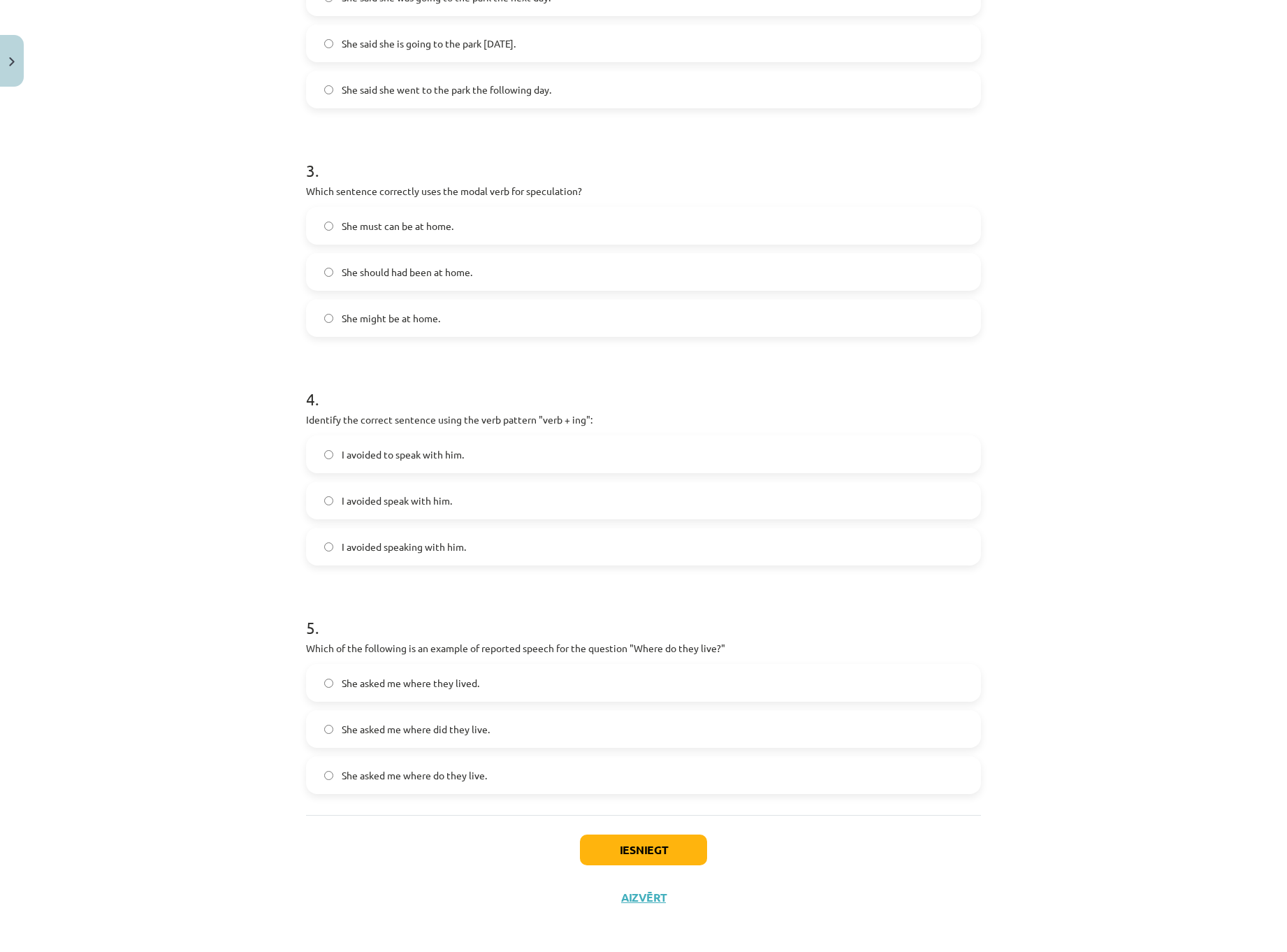
scroll to position [603, 0]
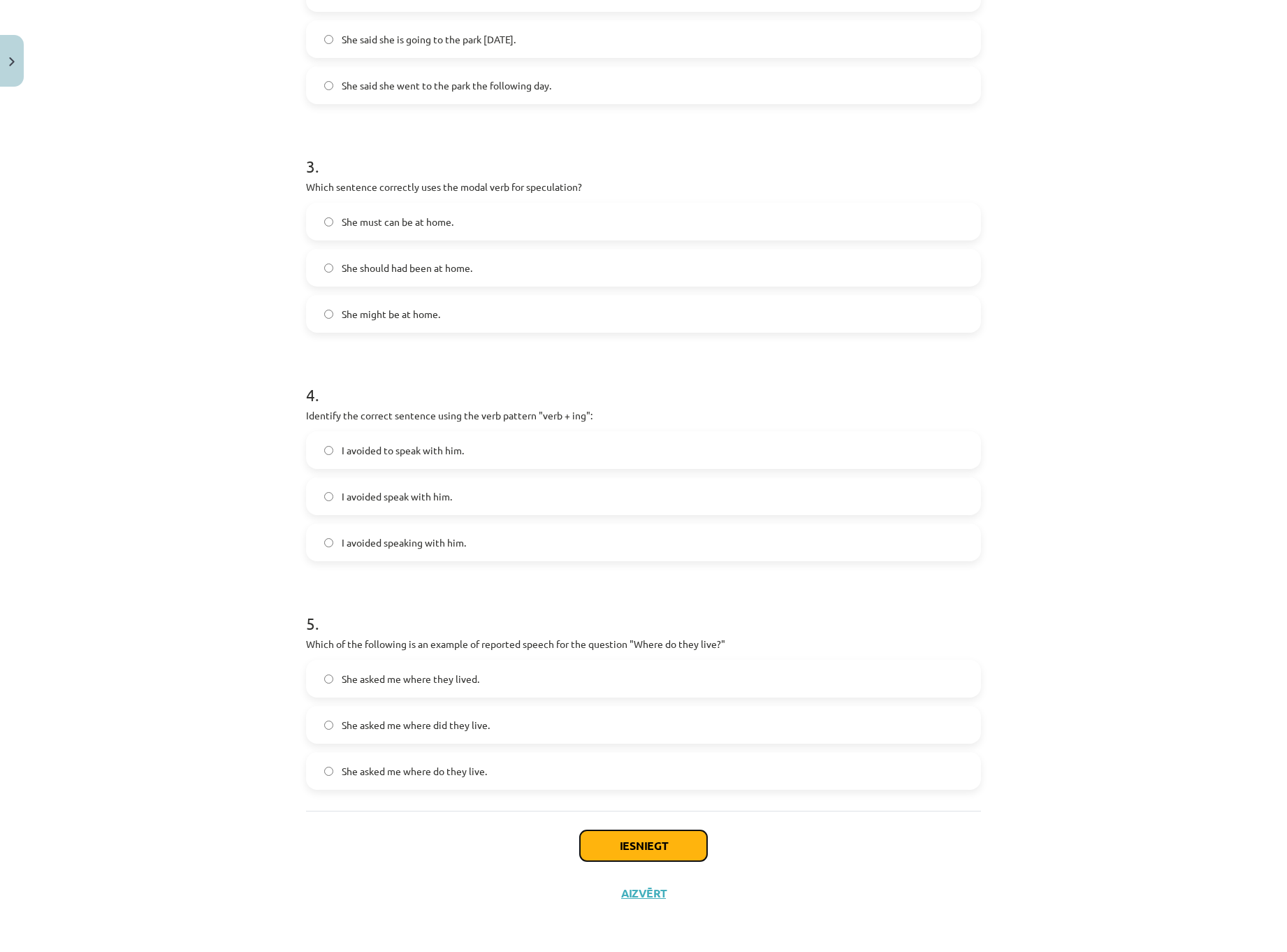
click at [634, 834] on button "Iesniegt" at bounding box center [643, 846] width 127 height 31
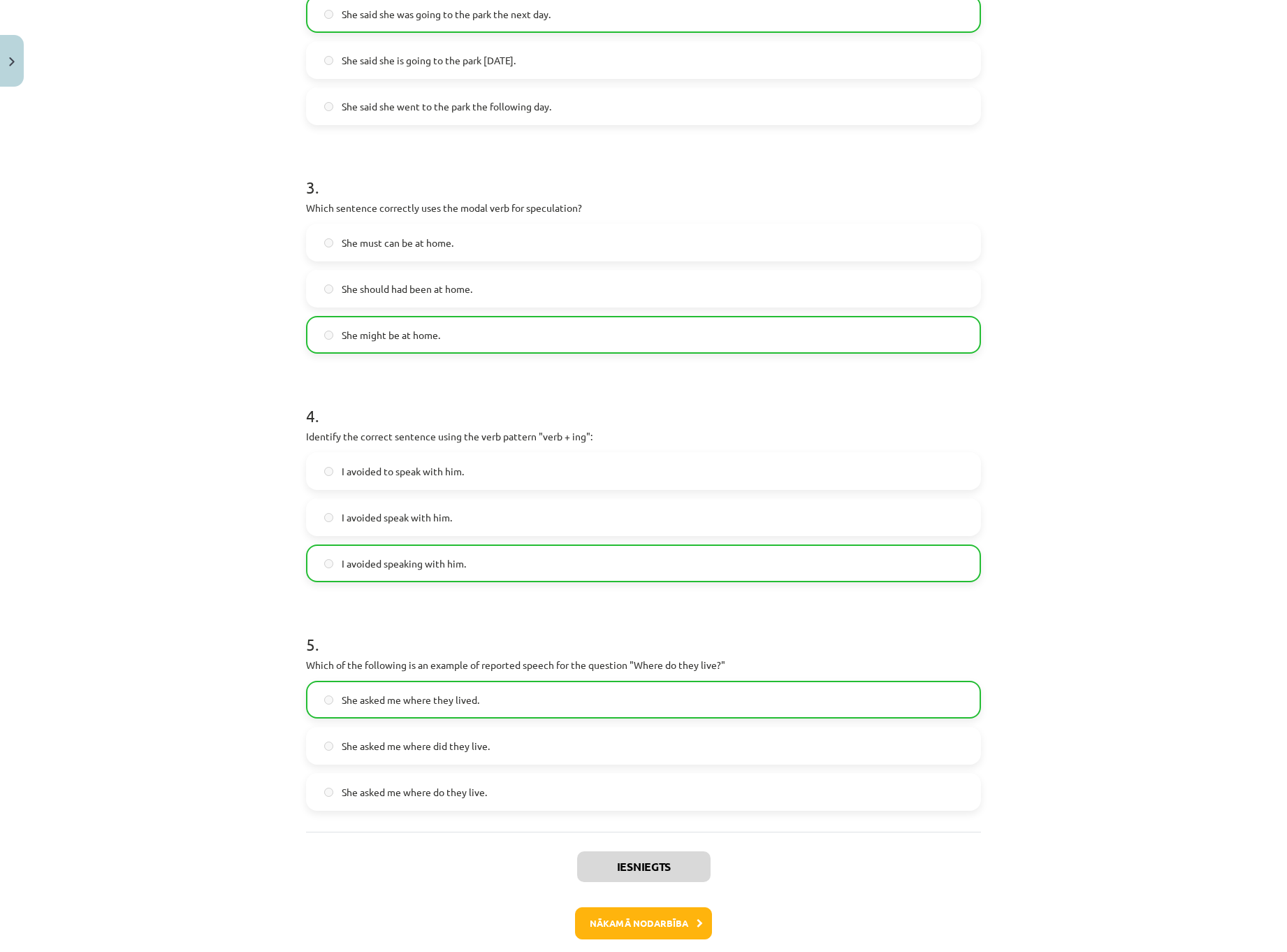
scroll to position [648, 0]
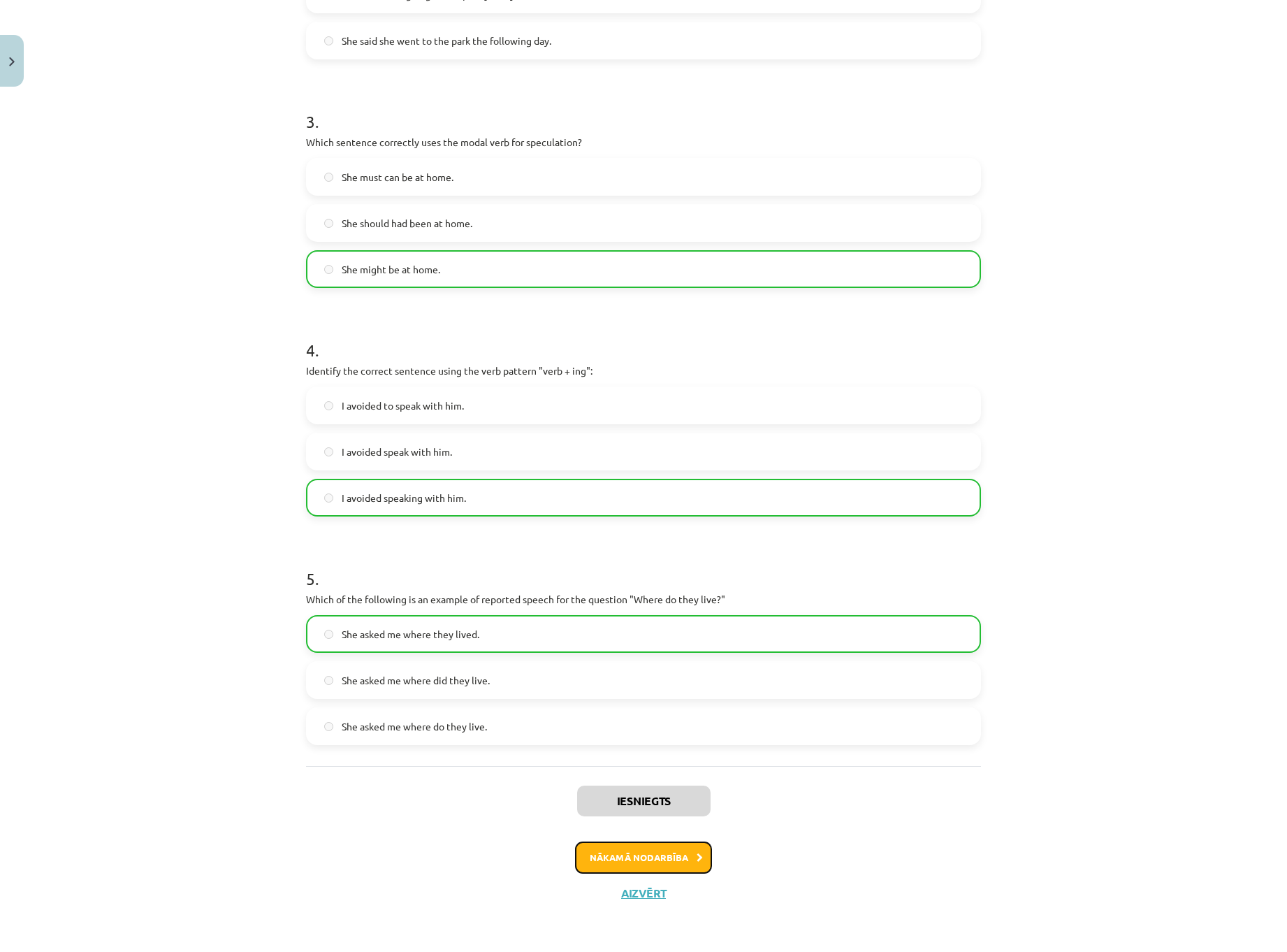
click at [632, 859] on button "Nākamā nodarbība" at bounding box center [644, 858] width 137 height 32
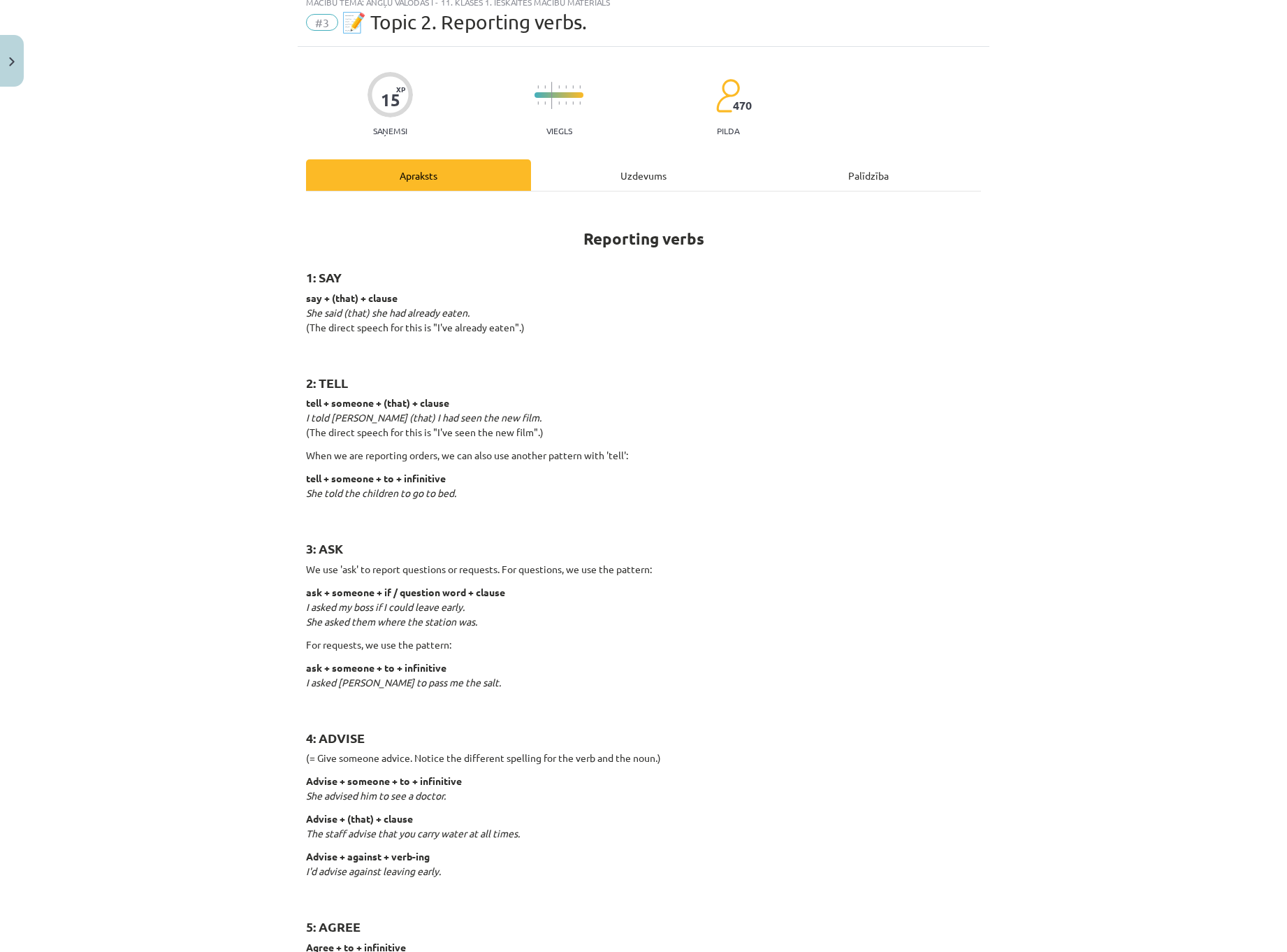
scroll to position [0, 0]
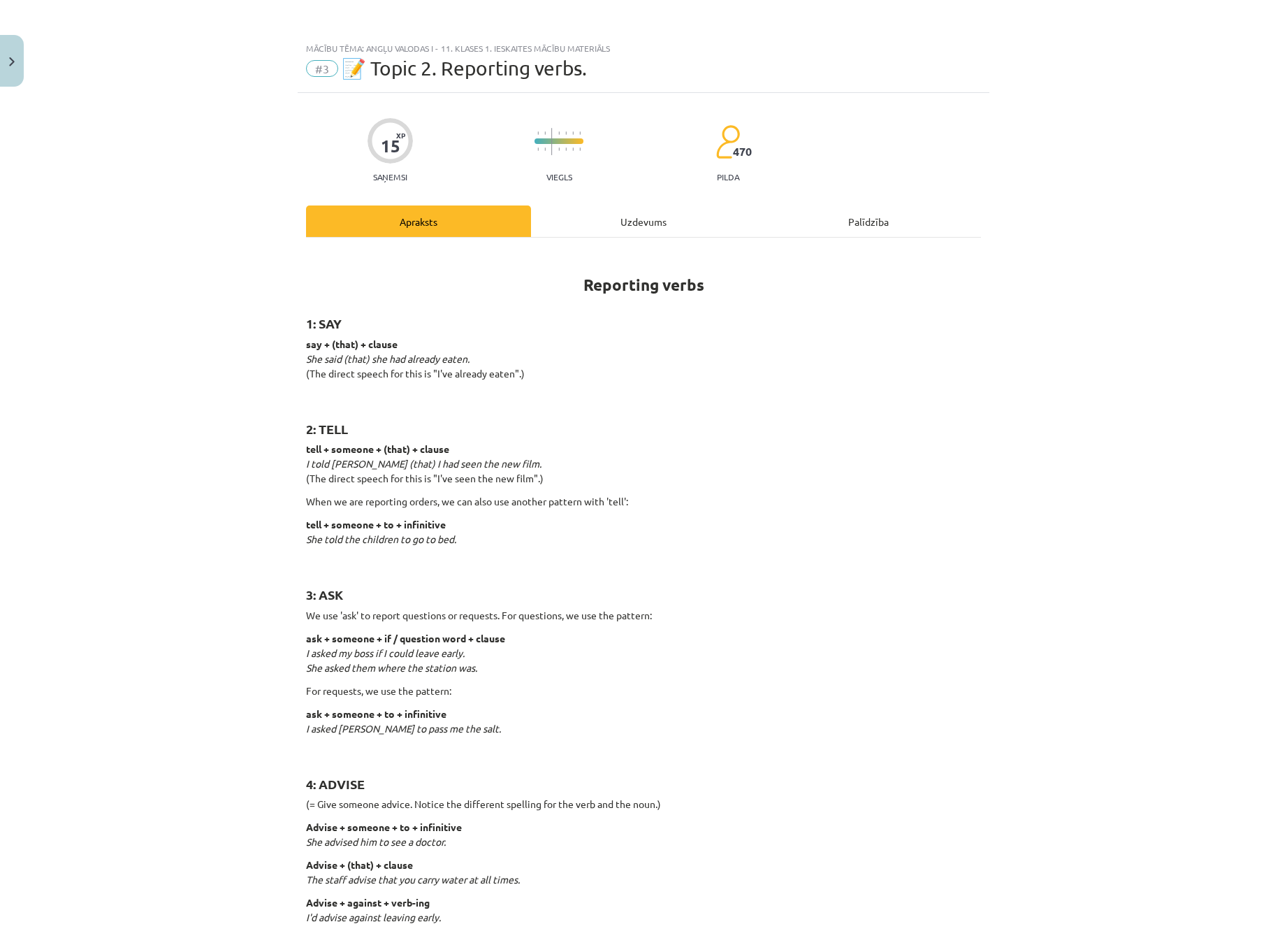
click at [651, 215] on div "Uzdevums" at bounding box center [644, 221] width 225 height 31
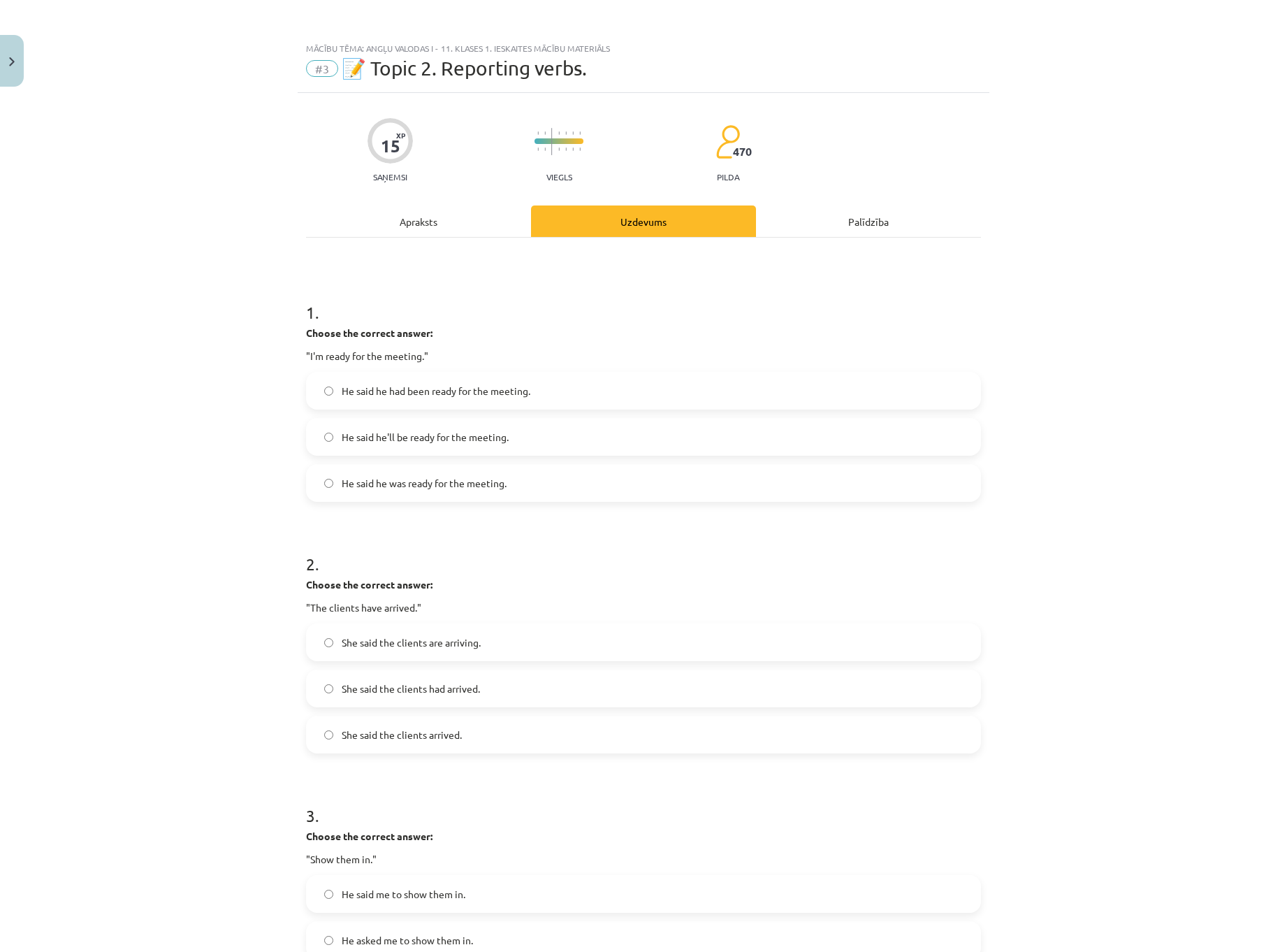
scroll to position [35, 0]
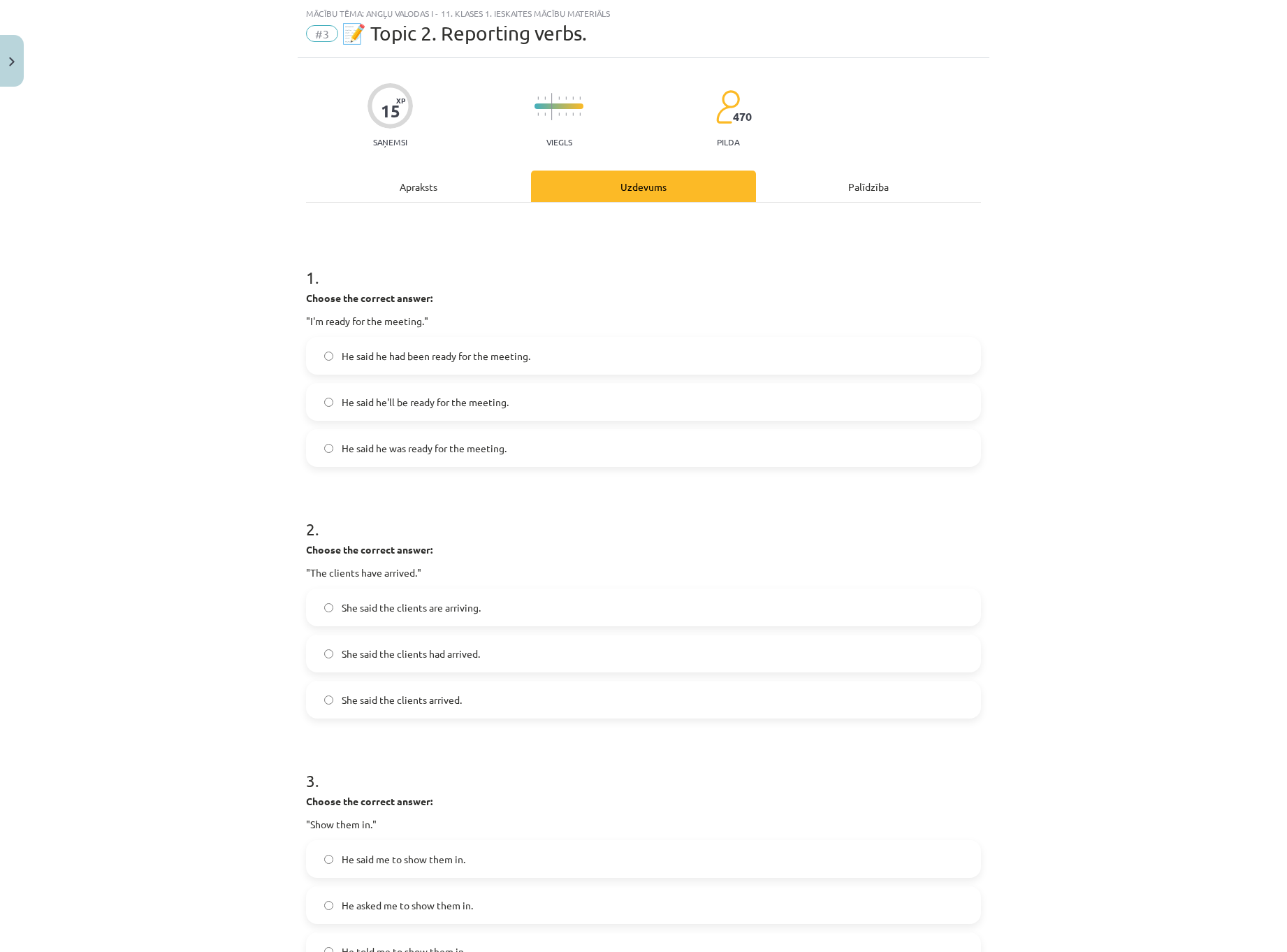
click at [460, 455] on span "He said he was ready for the meeting." at bounding box center [424, 448] width 165 height 15
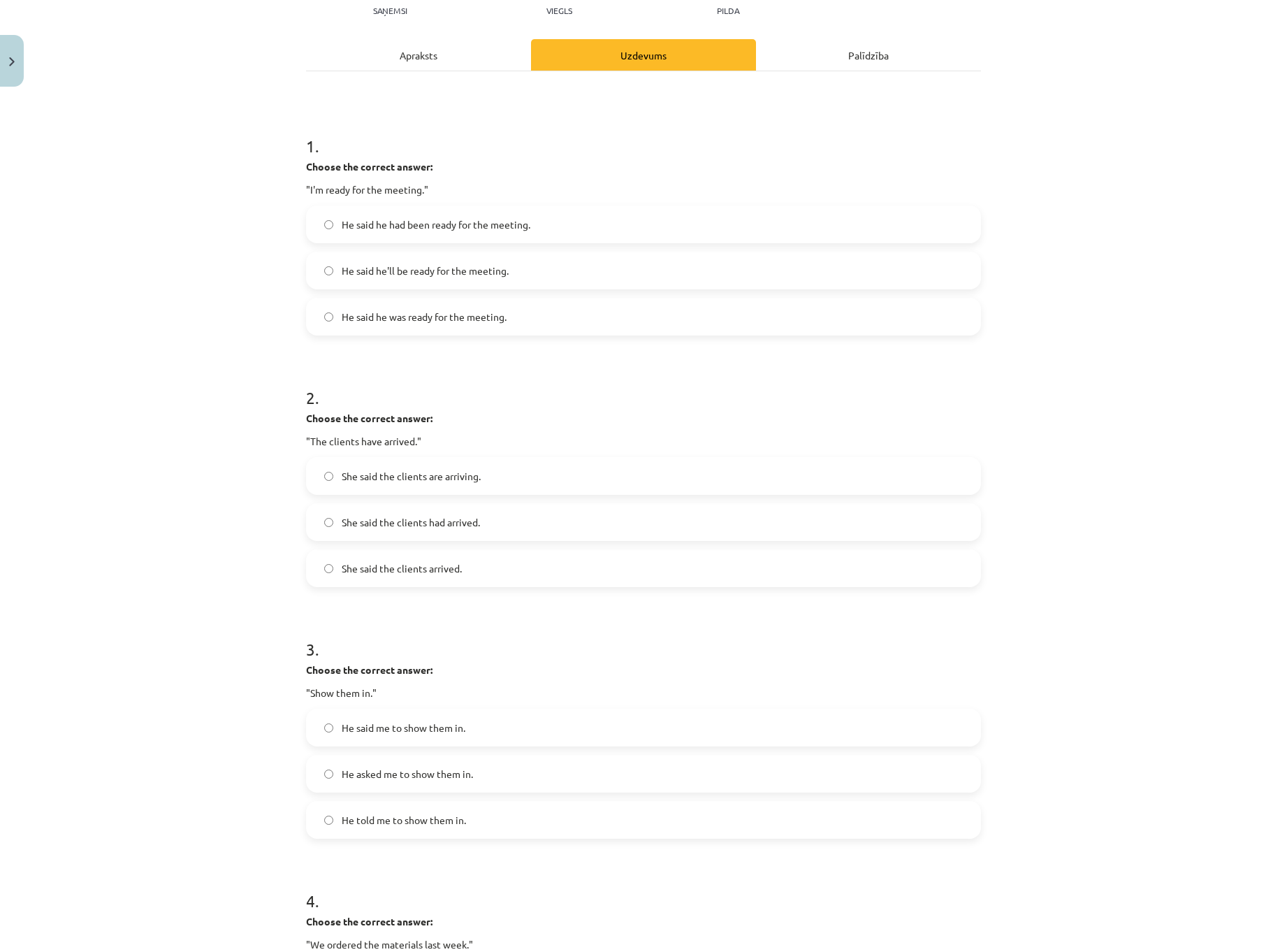
scroll to position [175, 0]
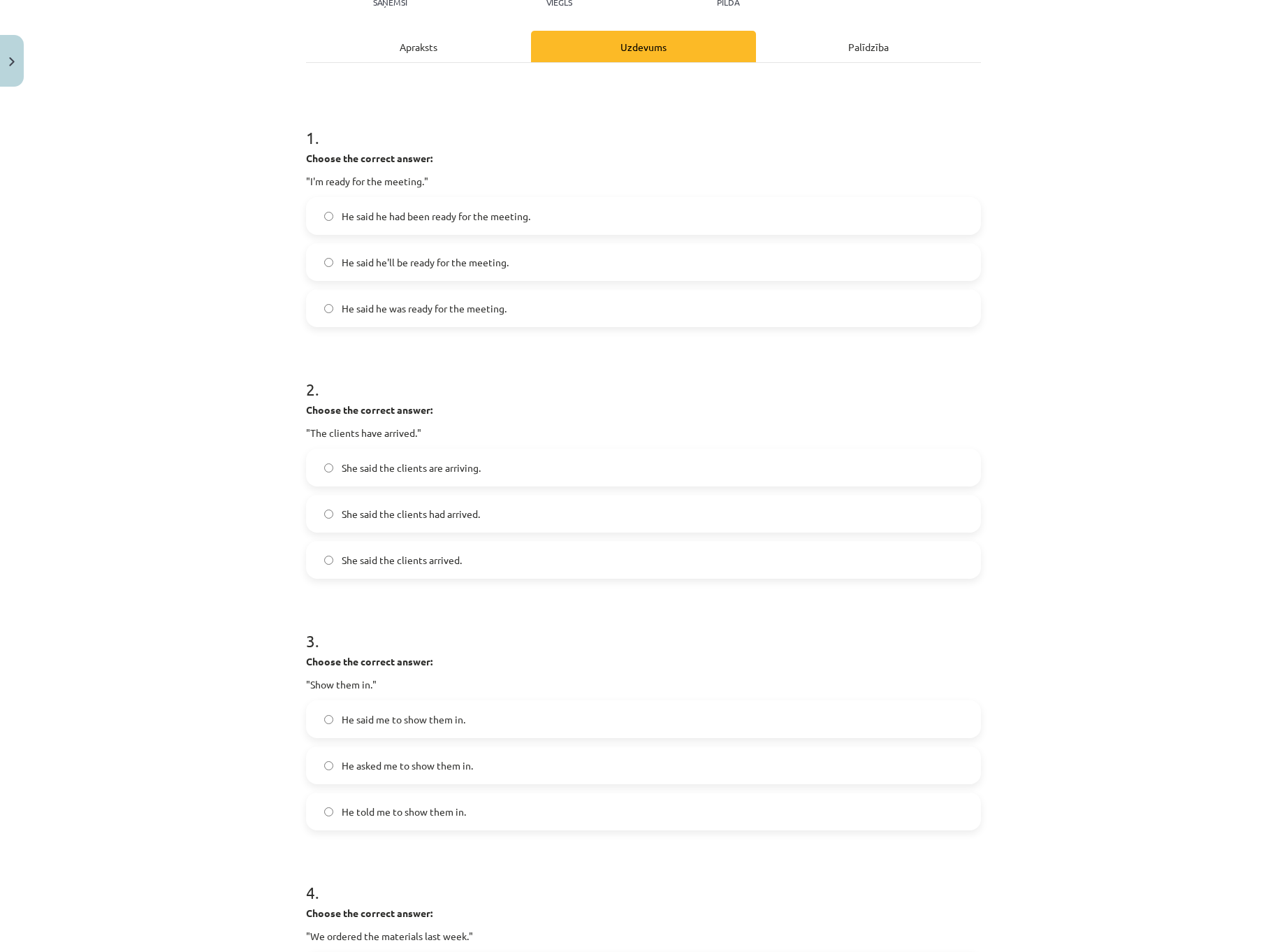
click at [432, 515] on span "She said the clients had arrived." at bounding box center [410, 514] width 138 height 15
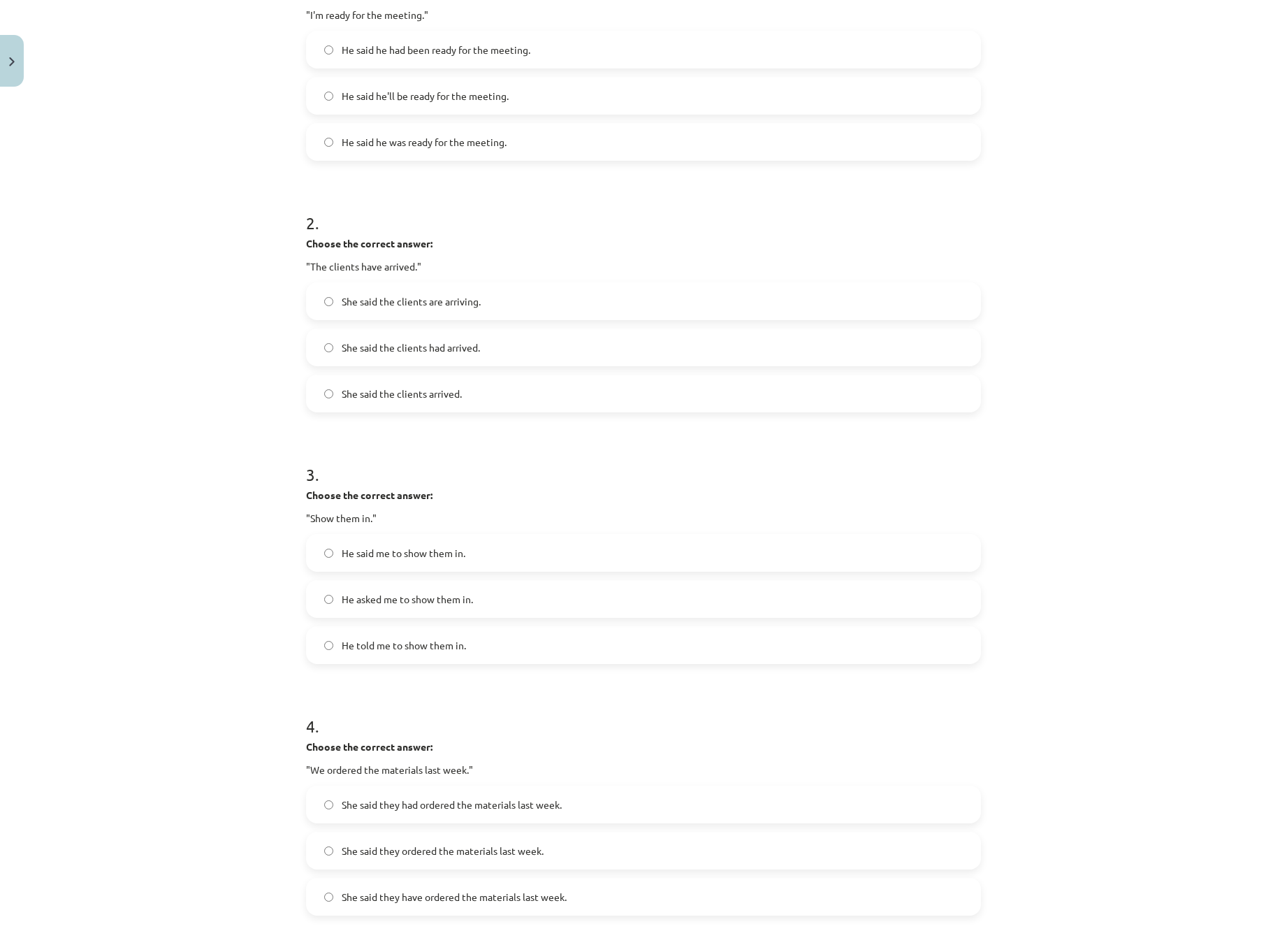
scroll to position [384, 0]
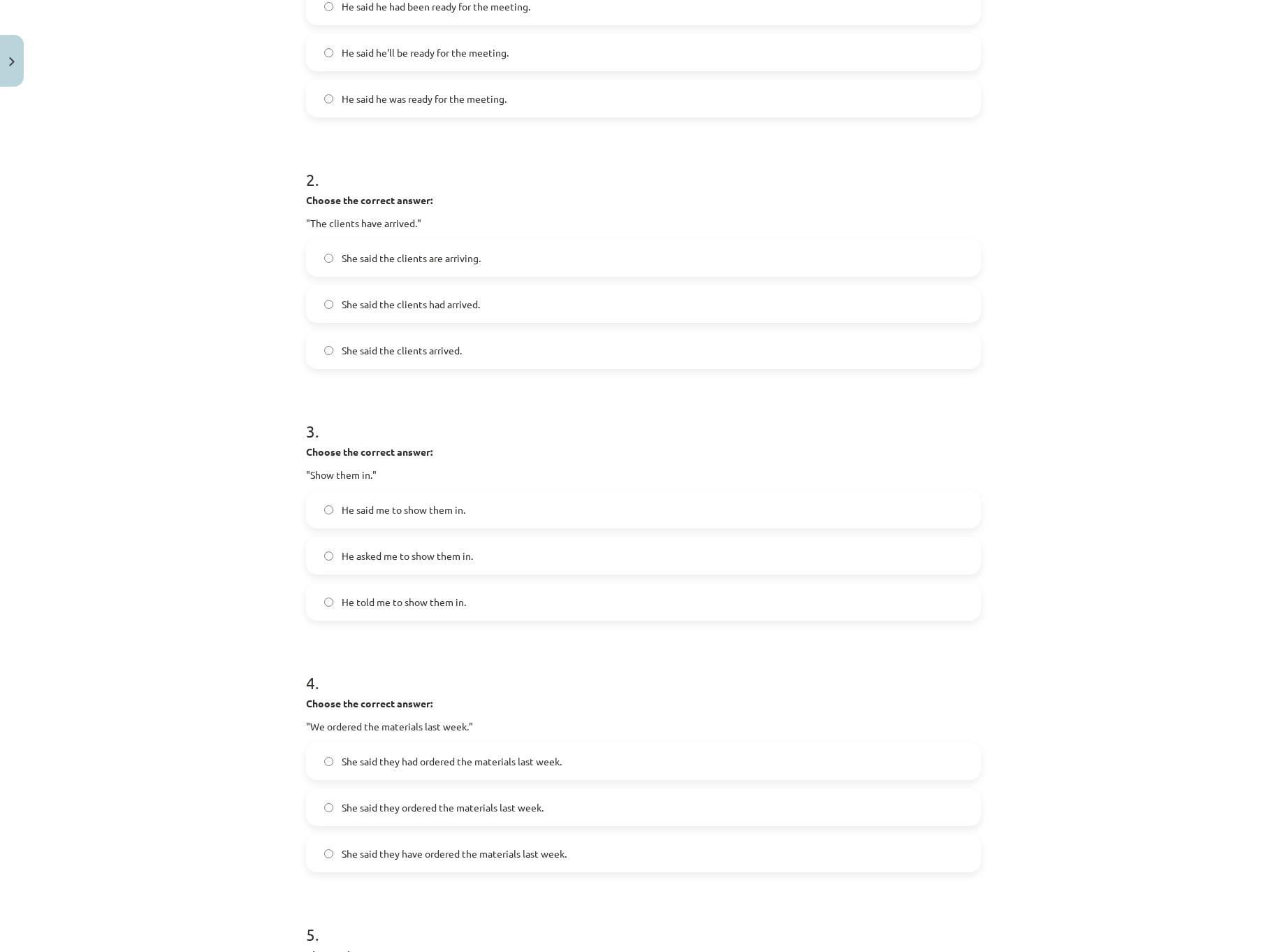
click at [462, 597] on label "He told me to show them in." at bounding box center [644, 602] width 672 height 35
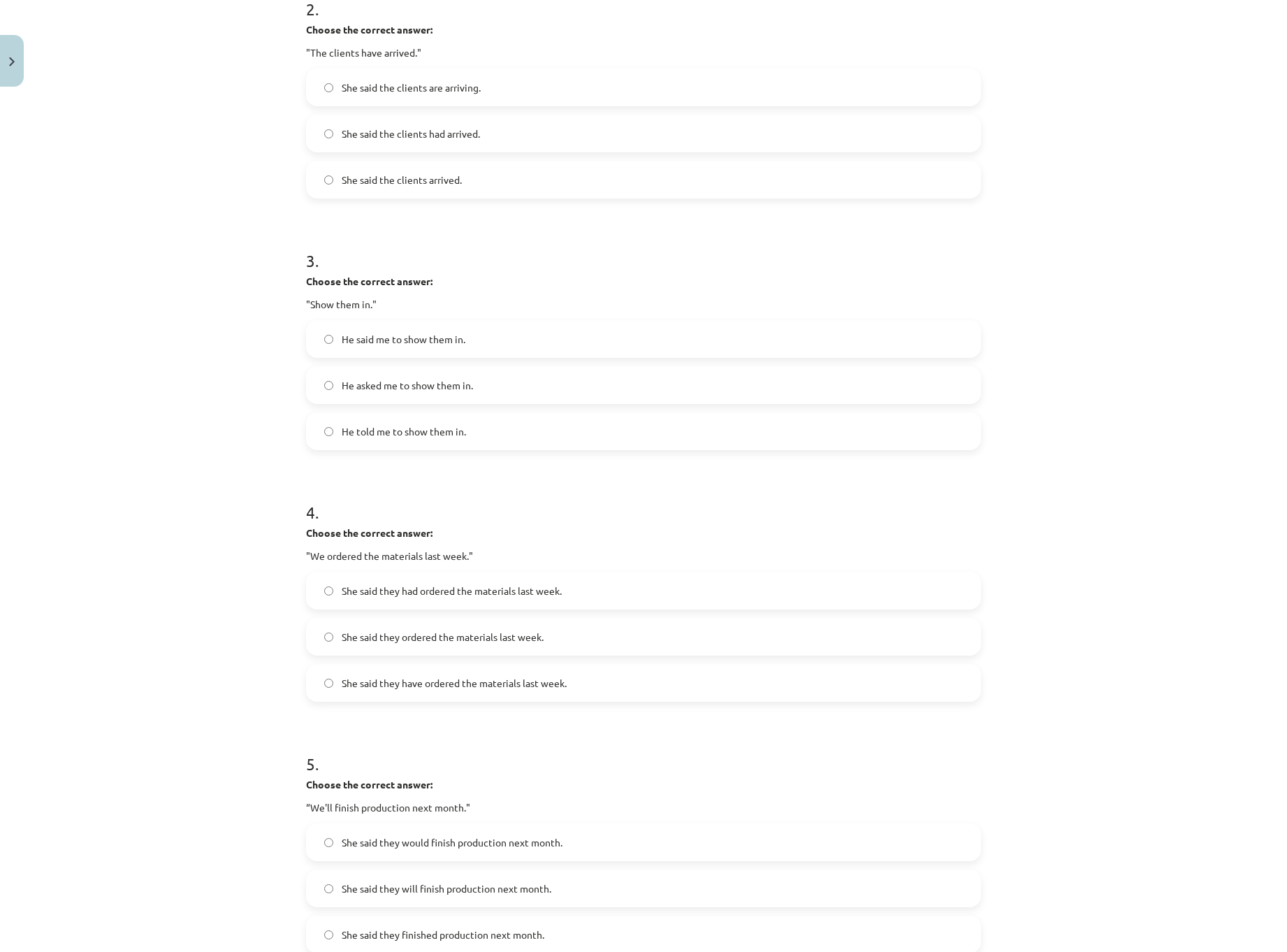
scroll to position [595, 0]
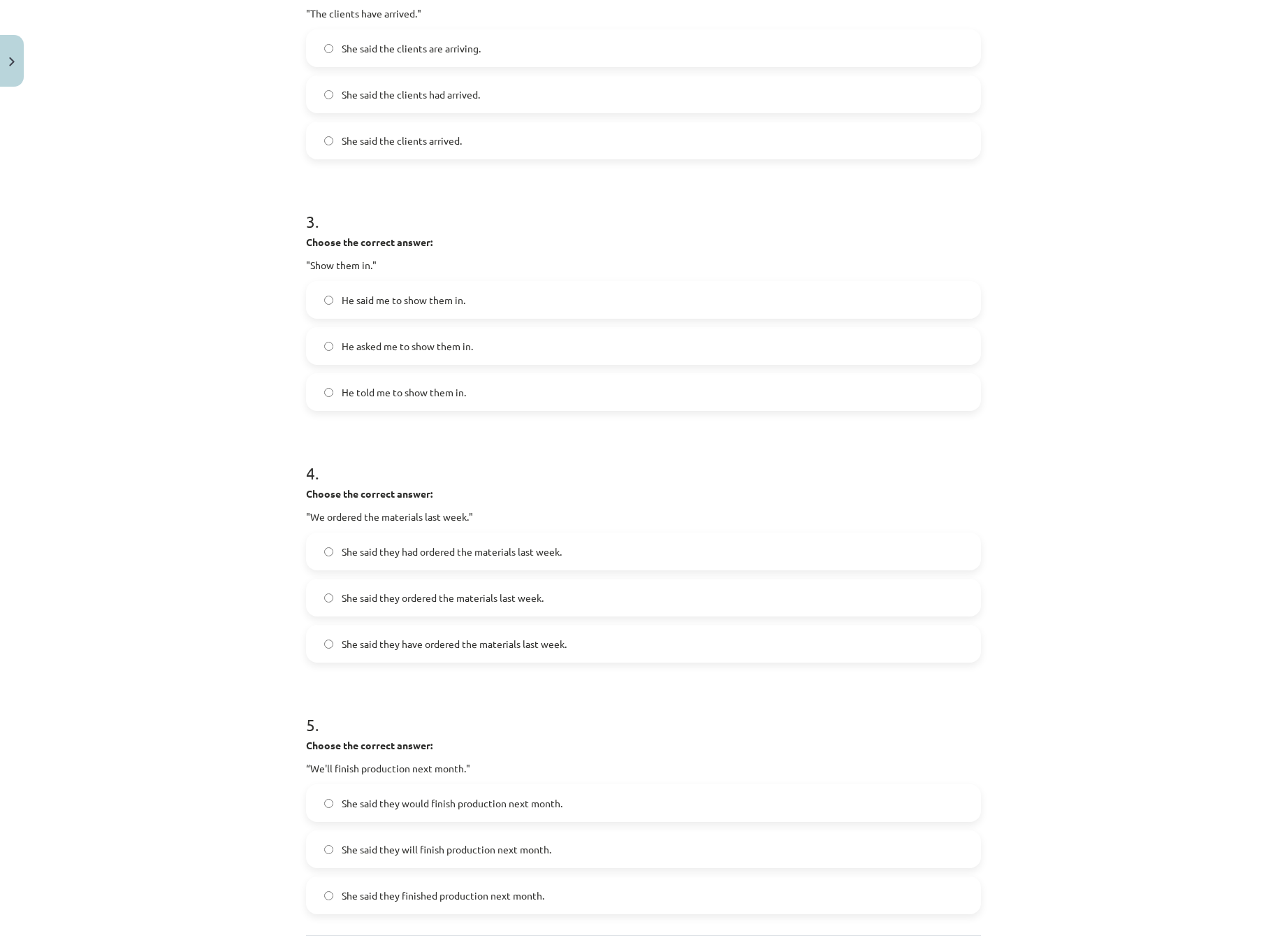
click at [511, 479] on h1 "4 ." at bounding box center [644, 460] width 675 height 44
click at [454, 546] on span "She said they had ordered the materials last week." at bounding box center [452, 552] width 220 height 15
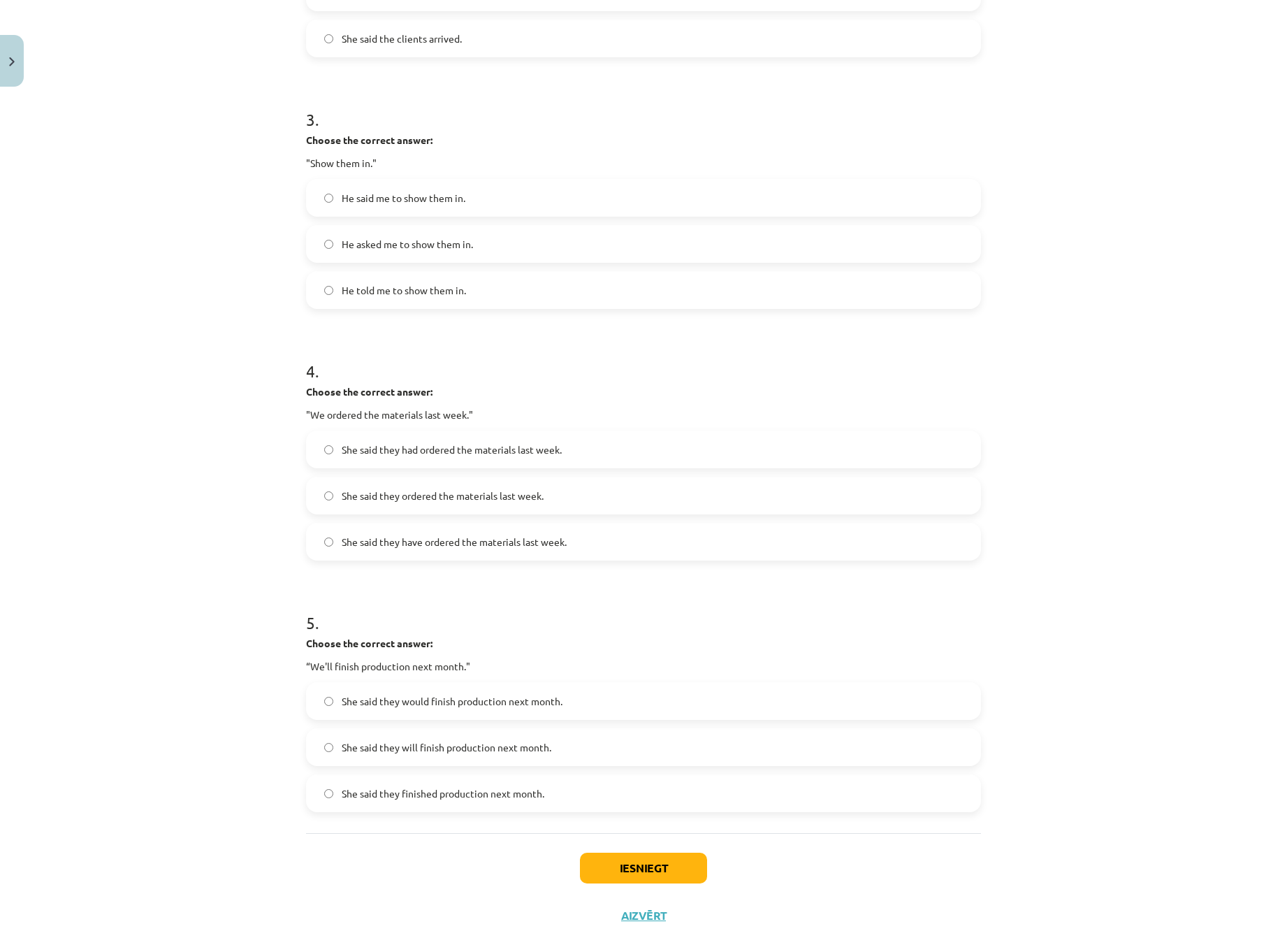
scroll to position [719, 0]
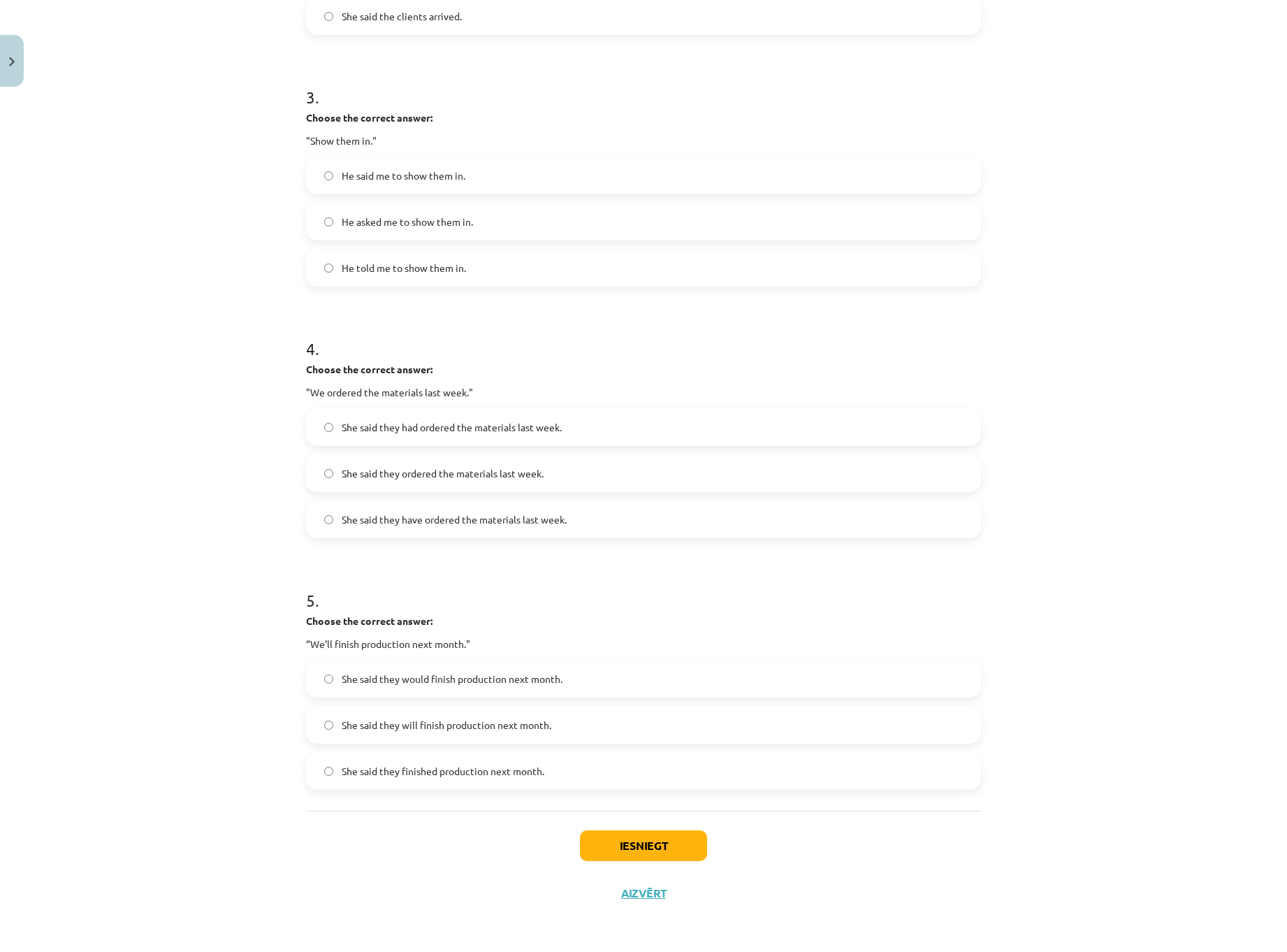
click at [412, 730] on span "She said they will finish production next month." at bounding box center [446, 725] width 209 height 15
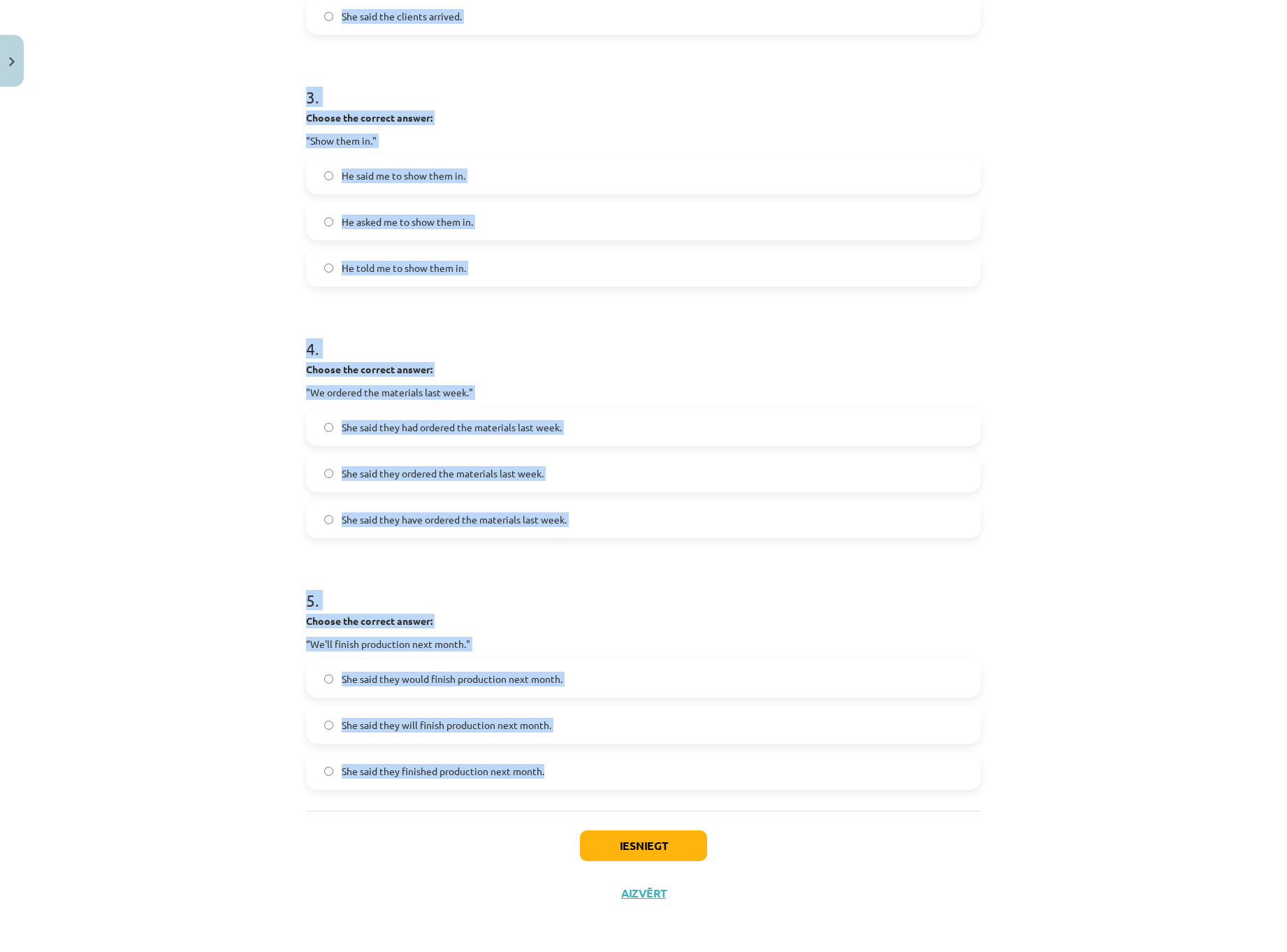
drag, startPoint x: 308, startPoint y: 156, endPoint x: 682, endPoint y: 776, distance: 724.1
click at [682, 776] on div "15 XP Saņemsi Viegls 470 pilda Apraksts Uzdevums Palīdzība 1 . Choose the corre…" at bounding box center [644, 145] width 692 height 1543
copy form "1 . Choose the correct answer: "I'm ready for the meeting." He said he had been…"
click at [469, 686] on label "She said they would finish production next month." at bounding box center [644, 679] width 672 height 35
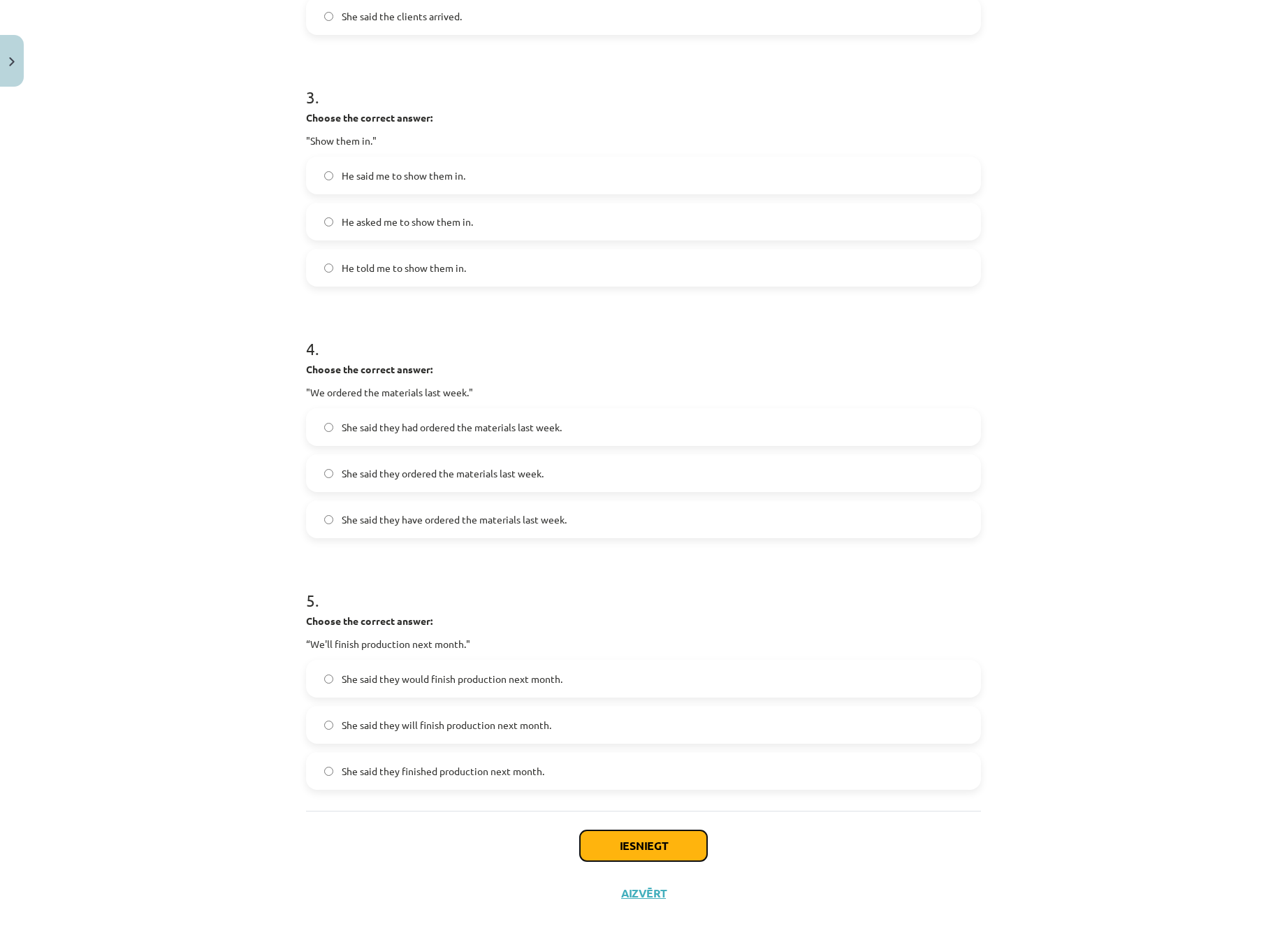
click at [645, 839] on button "Iesniegt" at bounding box center [643, 846] width 127 height 31
drag, startPoint x: 567, startPoint y: 564, endPoint x: 558, endPoint y: 571, distance: 11.4
click at [558, 571] on h1 "5 ." at bounding box center [644, 587] width 675 height 44
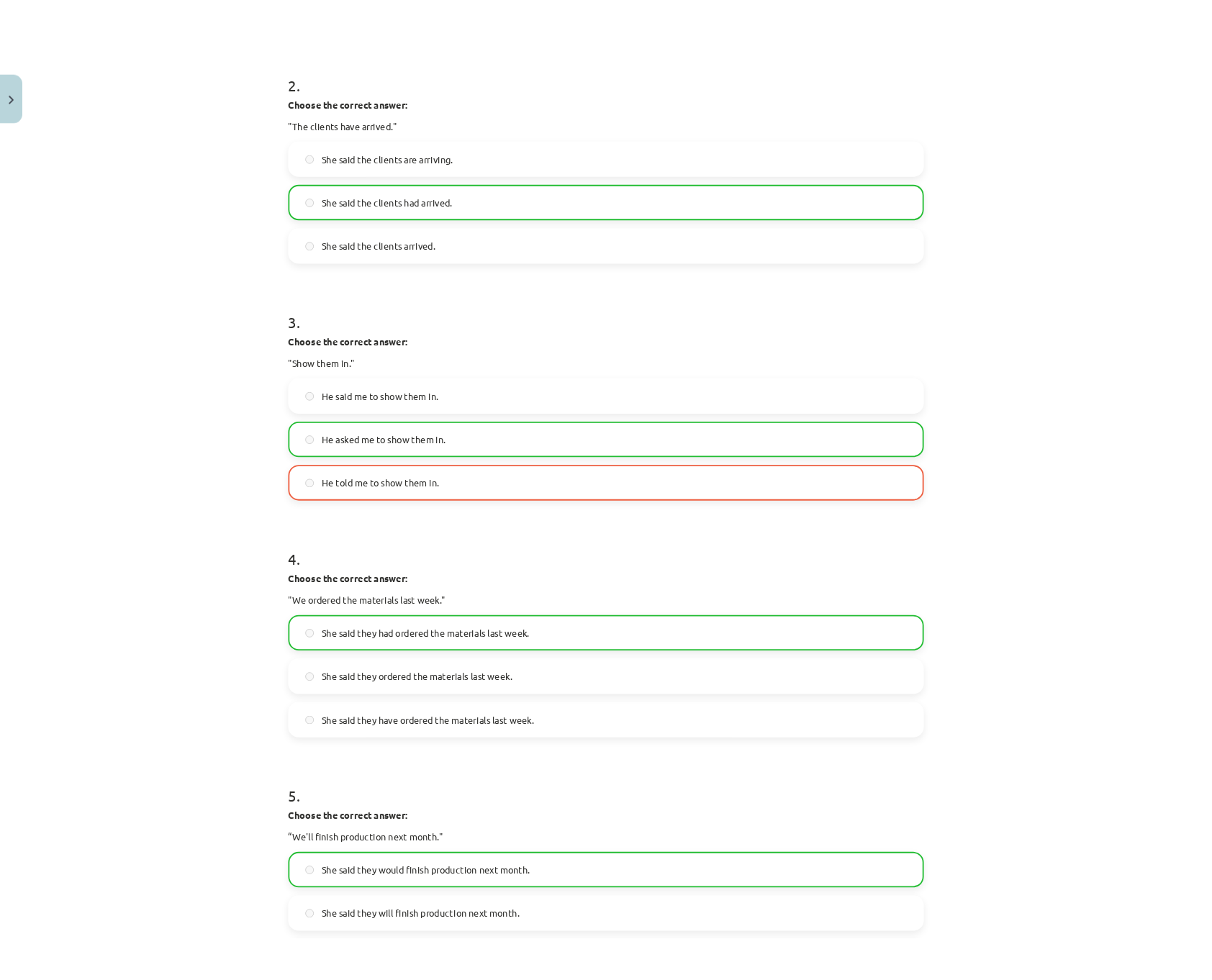
scroll to position [523, 0]
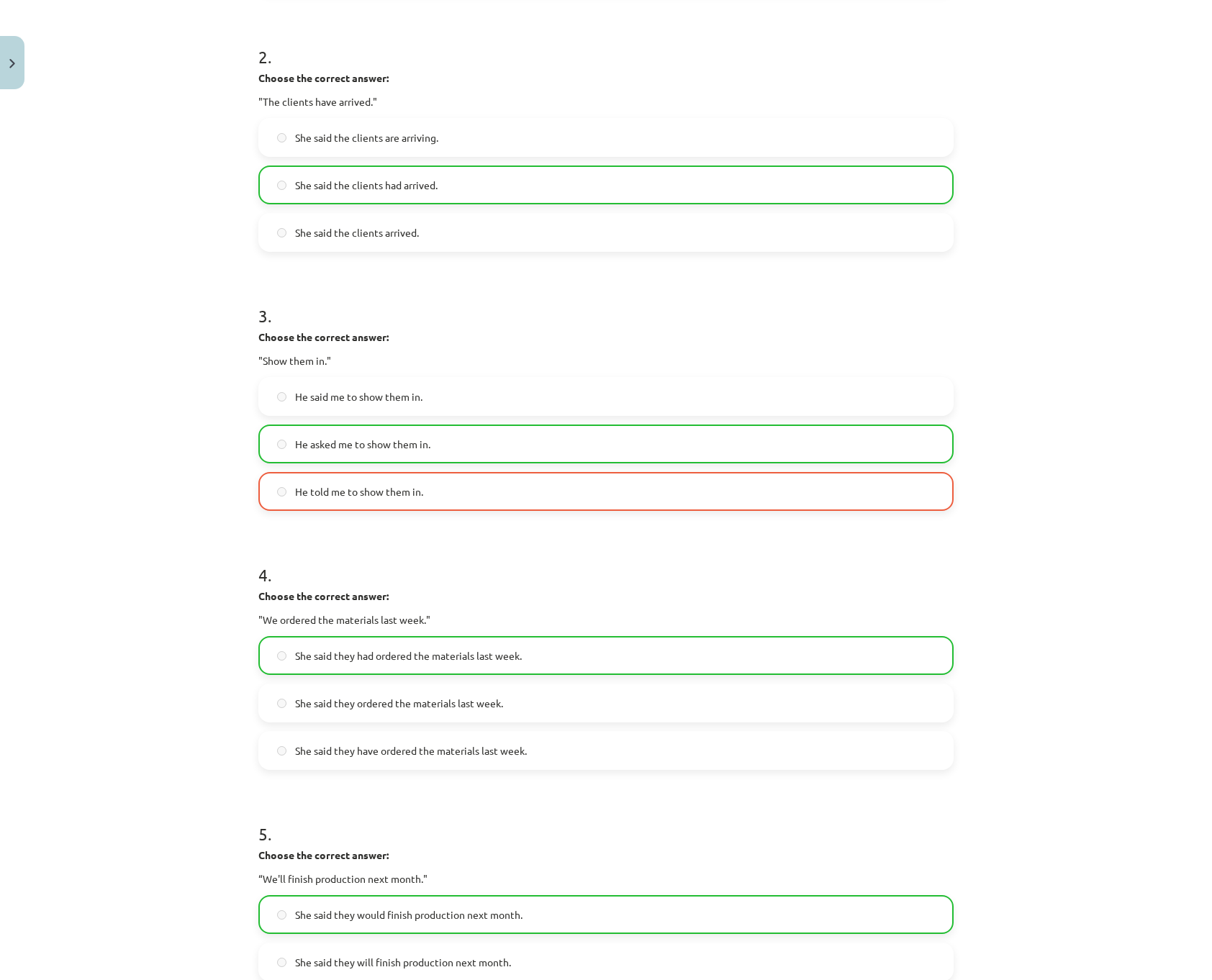
click at [457, 562] on h1 "4 ." at bounding box center [606, 561] width 695 height 45
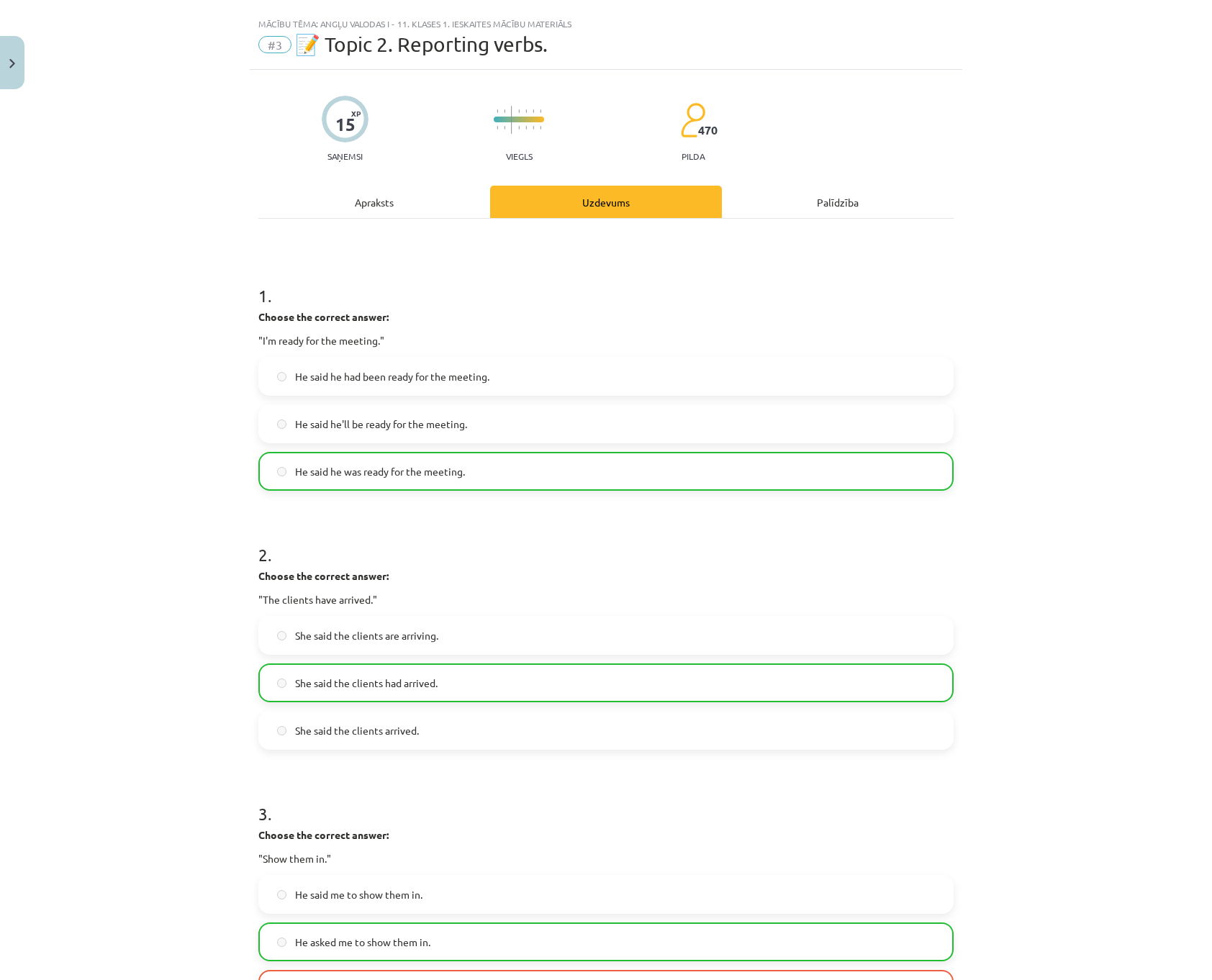
scroll to position [0, 0]
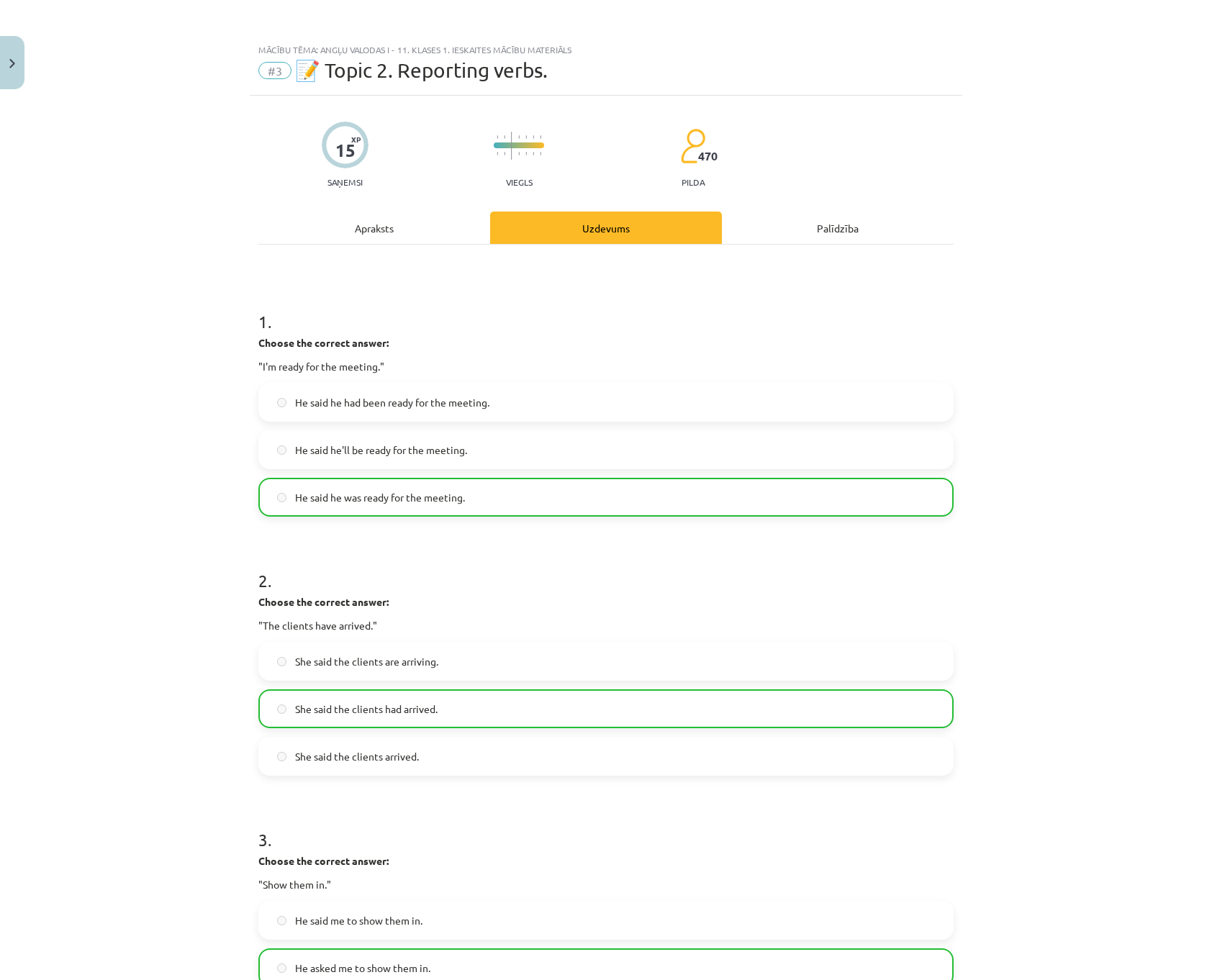
click at [354, 240] on div "Apraksts" at bounding box center [374, 228] width 232 height 32
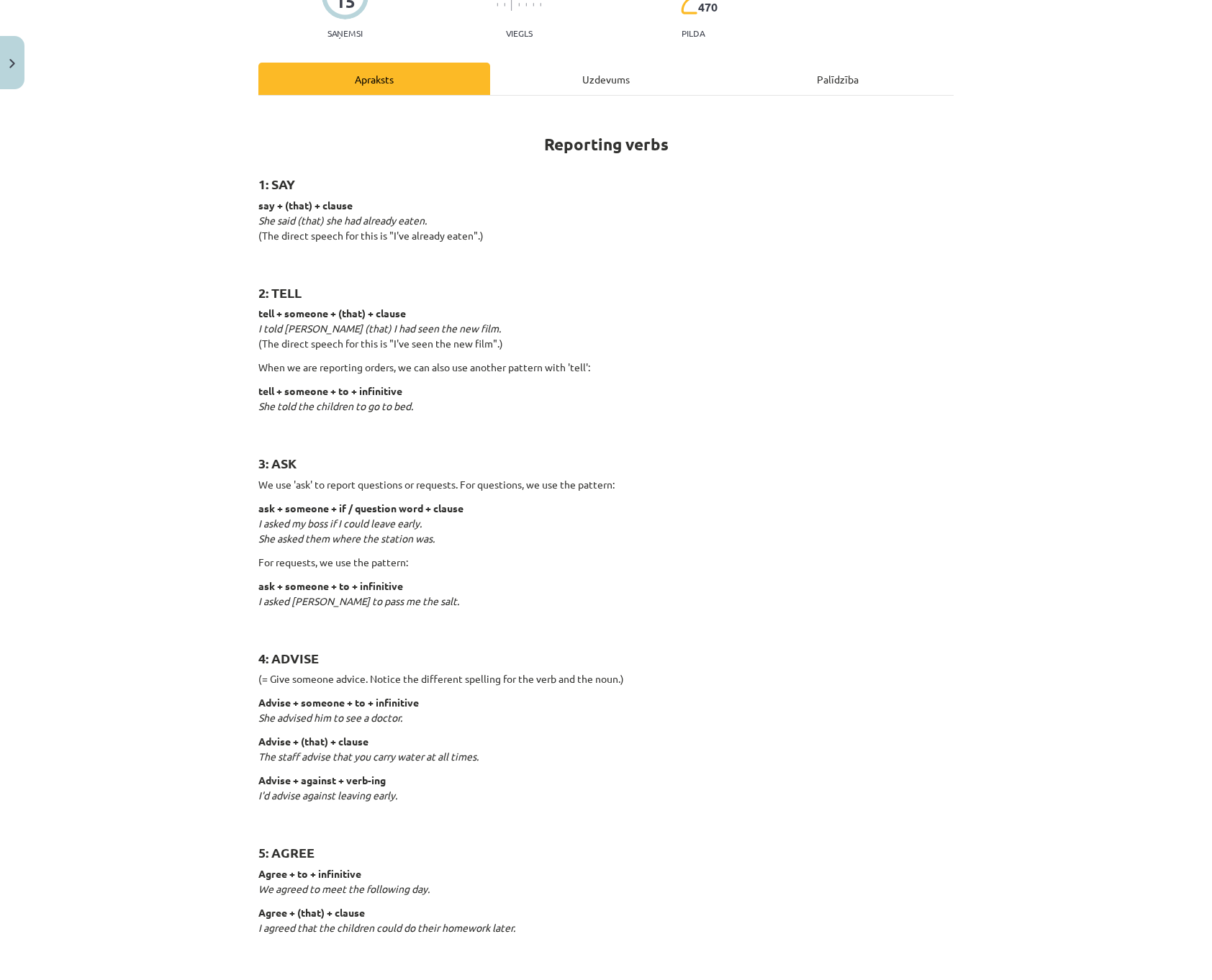
scroll to position [180, 0]
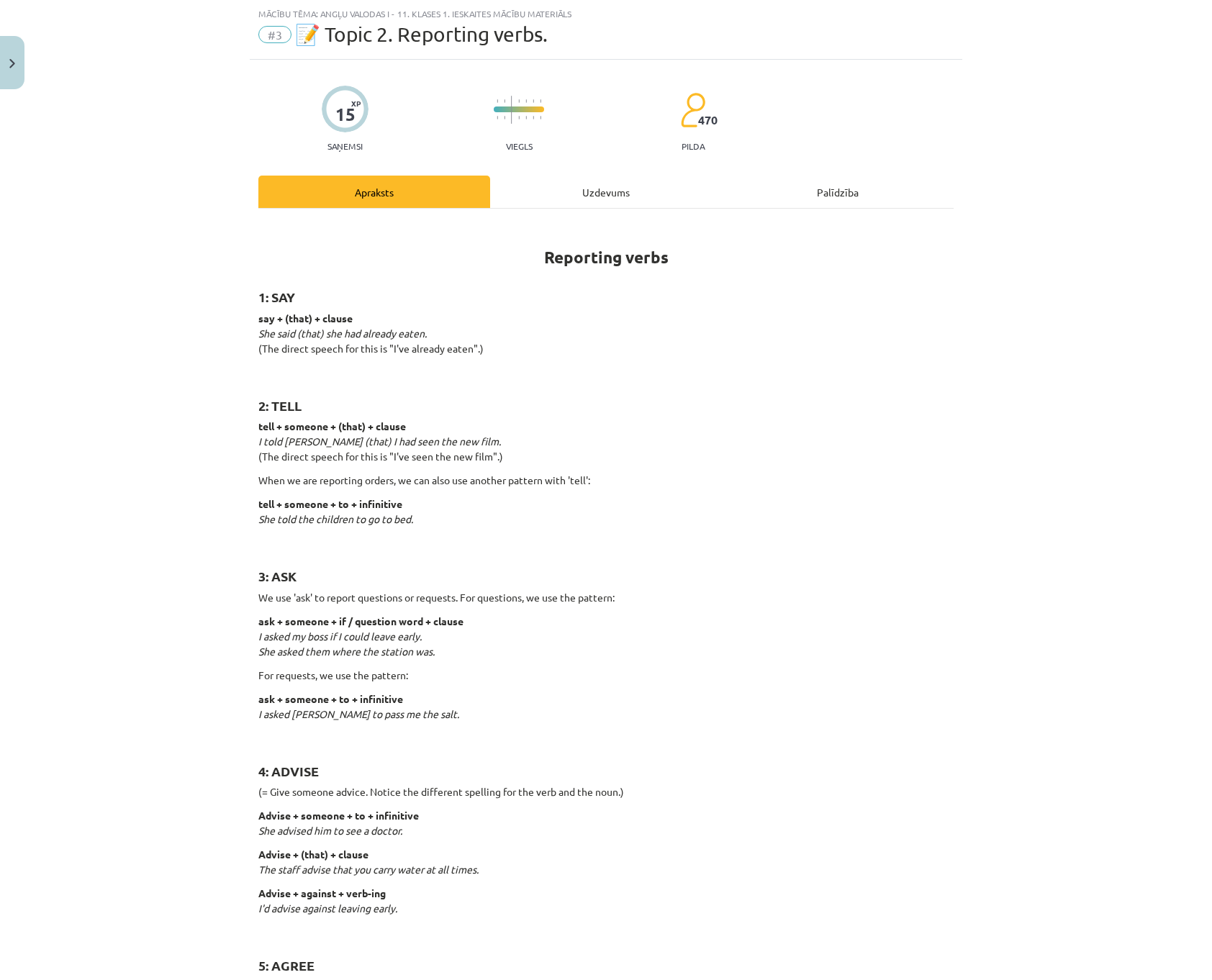
click at [588, 191] on div "Uzdevums" at bounding box center [606, 192] width 232 height 32
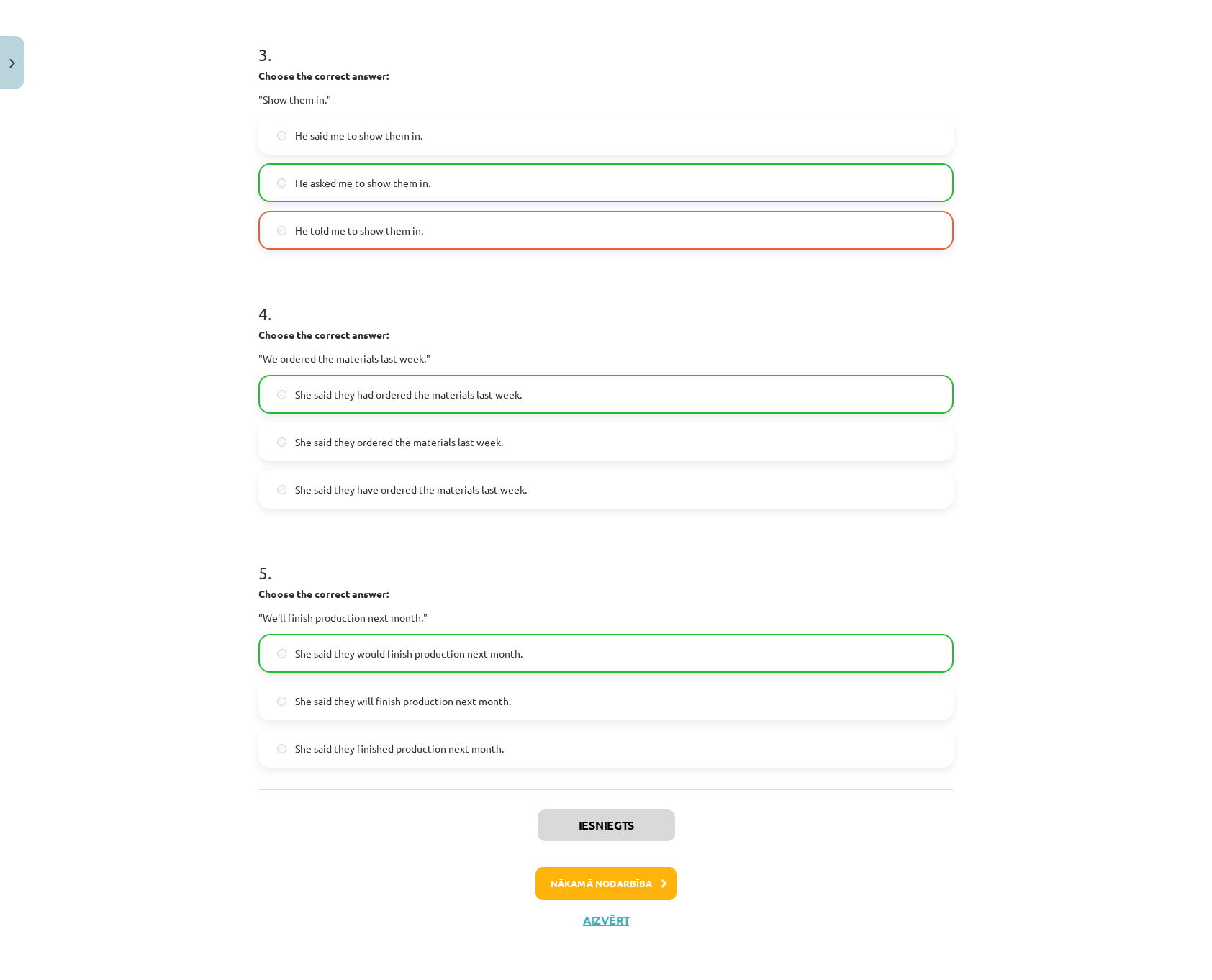
scroll to position [786, 0]
click at [584, 883] on button "Nākamā nodarbība" at bounding box center [606, 883] width 141 height 33
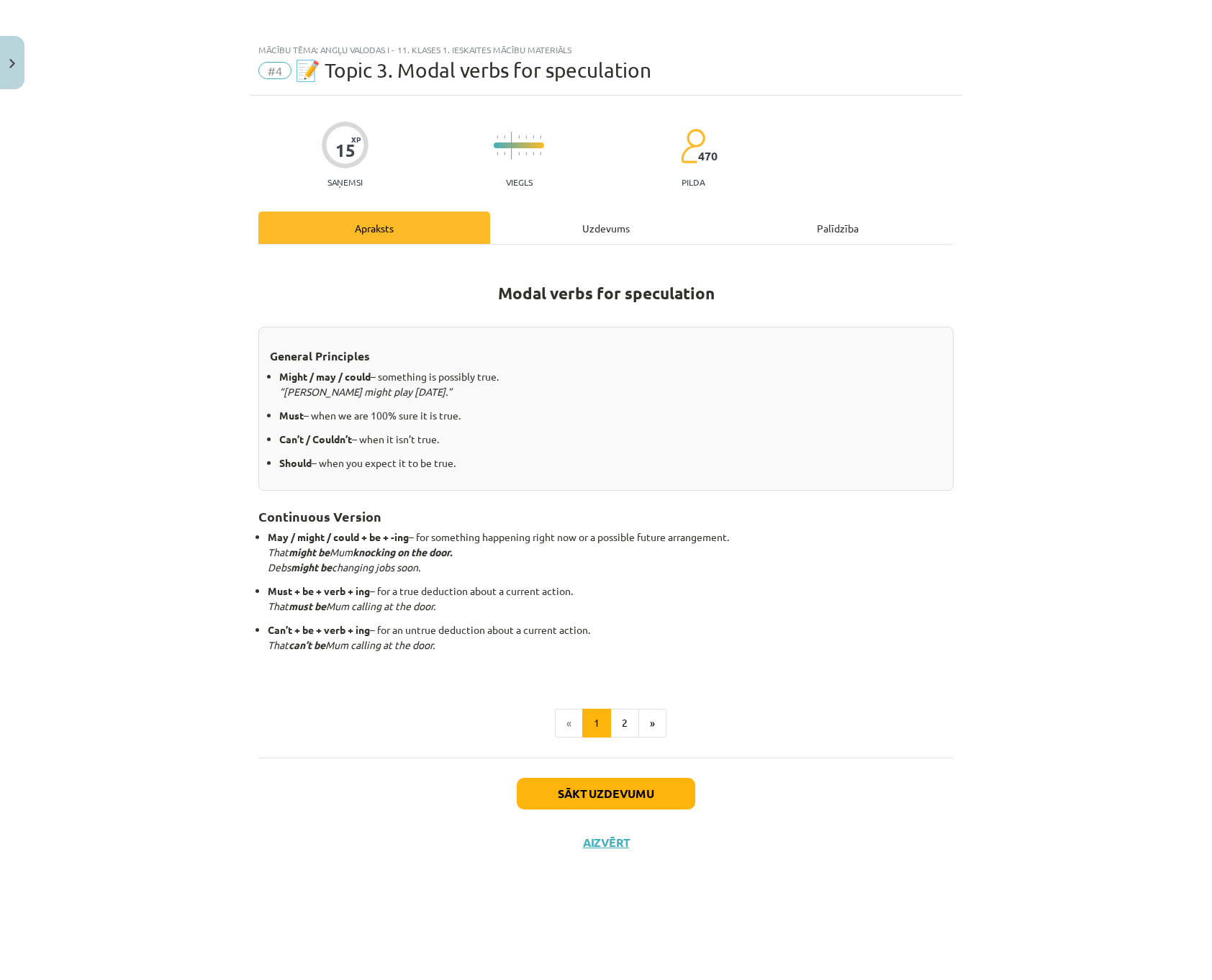
click at [577, 227] on div "Uzdevums" at bounding box center [606, 228] width 232 height 32
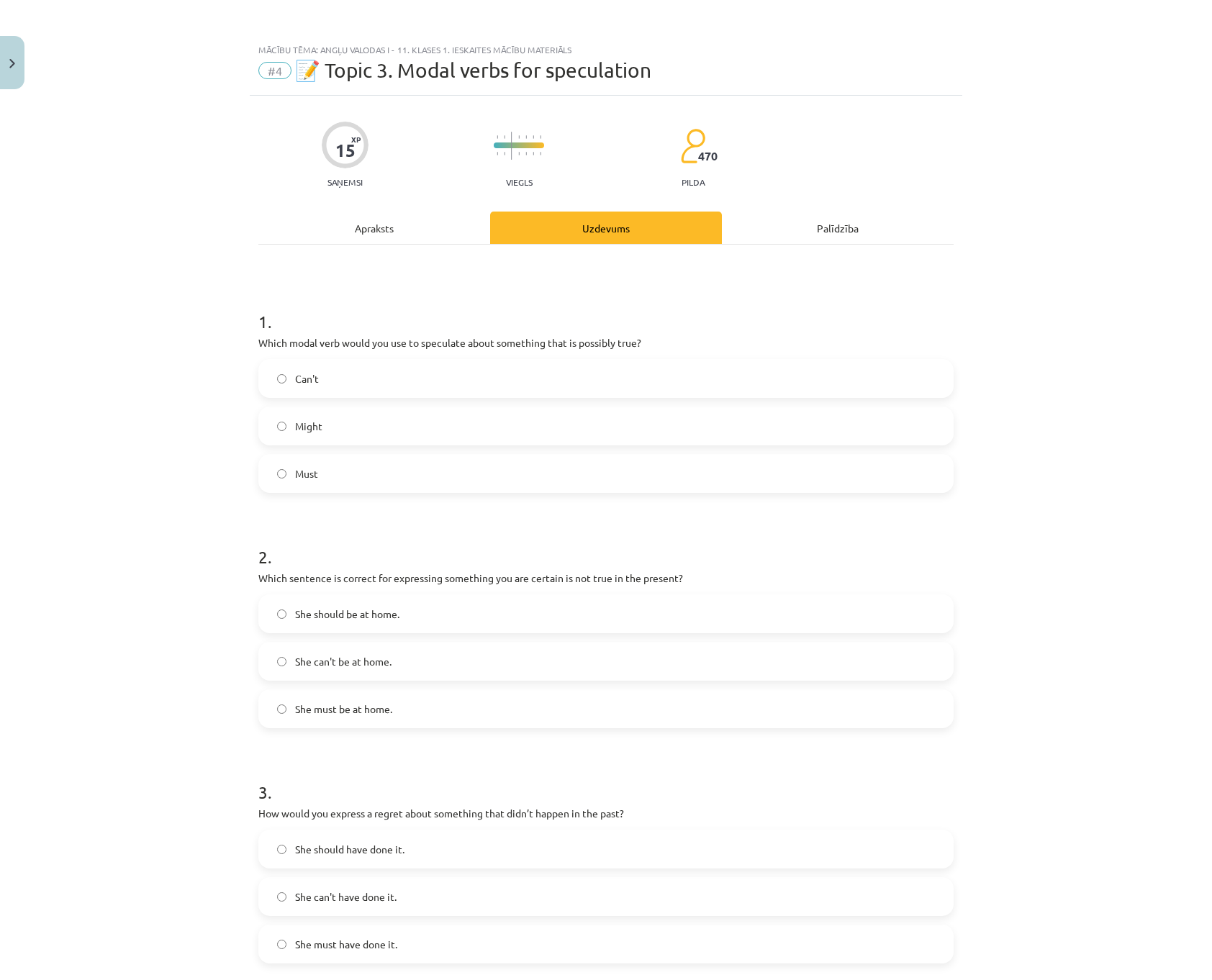
click at [358, 413] on label "Might" at bounding box center [606, 426] width 692 height 36
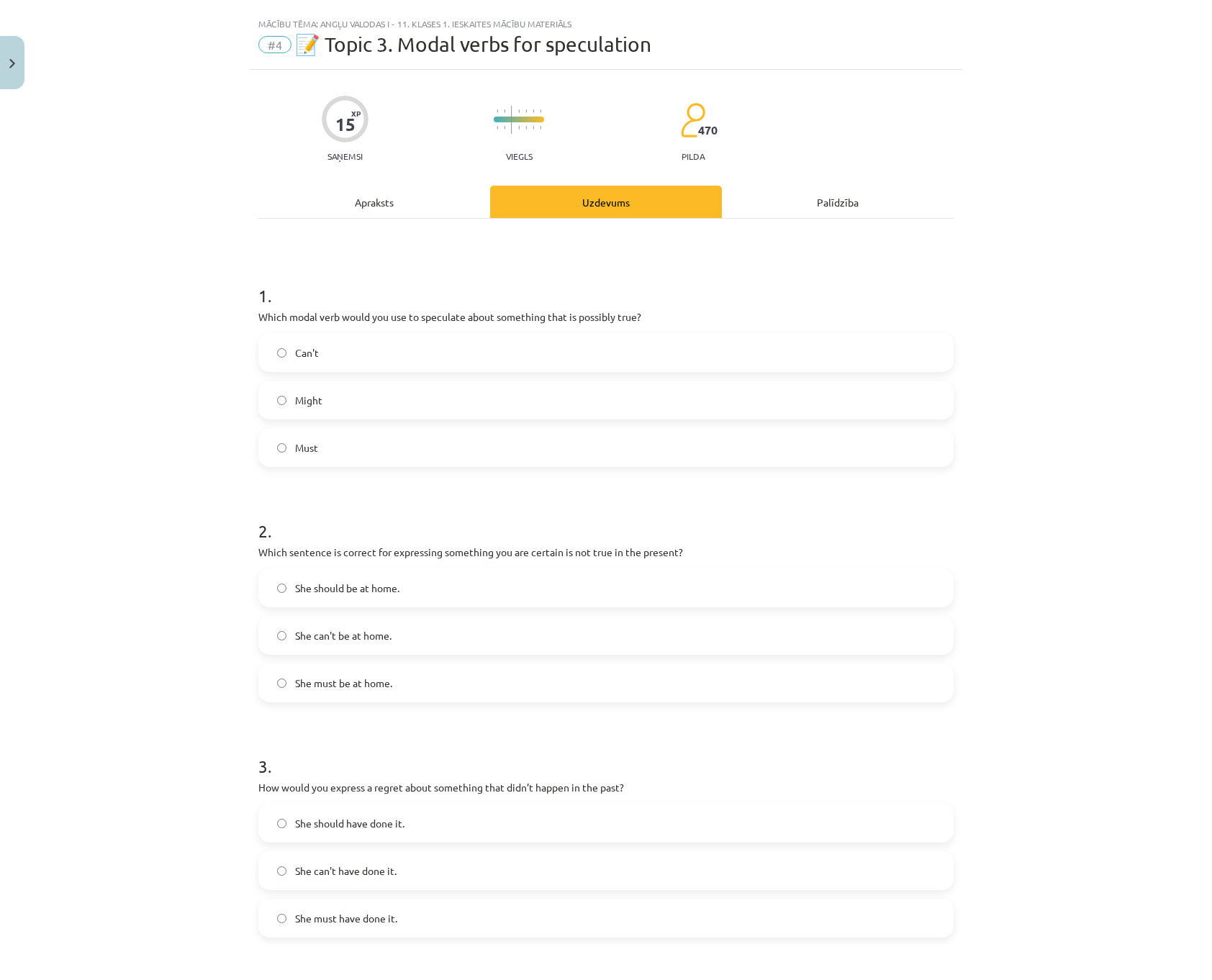
scroll to position [144, 0]
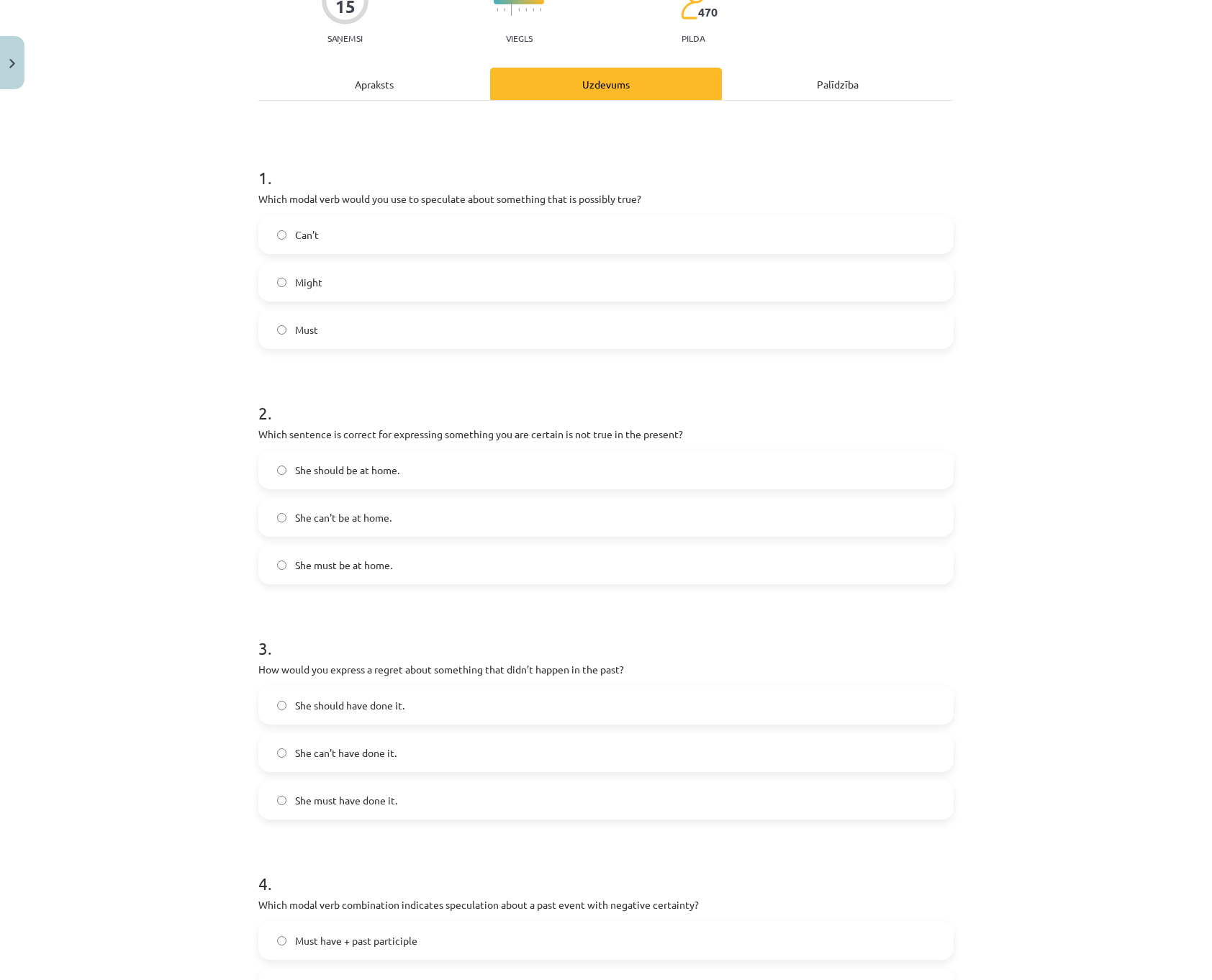
click at [509, 519] on label "She can't be at home." at bounding box center [606, 518] width 692 height 36
click at [484, 617] on h1 "3 ." at bounding box center [606, 635] width 695 height 45
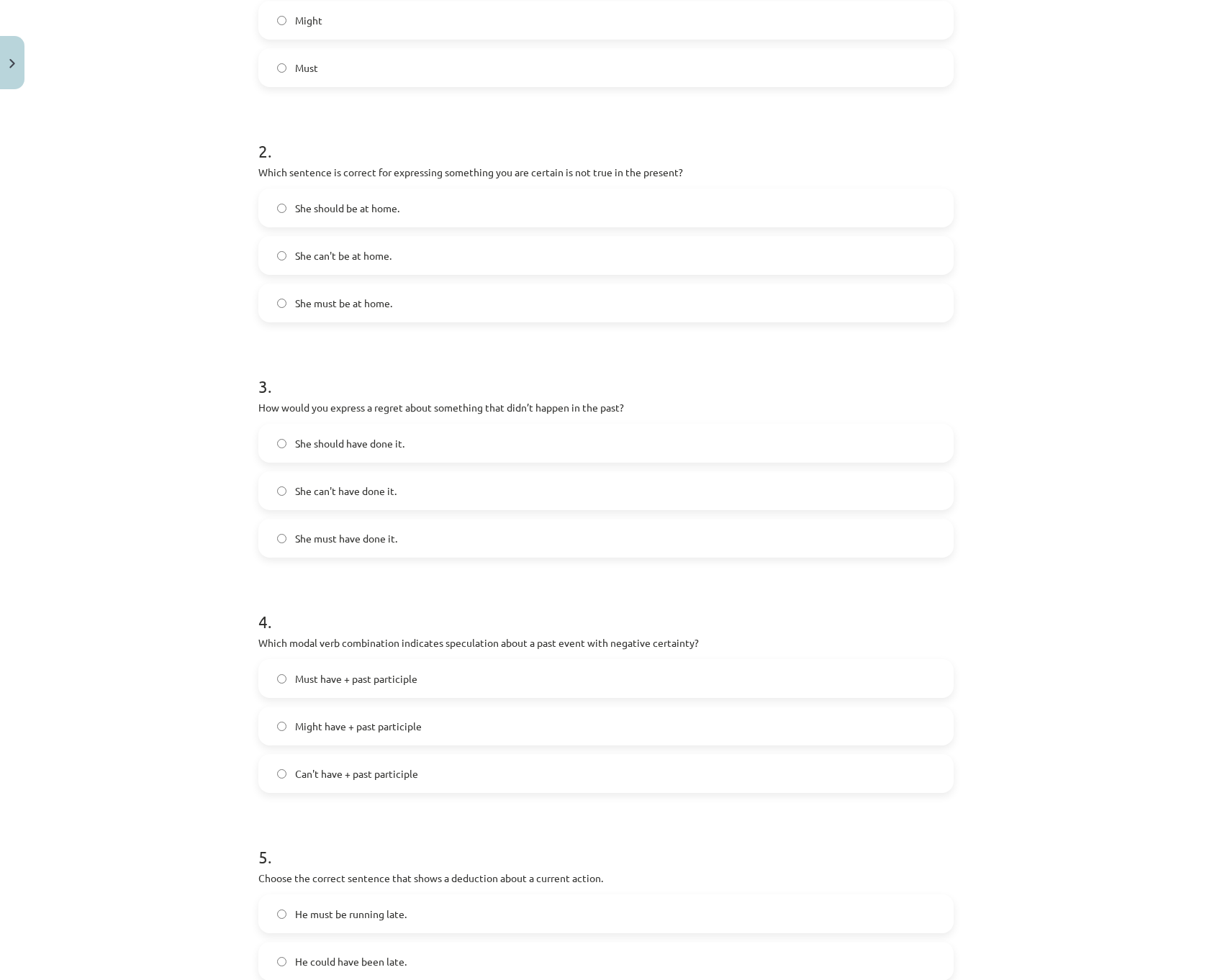
scroll to position [432, 0]
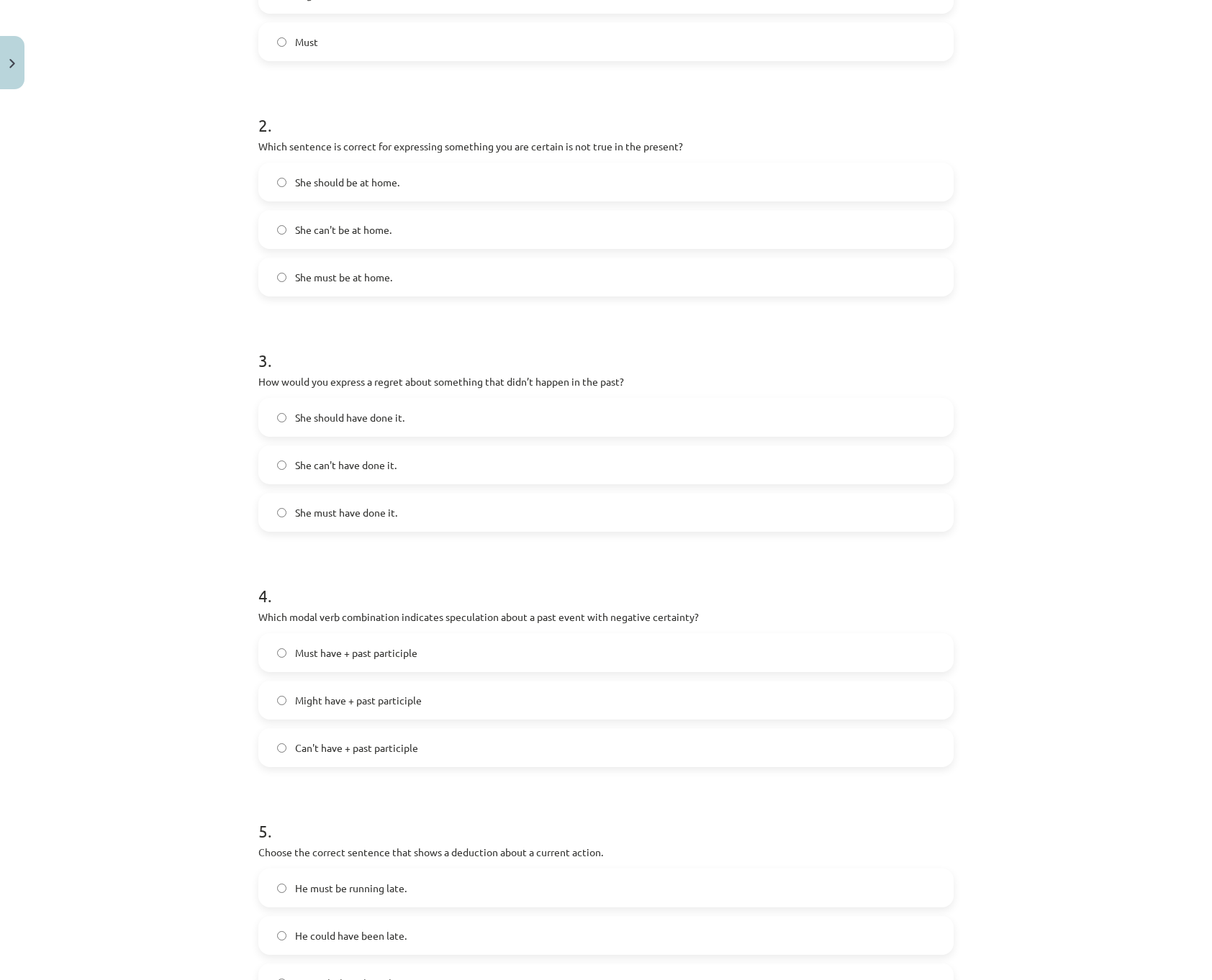
click at [410, 418] on label "She should have done it." at bounding box center [606, 418] width 692 height 36
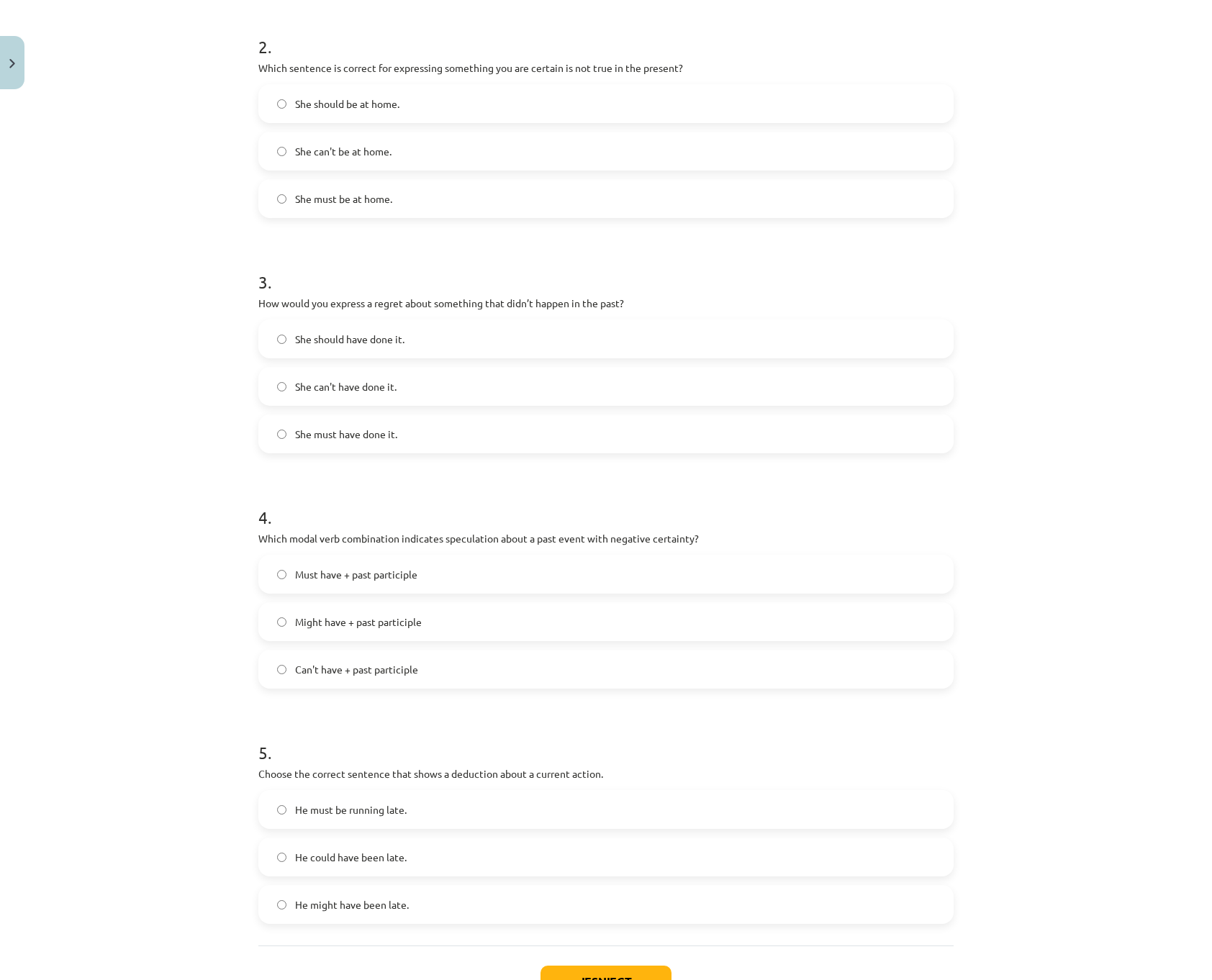
scroll to position [576, 0]
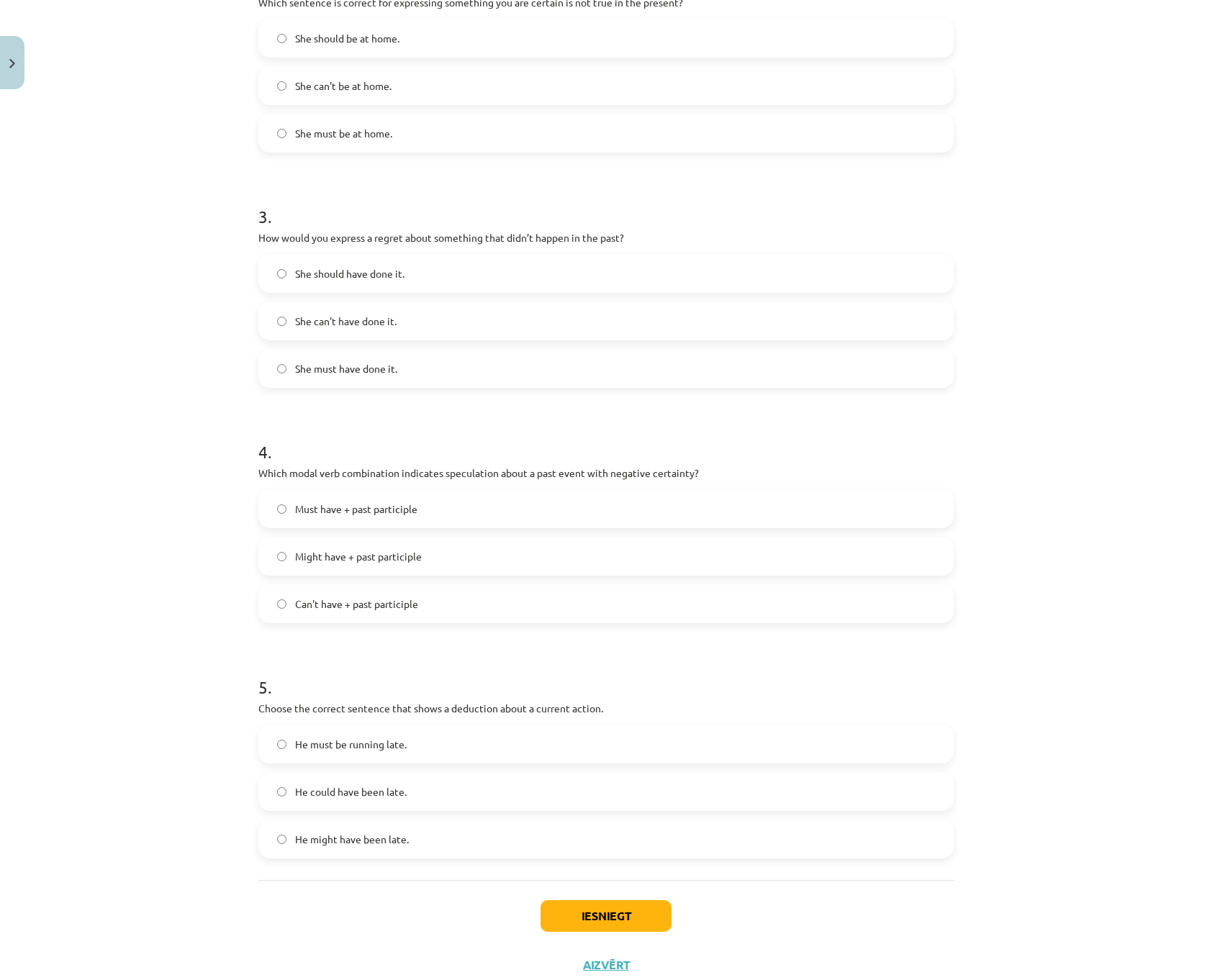
click at [365, 599] on span "Can't have + past participle" at bounding box center [356, 604] width 123 height 15
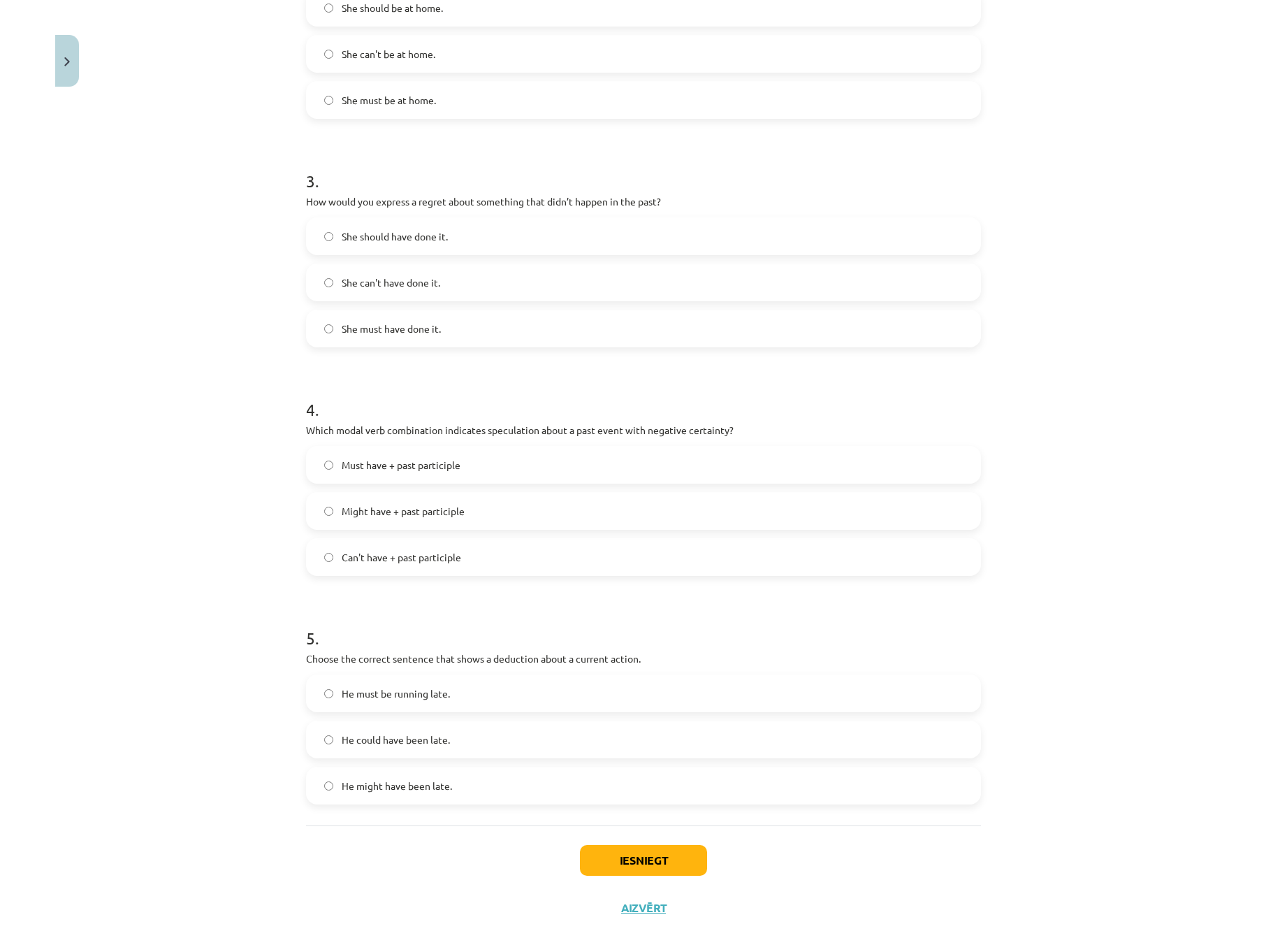
scroll to position [603, 0]
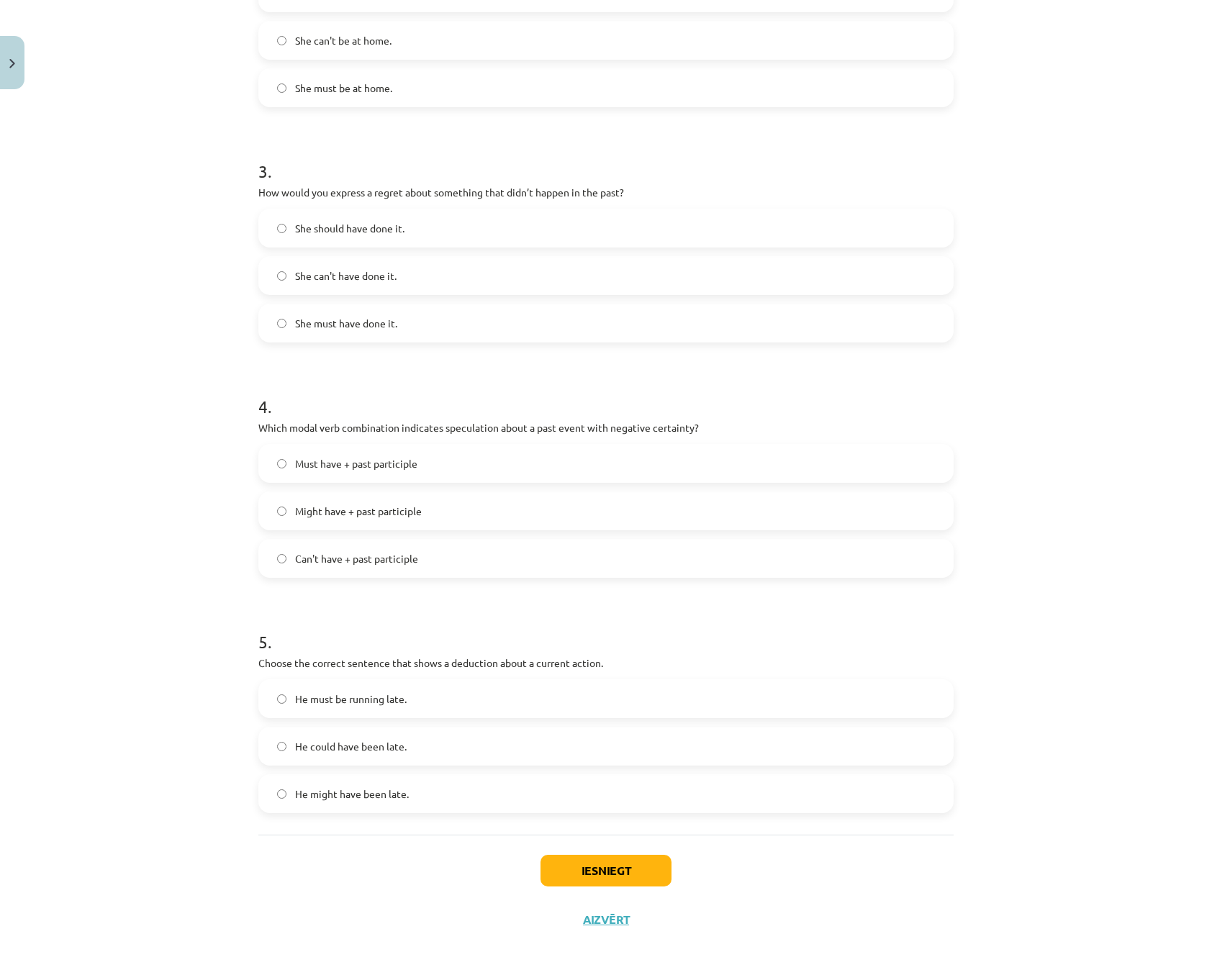
click at [483, 605] on form "1 . Which modal verb would you use to speculate about something that is possibl…" at bounding box center [606, 239] width 695 height 1148
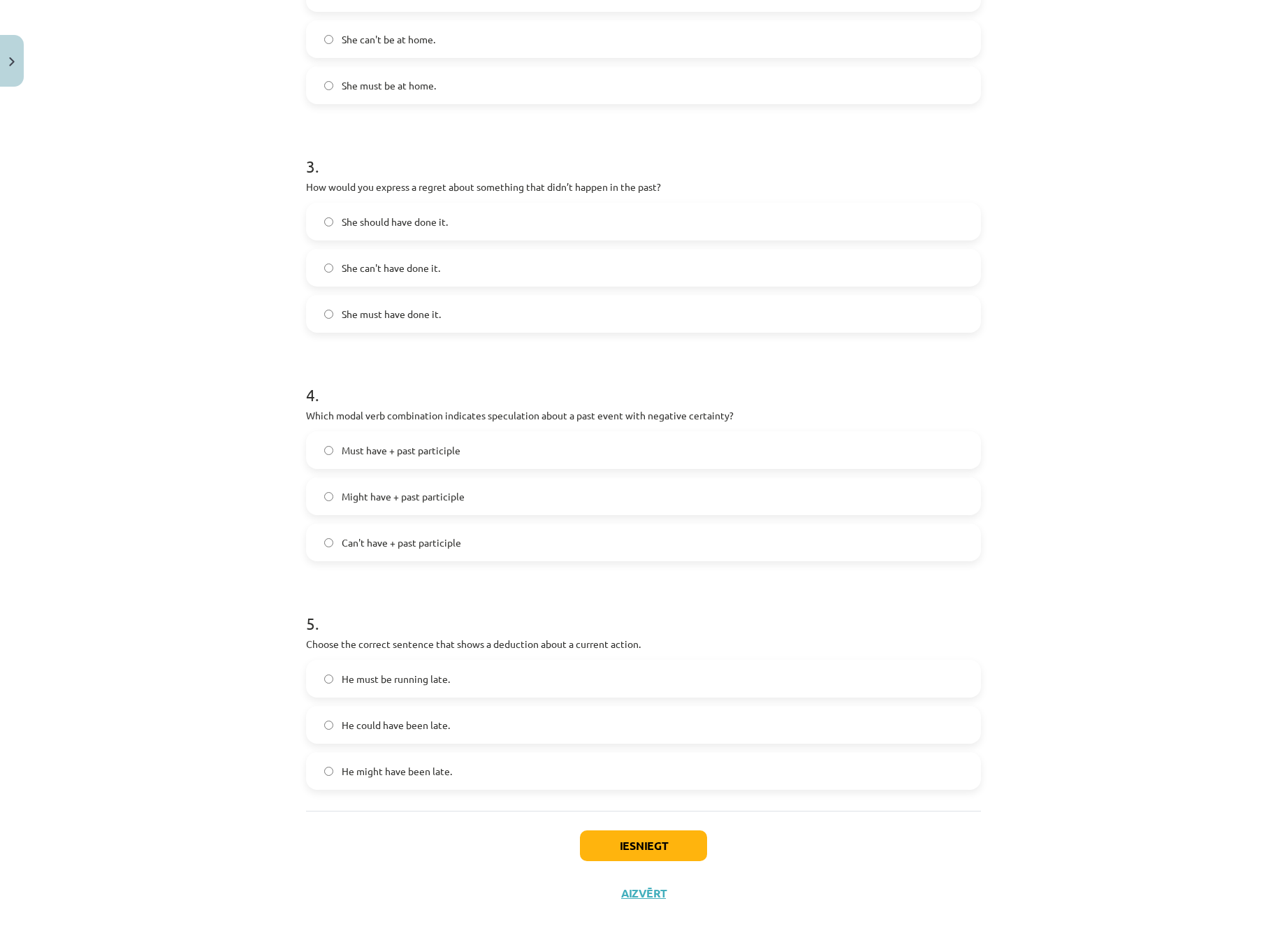
click at [196, 540] on div "Mācību tēma: Angļu valodas i - 11. klases 1. ieskaites mācību materiāls #4 📝 To…" at bounding box center [644, 476] width 1287 height 952
click at [395, 671] on span "He must be running late." at bounding box center [395, 679] width 108 height 15
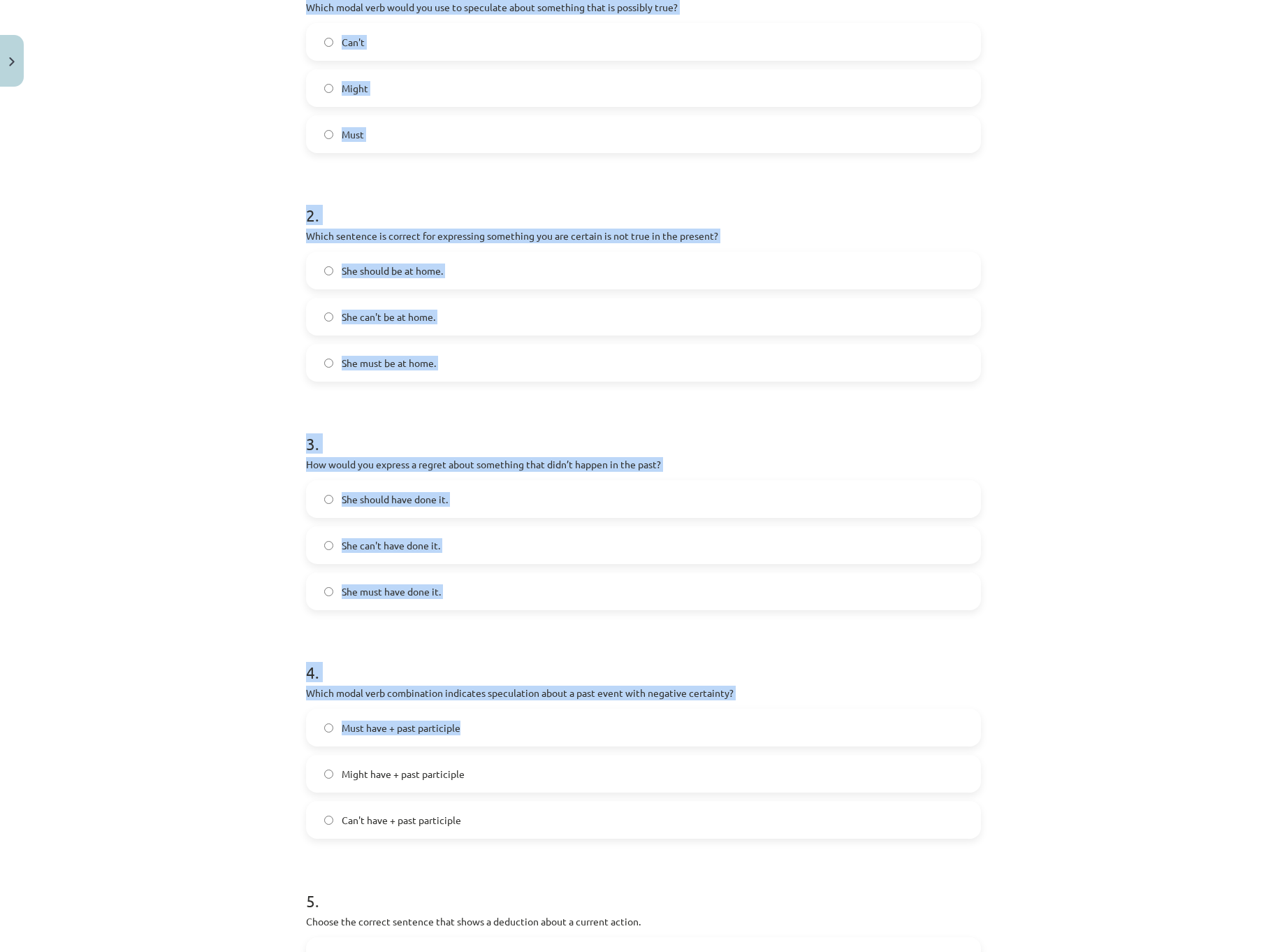
scroll to position [559, 0]
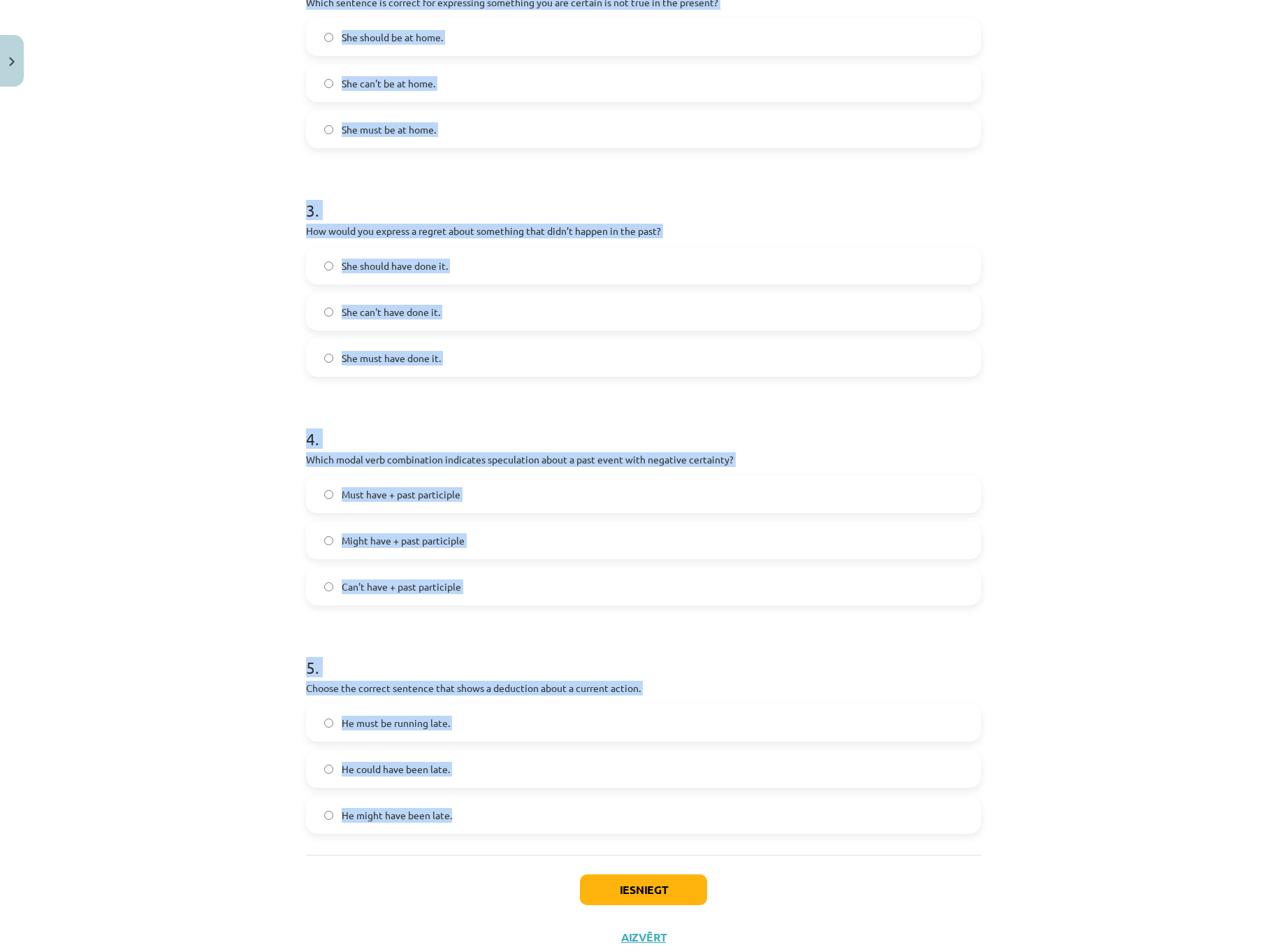
drag, startPoint x: 294, startPoint y: 307, endPoint x: 729, endPoint y: 818, distance: 671.1
click at [729, 818] on div "15 XP Saņemsi Viegls 470 pilda Apraksts Uzdevums Palīdzība 1 . Which modal verb…" at bounding box center [644, 247] width 692 height 1427
copy form "1 . Which modal verb would you use to speculate about something that is possibl…"
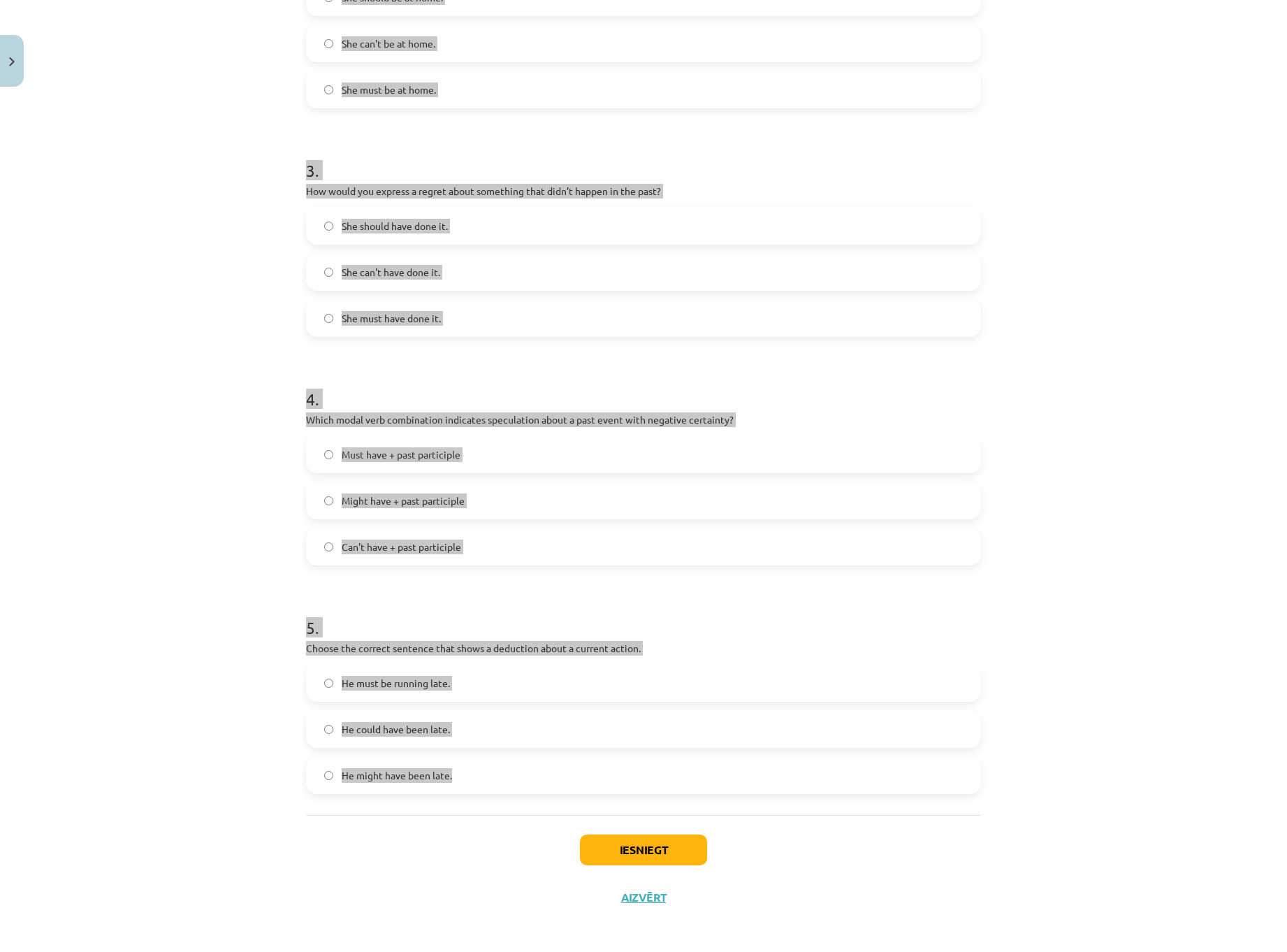
scroll to position [603, 0]
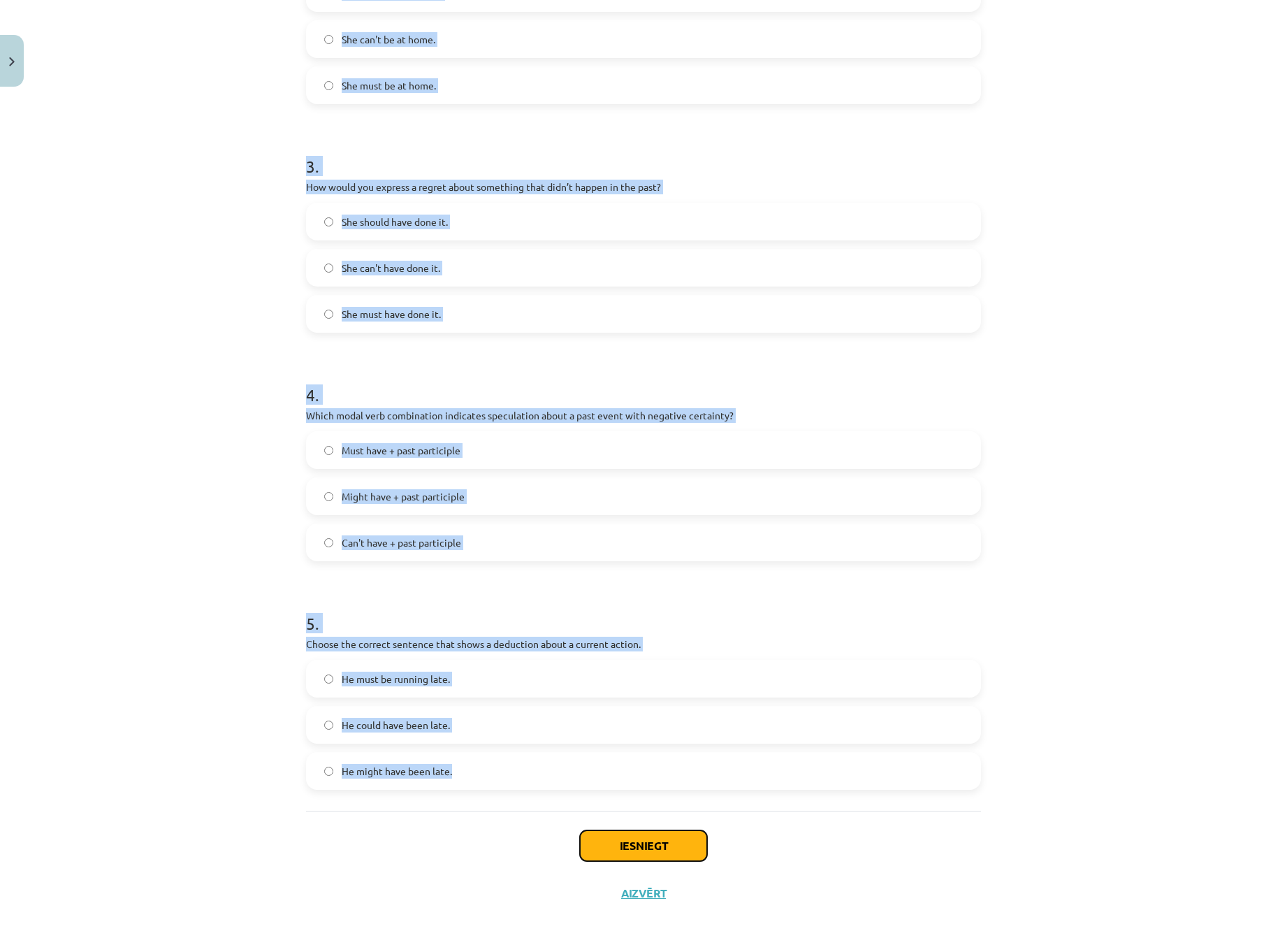
click at [651, 842] on button "Iesniegt" at bounding box center [643, 846] width 127 height 31
click at [1087, 458] on div "Mācību tēma: Angļu valodas i - 11. klases 1. ieskaites mācību materiāls #4 📝 To…" at bounding box center [644, 476] width 1287 height 952
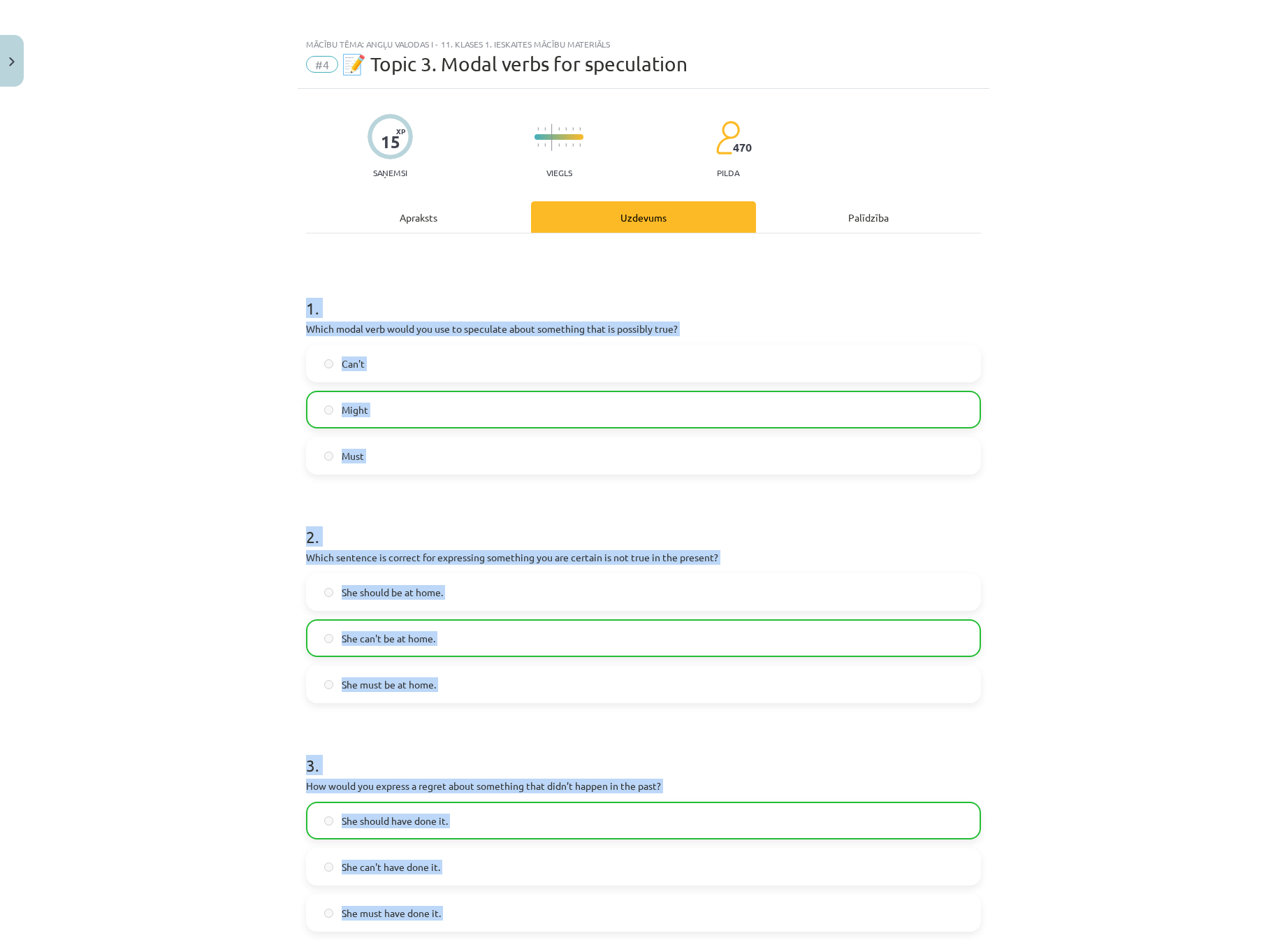
scroll to position [0, 0]
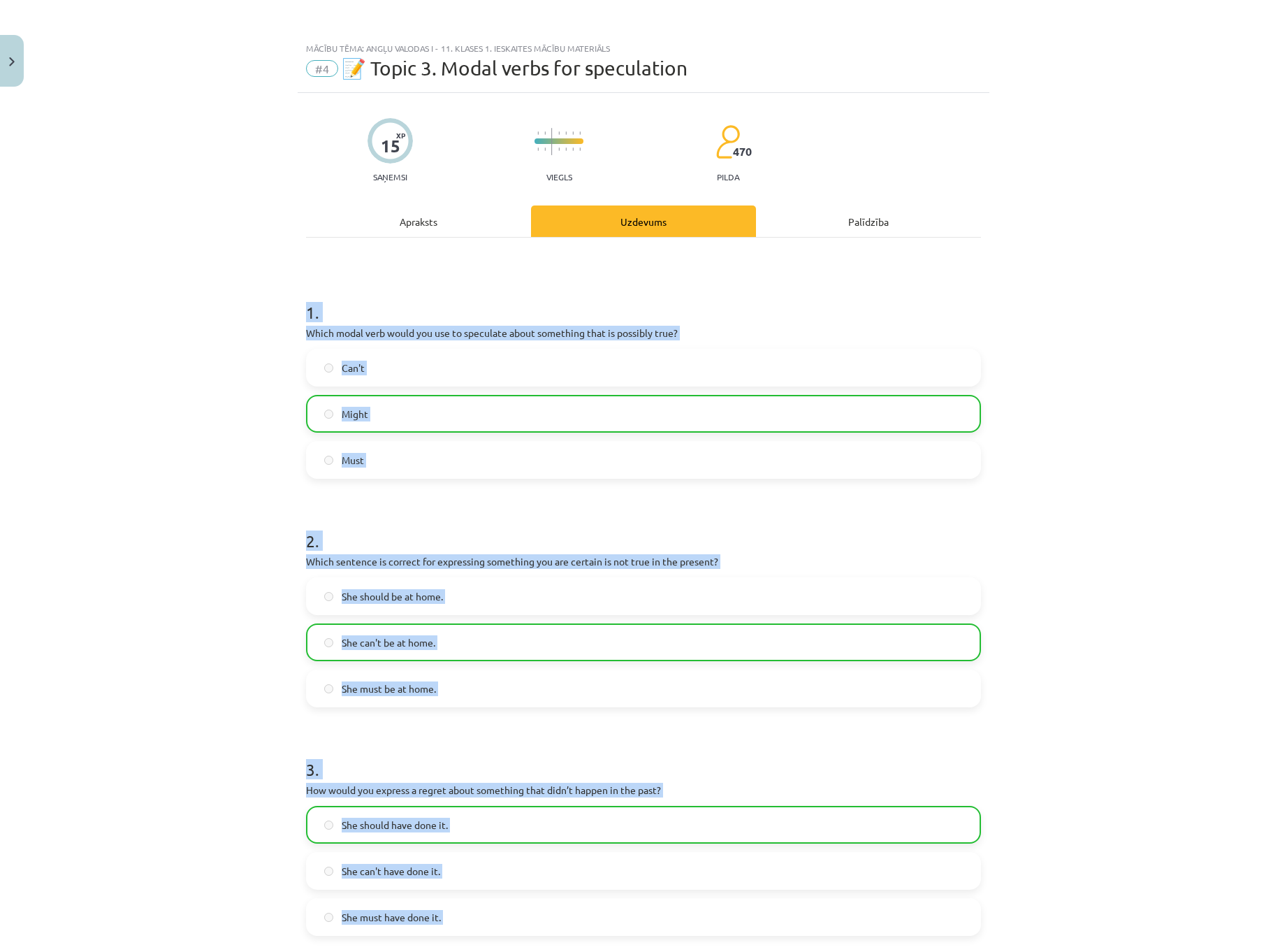
click at [1108, 580] on div "Mācību tēma: Angļu valodas i - 11. klases 1. ieskaites mācību materiāls #4 📝 To…" at bounding box center [644, 476] width 1287 height 952
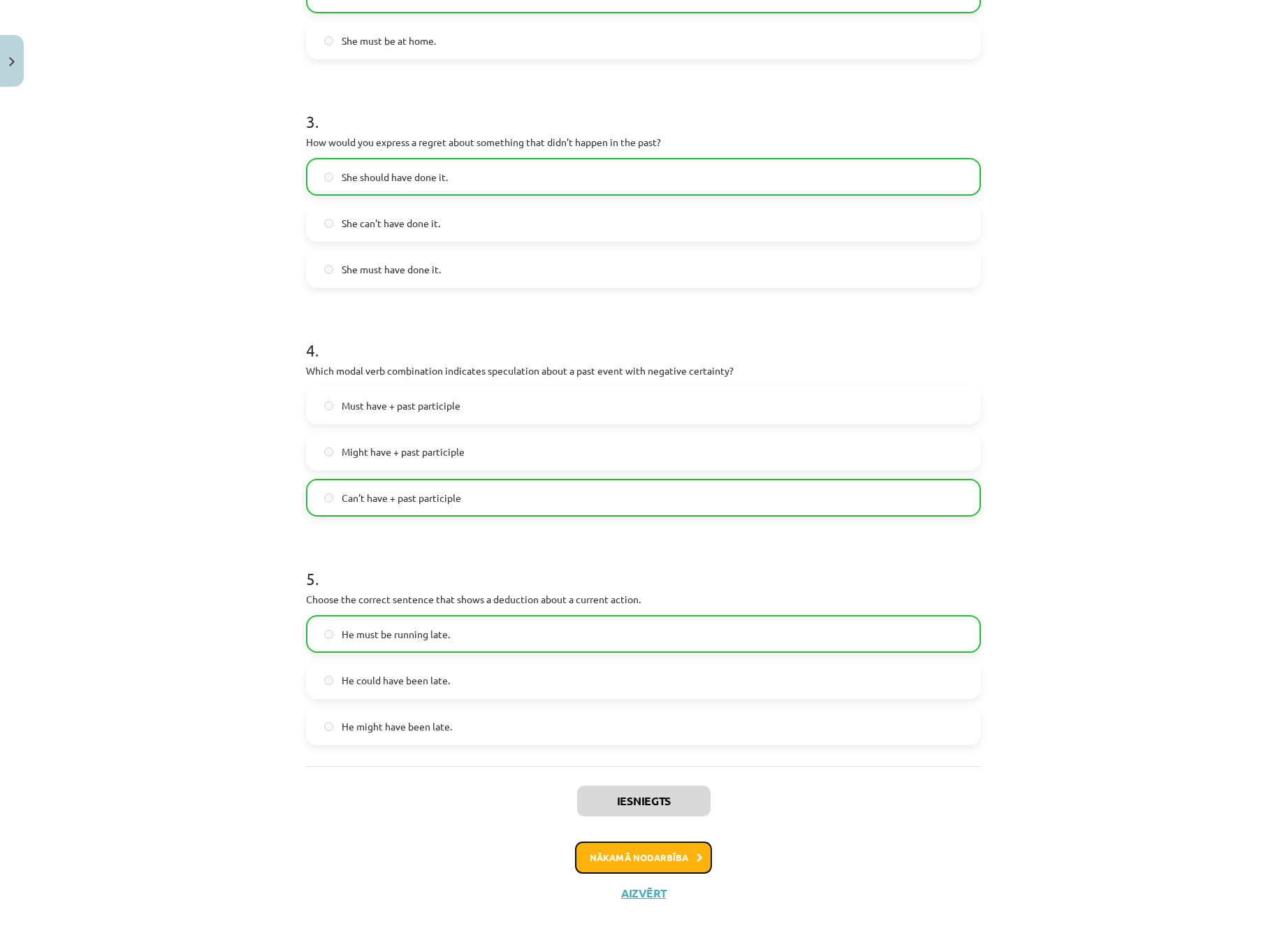
click at [685, 851] on button "Nākamā nodarbība" at bounding box center [644, 858] width 137 height 32
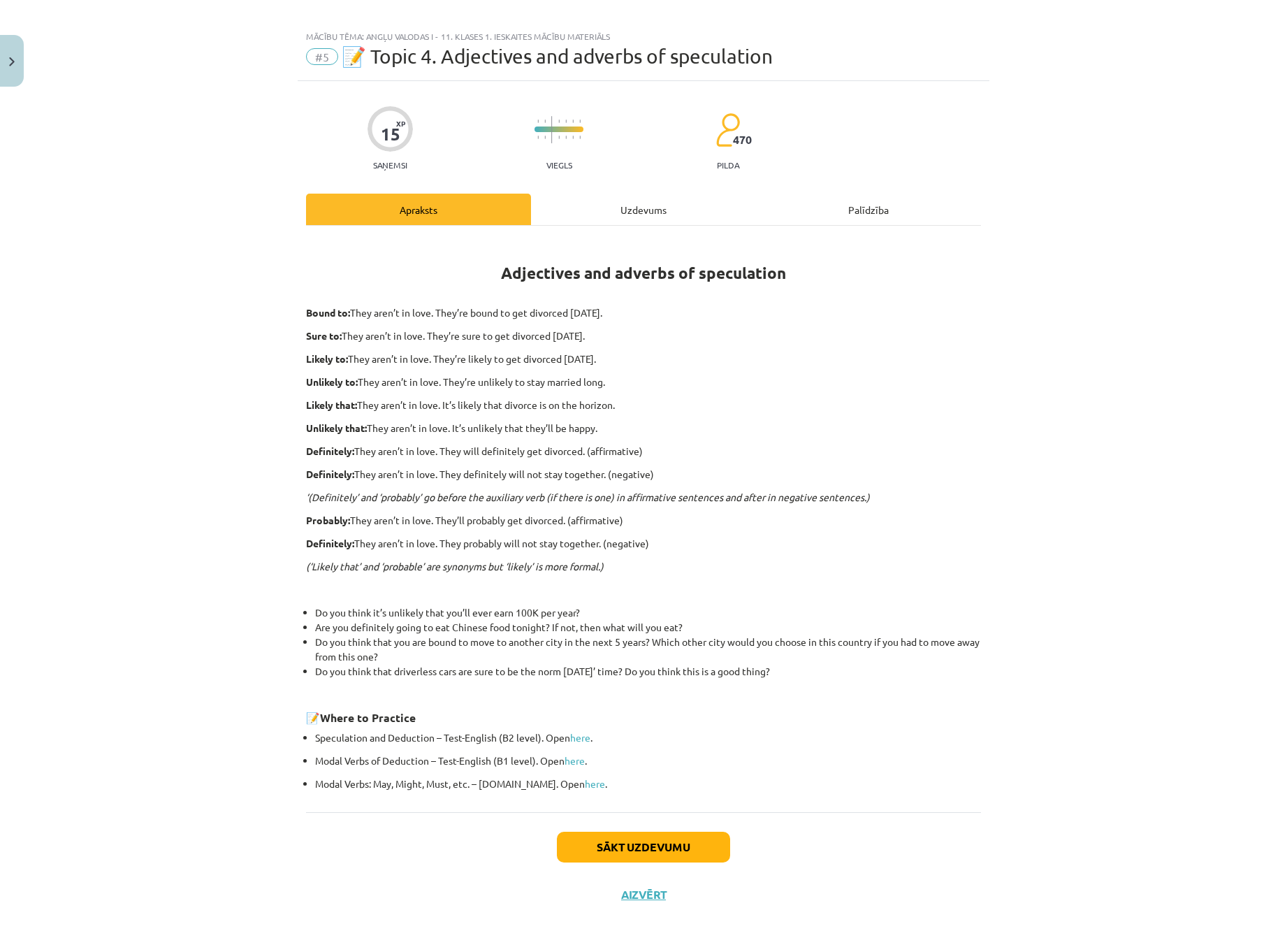
click at [637, 213] on div "Uzdevums" at bounding box center [644, 209] width 225 height 31
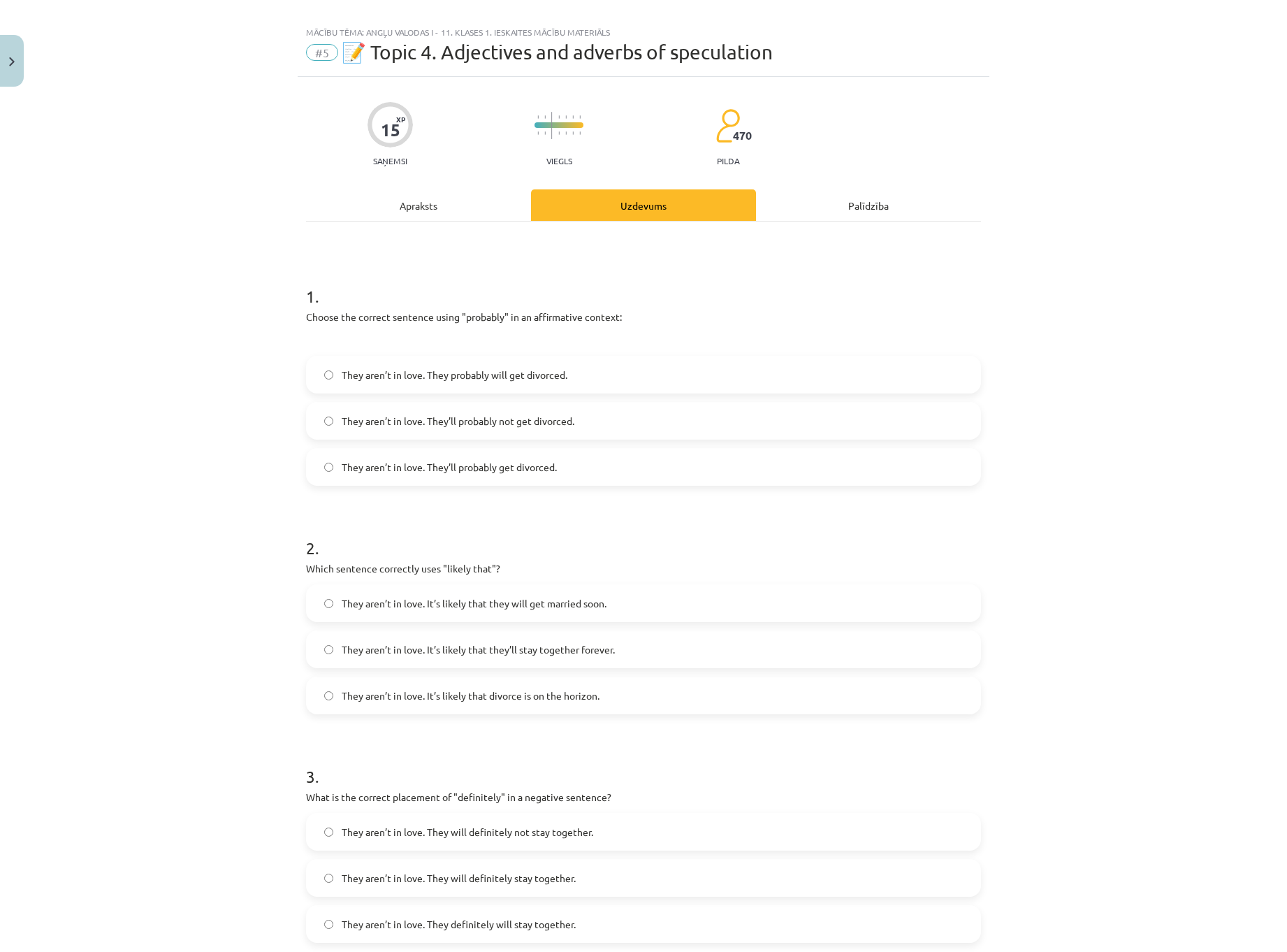
scroll to position [0, 0]
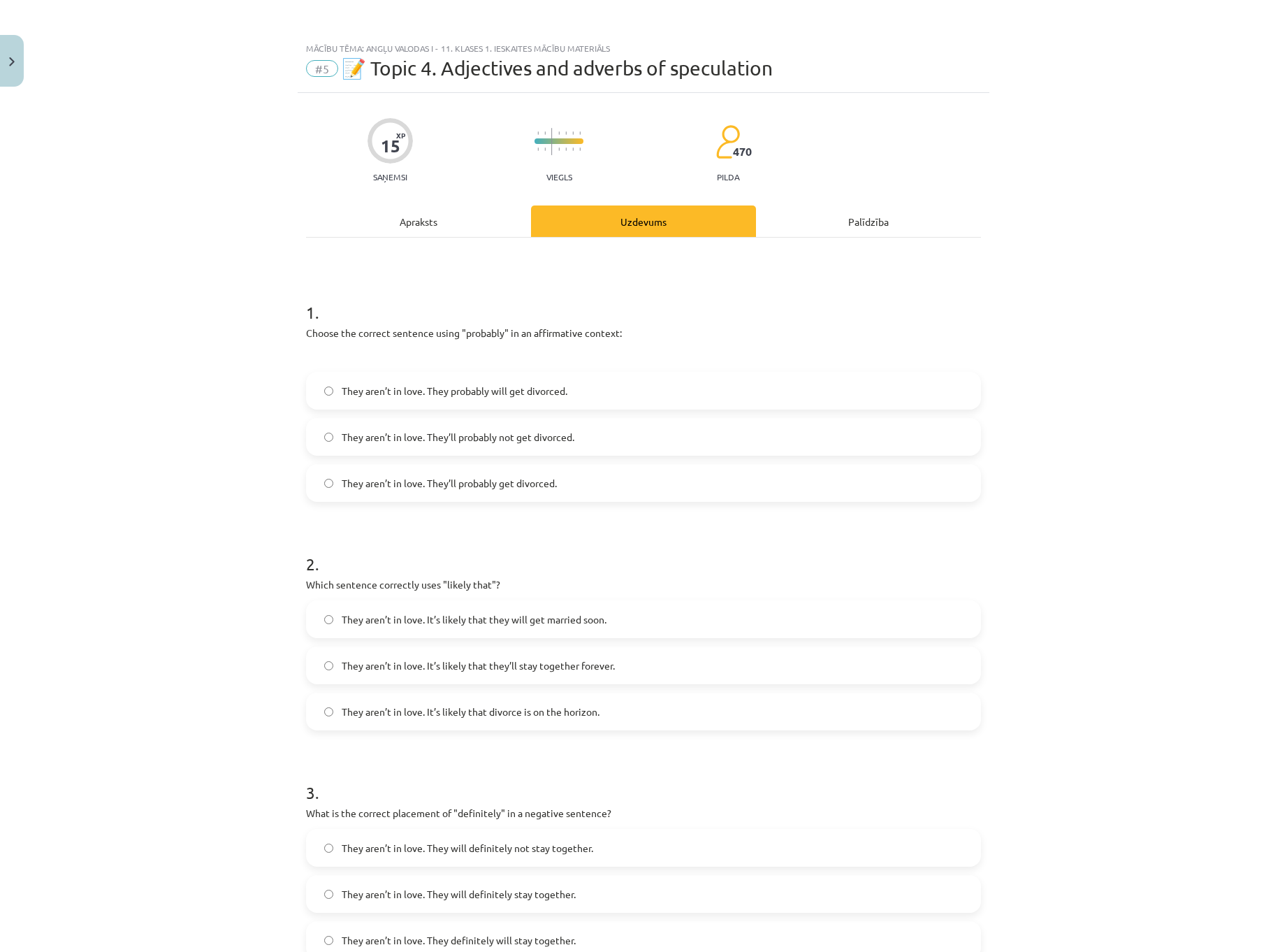
click at [527, 296] on h1 "1 ." at bounding box center [644, 299] width 675 height 44
click at [530, 482] on span "They aren’t in love. They’ll probably get divorced." at bounding box center [449, 483] width 215 height 15
click at [460, 722] on label "They aren’t in love. It’s likely that divorce is on the horizon." at bounding box center [644, 712] width 672 height 35
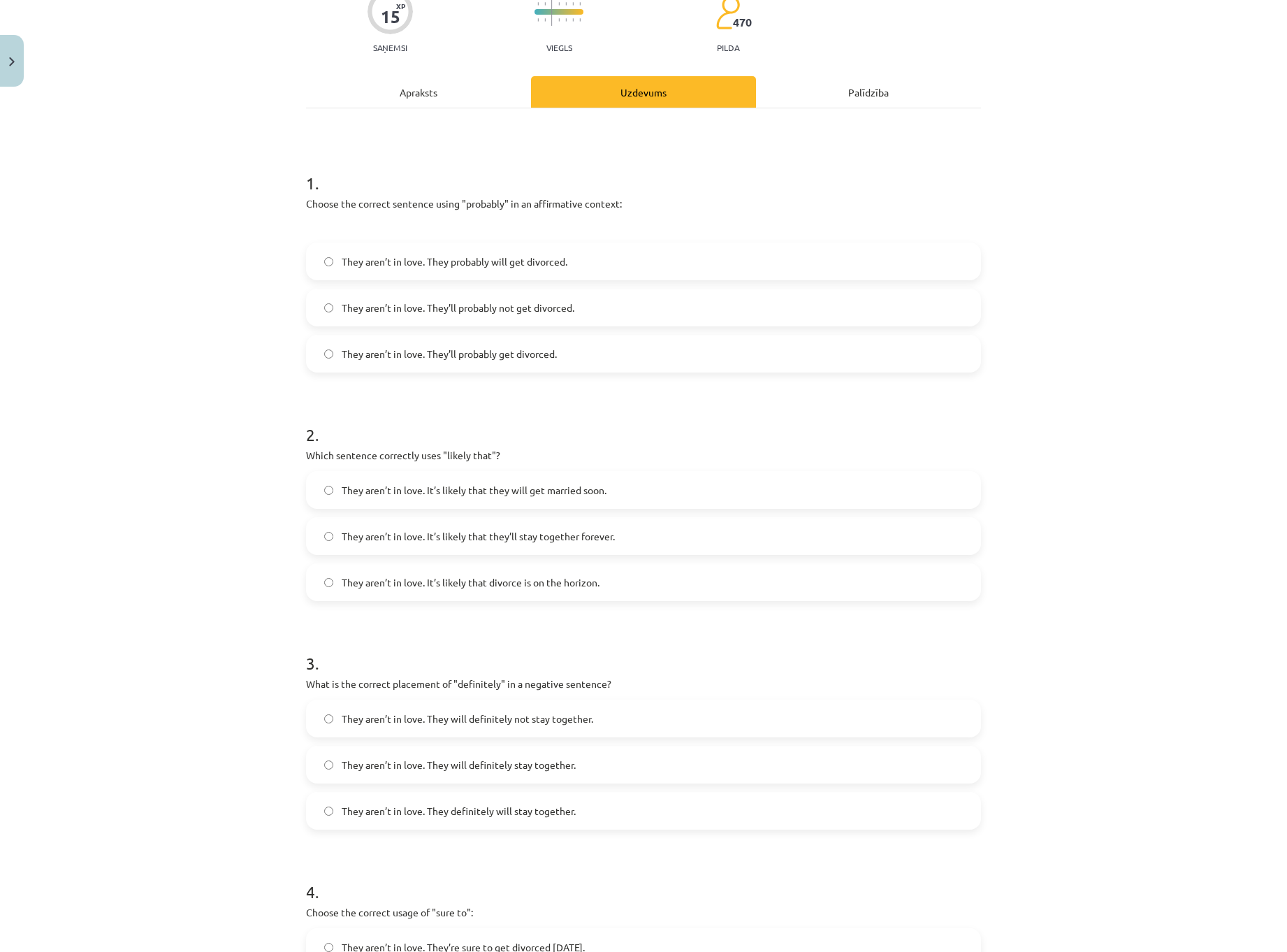
scroll to position [140, 0]
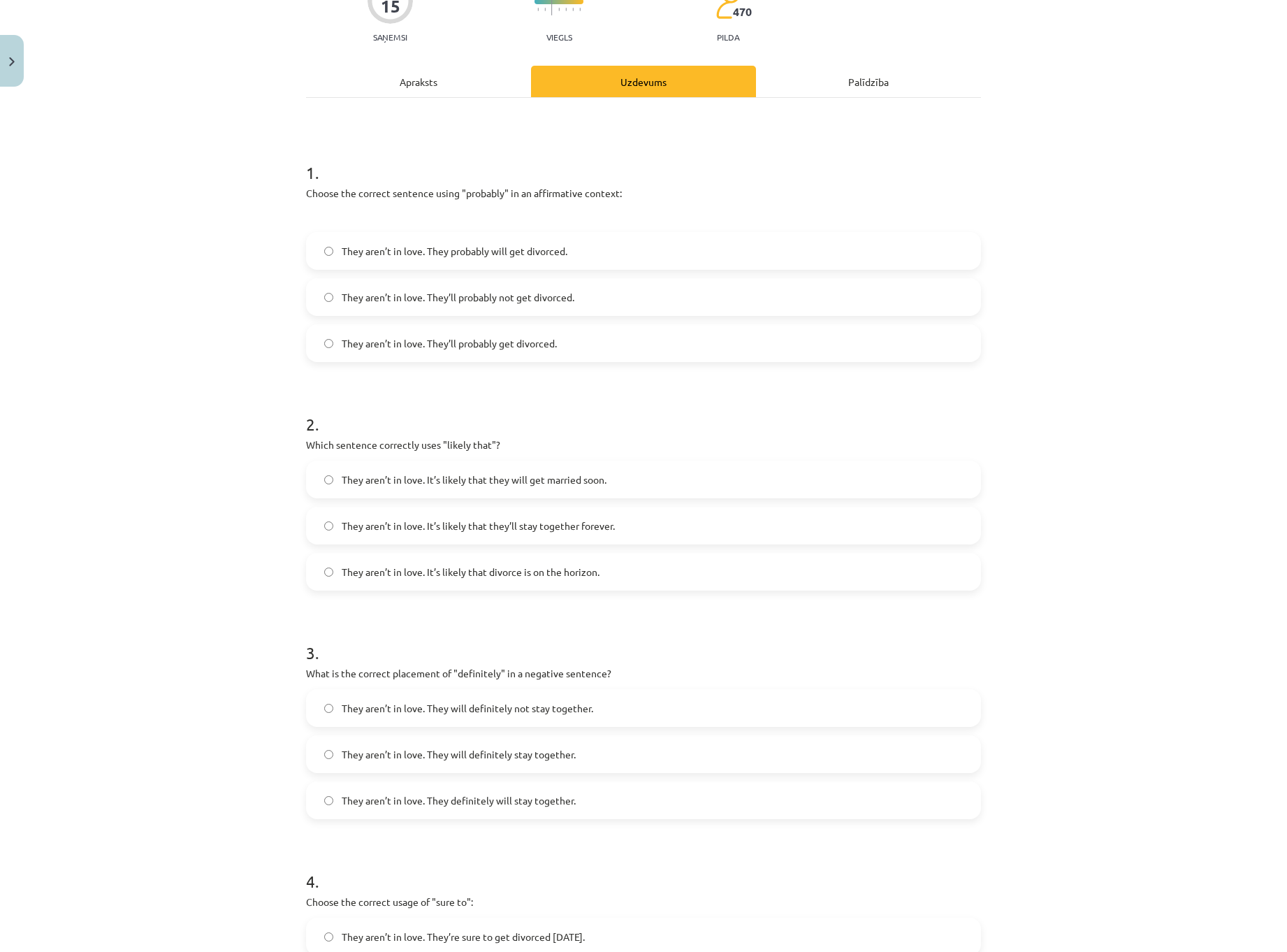
click at [502, 618] on form "1 . Choose the correct sentence using "probably" in an affirmative context: The…" at bounding box center [644, 707] width 675 height 1138
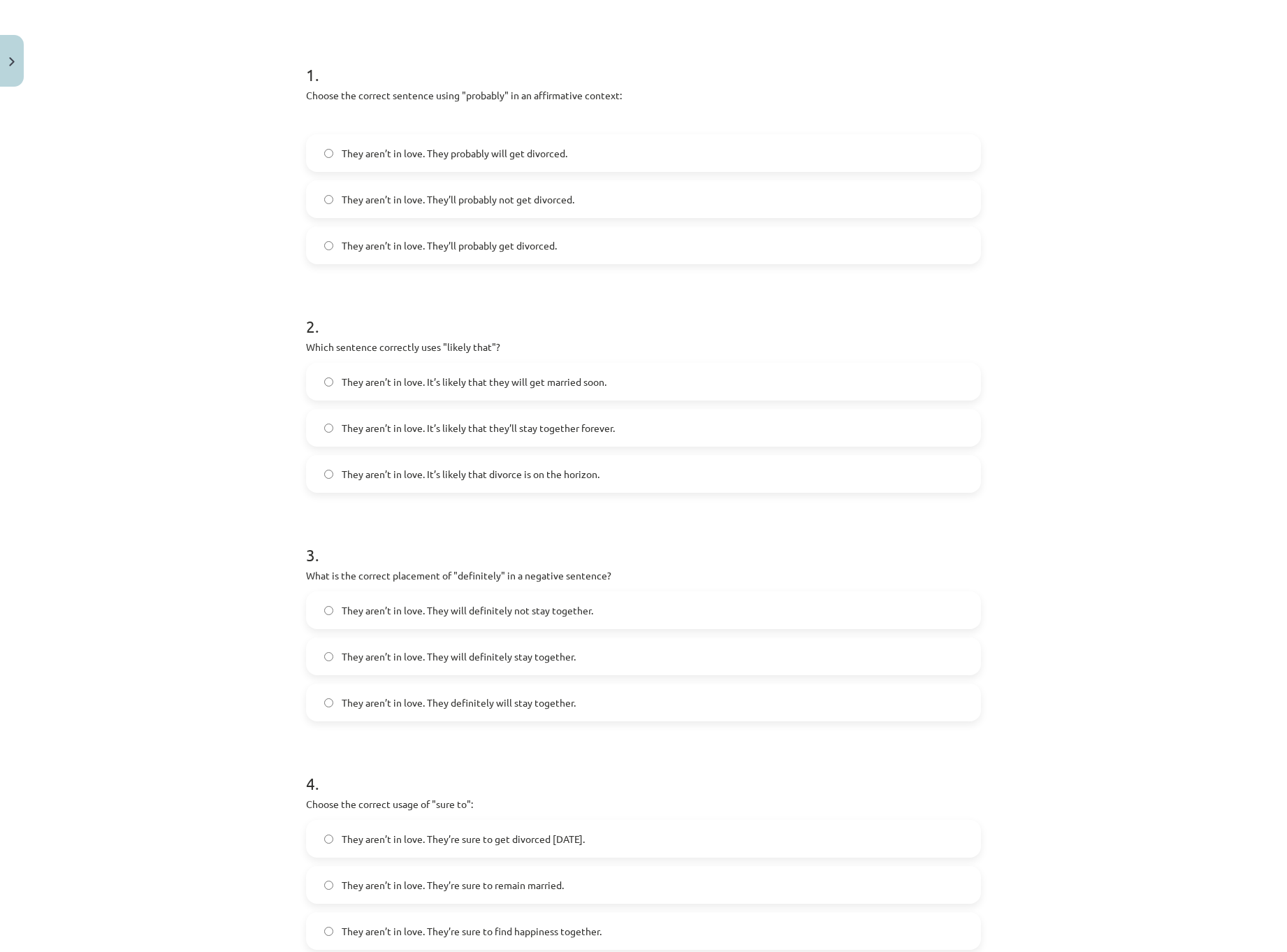
scroll to position [280, 0]
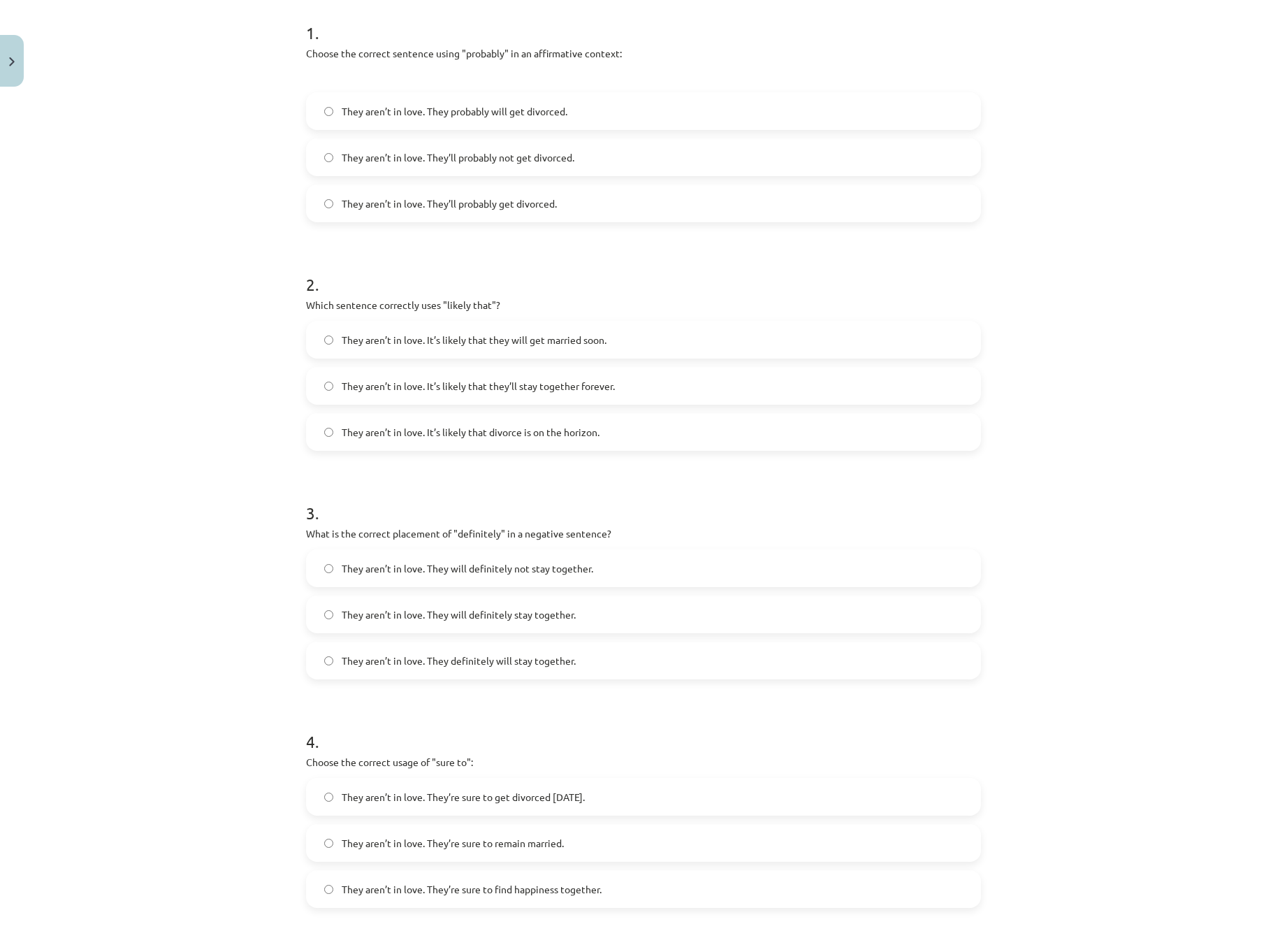
click at [444, 565] on span "They aren’t in love. They will definitely not stay together." at bounding box center [468, 569] width 252 height 15
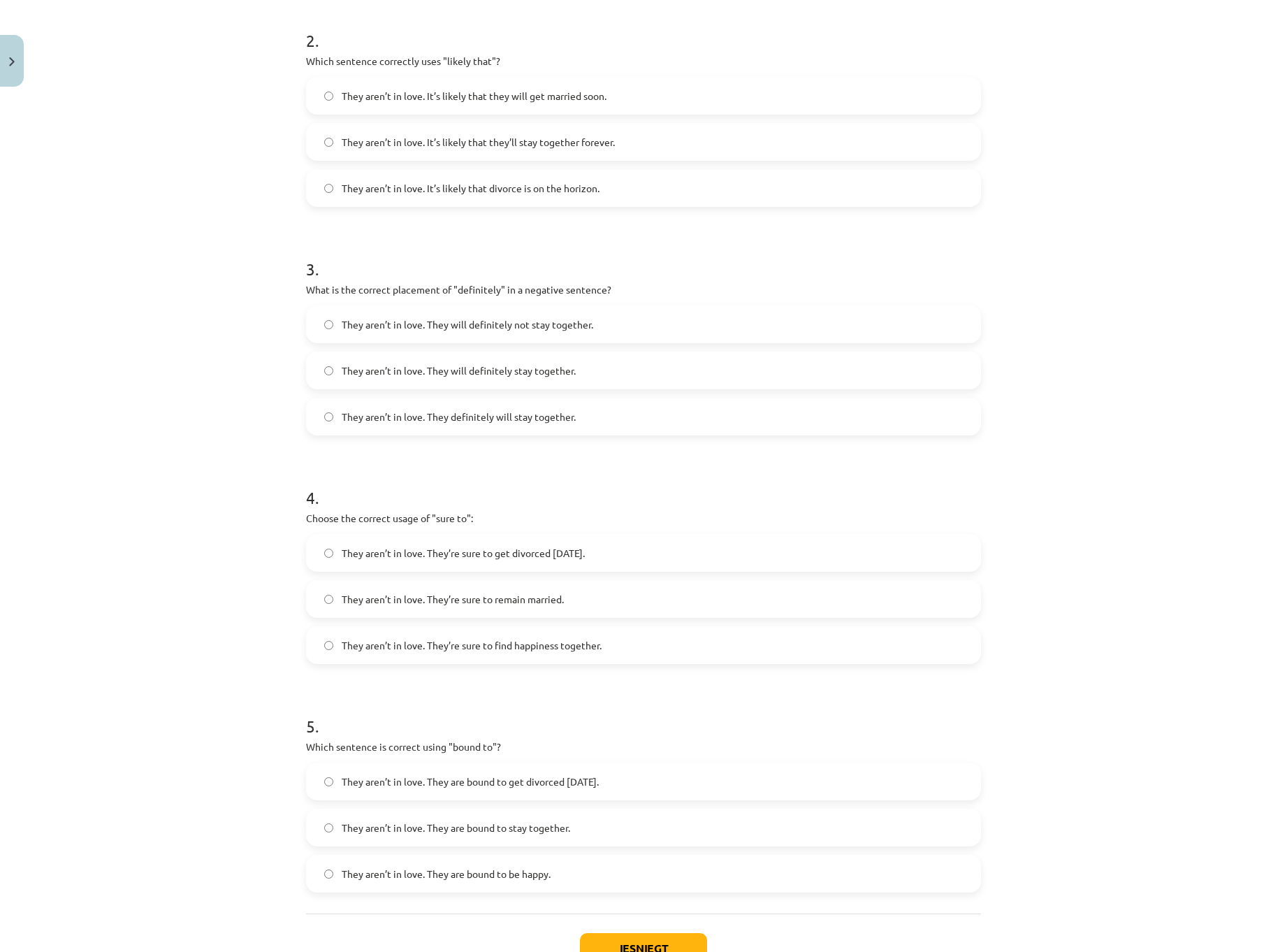
scroll to position [559, 0]
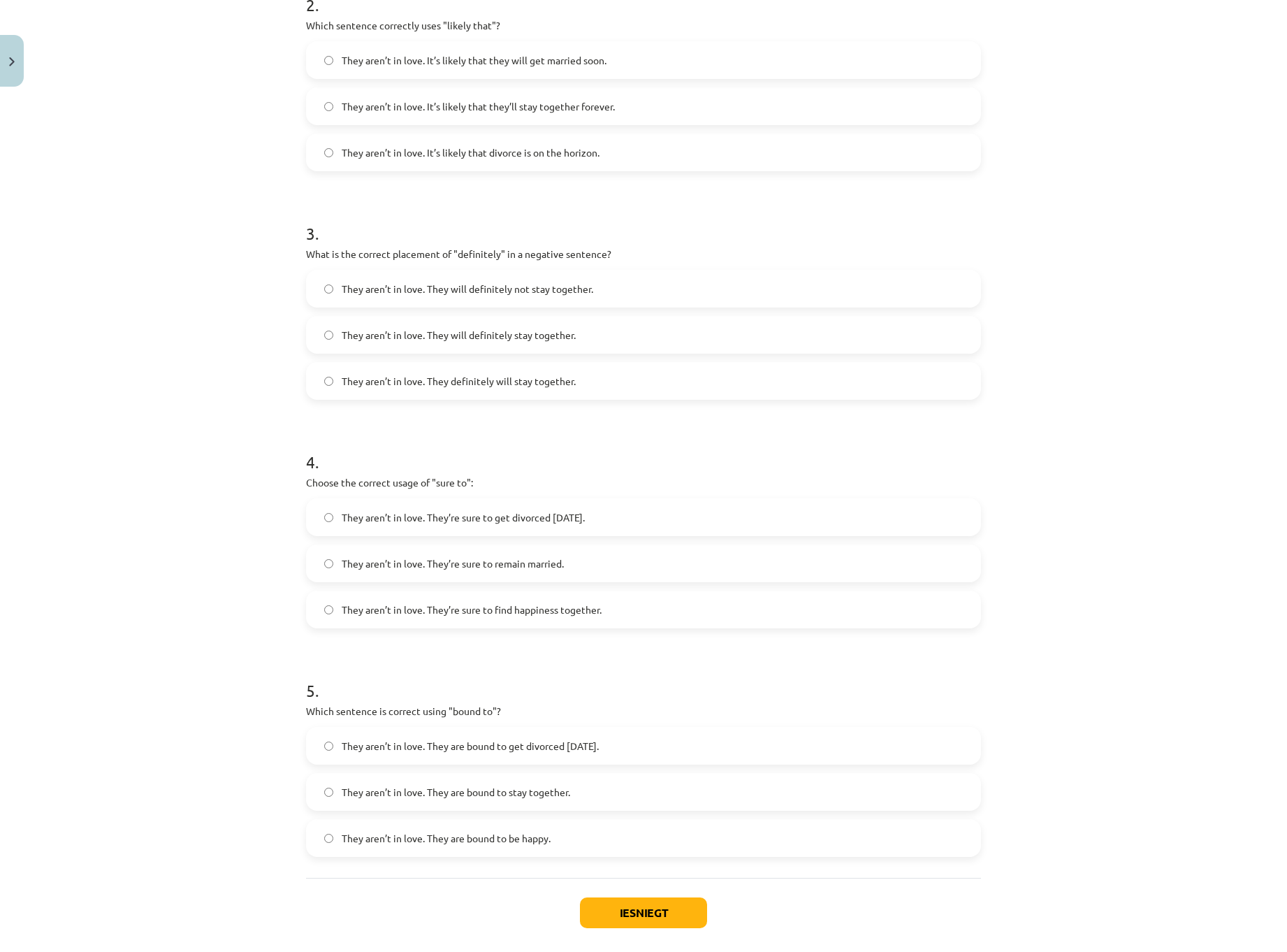
click at [517, 507] on label "They aren’t in love. They’re sure to get divorced [DATE]." at bounding box center [644, 518] width 672 height 35
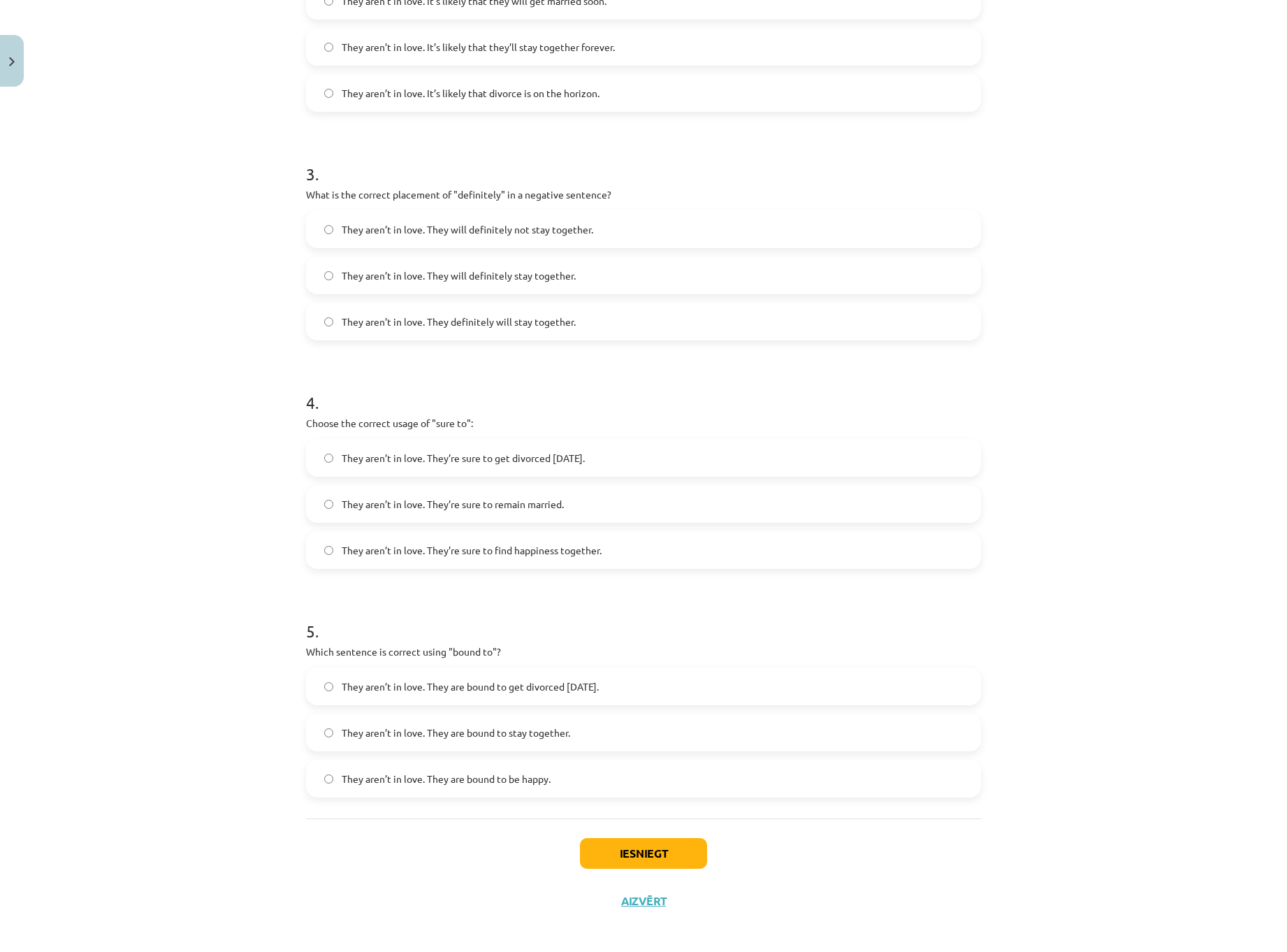
scroll to position [626, 0]
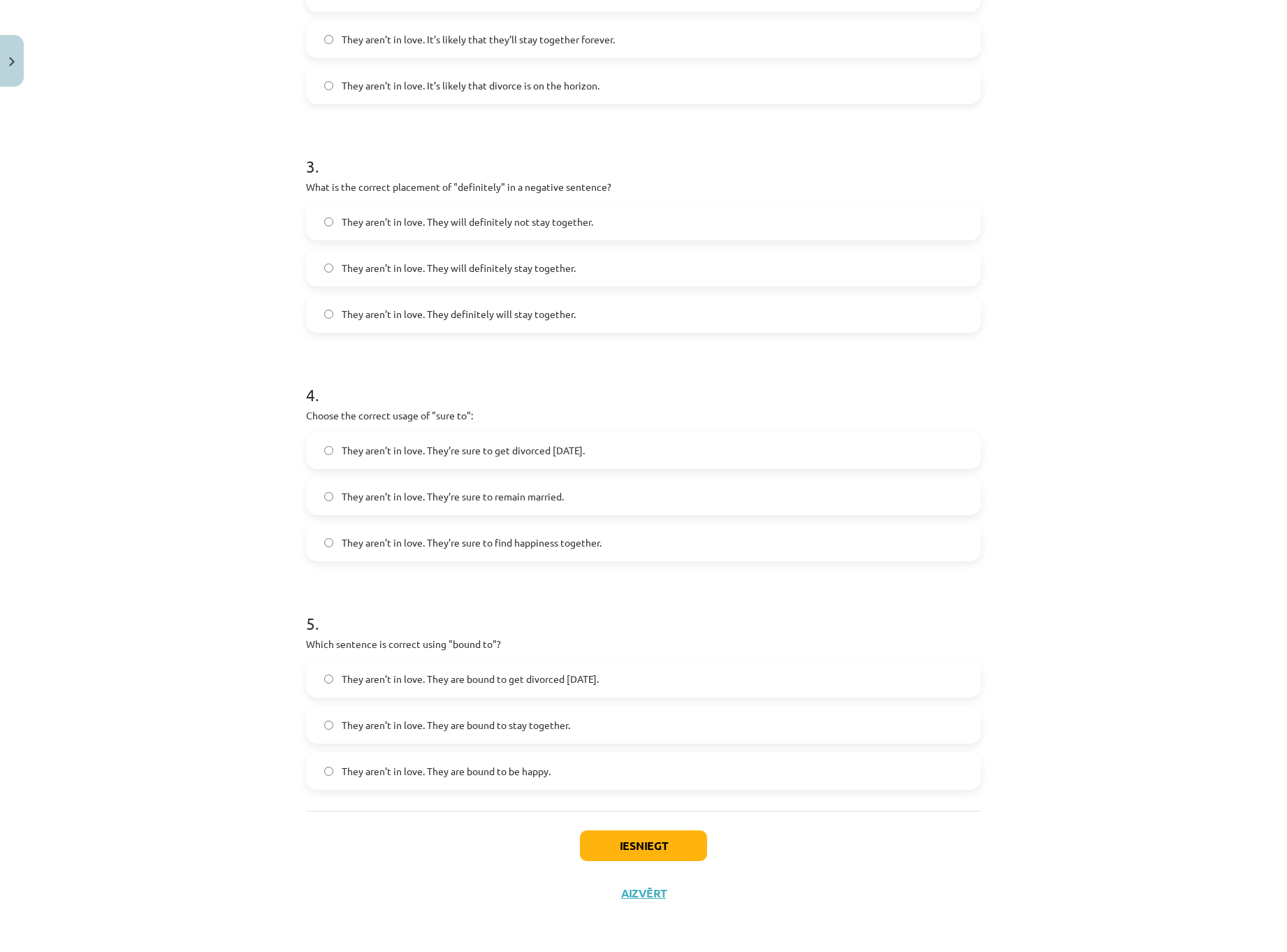
click at [434, 675] on span "They aren’t in love. They are bound to get divorced [DATE]." at bounding box center [470, 679] width 257 height 15
click at [626, 846] on button "Iesniegt" at bounding box center [643, 846] width 127 height 31
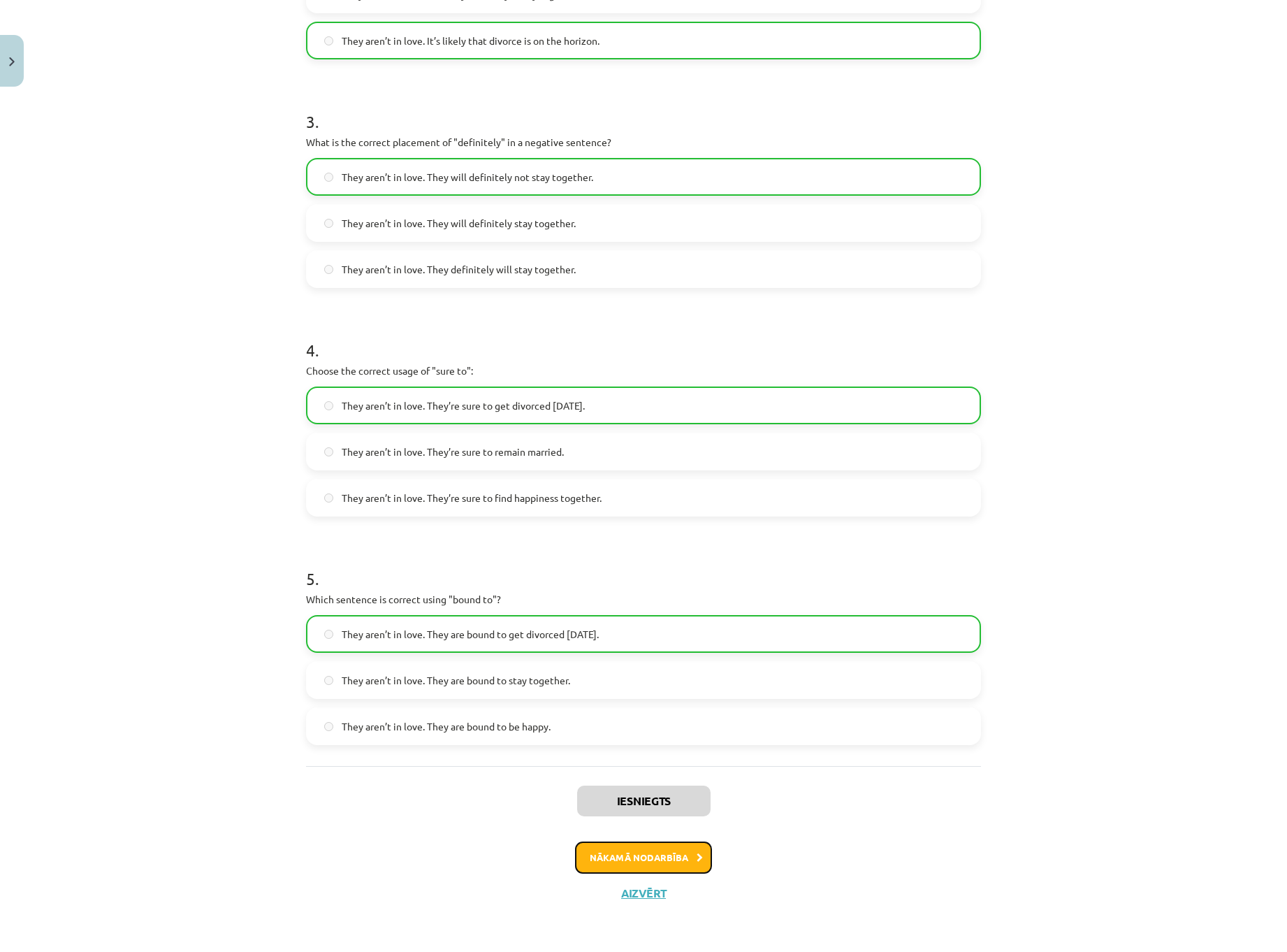
click at [648, 848] on button "Nākamā nodarbība" at bounding box center [644, 858] width 137 height 32
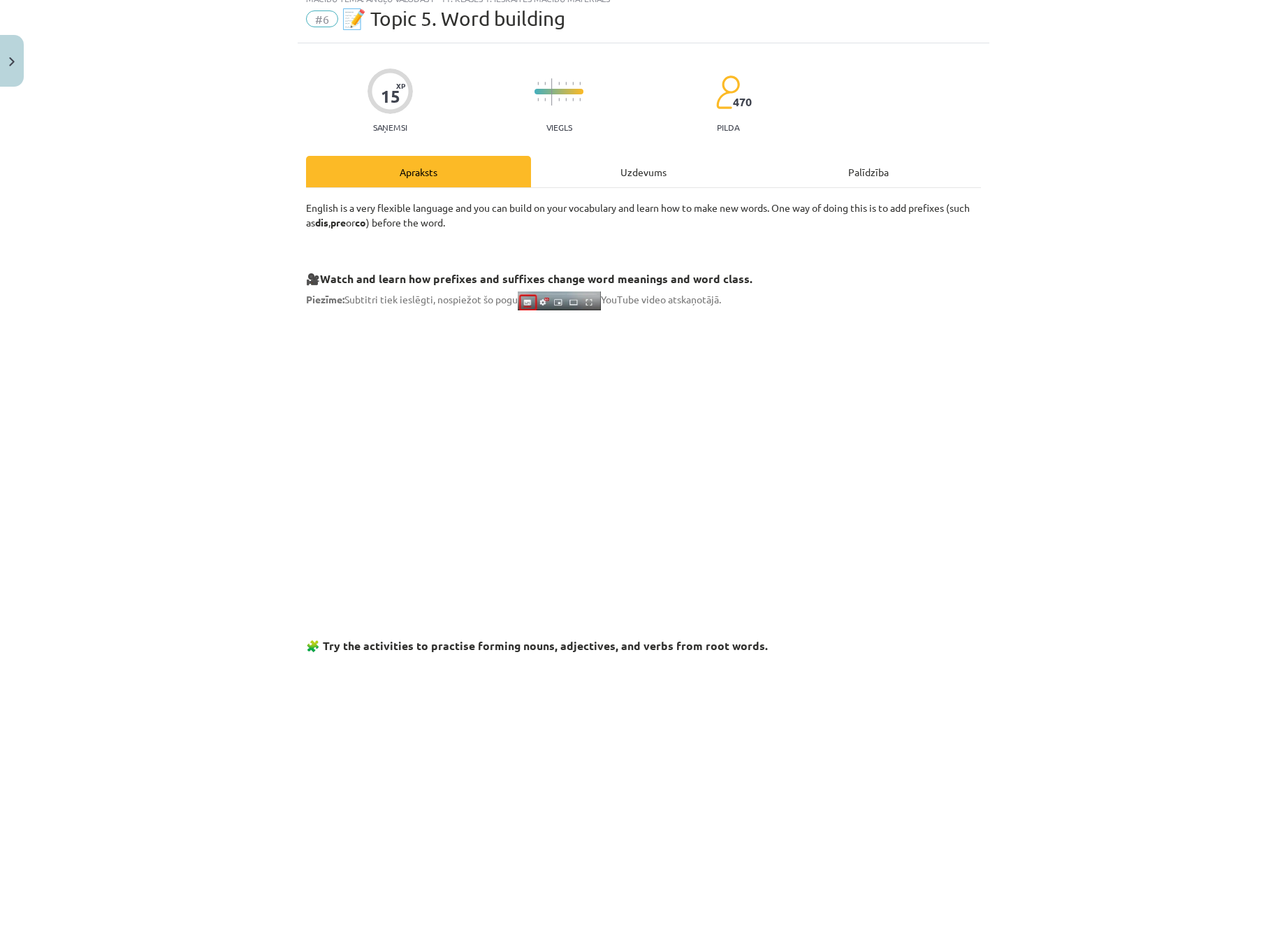
scroll to position [35, 0]
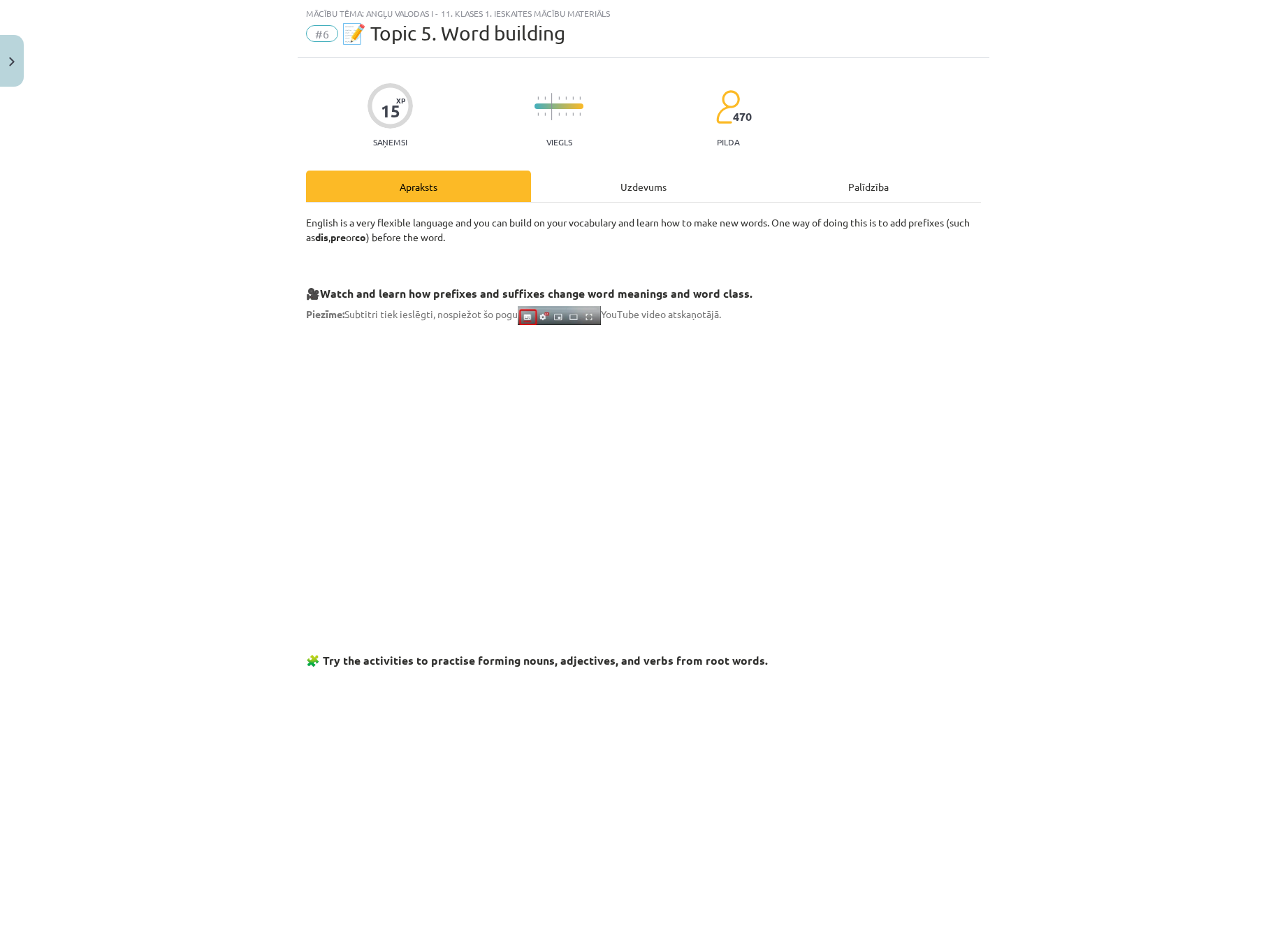
click at [644, 182] on div "Uzdevums" at bounding box center [644, 186] width 225 height 31
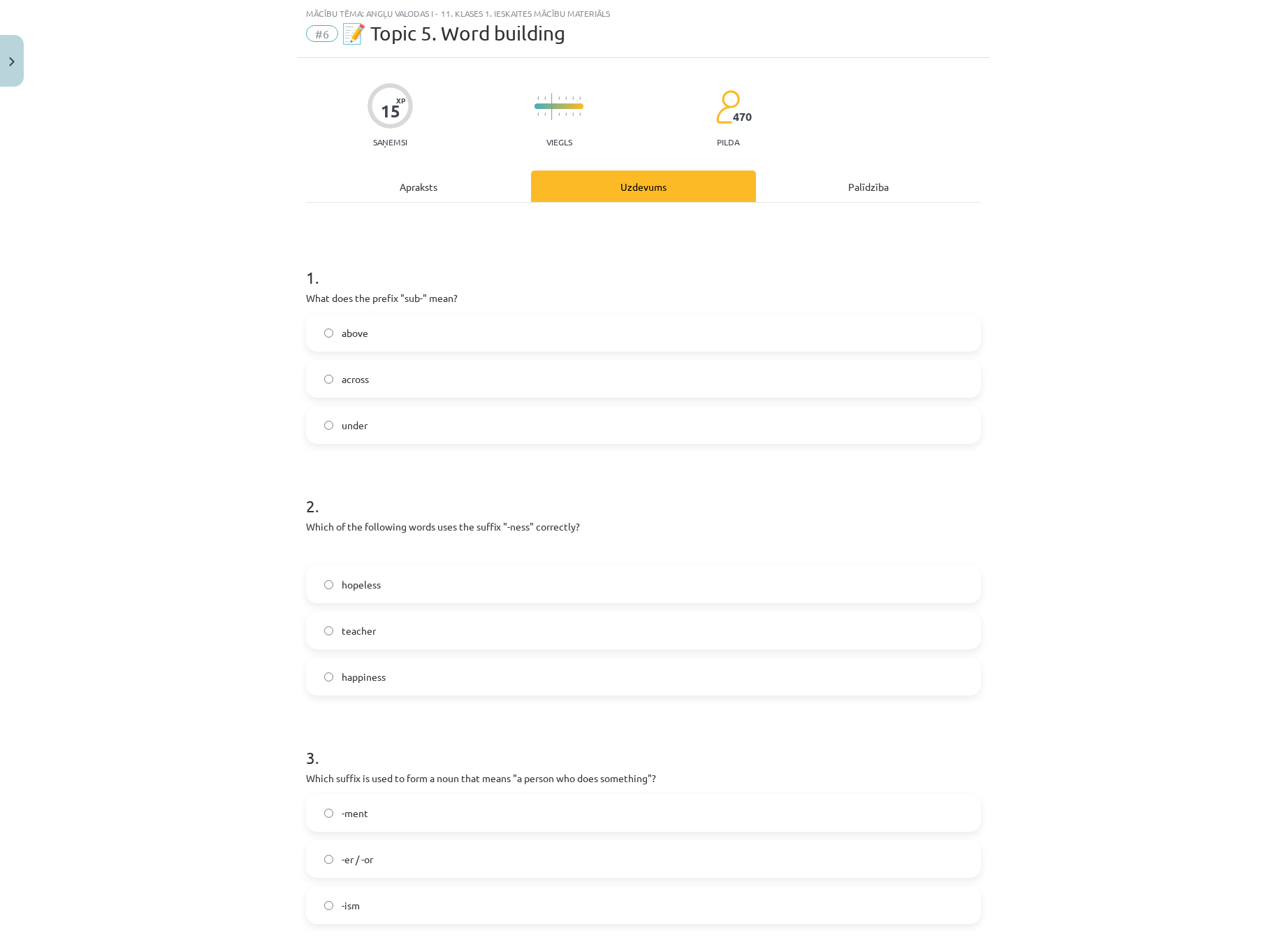
click at [436, 190] on div "Apraksts" at bounding box center [419, 186] width 225 height 31
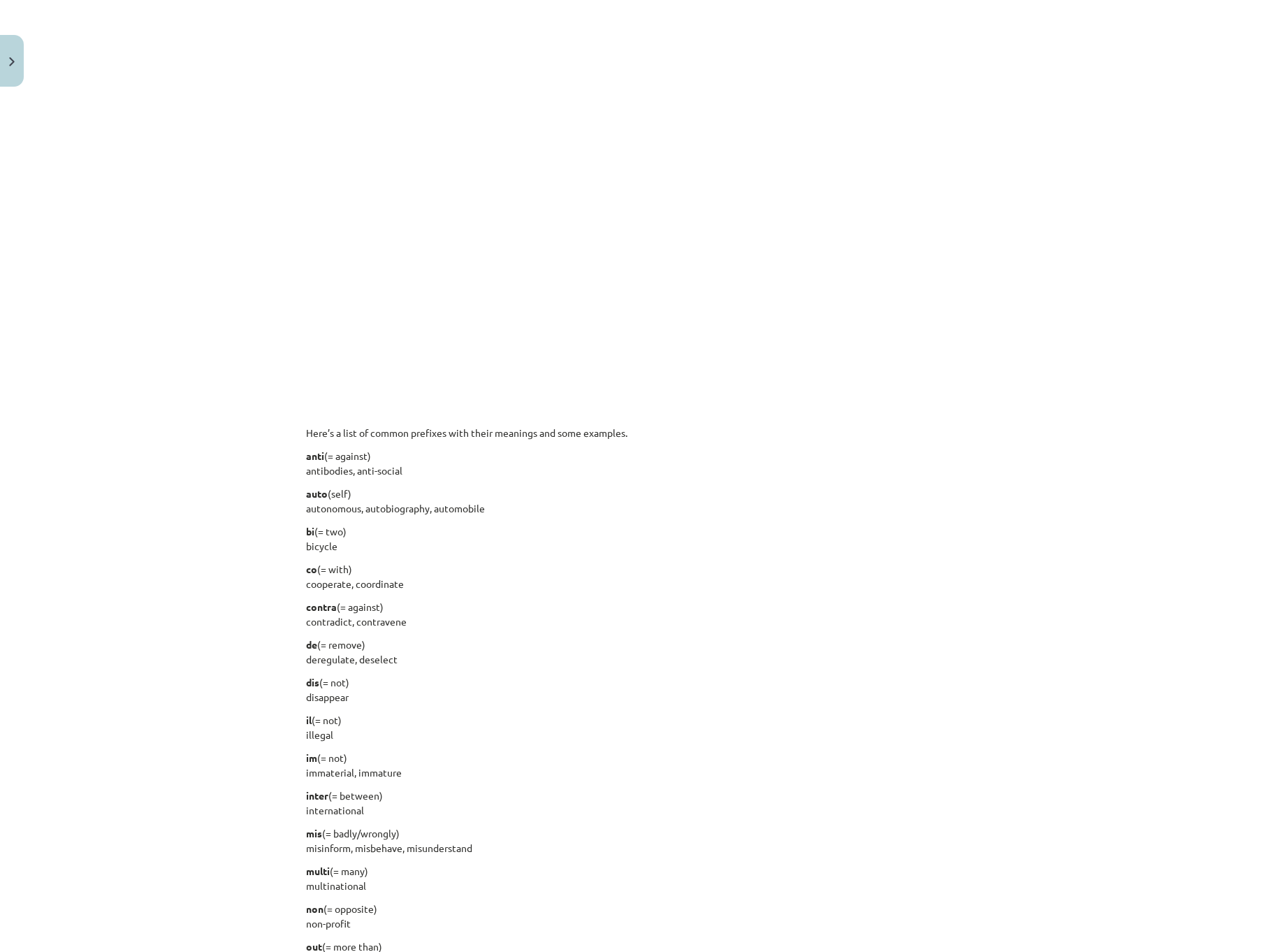
scroll to position [734, 0]
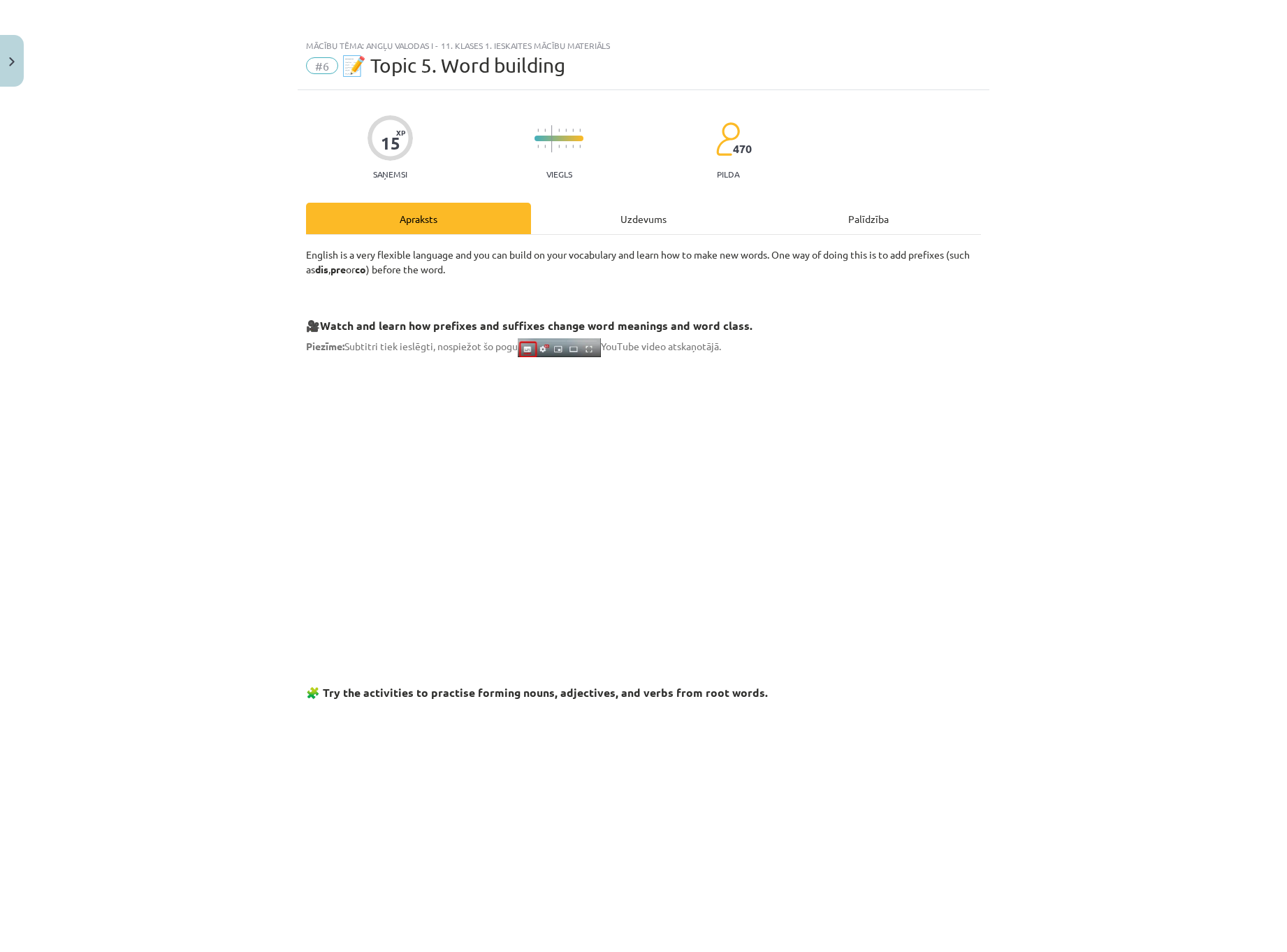
click at [654, 229] on div "Uzdevums" at bounding box center [644, 219] width 225 height 31
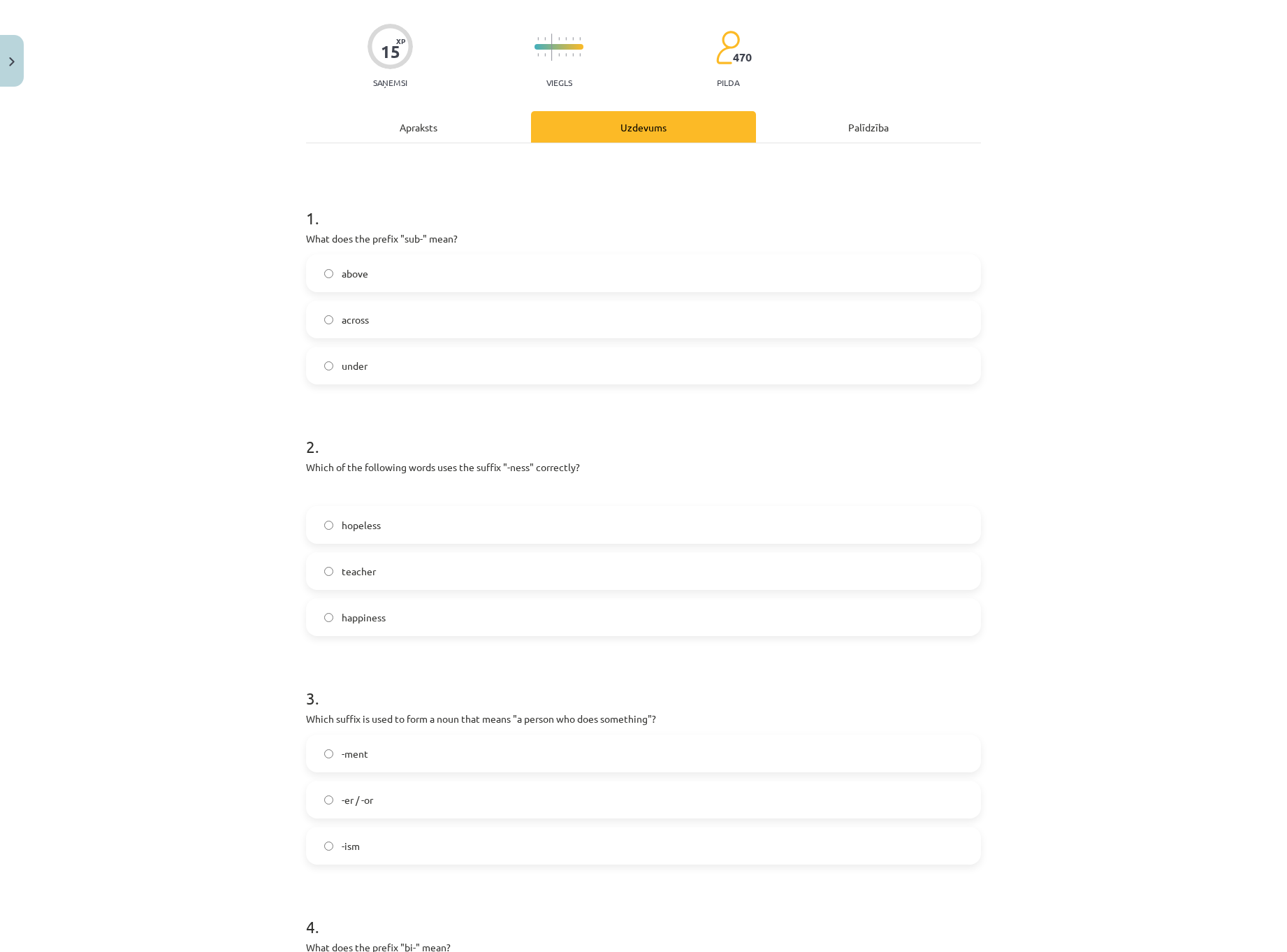
scroll to position [105, 0]
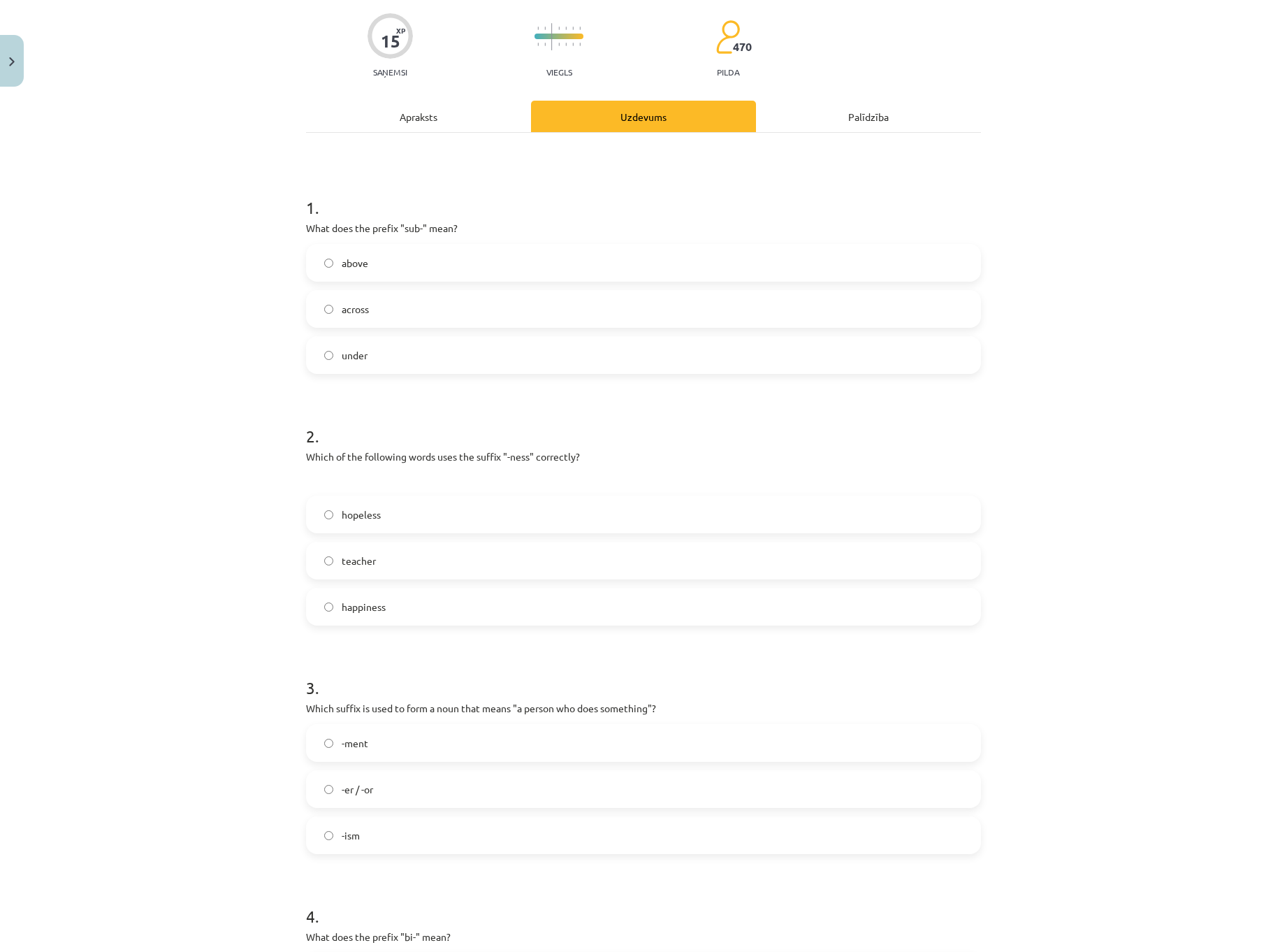
click at [432, 603] on label "happiness" at bounding box center [644, 607] width 672 height 35
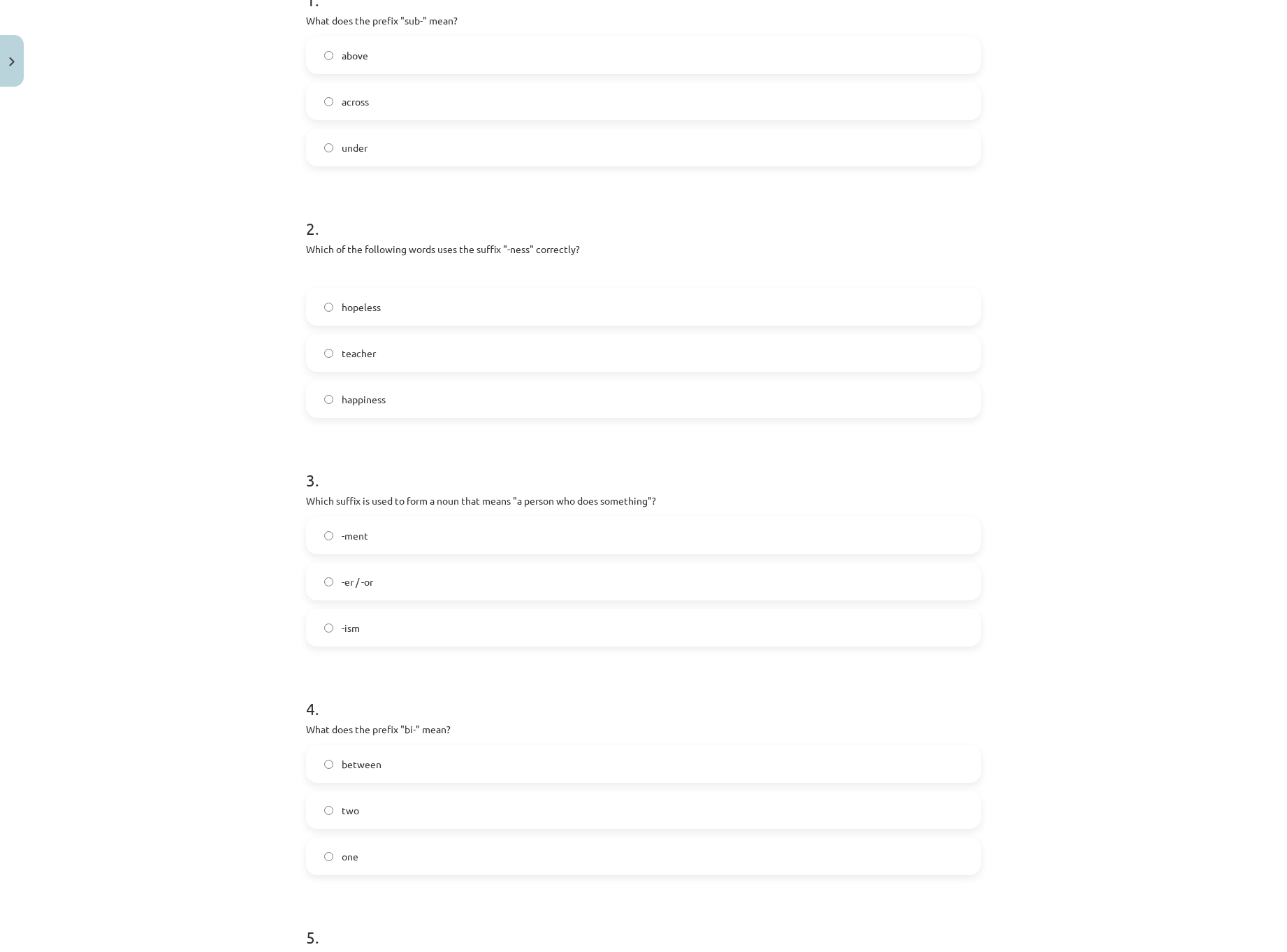
scroll to position [315, 0]
click at [397, 811] on label "two" at bounding box center [644, 808] width 672 height 35
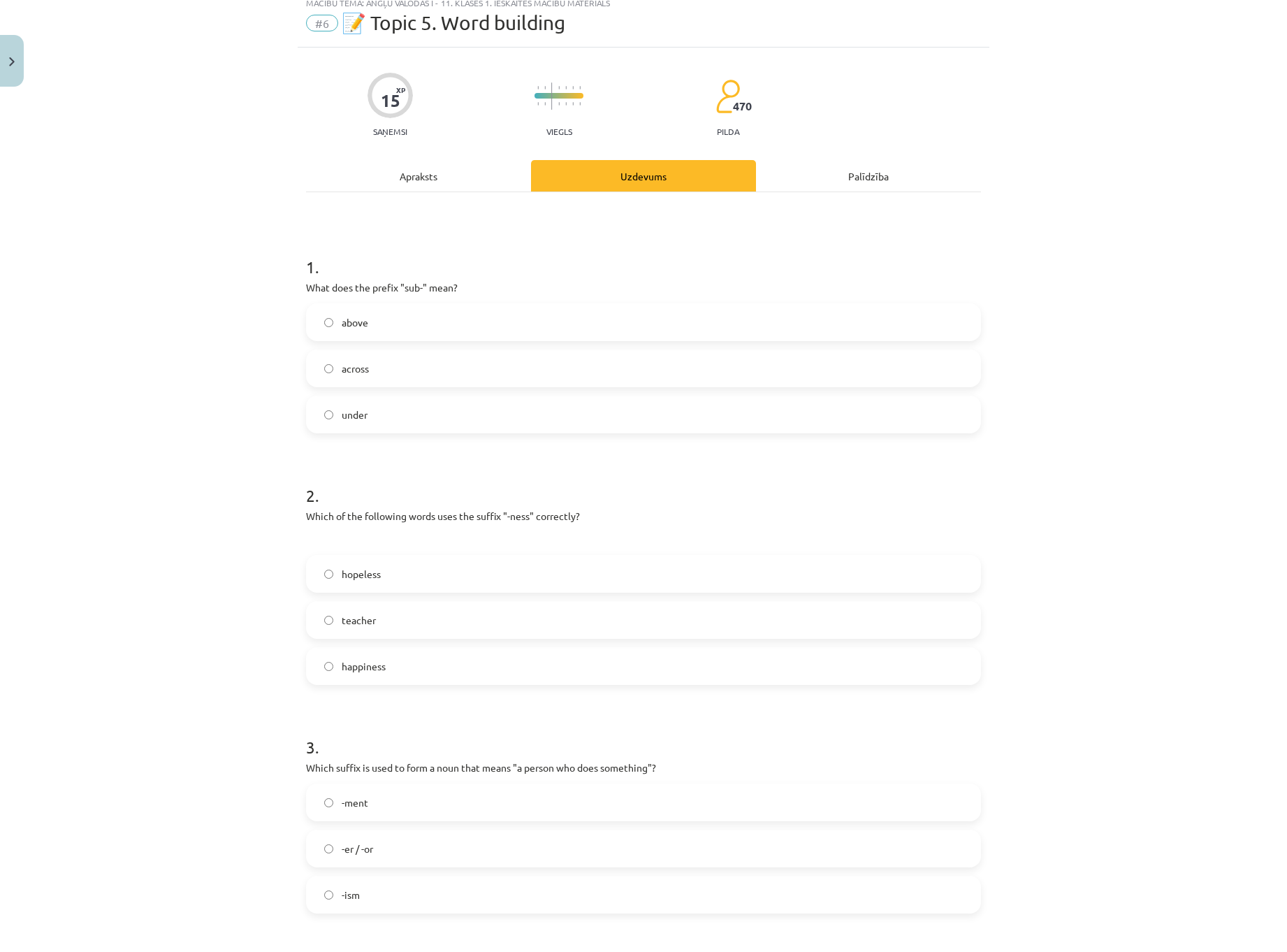
scroll to position [0, 0]
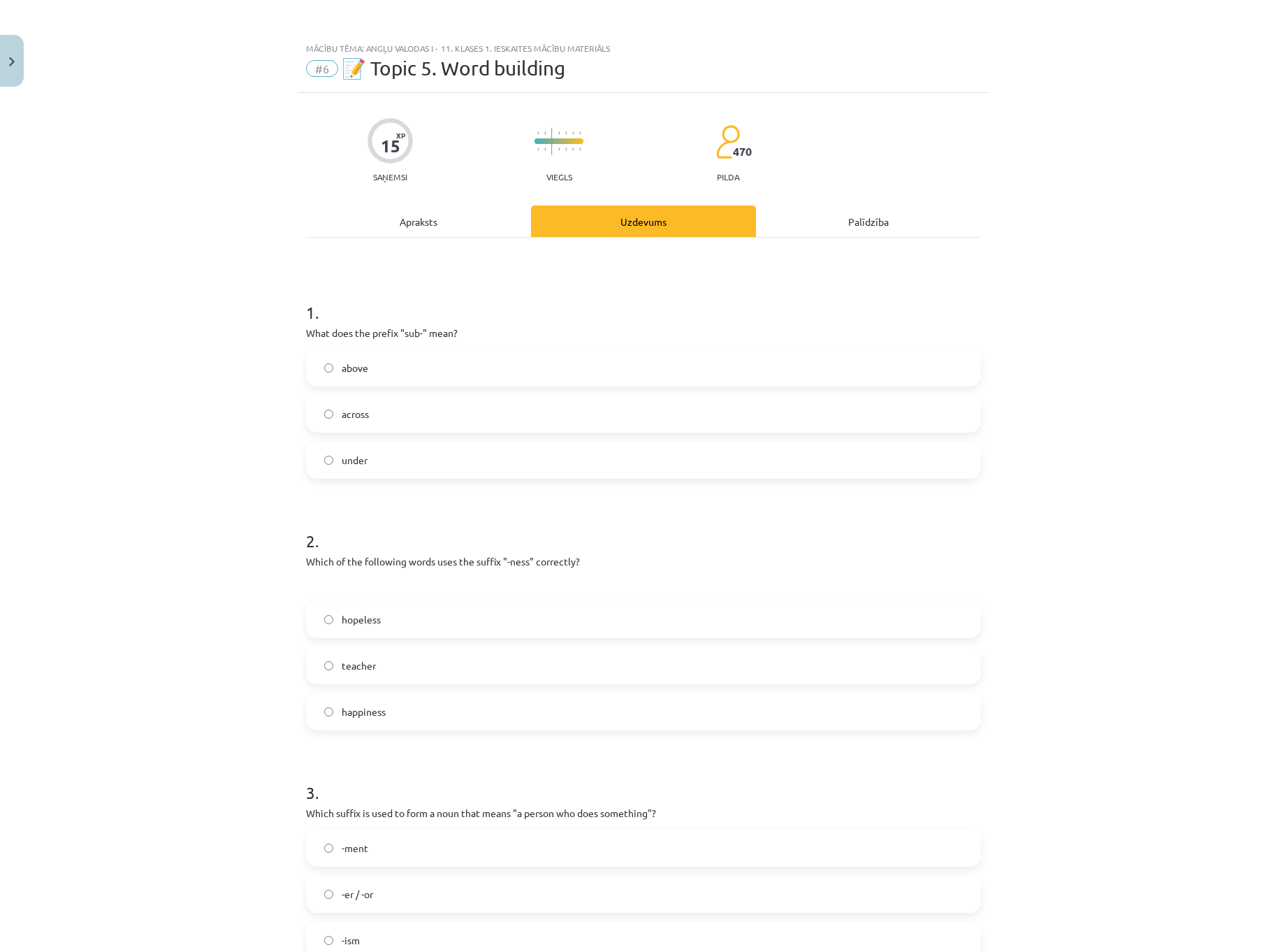
click at [452, 278] on h1 "1 ." at bounding box center [644, 299] width 675 height 44
click at [386, 457] on label "under" at bounding box center [644, 460] width 672 height 35
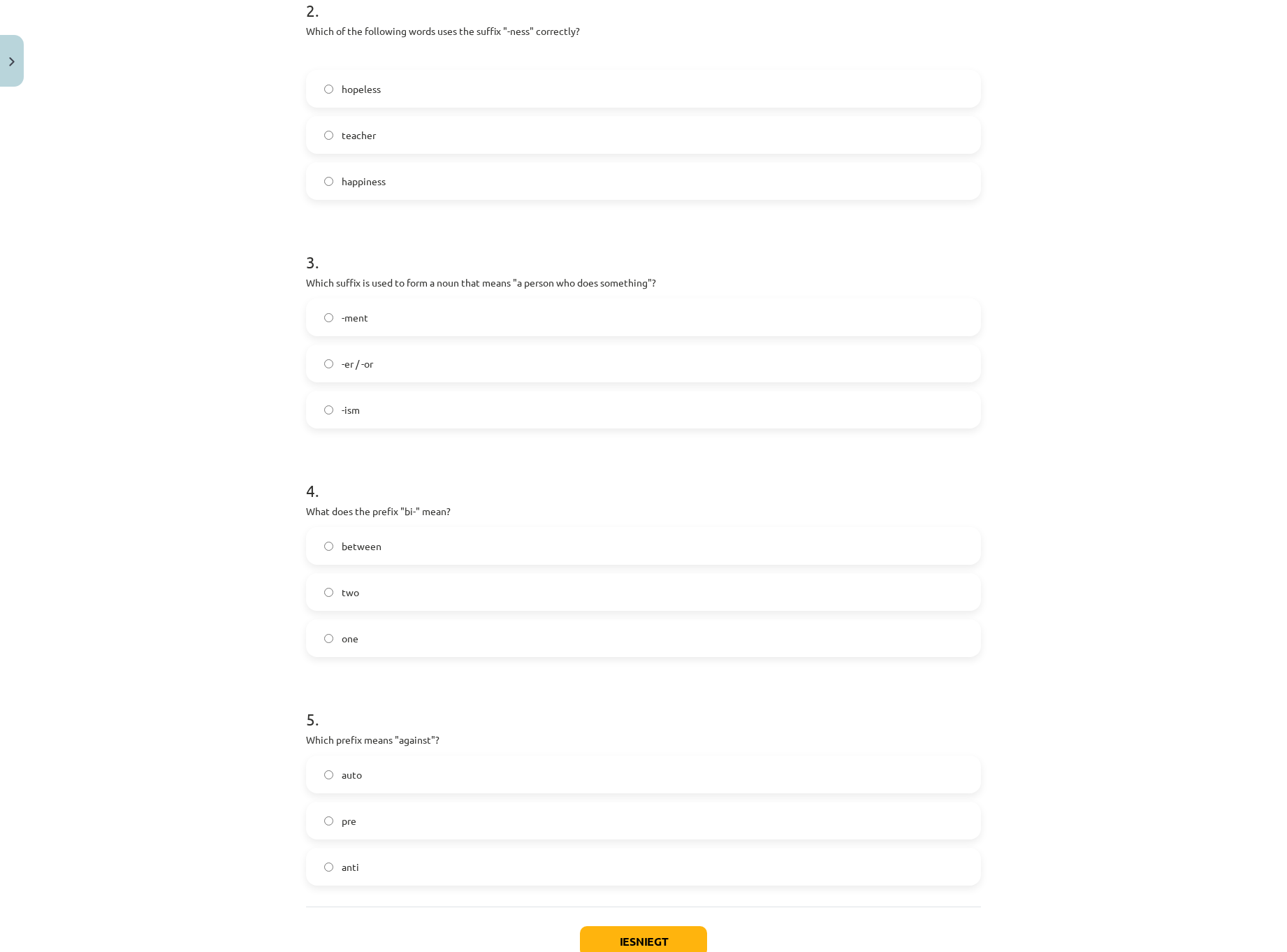
scroll to position [626, 0]
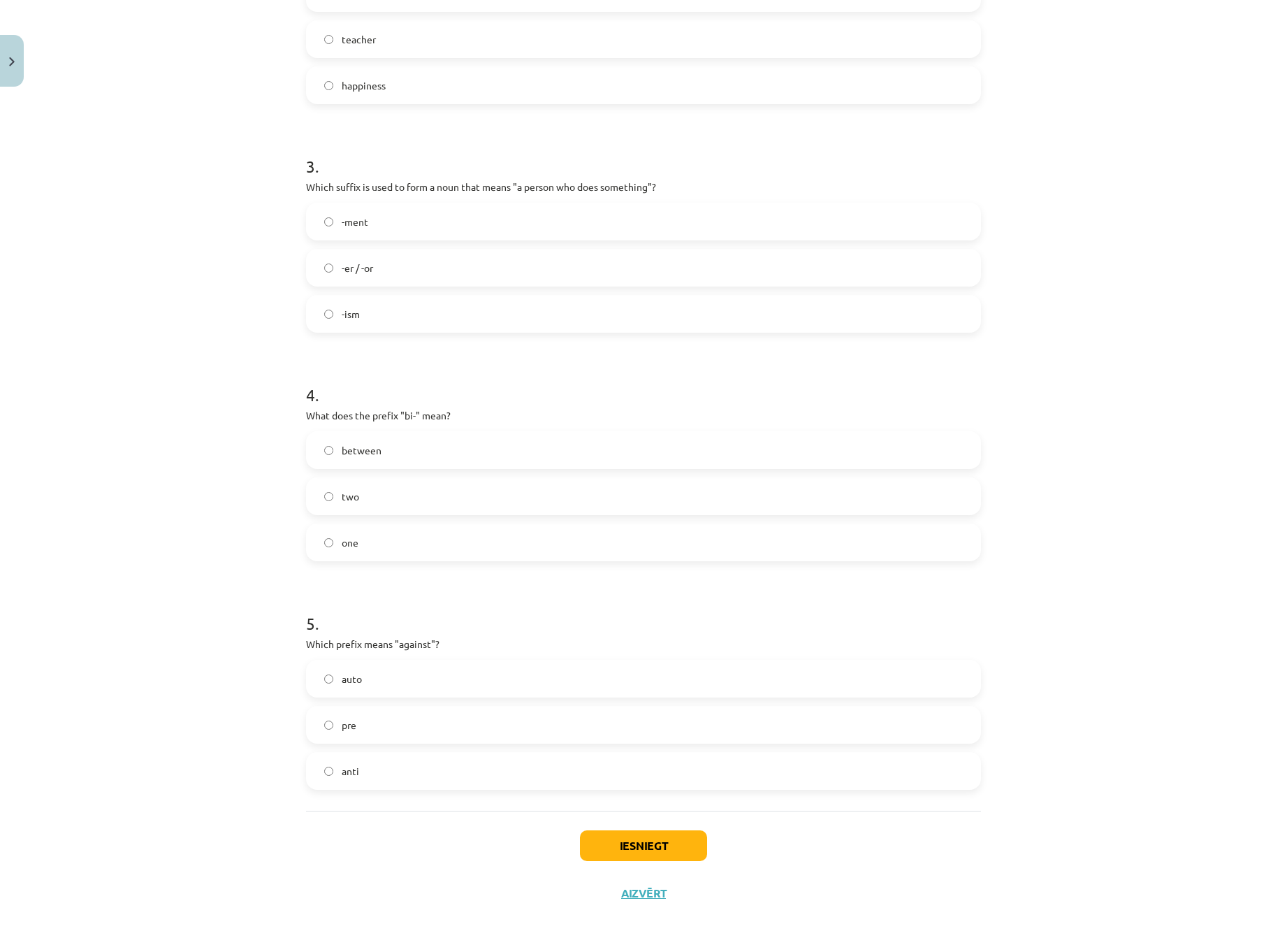
click at [355, 766] on label "anti" at bounding box center [644, 771] width 672 height 35
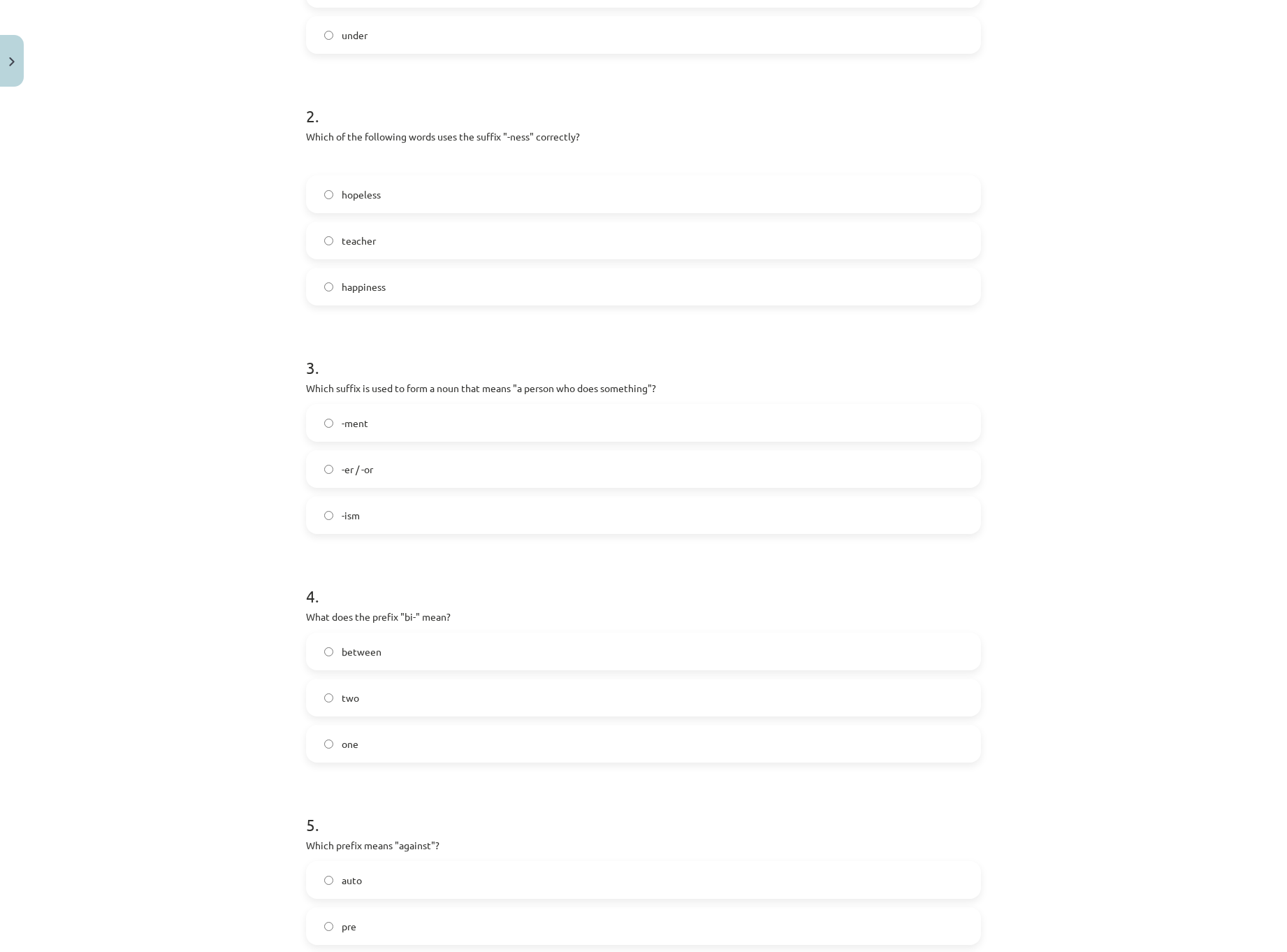
scroll to position [417, 0]
click at [355, 485] on label "-er / -or" at bounding box center [644, 478] width 672 height 35
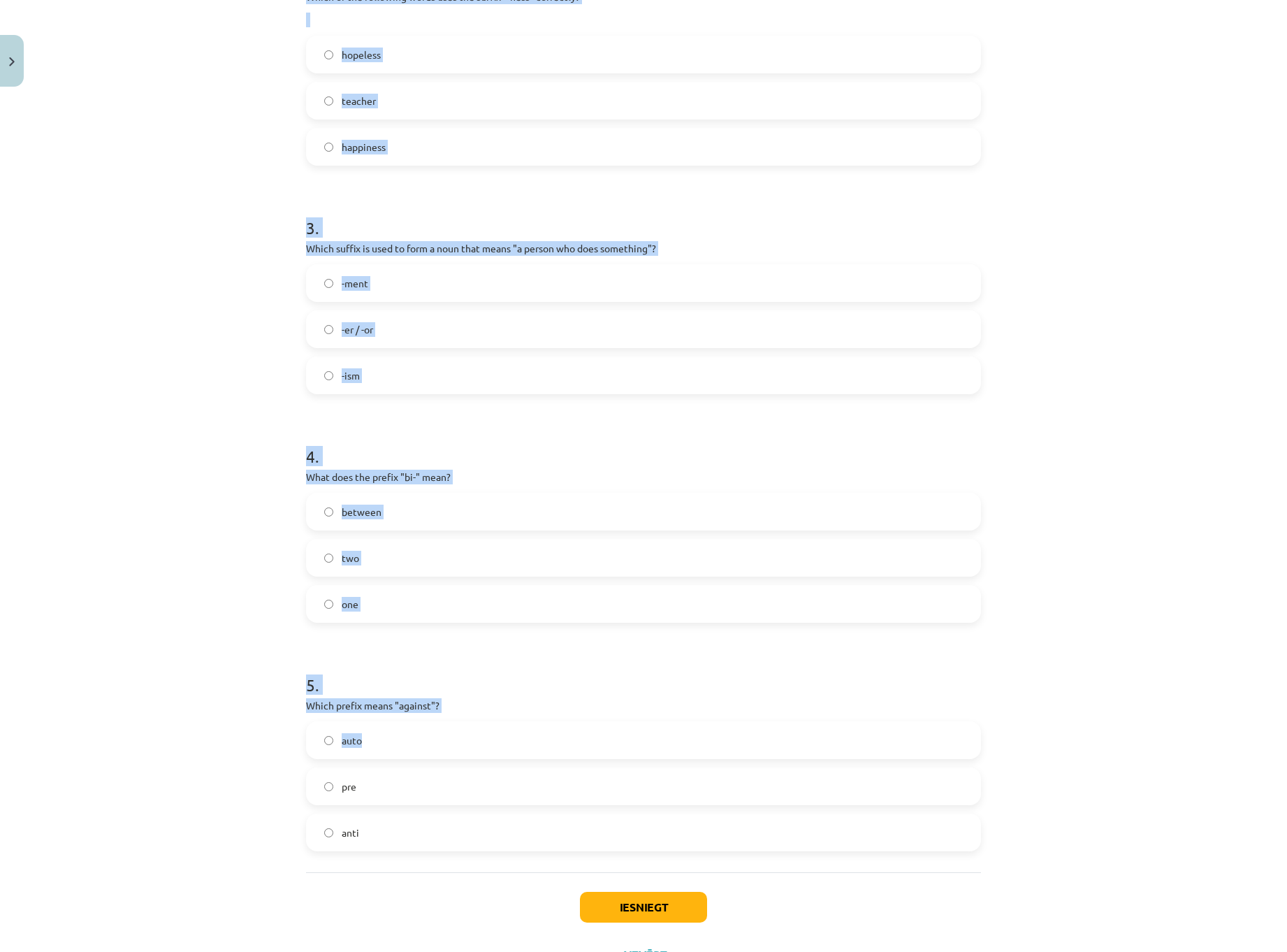
scroll to position [626, 0]
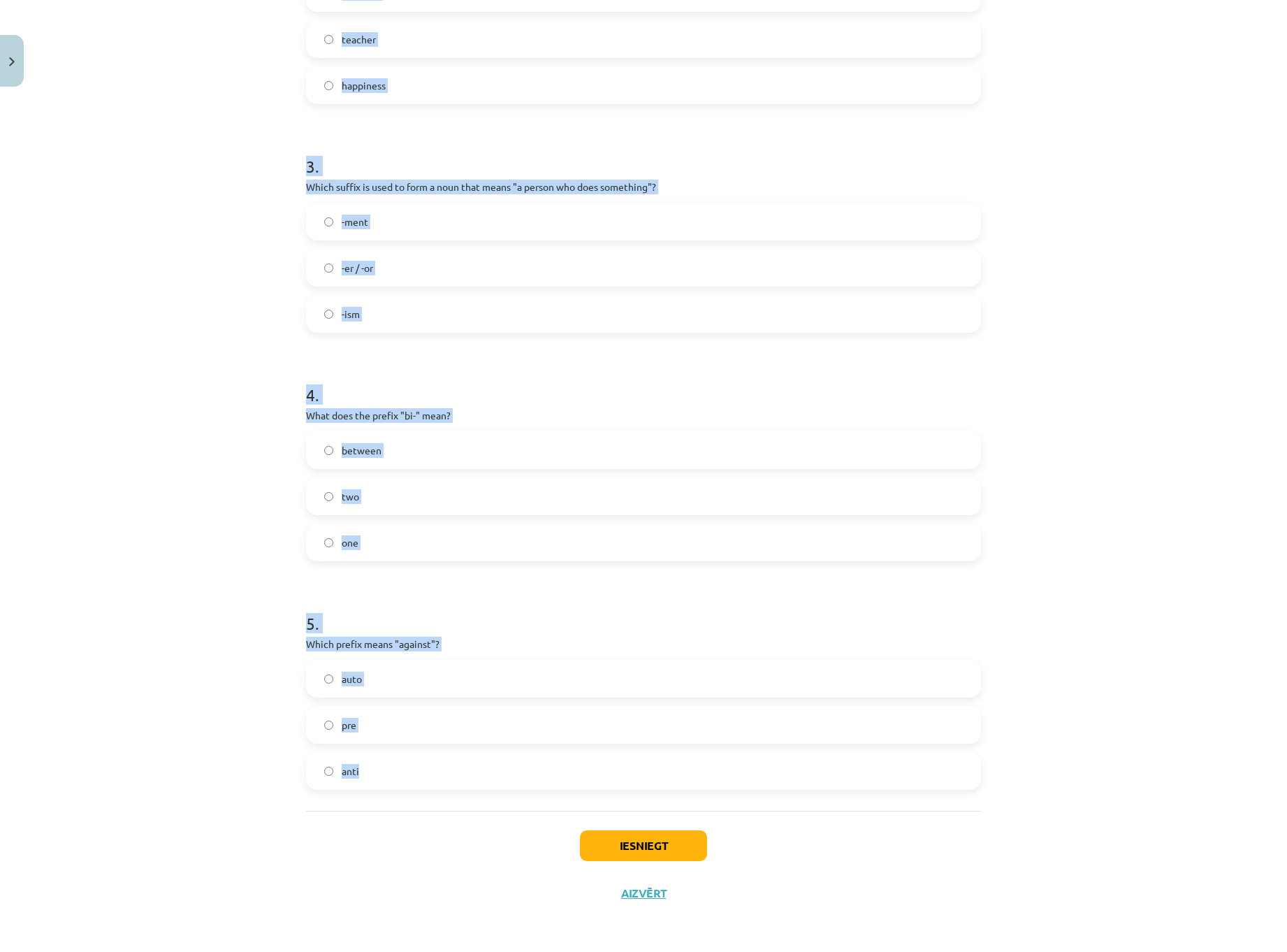
drag, startPoint x: 301, startPoint y: 313, endPoint x: 542, endPoint y: 751, distance: 499.9
click at [557, 758] on div "15 XP Saņemsi Viegls 470 pilda Apraksts Uzdevums Palīdzība 1 . What does the pr…" at bounding box center [644, 192] width 692 height 1450
copy form "1 . What does the prefix "sub-" mean? above across under 2 . Which of the follo…"
click at [637, 840] on button "Iesniegt" at bounding box center [643, 846] width 127 height 31
click at [588, 658] on div "5 . Which prefix means "against"? auto pre anti" at bounding box center [644, 689] width 675 height 201
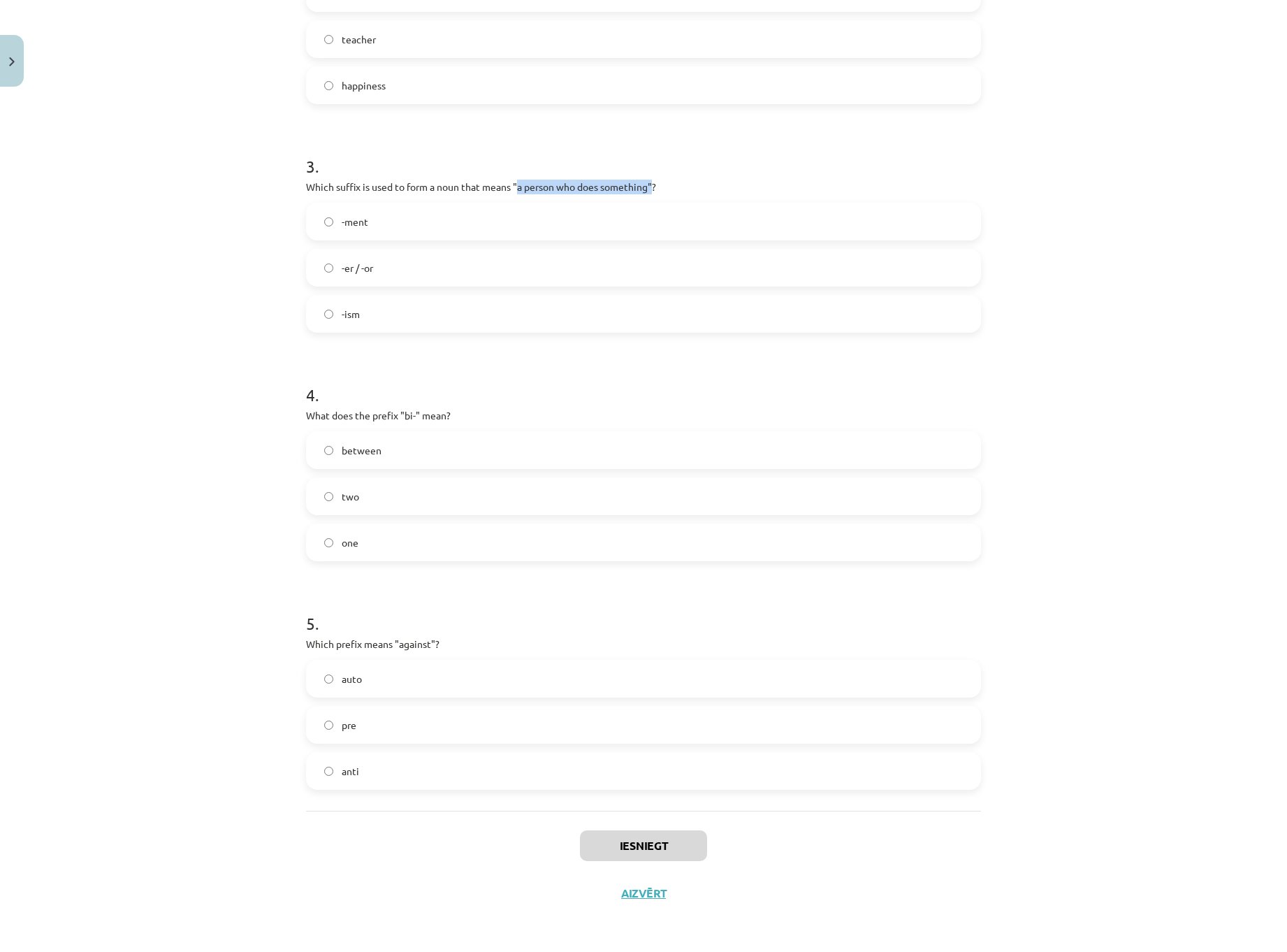
drag, startPoint x: 516, startPoint y: 191, endPoint x: 653, endPoint y: 188, distance: 137.0
click at [653, 188] on p "Which suffix is used to form a noun that means "a person who does something"?" at bounding box center [644, 187] width 675 height 15
click at [747, 171] on h1 "3 ." at bounding box center [644, 154] width 675 height 44
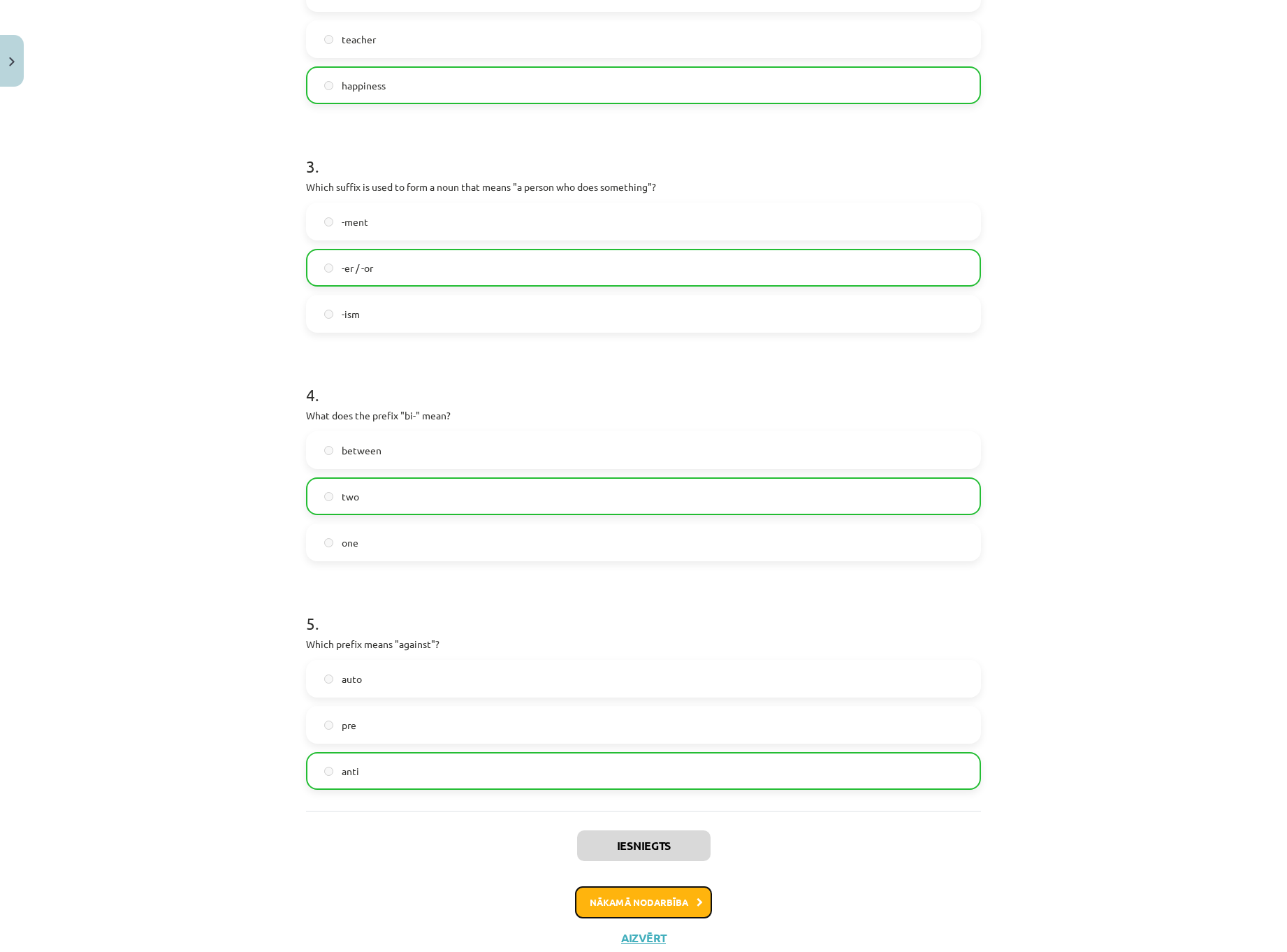
click at [668, 908] on button "Nākamā nodarbība" at bounding box center [644, 902] width 137 height 32
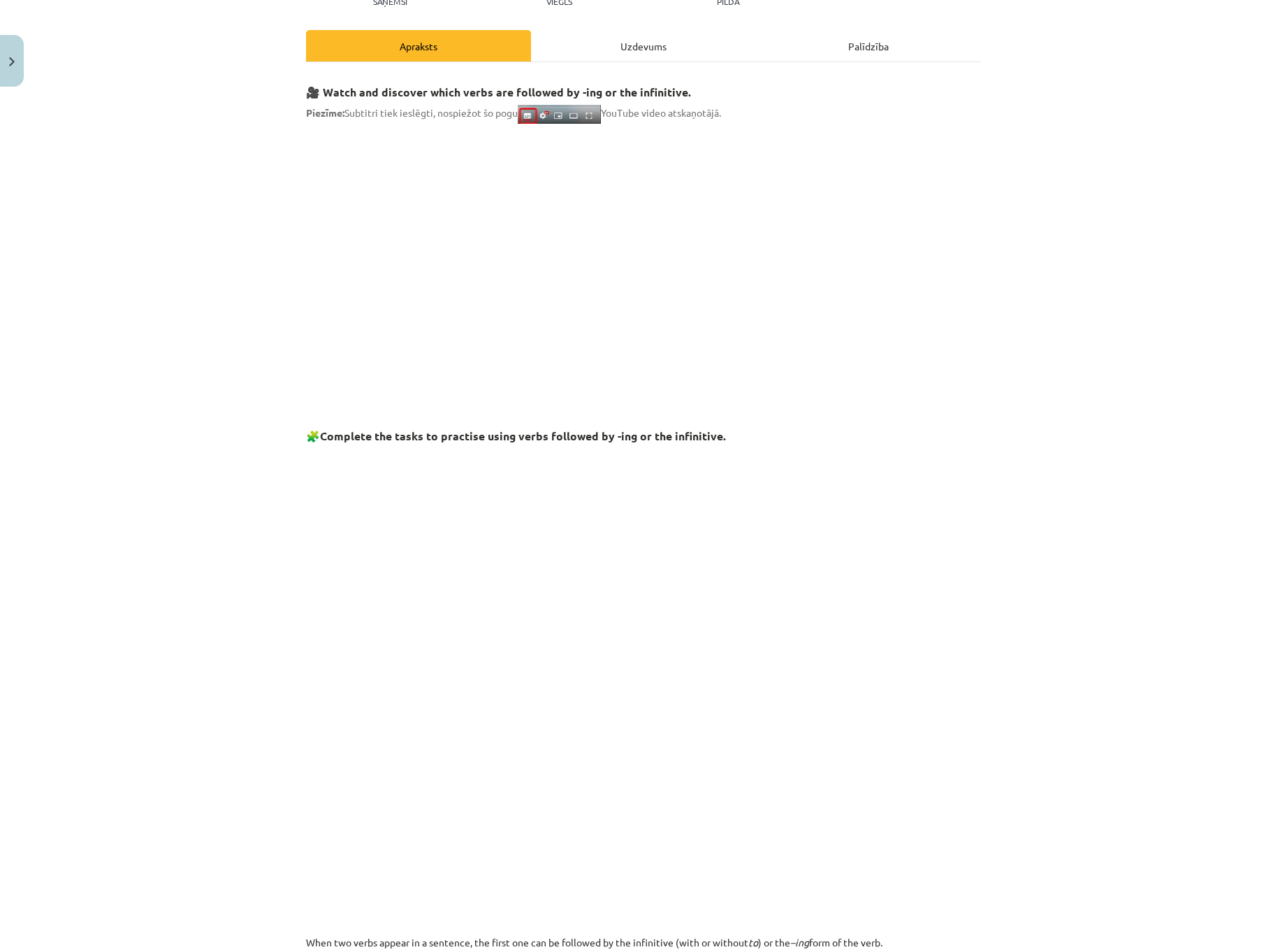
scroll to position [35, 0]
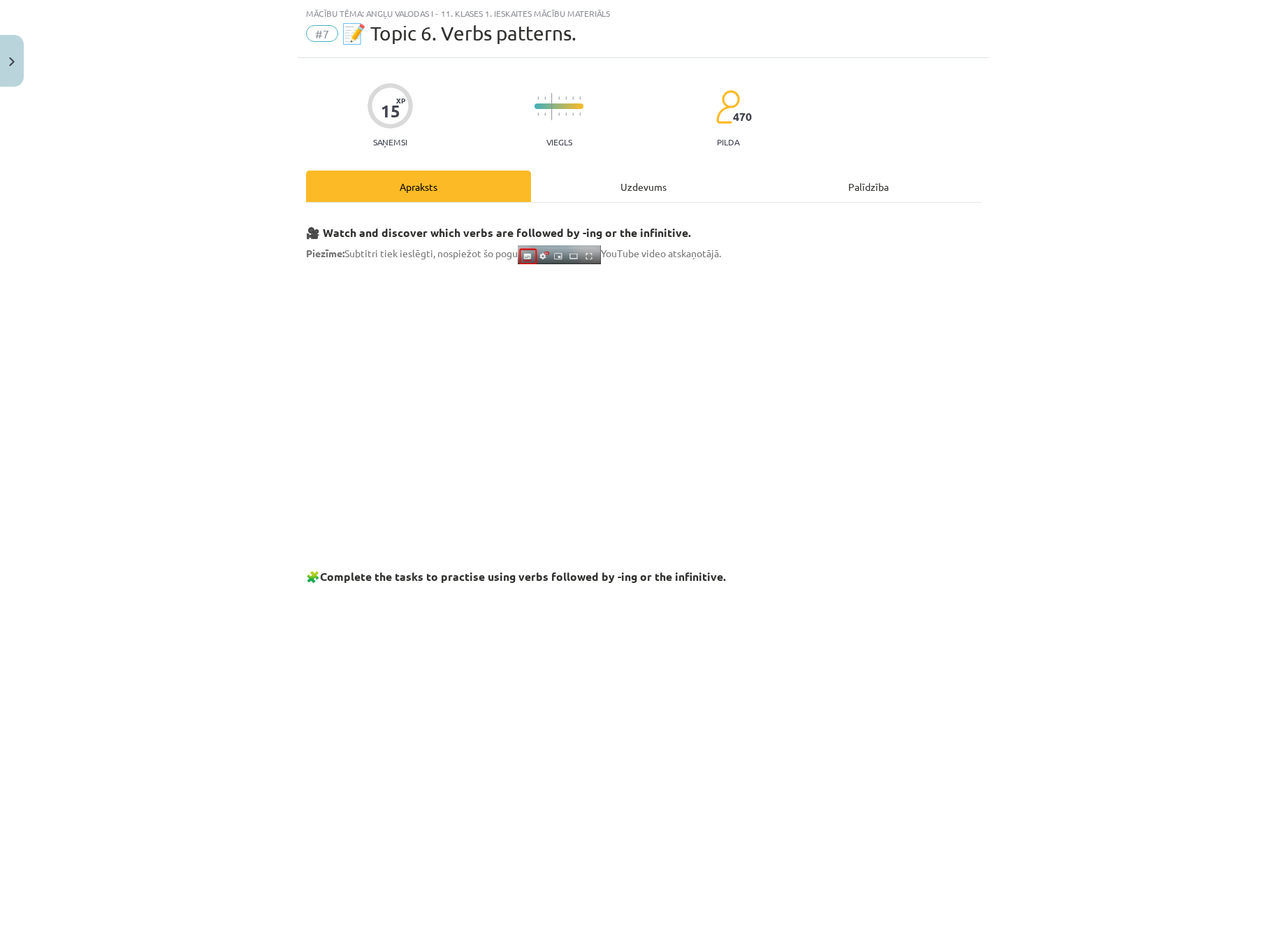
click at [594, 187] on div "Uzdevums" at bounding box center [644, 186] width 225 height 31
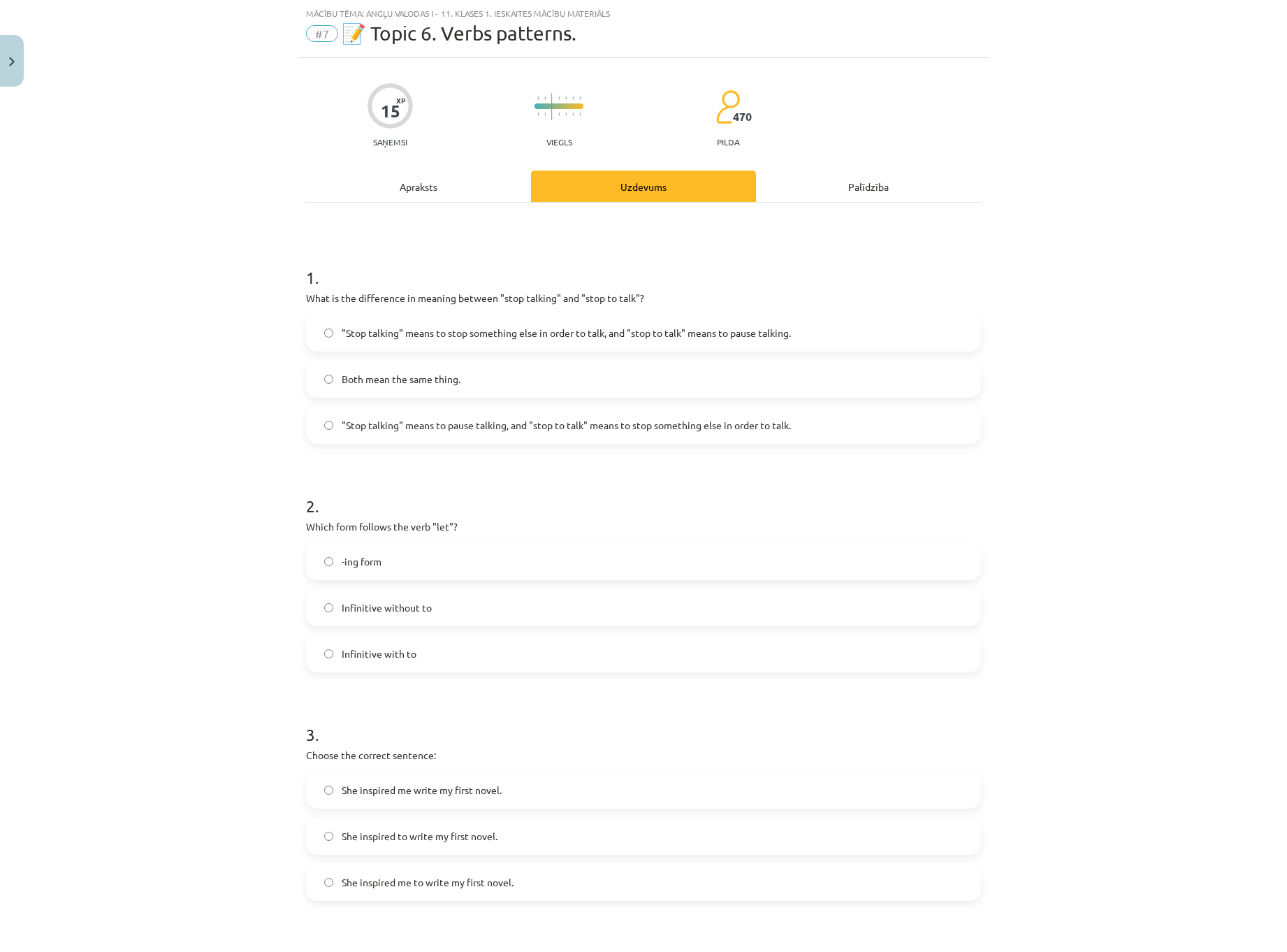
drag, startPoint x: 560, startPoint y: 438, endPoint x: 496, endPoint y: 455, distance: 66.2
click at [496, 455] on form "1 . What is the difference in meaning between "stop talking" and "stop to talk"…" at bounding box center [644, 801] width 675 height 1115
click at [483, 428] on span ""Stop talking" means to pause talking, and "stop to talk" means to stop somethi…" at bounding box center [566, 425] width 449 height 15
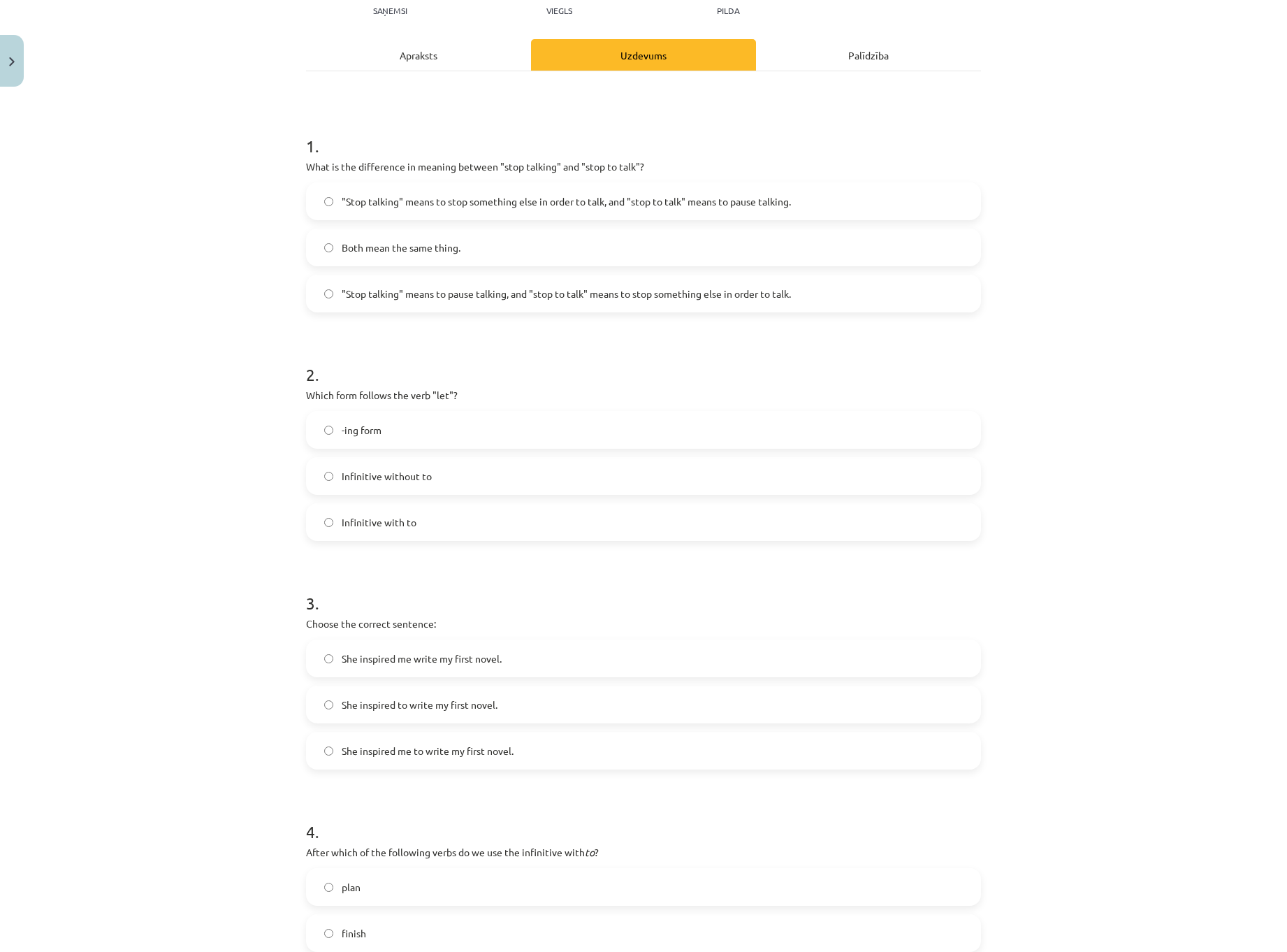
scroll to position [175, 0]
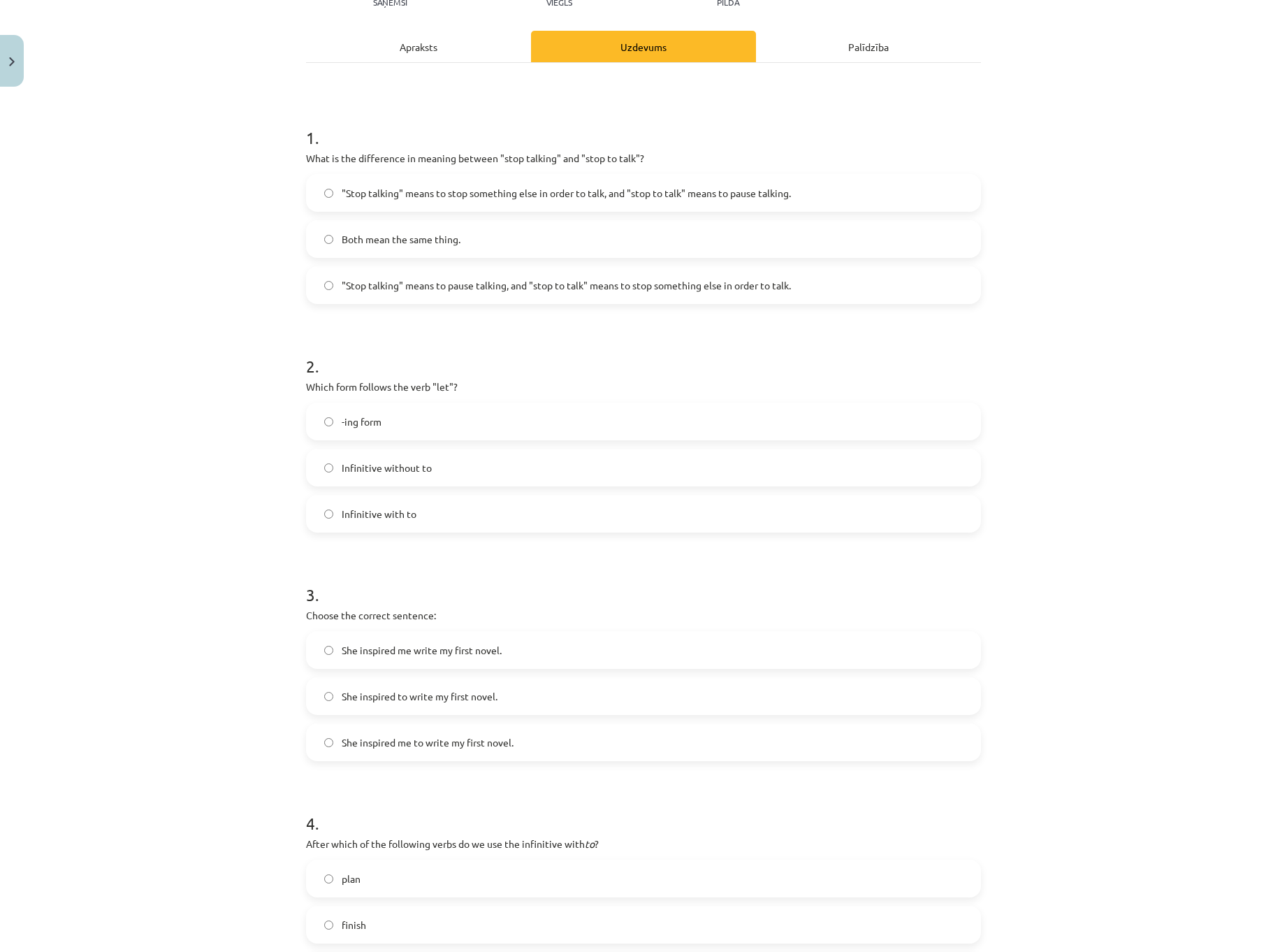
click at [450, 734] on label "She inspired me to write my first novel." at bounding box center [644, 743] width 672 height 35
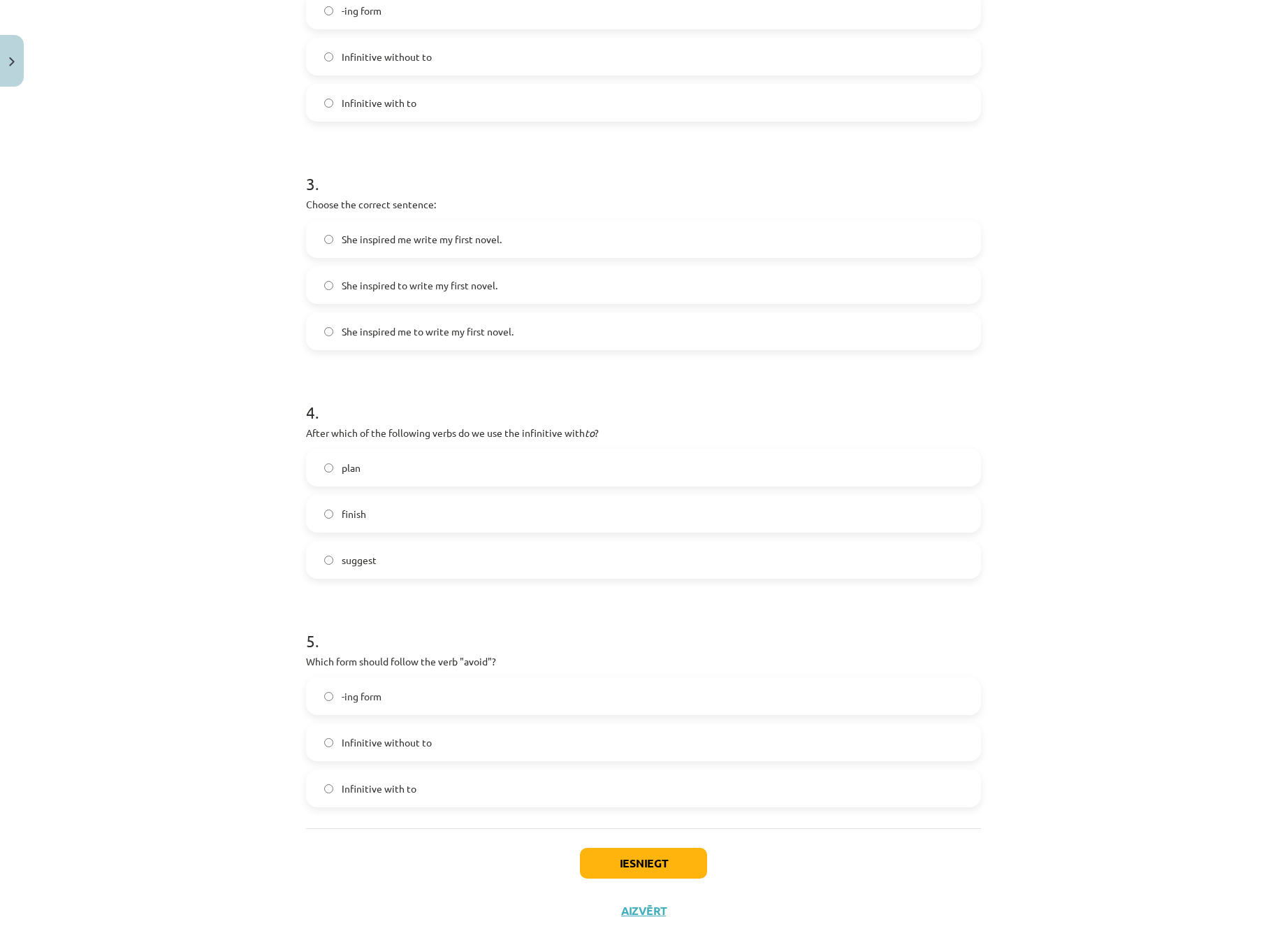
scroll to position [595, 0]
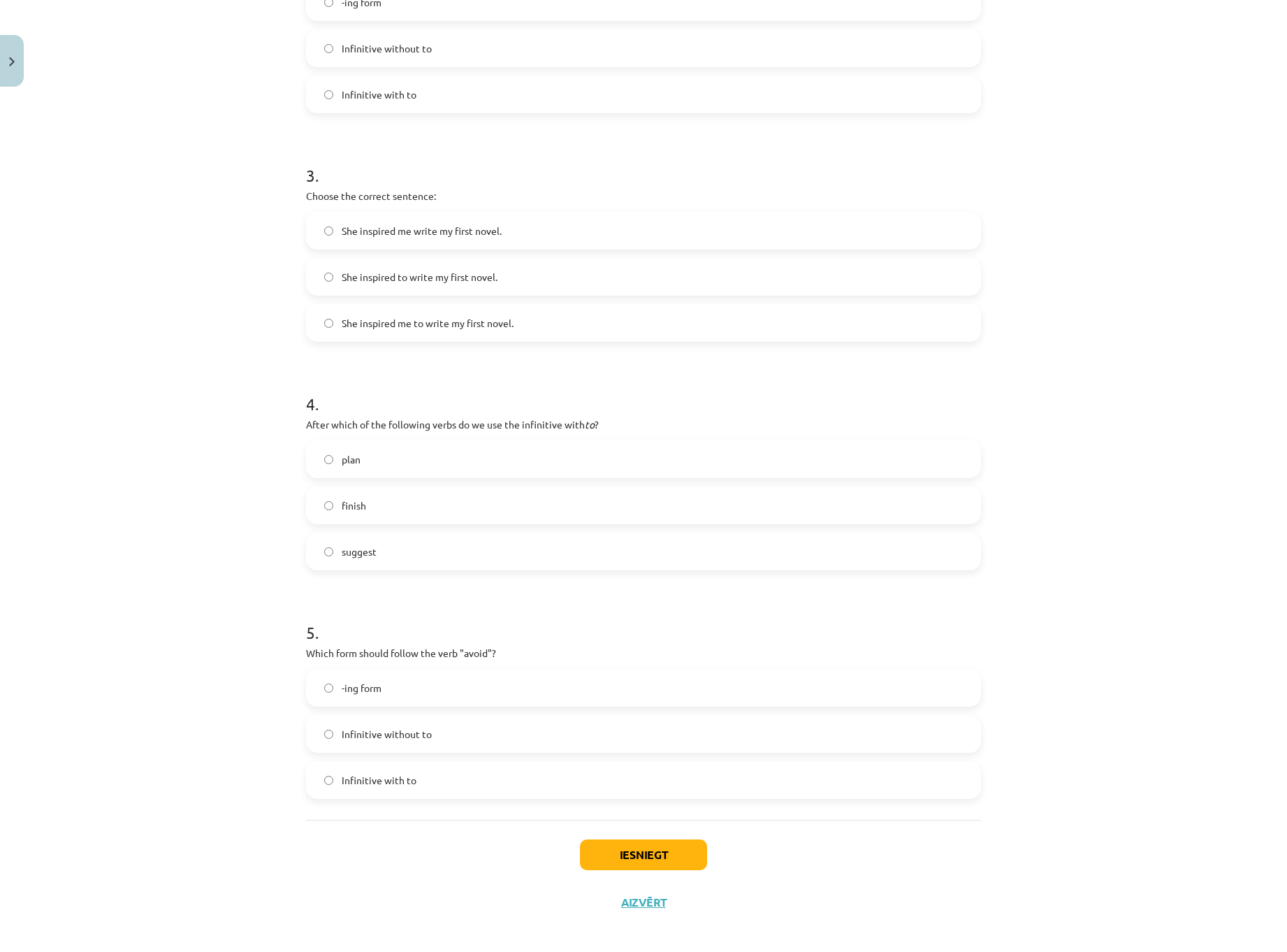
click at [374, 554] on label "suggest" at bounding box center [644, 552] width 672 height 35
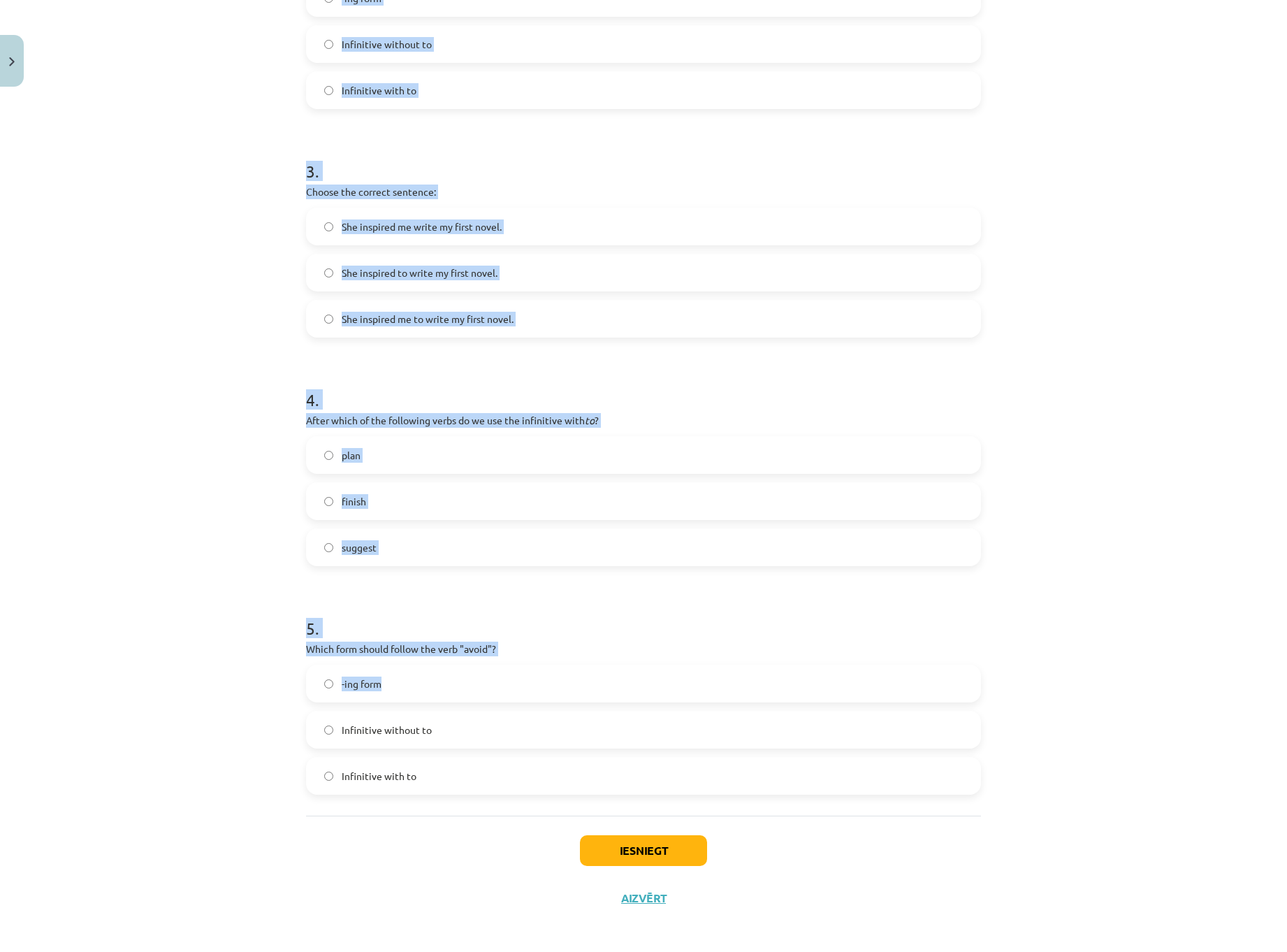
scroll to position [603, 0]
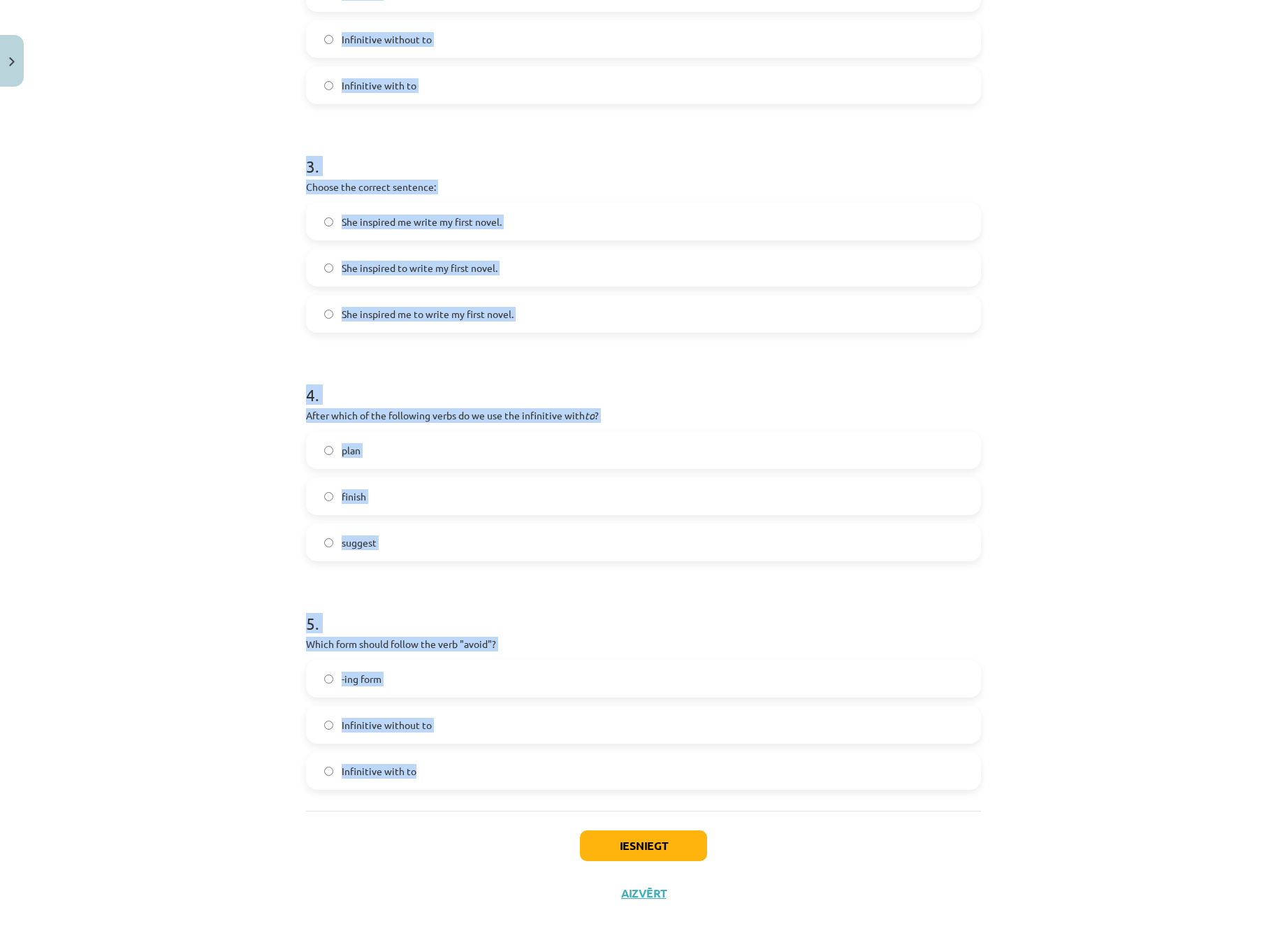
drag, startPoint x: 341, startPoint y: 244, endPoint x: 503, endPoint y: 757, distance: 538.0
click at [503, 757] on div "15 XP Saņemsi Viegls 470 pilda Apraksts Uzdevums Palīdzība 1 . What is the diff…" at bounding box center [644, 203] width 692 height 1427
copy form "1 . What is the difference in meaning between "stop talking" and "stop to talk"…"
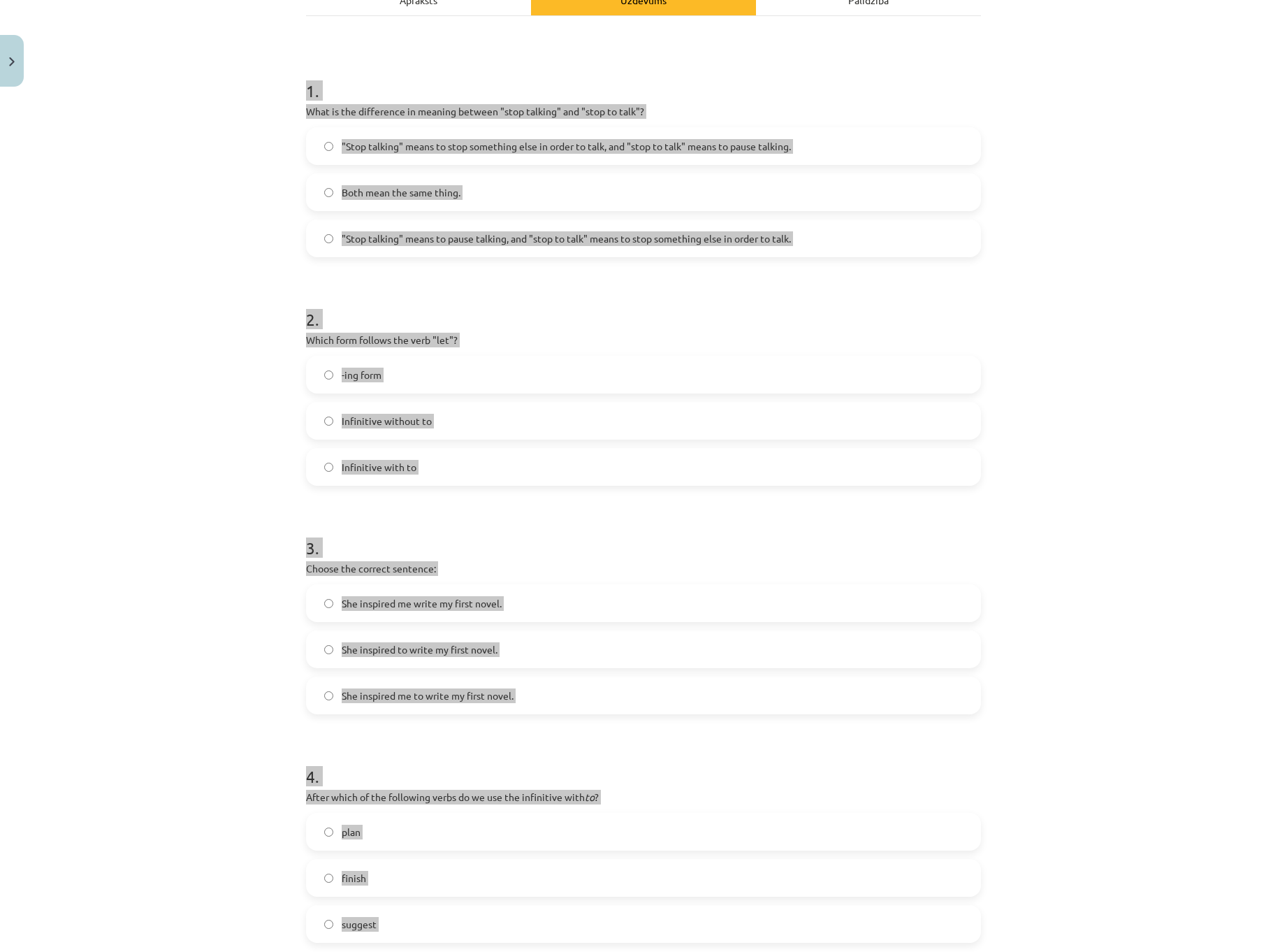
scroll to position [184, 0]
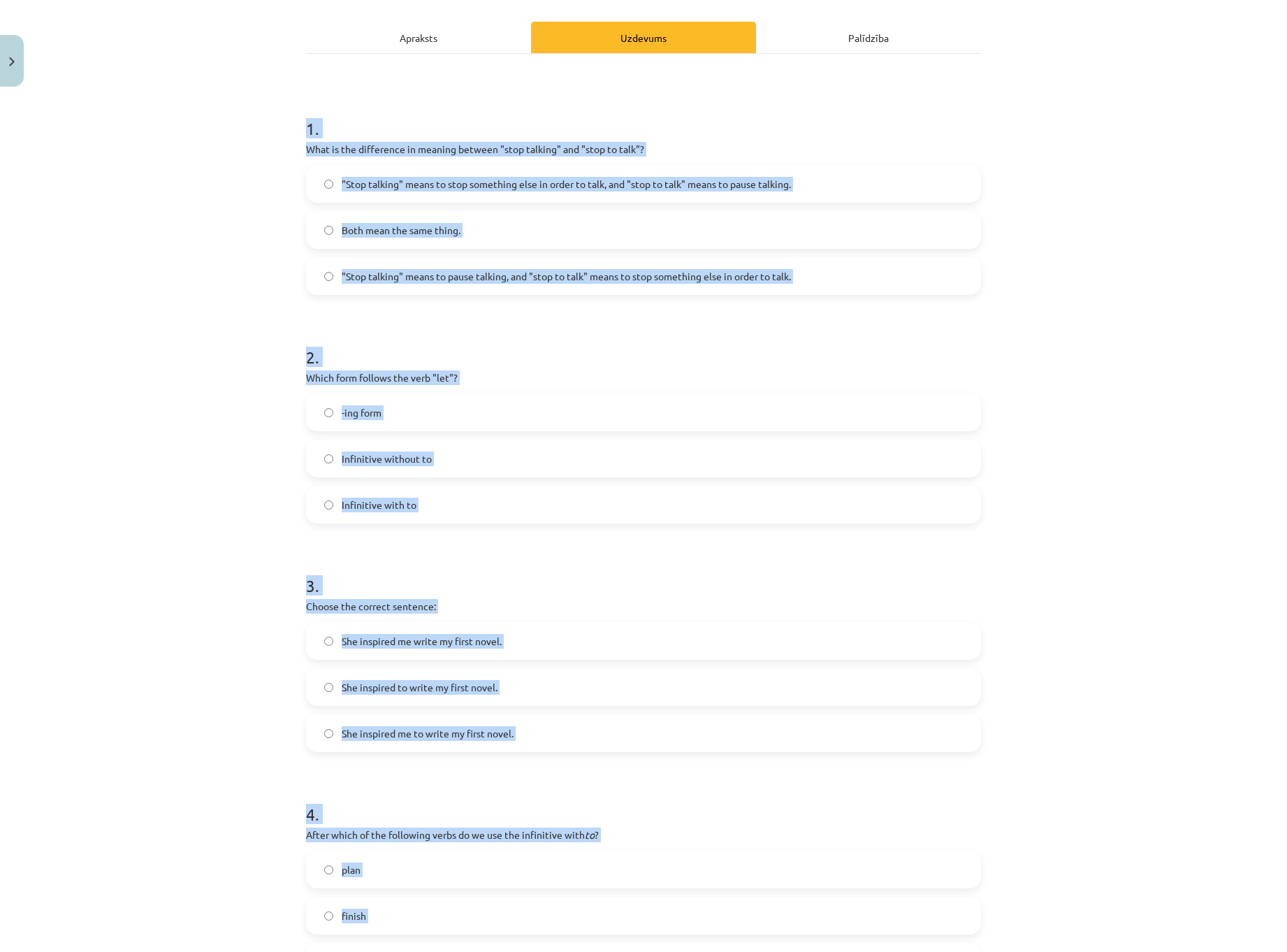
click at [231, 452] on div "Mācību tēma: Angļu valodas i - 11. klases 1. ieskaites mācību materiāls #7 📝 To…" at bounding box center [644, 476] width 1287 height 952
click at [456, 455] on label "Infinitive without to" at bounding box center [644, 458] width 672 height 35
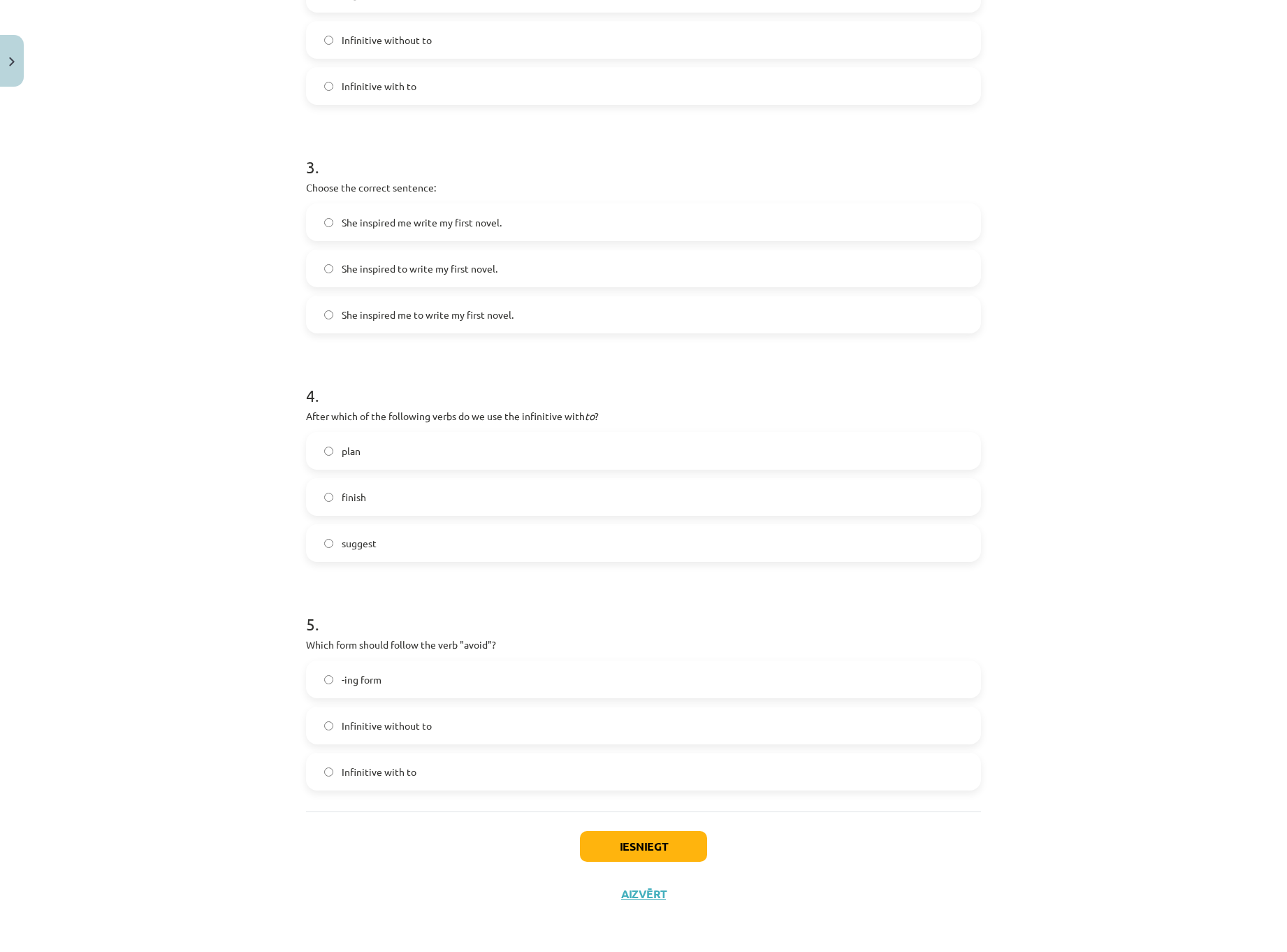
scroll to position [603, 0]
click at [430, 462] on label "plan" at bounding box center [644, 450] width 672 height 35
click at [424, 677] on label "-ing form" at bounding box center [644, 679] width 672 height 35
click at [626, 846] on button "Iesniegt" at bounding box center [643, 846] width 127 height 31
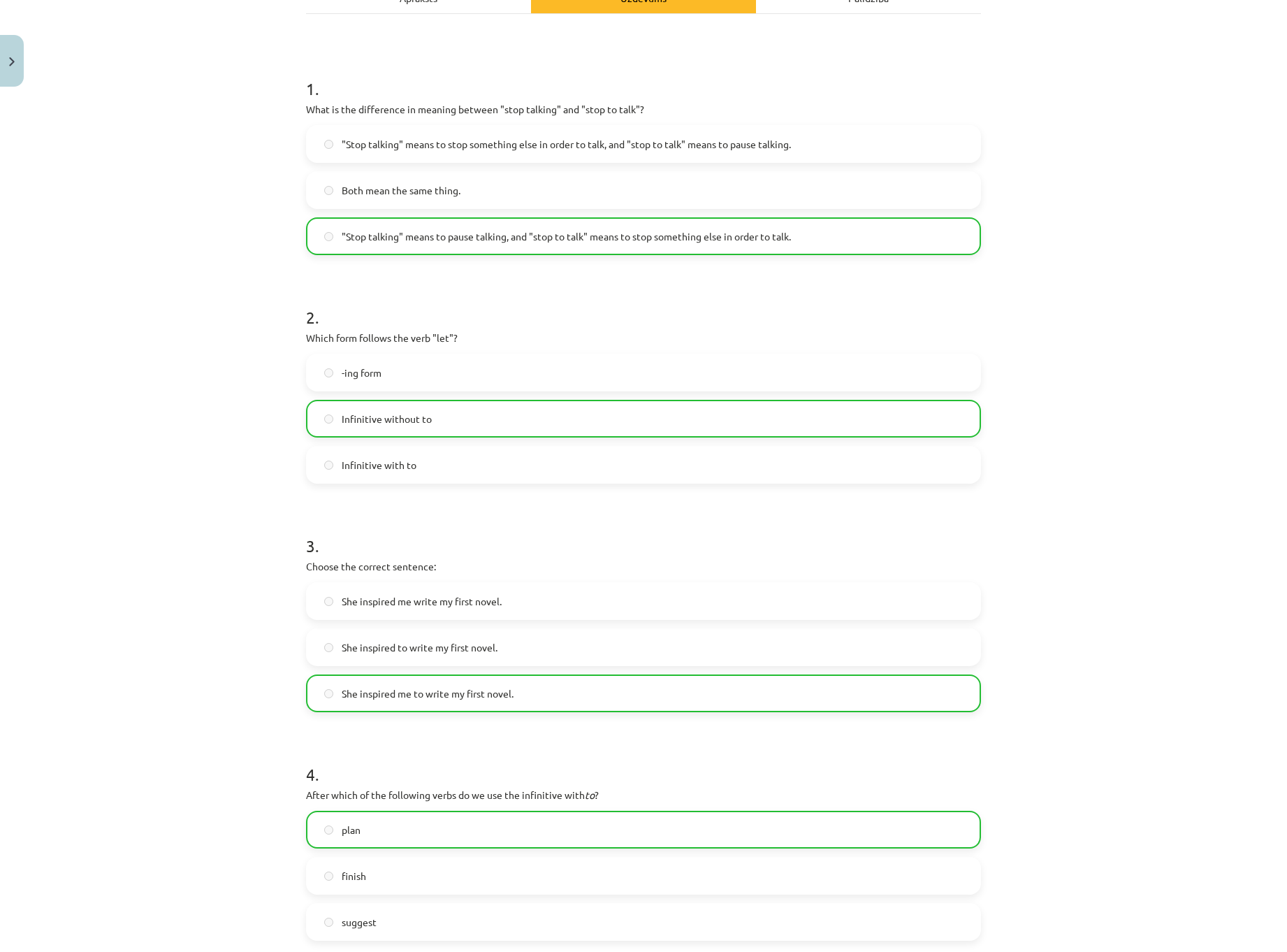
scroll to position [648, 0]
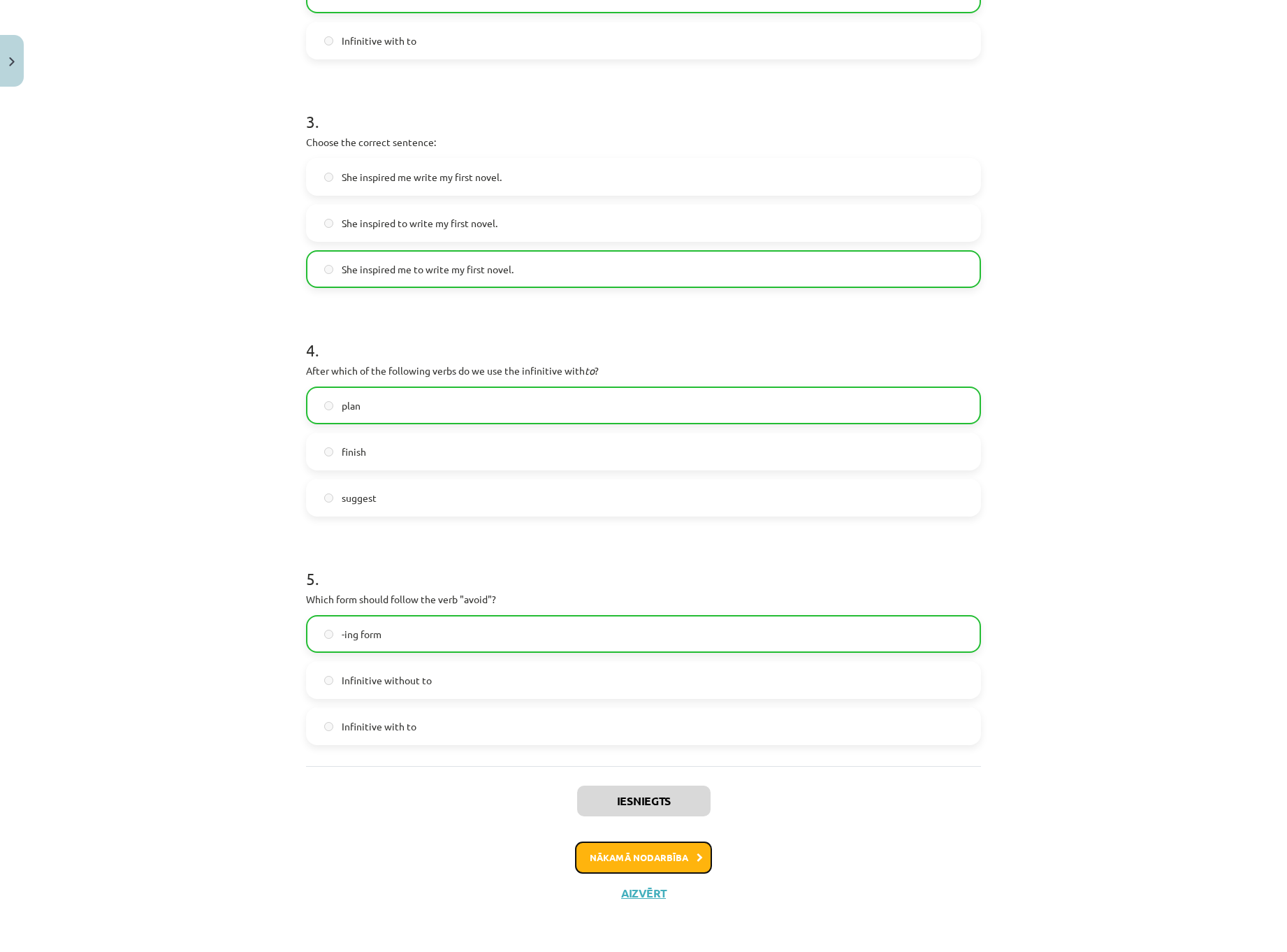
click at [614, 856] on button "Nākamā nodarbība" at bounding box center [644, 858] width 137 height 32
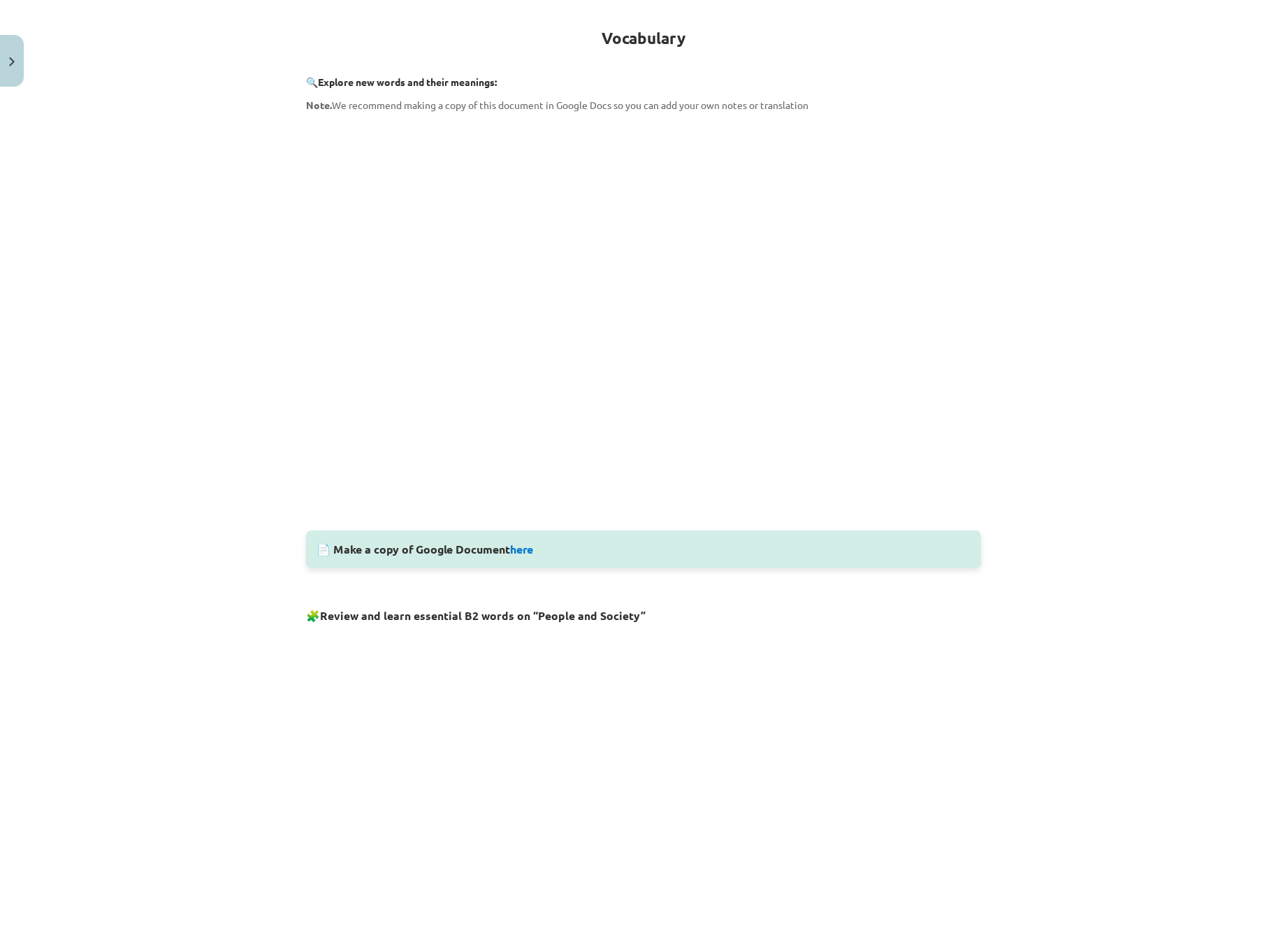
scroll to position [32, 0]
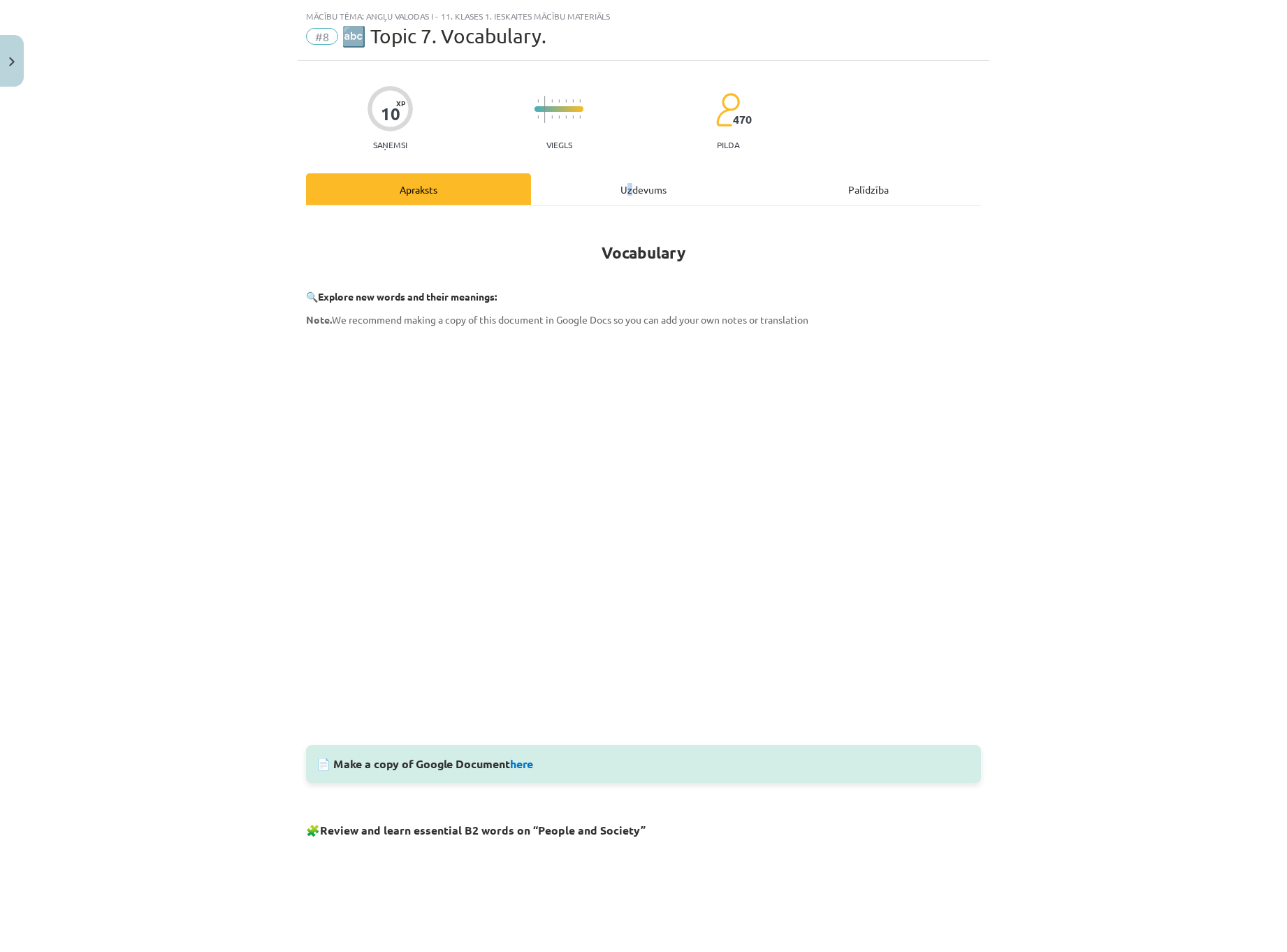
click at [626, 185] on div "Uzdevums" at bounding box center [644, 189] width 225 height 31
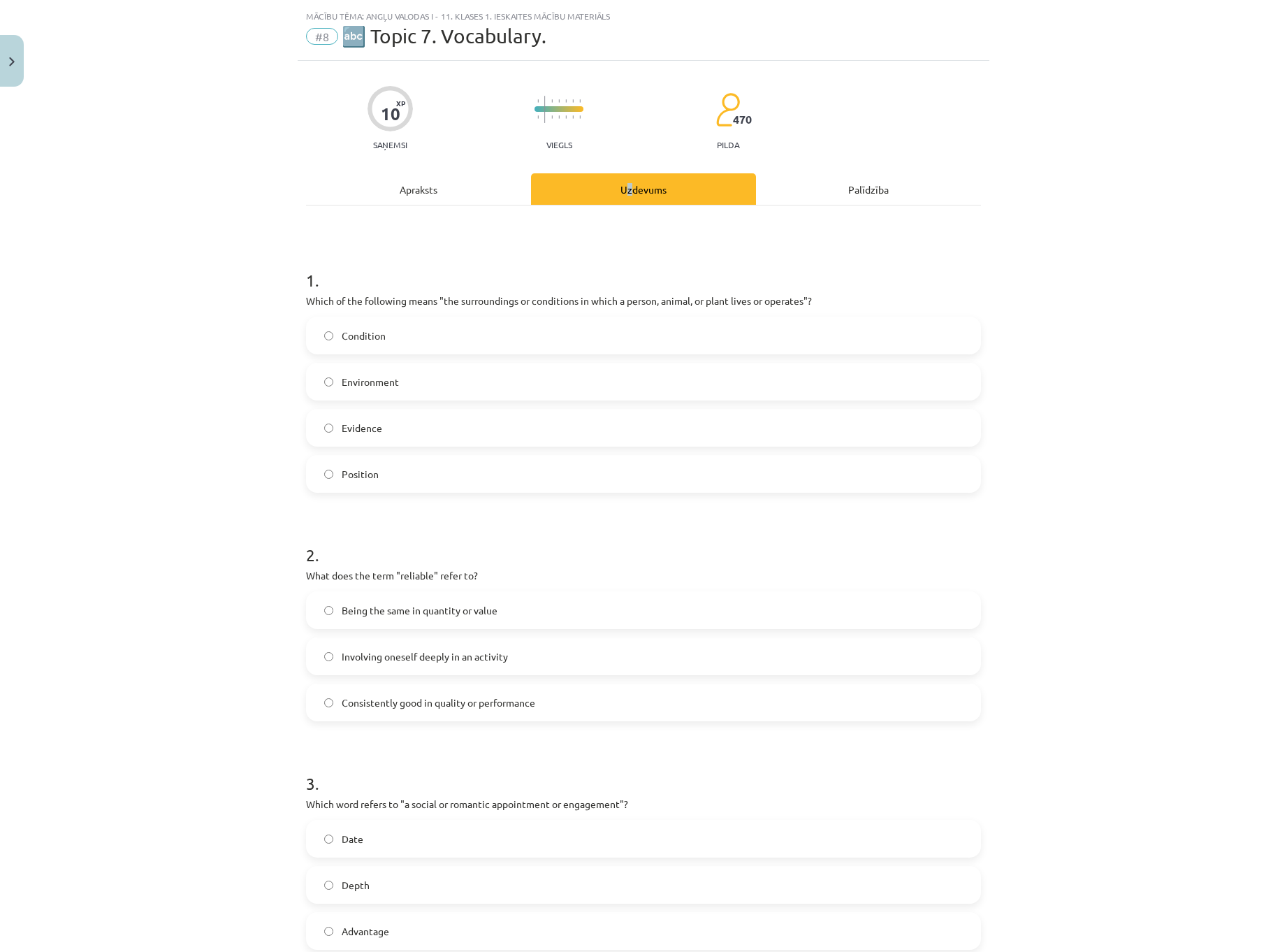
scroll to position [35, 0]
click at [506, 245] on h1 "1 ." at bounding box center [644, 265] width 675 height 44
click at [463, 377] on label "Environment" at bounding box center [644, 379] width 672 height 35
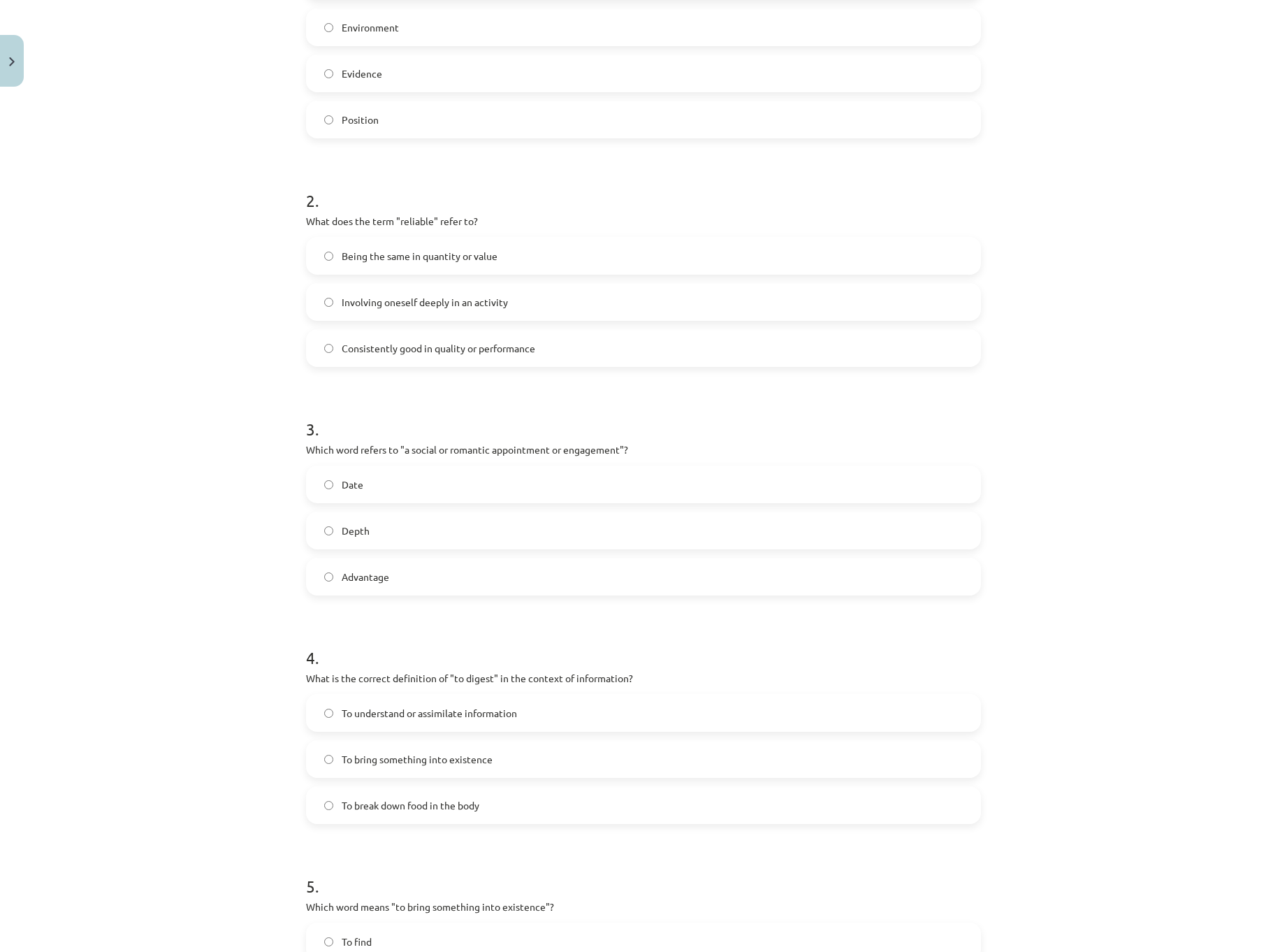
scroll to position [384, 0]
click at [514, 213] on div "2 . What does the term "reliable" refer to? Being the same in quantity or value…" at bounding box center [644, 269] width 675 height 201
click at [473, 344] on span "Consistently good in quality or performance" at bounding box center [438, 351] width 194 height 15
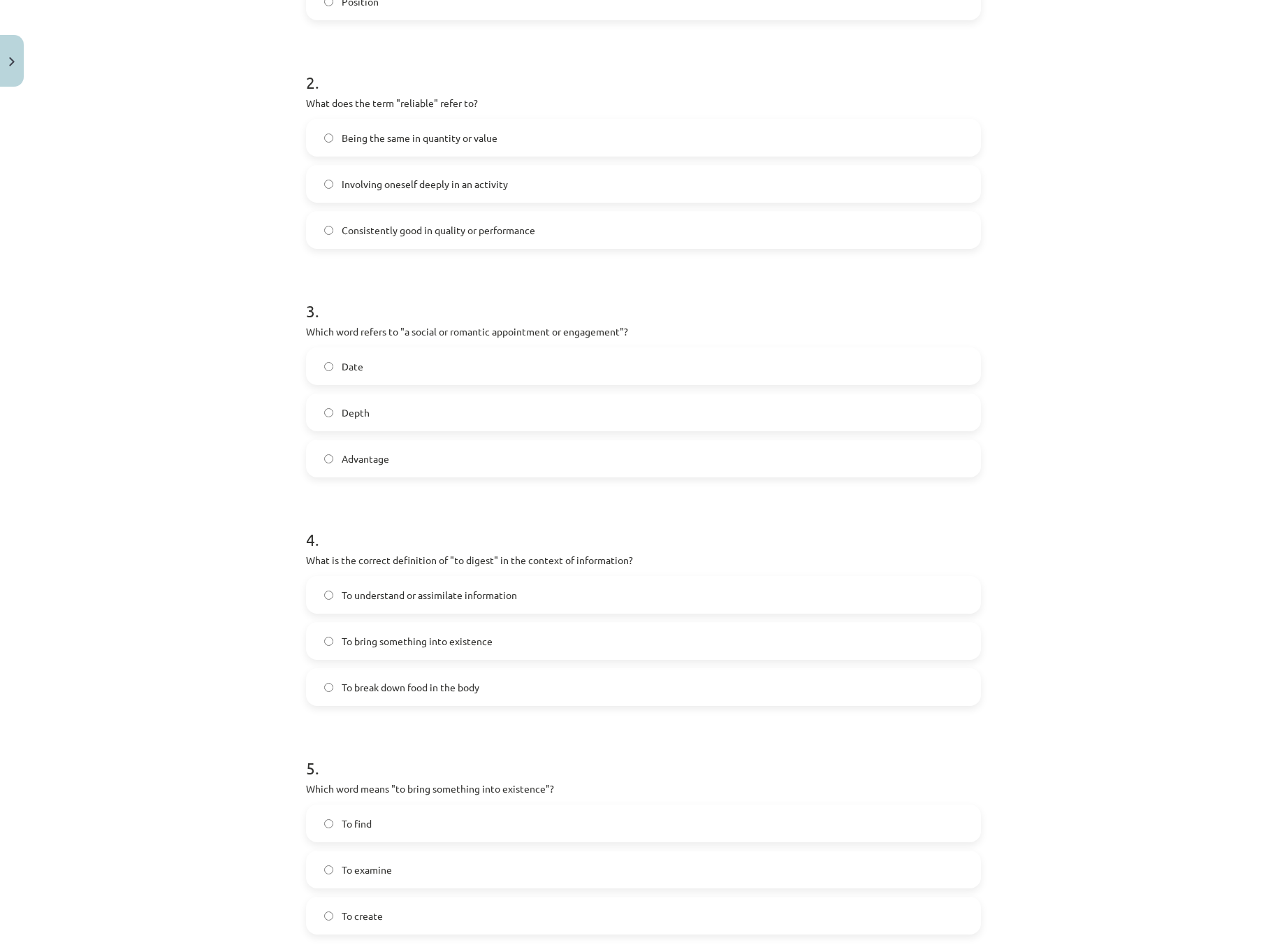
scroll to position [524, 0]
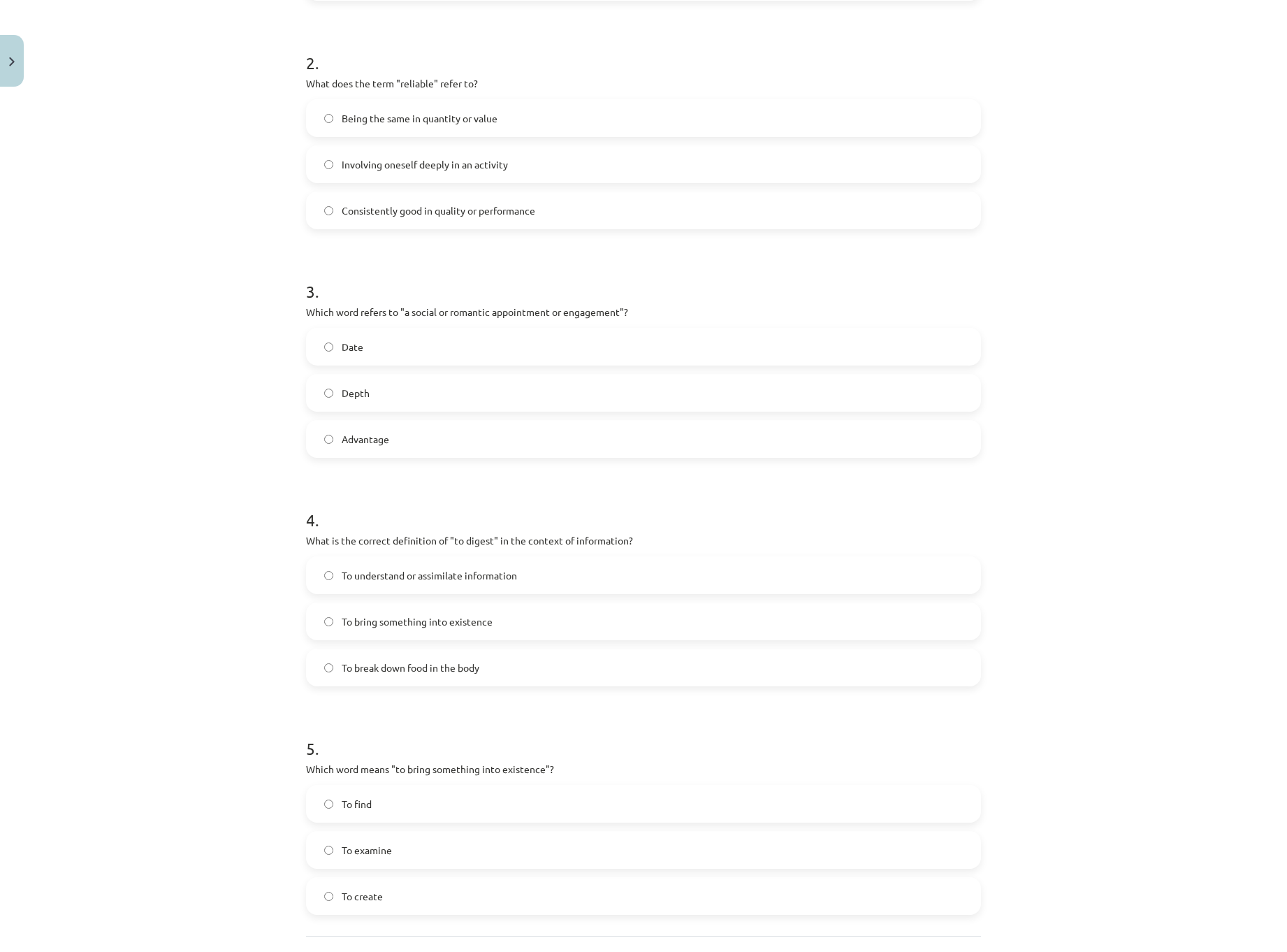
click at [438, 352] on label "Date" at bounding box center [644, 347] width 672 height 35
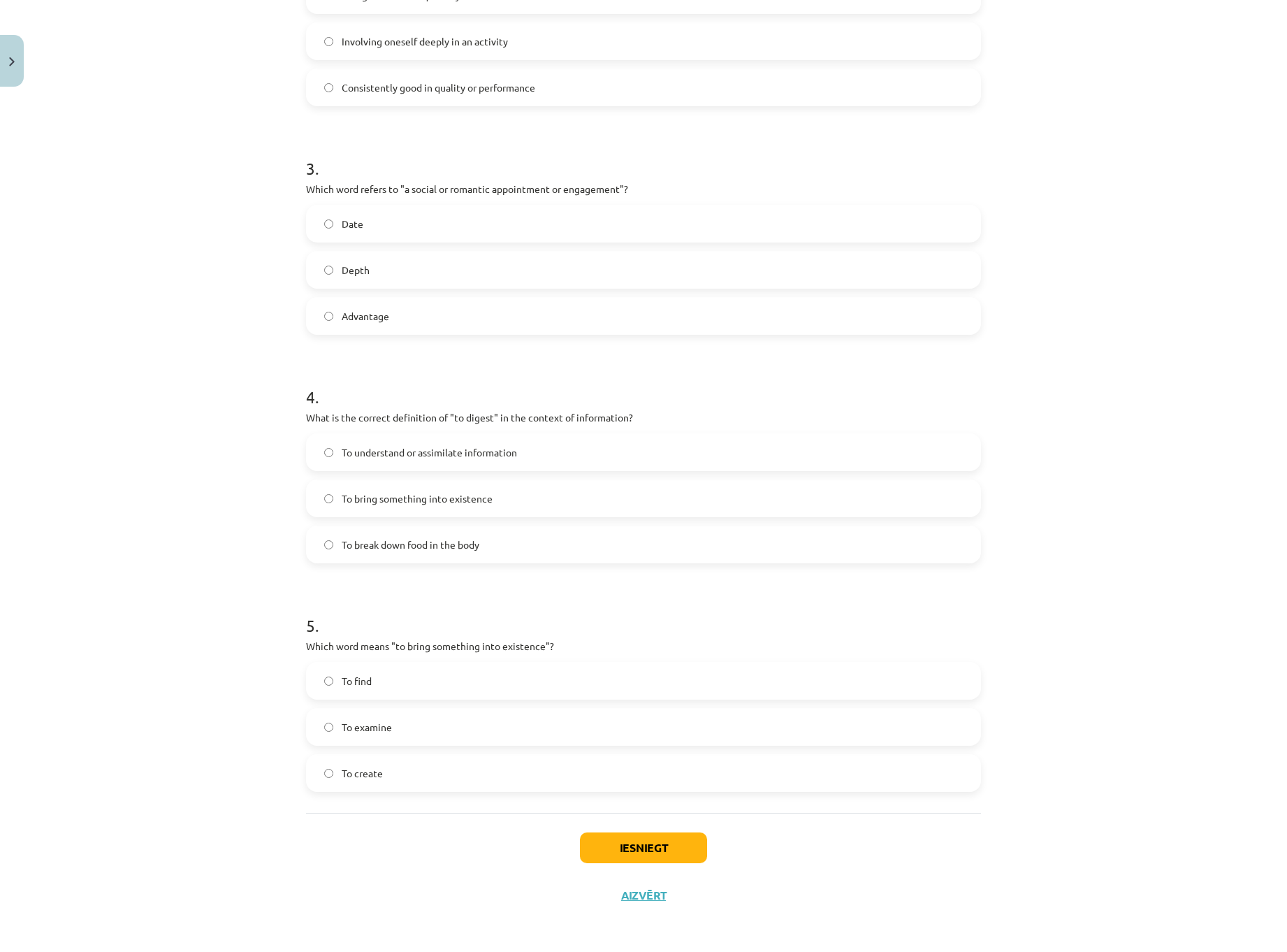
scroll to position [649, 0]
click at [420, 449] on span "To understand or assimilate information" at bounding box center [429, 451] width 175 height 15
click at [389, 770] on label "To create" at bounding box center [644, 771] width 672 height 35
click at [602, 837] on button "Iesniegt" at bounding box center [643, 846] width 127 height 31
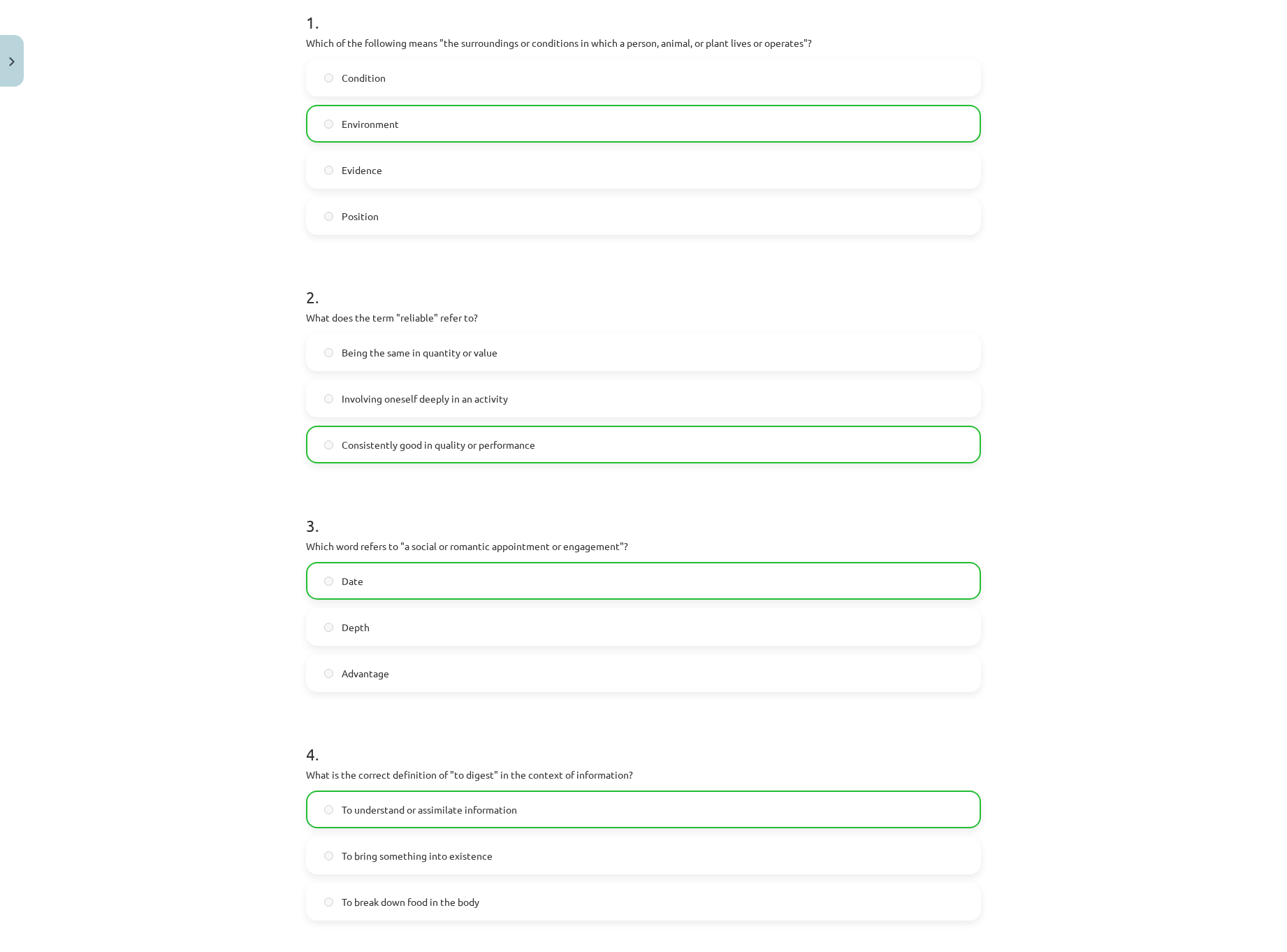
scroll to position [695, 0]
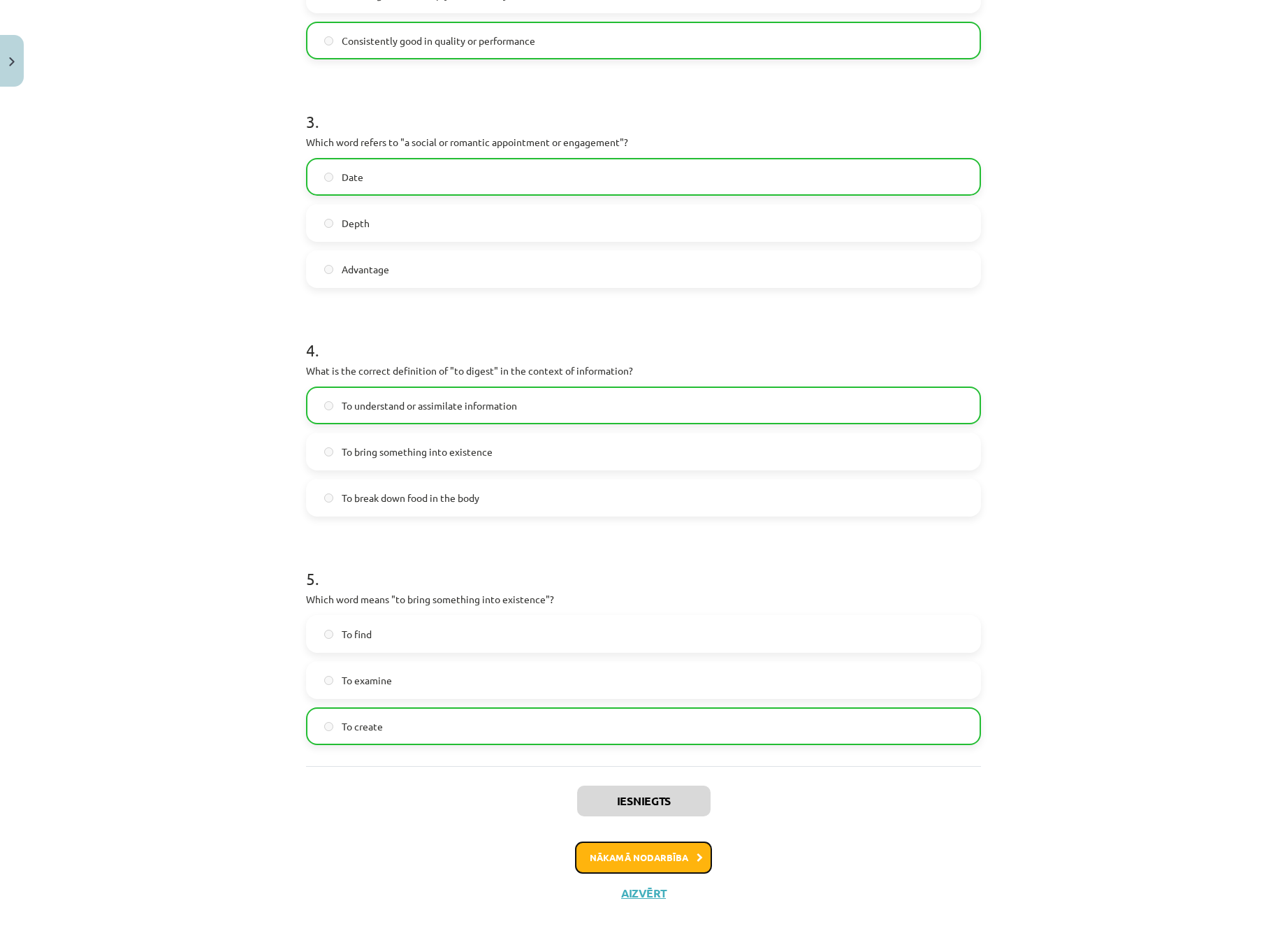
click at [649, 852] on button "Nākamā nodarbība" at bounding box center [644, 858] width 137 height 32
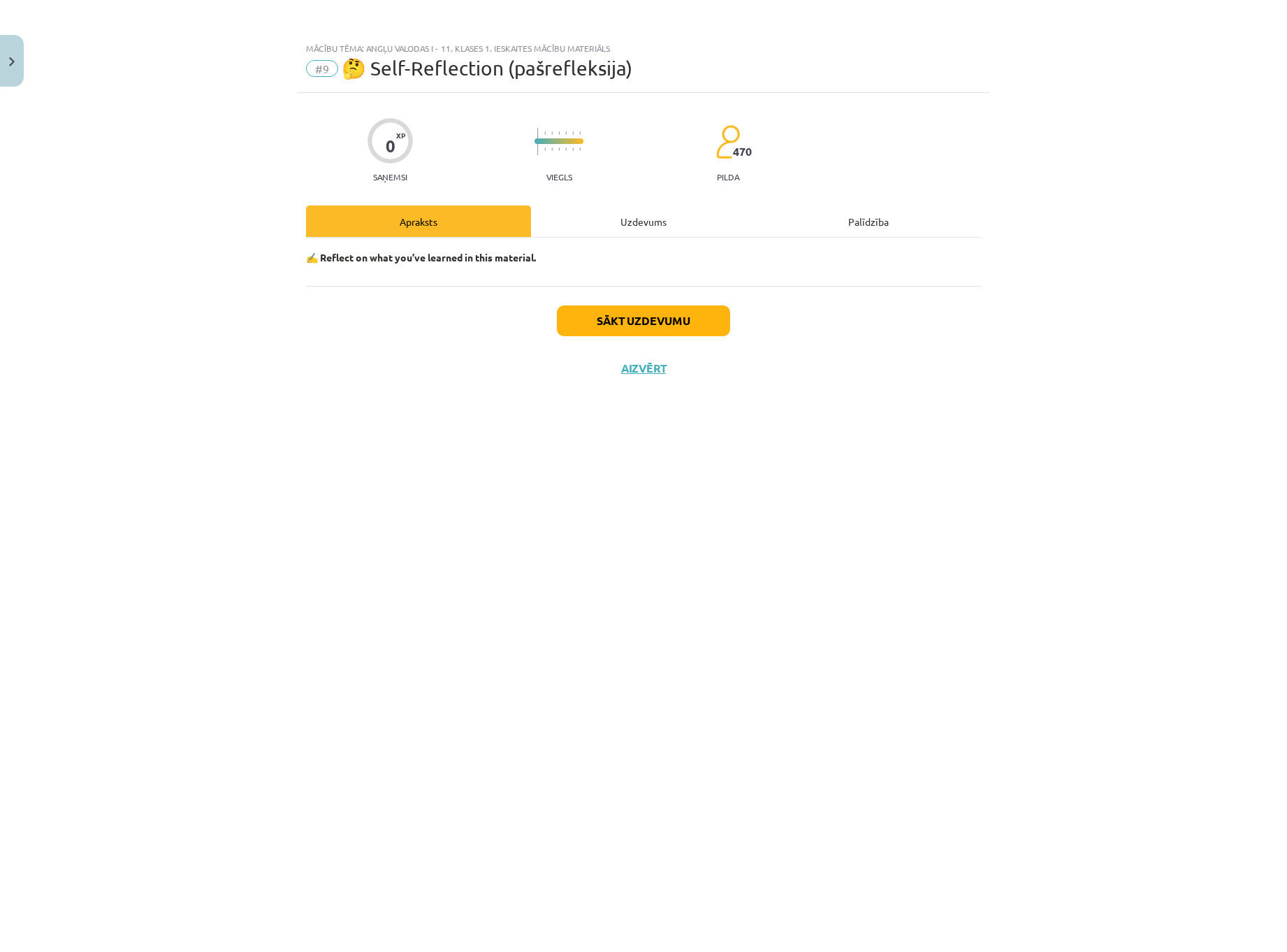
click at [623, 226] on div "Uzdevums" at bounding box center [644, 221] width 225 height 31
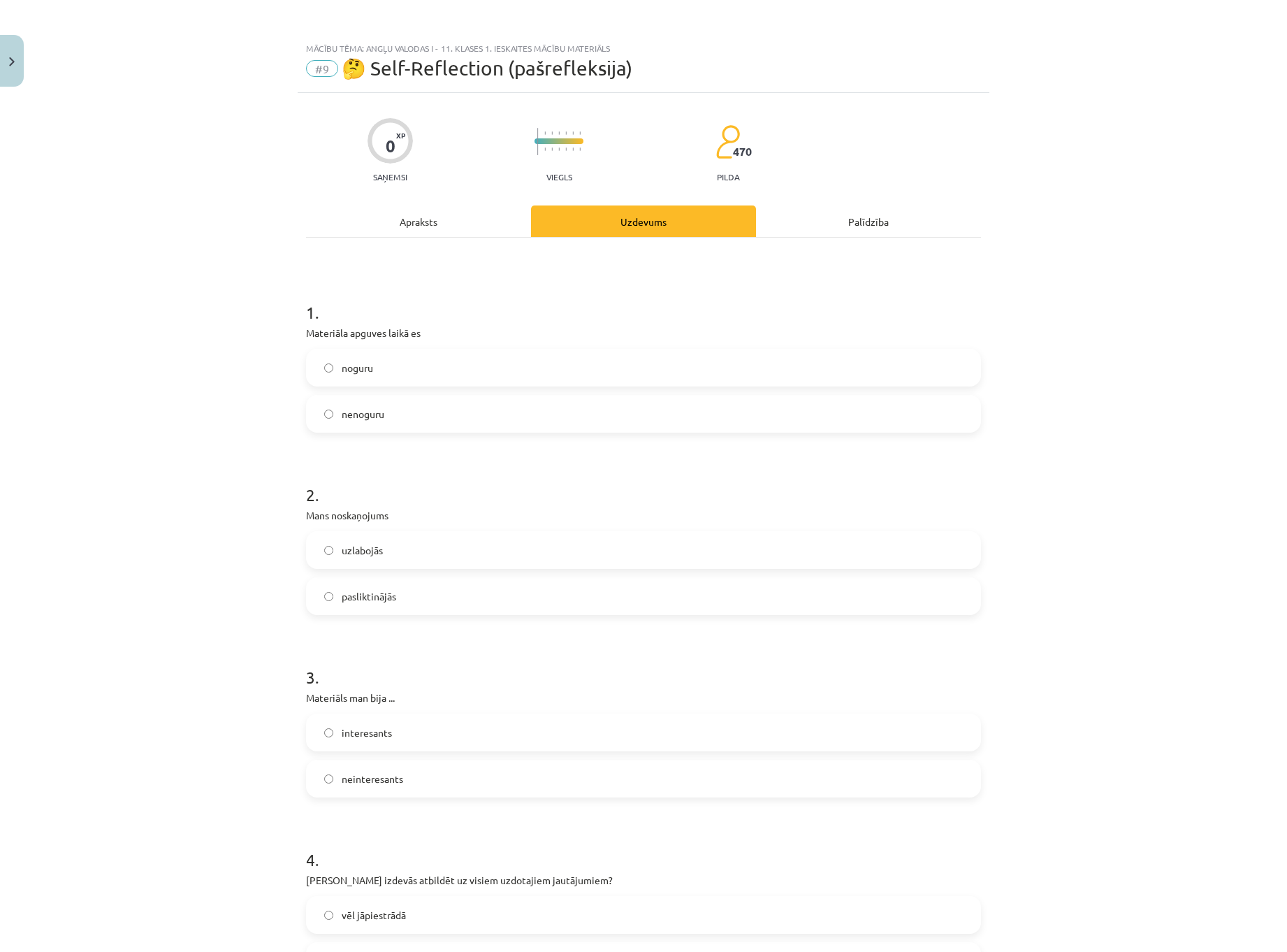
click at [452, 404] on label "nenoguru" at bounding box center [644, 414] width 672 height 35
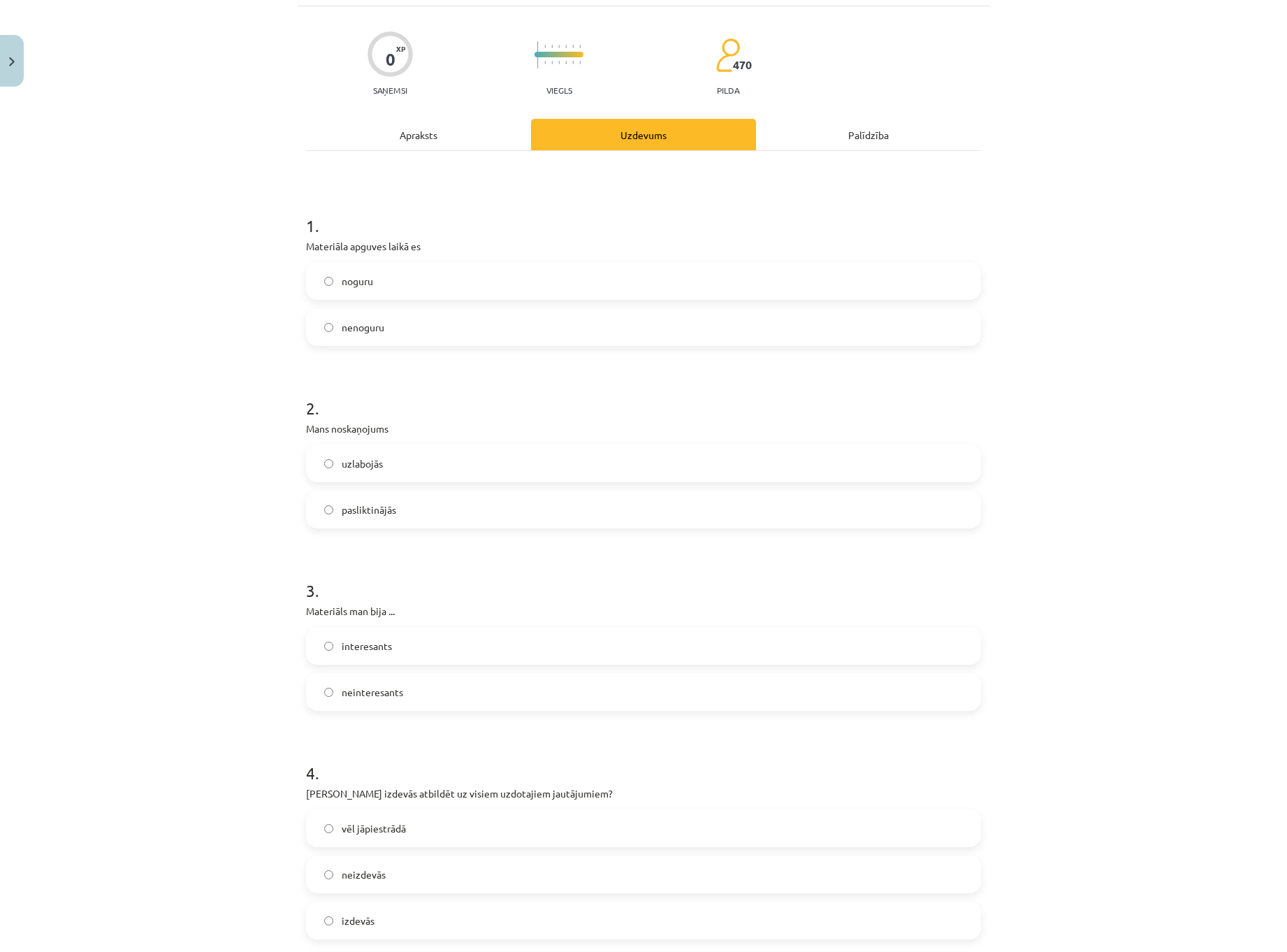
scroll to position [280, 0]
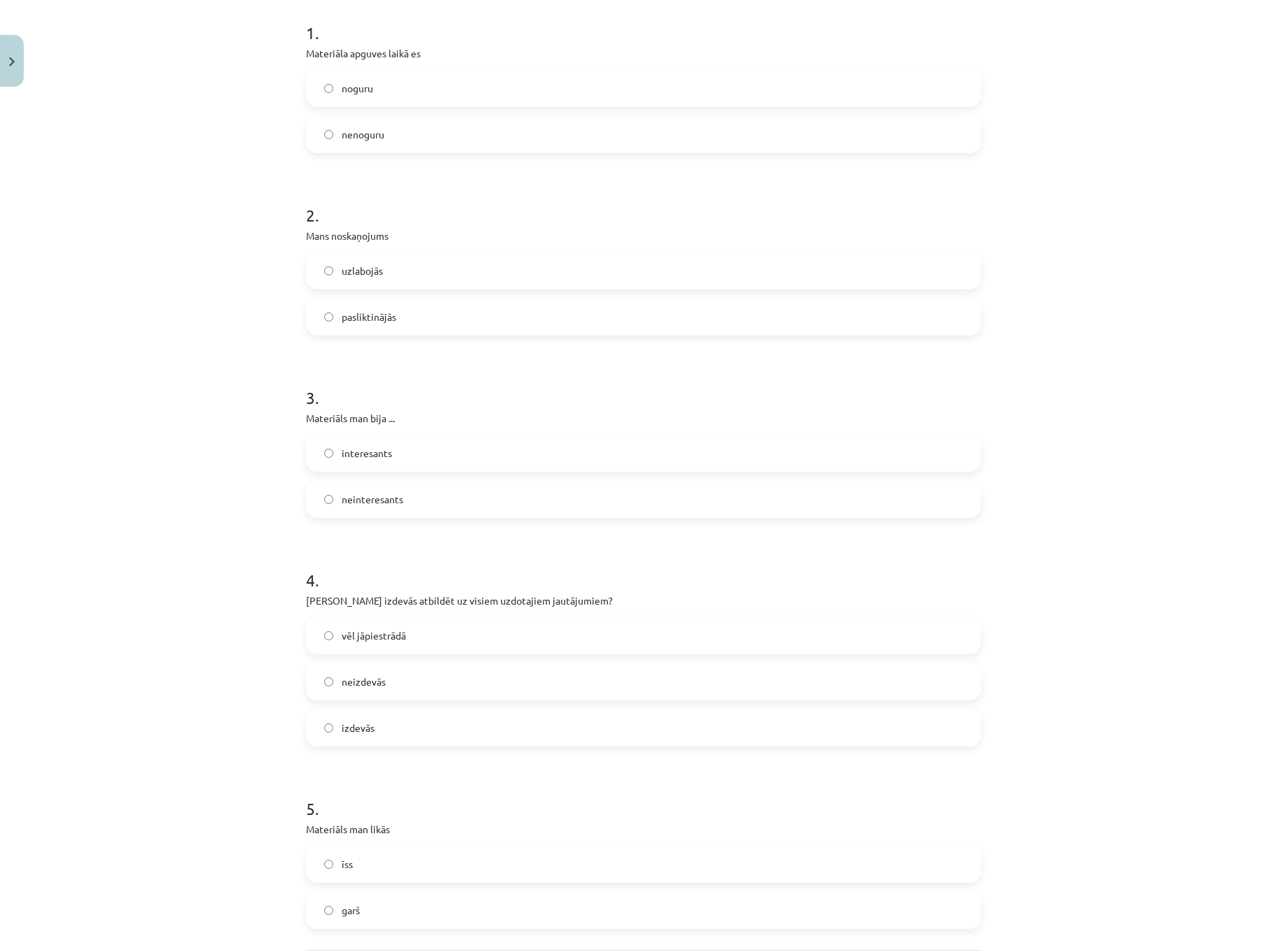
click at [438, 269] on label "uzlabojās" at bounding box center [644, 270] width 672 height 35
click at [409, 454] on label "interesants" at bounding box center [644, 453] width 672 height 35
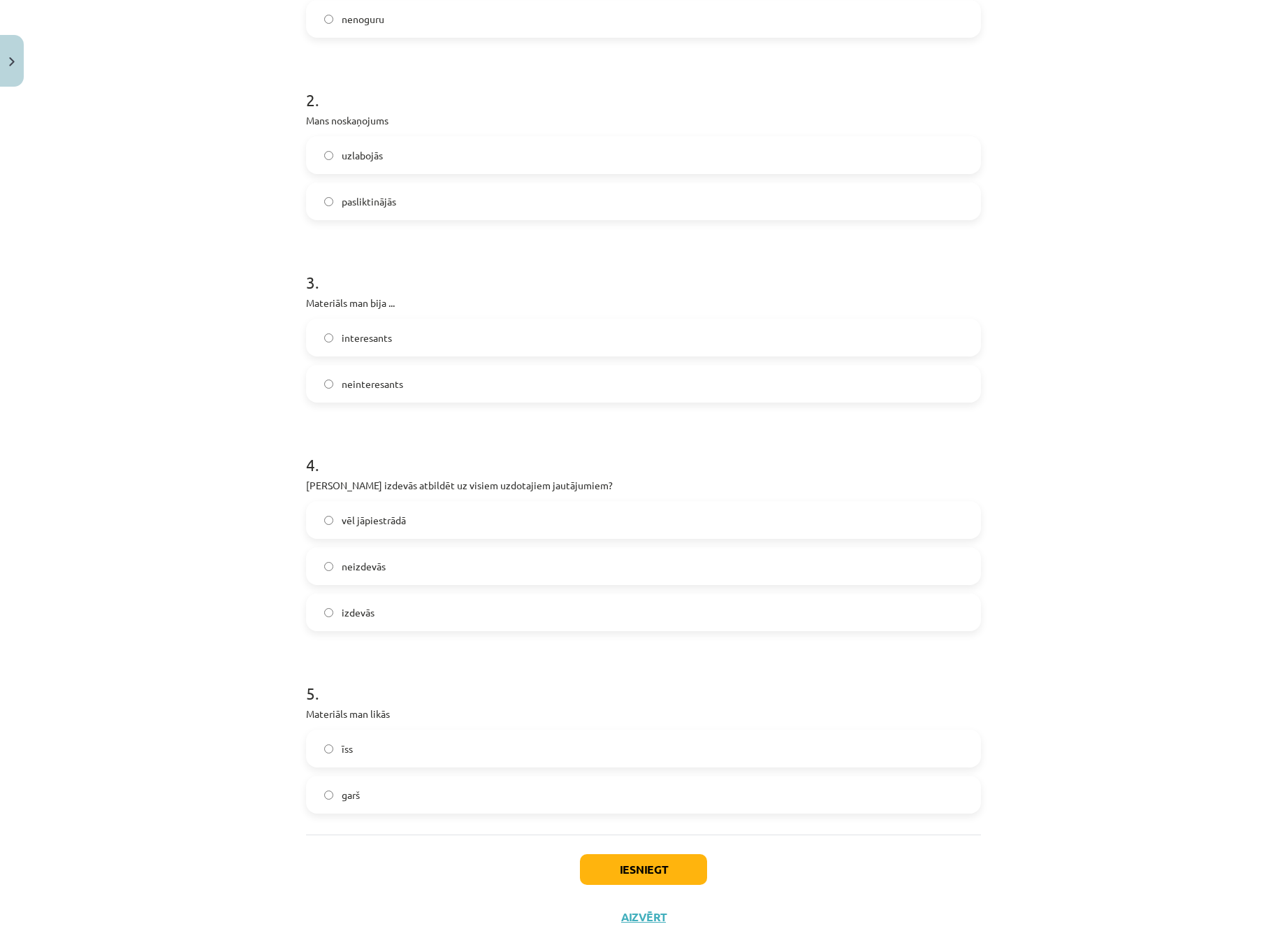
scroll to position [419, 0]
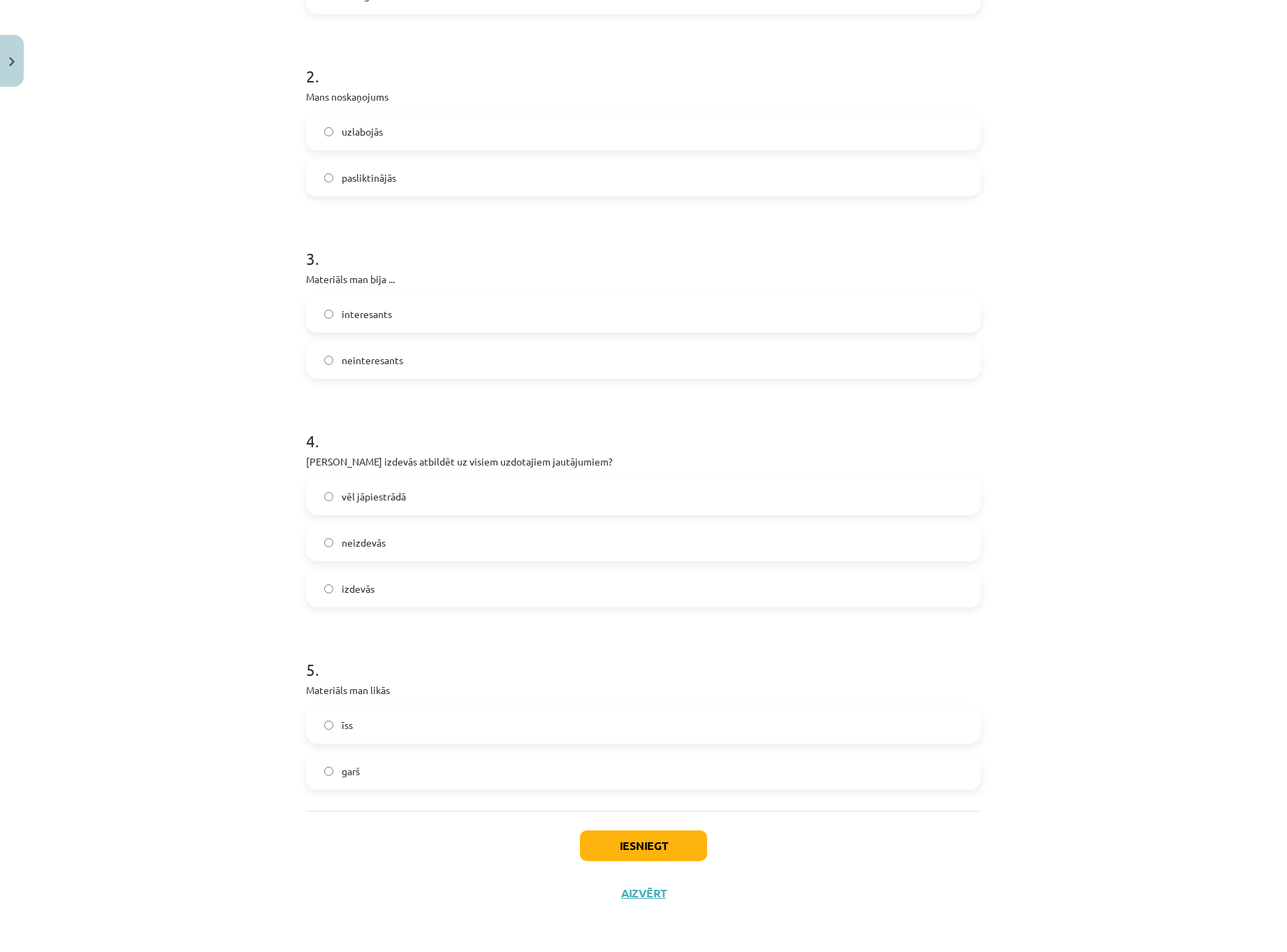
click at [402, 360] on label "neinteresants" at bounding box center [644, 360] width 672 height 35
click at [469, 422] on h1 "4 ." at bounding box center [644, 428] width 675 height 44
click at [388, 589] on label "izdevās" at bounding box center [644, 589] width 672 height 35
click at [429, 767] on label "garš" at bounding box center [644, 771] width 672 height 35
drag, startPoint x: 635, startPoint y: 833, endPoint x: 639, endPoint y: 825, distance: 8.9
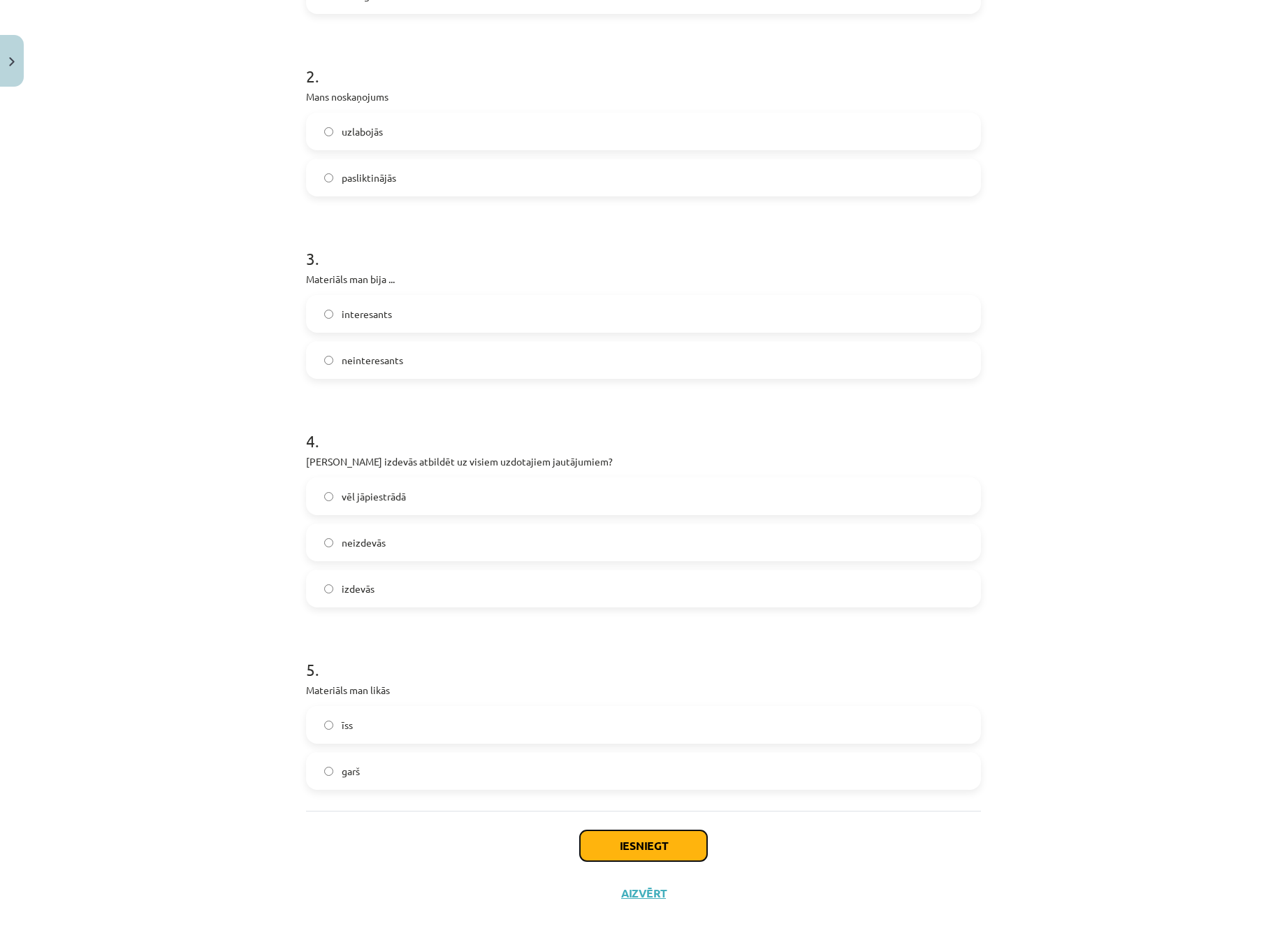
click at [636, 833] on button "Iesniegt" at bounding box center [643, 846] width 127 height 31
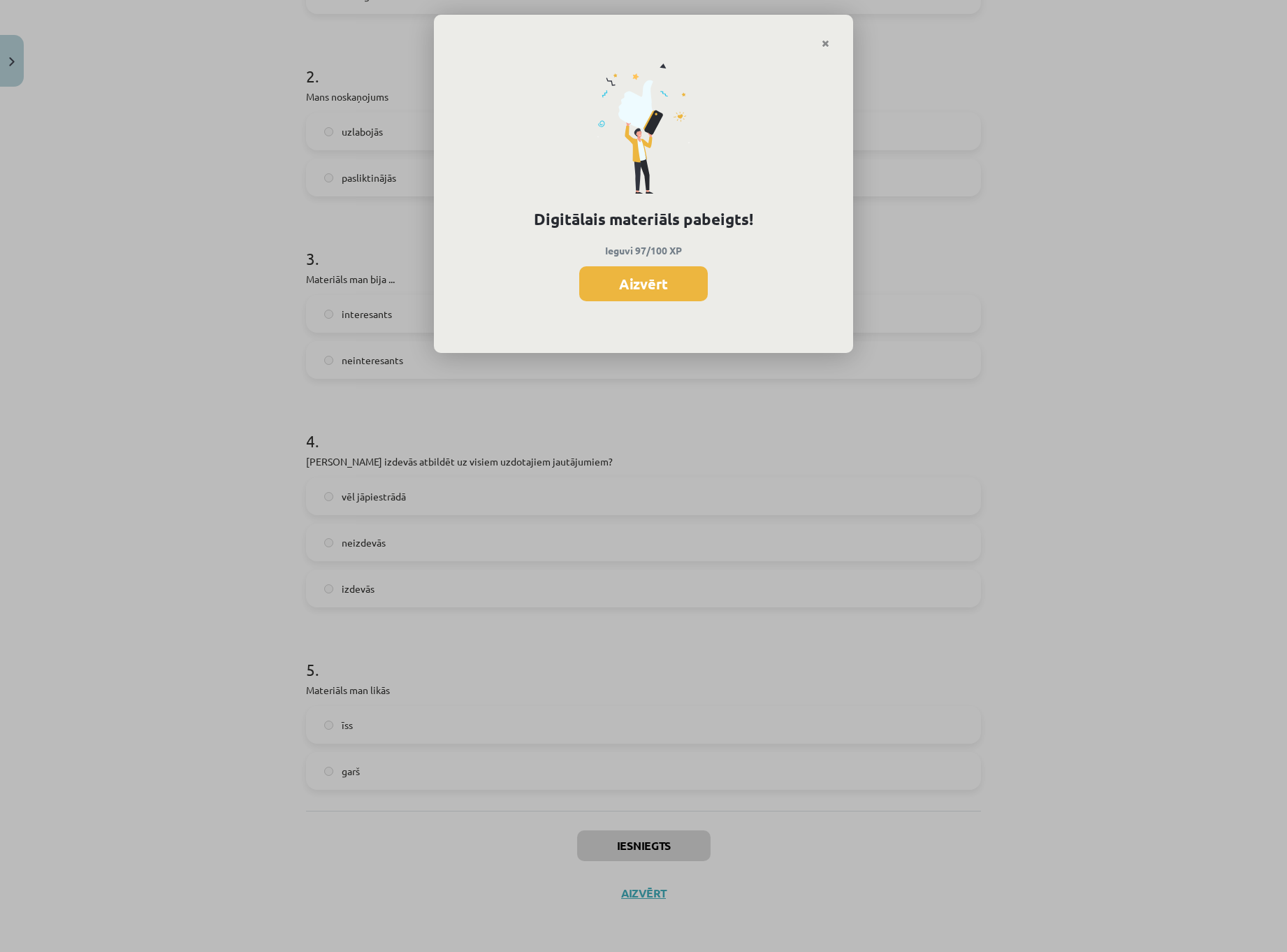
drag, startPoint x: 1219, startPoint y: 473, endPoint x: 1104, endPoint y: 503, distance: 118.8
click at [1218, 473] on div "Digitālais materiāls pabeigts! Ieguvi 97/100 XP Aizvērt" at bounding box center [644, 476] width 1287 height 952
click at [819, 44] on link "Close" at bounding box center [826, 43] width 24 height 27
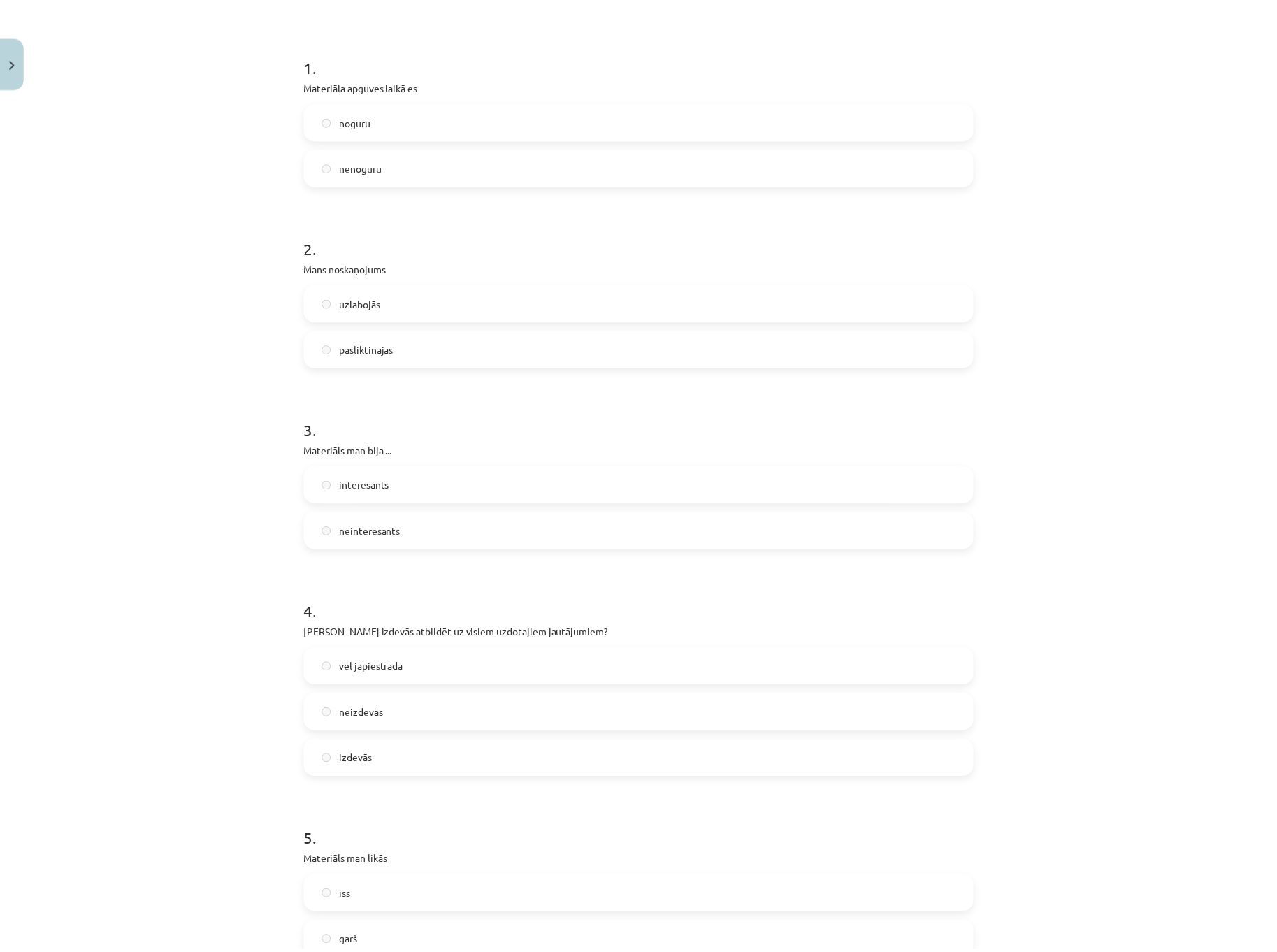
scroll to position [0, 0]
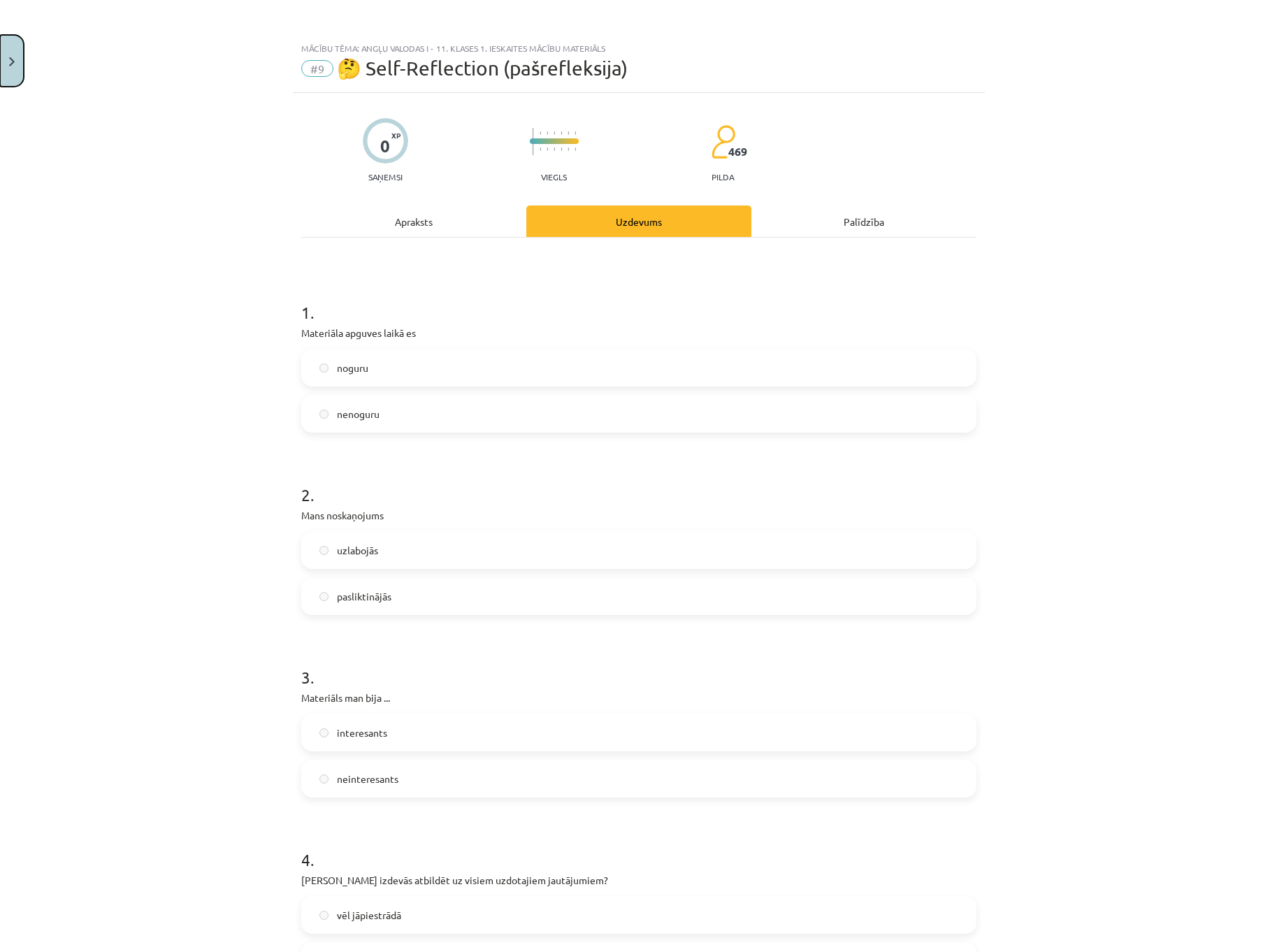
click at [14, 69] on button "Close" at bounding box center [12, 61] width 24 height 52
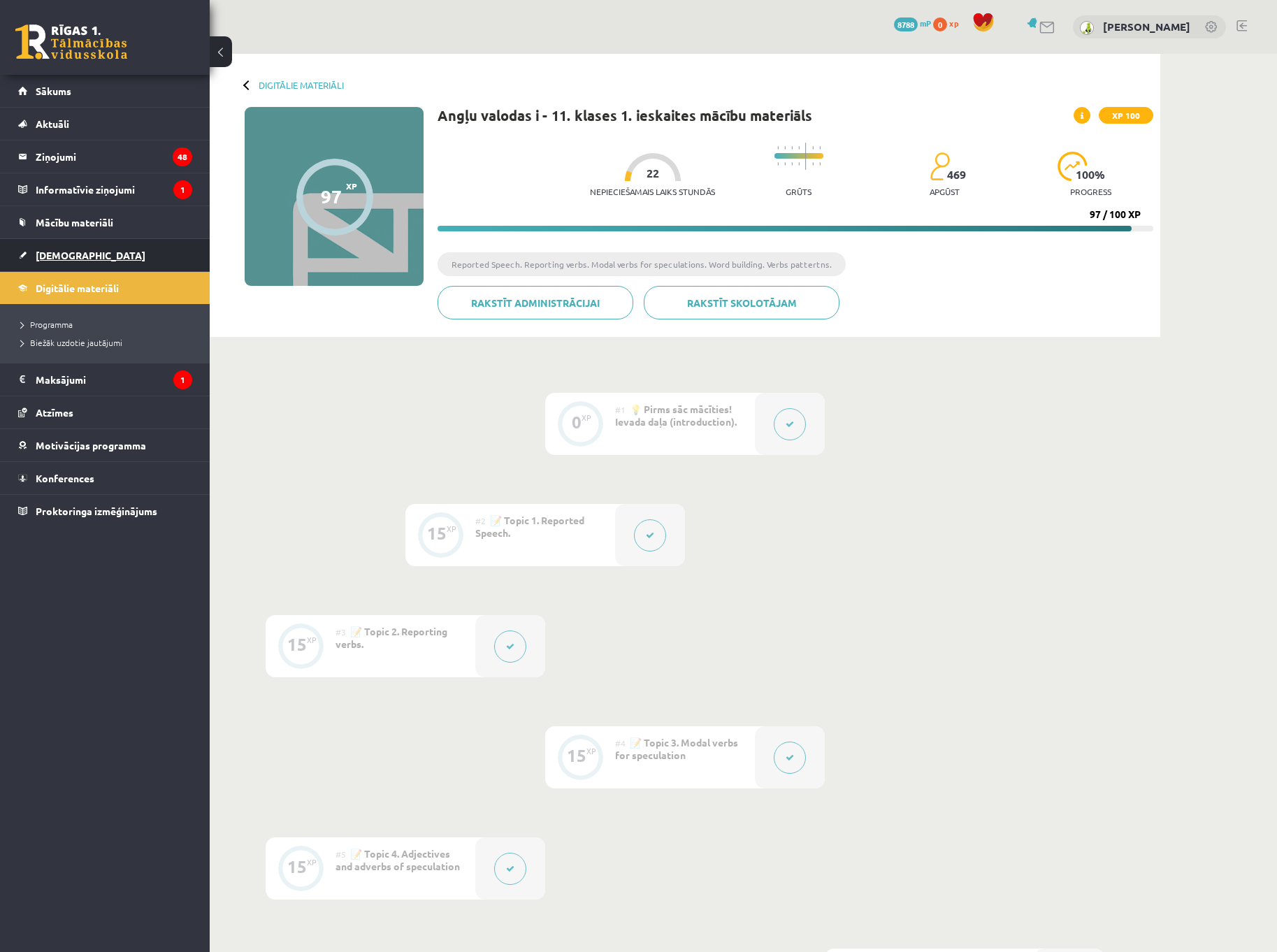
click at [69, 249] on span "[DEMOGRAPHIC_DATA]" at bounding box center [90, 256] width 110 height 13
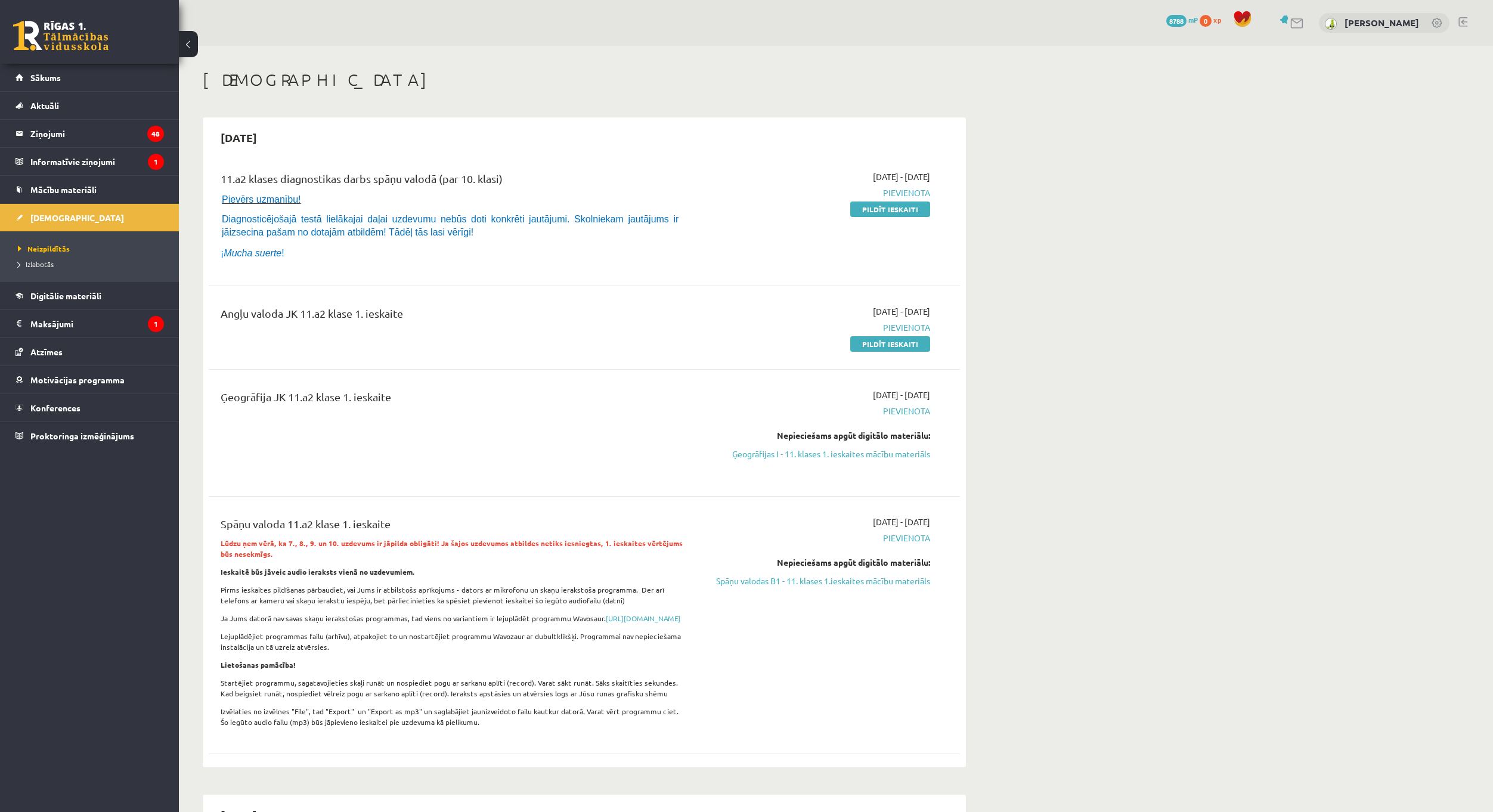
drag, startPoint x: 818, startPoint y: 36, endPoint x: 886, endPoint y: 74, distance: 77.9
click at [818, 36] on div "0 Dāvanas 8788 mP 0 xp [PERSON_NAME]" at bounding box center [836, 23] width 1314 height 46
